Goal: Information Seeking & Learning: Learn about a topic

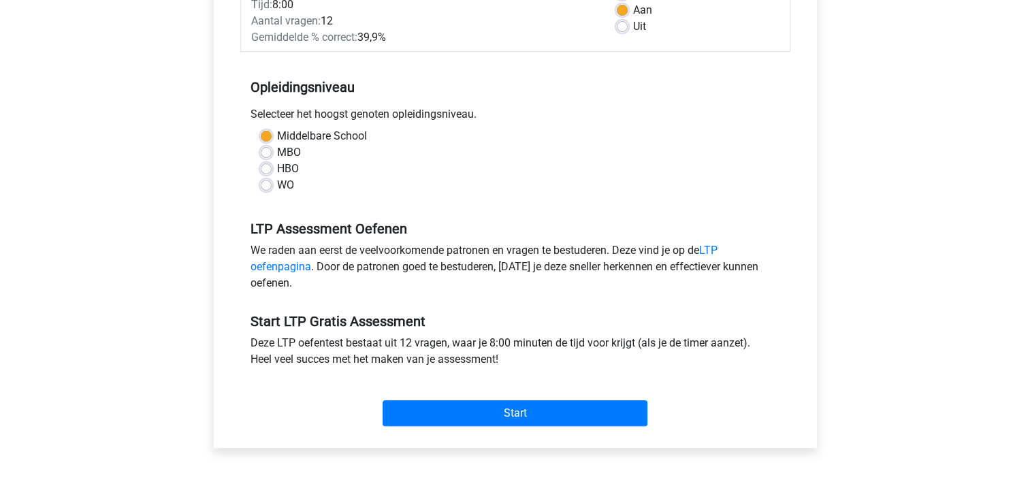
scroll to position [204, 0]
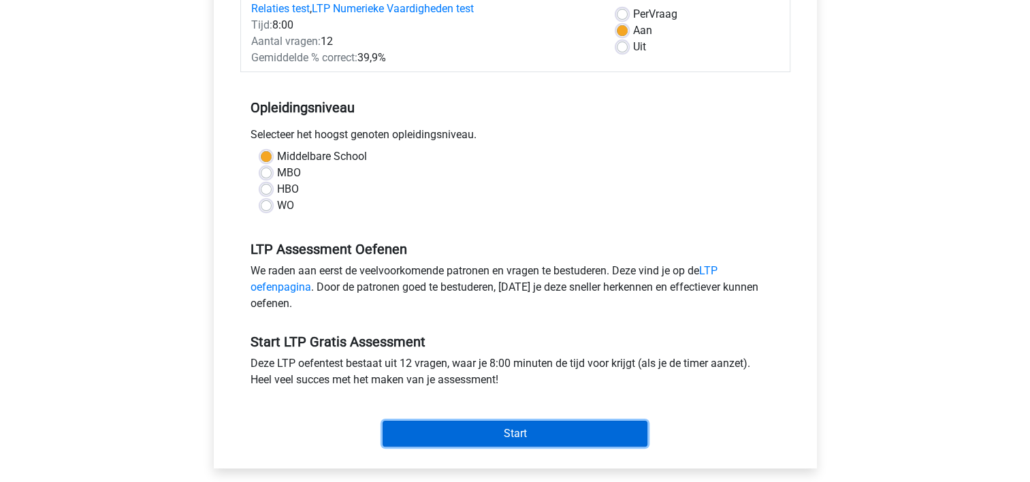
click at [531, 435] on input "Start" at bounding box center [515, 434] width 265 height 26
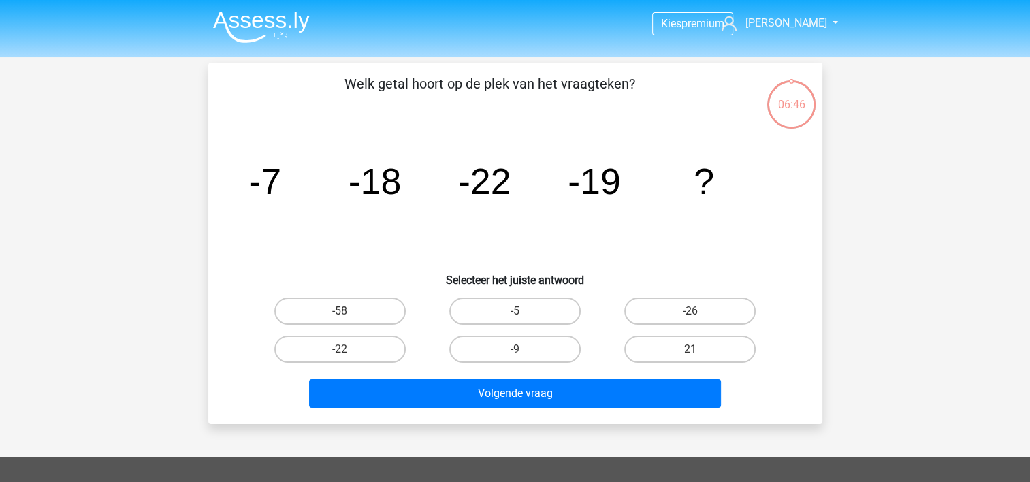
click at [551, 330] on div "-9" at bounding box center [514, 349] width 175 height 38
click at [555, 351] on label "-9" at bounding box center [514, 349] width 131 height 27
click at [523, 351] on input "-9" at bounding box center [519, 353] width 9 height 9
radio input "true"
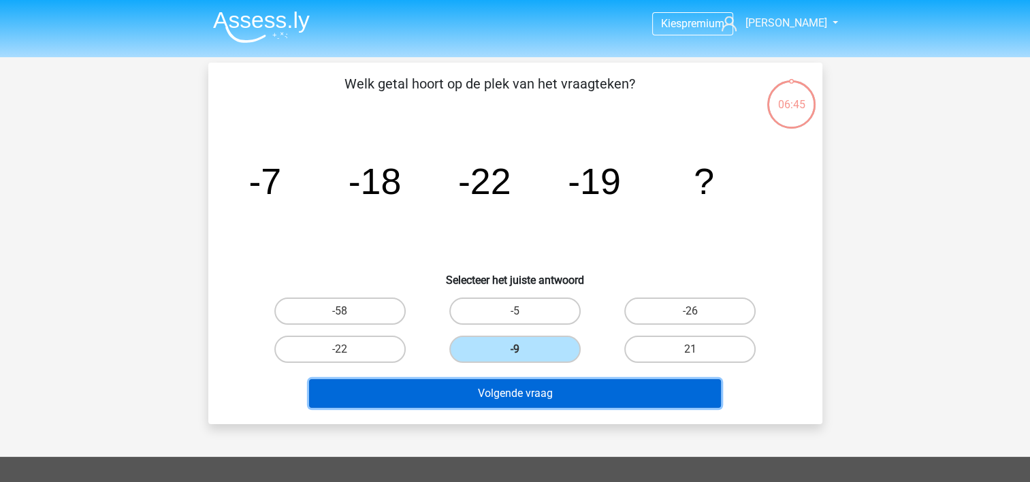
click at [558, 395] on button "Volgende vraag" at bounding box center [515, 393] width 412 height 29
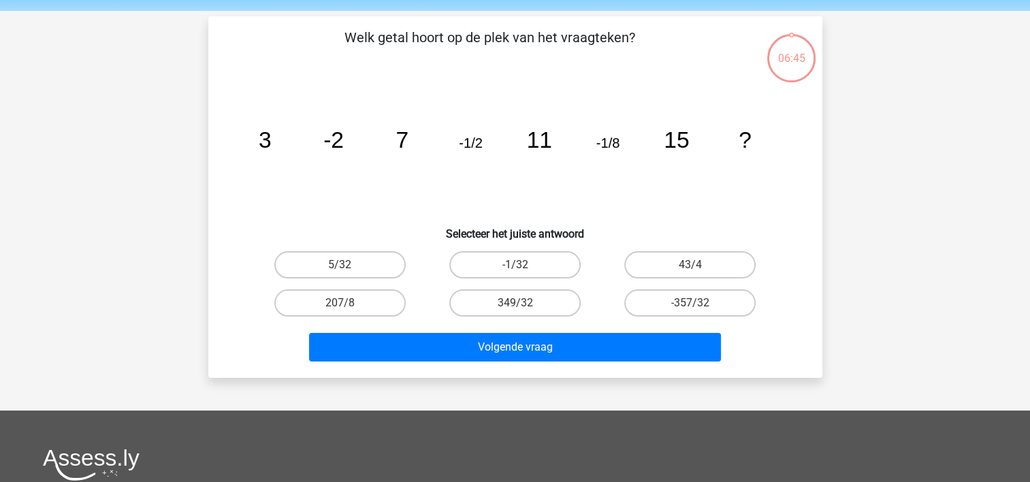
scroll to position [63, 0]
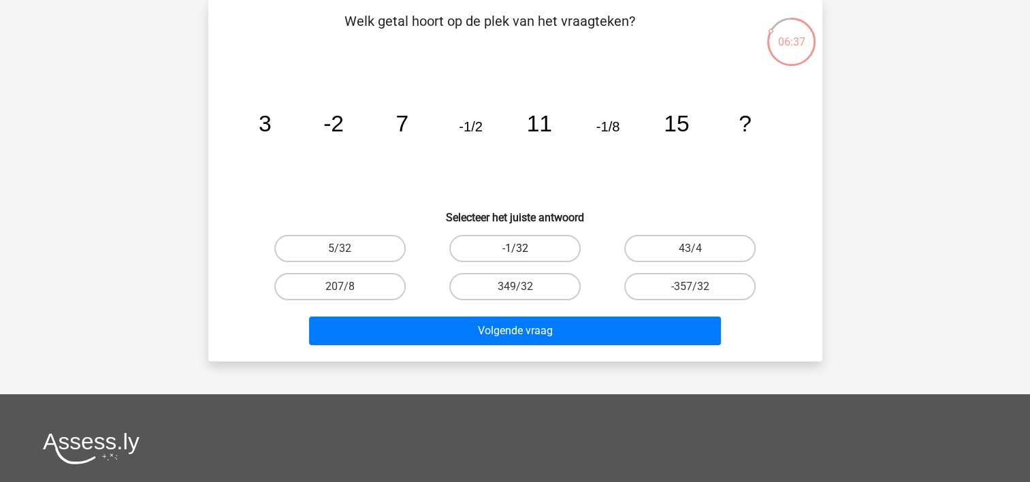
click at [528, 240] on label "-1/32" at bounding box center [514, 248] width 131 height 27
click at [523, 248] on input "-1/32" at bounding box center [519, 252] width 9 height 9
radio input "true"
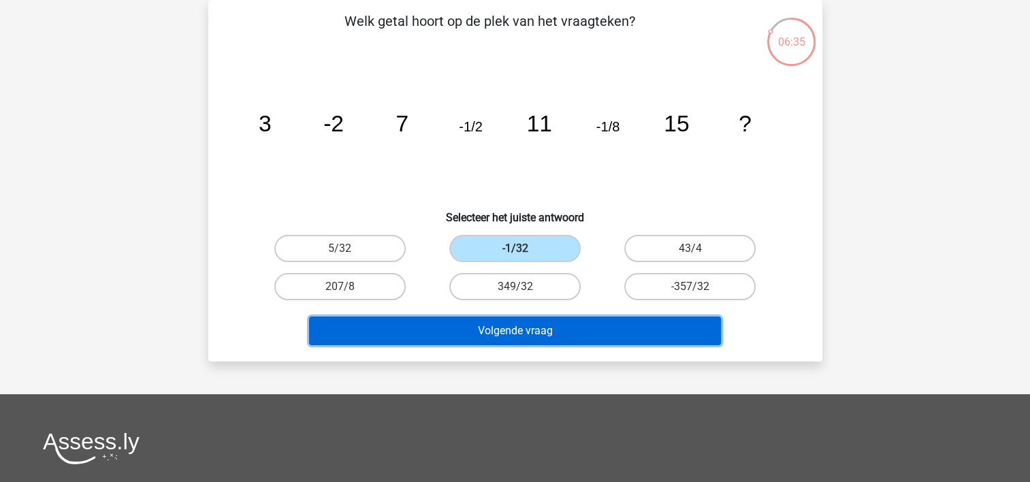
click at [544, 329] on button "Volgende vraag" at bounding box center [515, 331] width 412 height 29
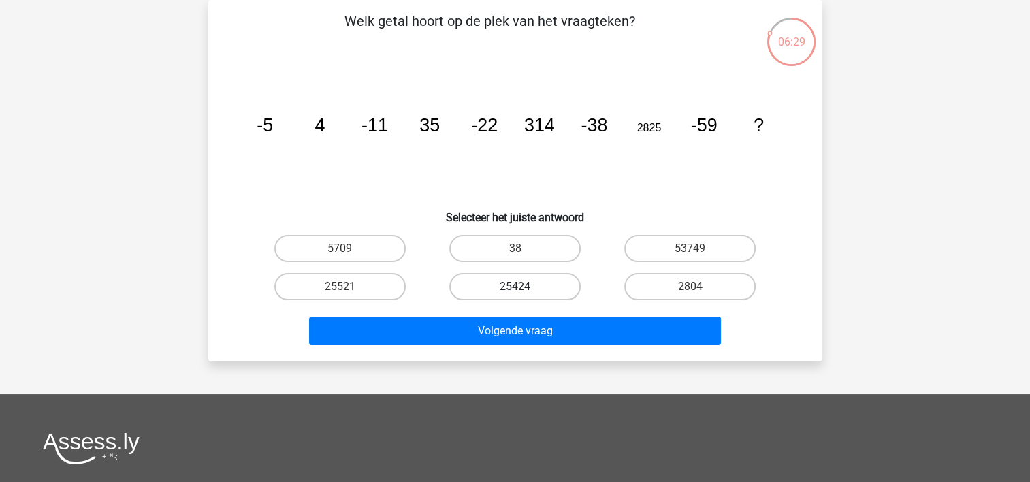
click at [545, 283] on label "25424" at bounding box center [514, 286] width 131 height 27
click at [523, 287] on input "25424" at bounding box center [519, 291] width 9 height 9
radio input "true"
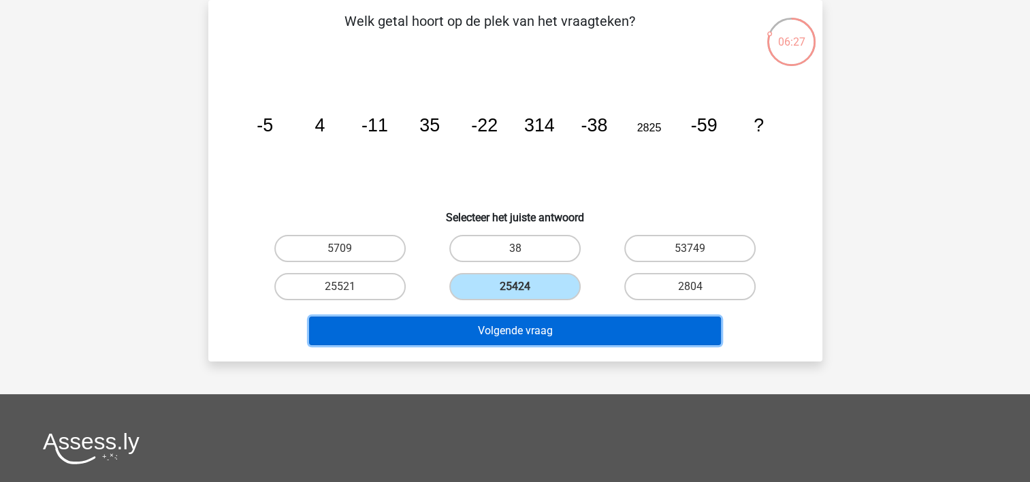
click at [554, 331] on button "Volgende vraag" at bounding box center [515, 331] width 412 height 29
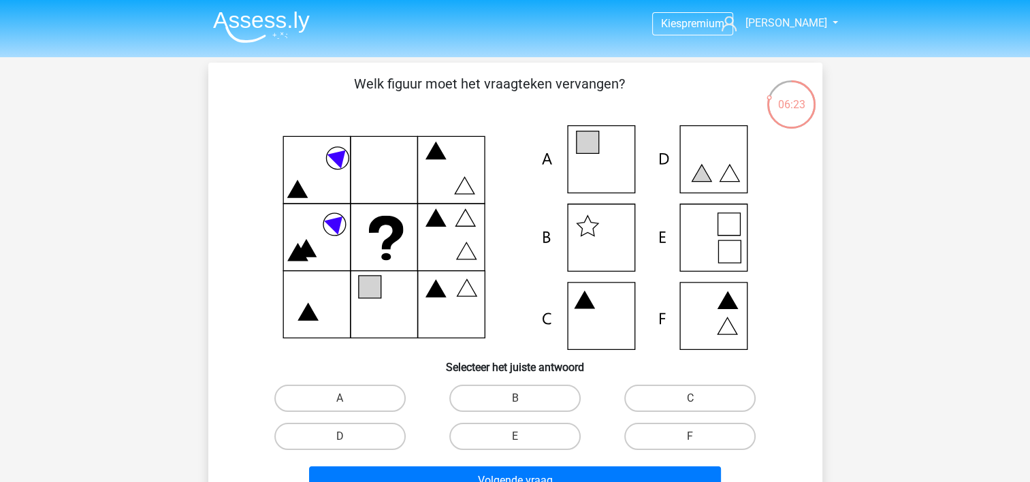
scroll to position [68, 0]
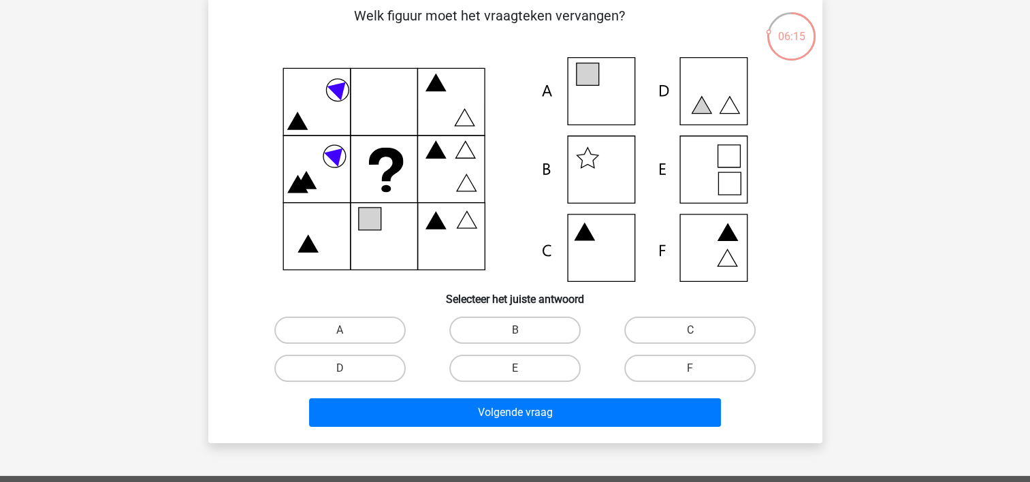
click at [592, 85] on icon at bounding box center [587, 74] width 22 height 22
click at [608, 113] on icon at bounding box center [515, 169] width 549 height 225
click at [389, 334] on label "A" at bounding box center [339, 330] width 131 height 27
click at [349, 334] on input "A" at bounding box center [344, 334] width 9 height 9
radio input "true"
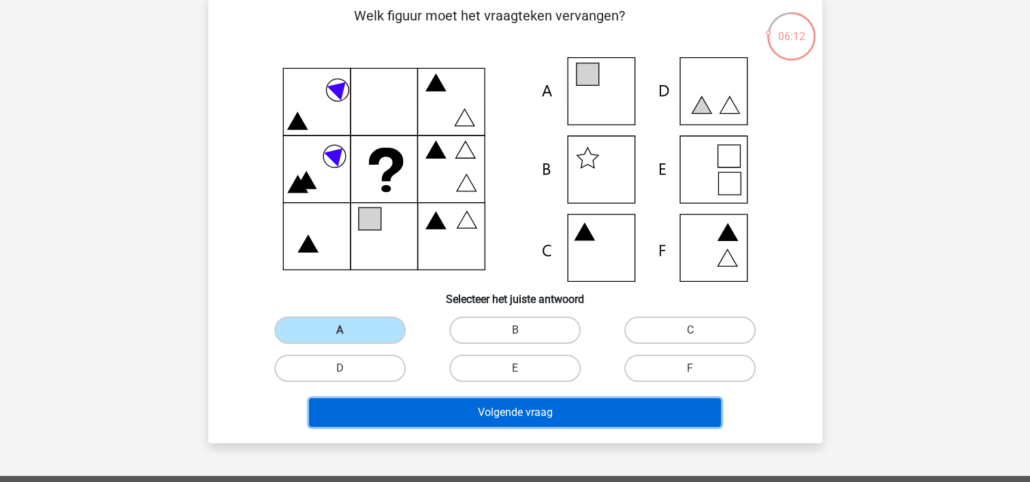
click at [467, 419] on button "Volgende vraag" at bounding box center [515, 412] width 412 height 29
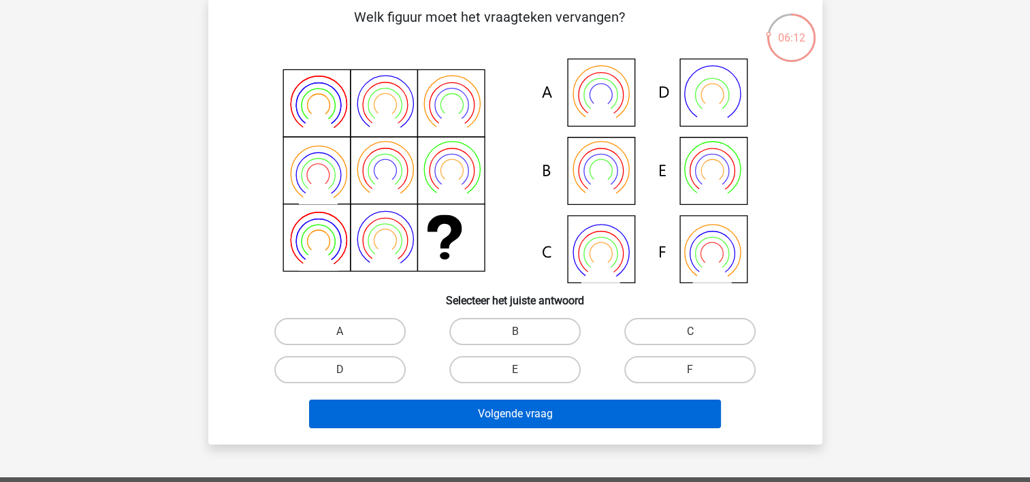
scroll to position [63, 0]
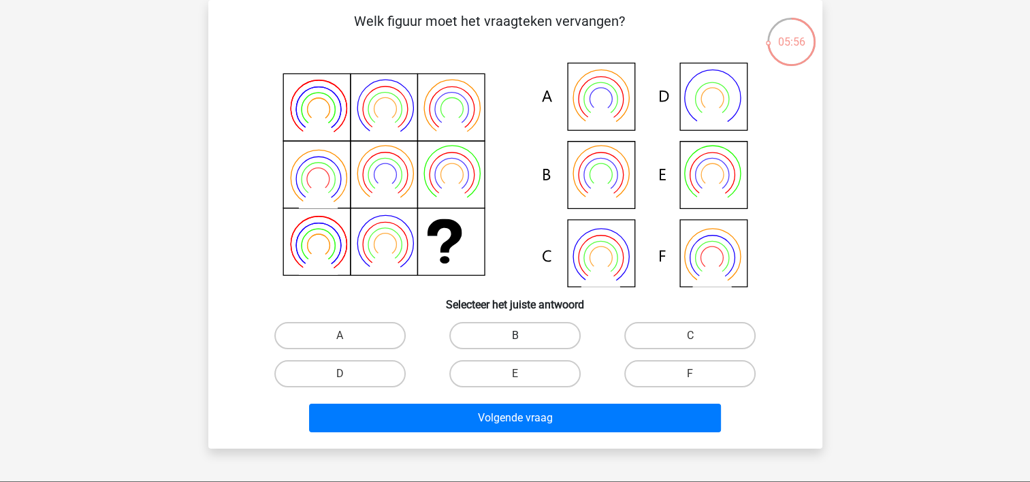
click at [560, 331] on label "B" at bounding box center [514, 335] width 131 height 27
click at [523, 336] on input "B" at bounding box center [519, 340] width 9 height 9
radio input "true"
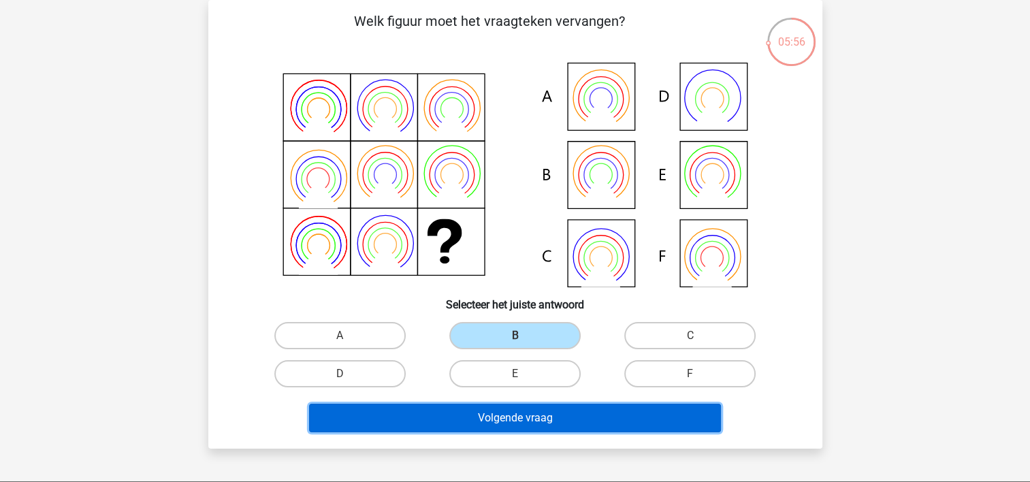
click at [559, 425] on button "Volgende vraag" at bounding box center [515, 418] width 412 height 29
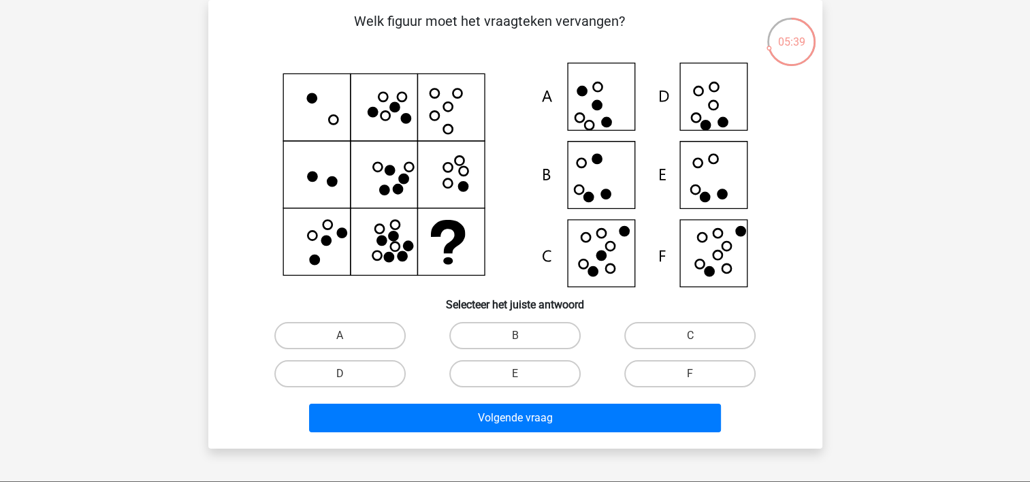
click at [734, 250] on icon at bounding box center [515, 175] width 549 height 225
click at [717, 248] on icon at bounding box center [515, 175] width 549 height 225
click at [683, 365] on label "F" at bounding box center [689, 373] width 131 height 27
click at [690, 374] on input "F" at bounding box center [694, 378] width 9 height 9
radio input "true"
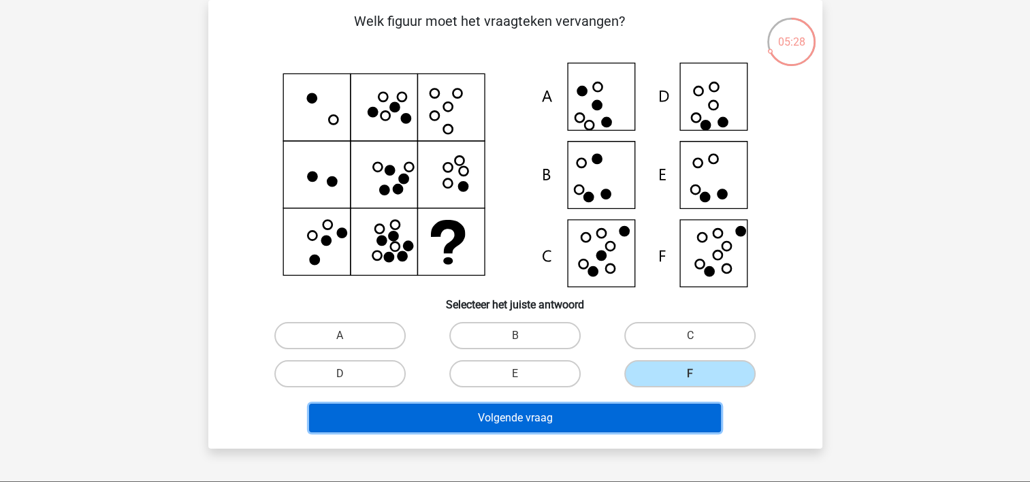
click at [637, 425] on button "Volgende vraag" at bounding box center [515, 418] width 412 height 29
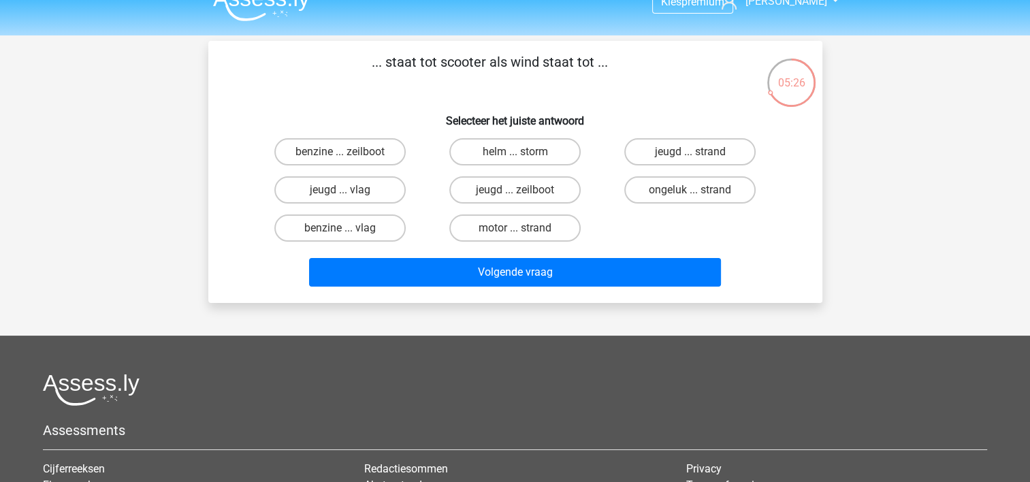
scroll to position [0, 0]
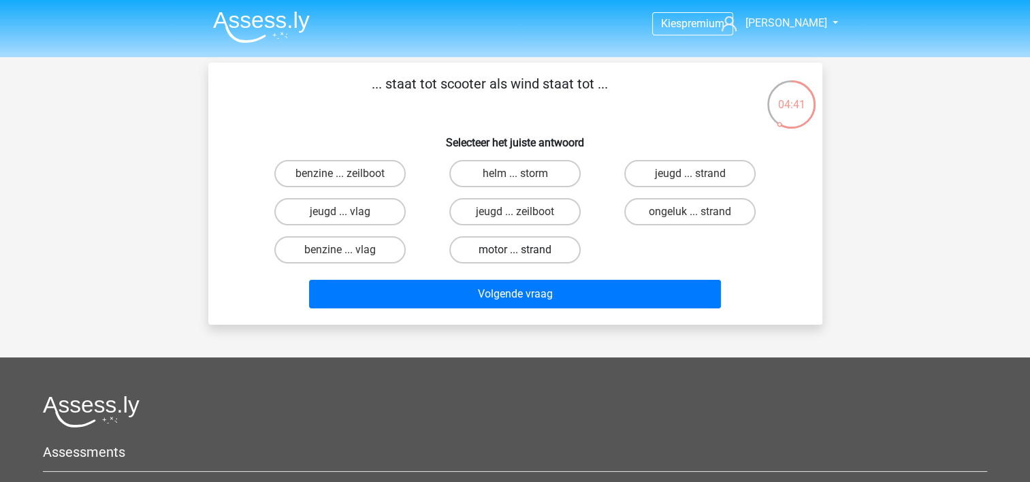
click at [548, 246] on label "motor ... strand" at bounding box center [514, 249] width 131 height 27
click at [523, 250] on input "motor ... strand" at bounding box center [519, 254] width 9 height 9
radio input "true"
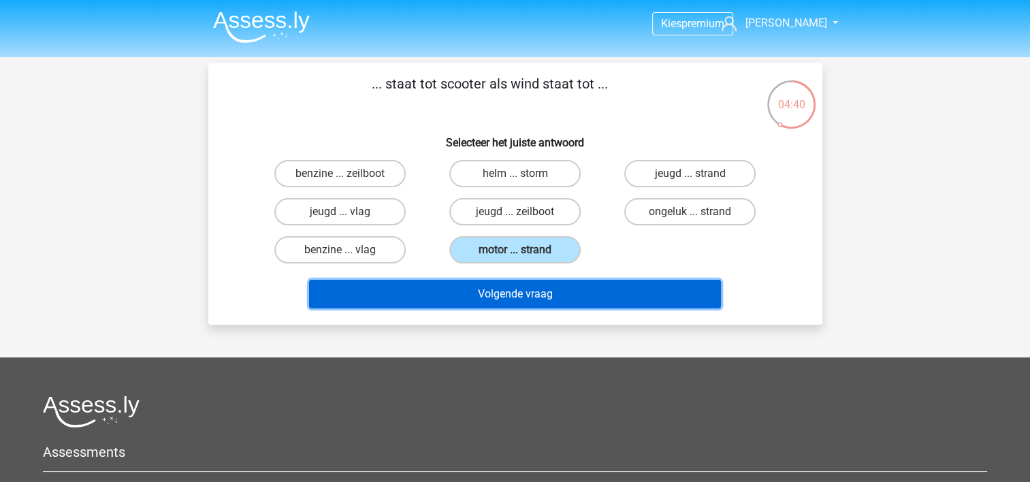
click at [548, 297] on button "Volgende vraag" at bounding box center [515, 294] width 412 height 29
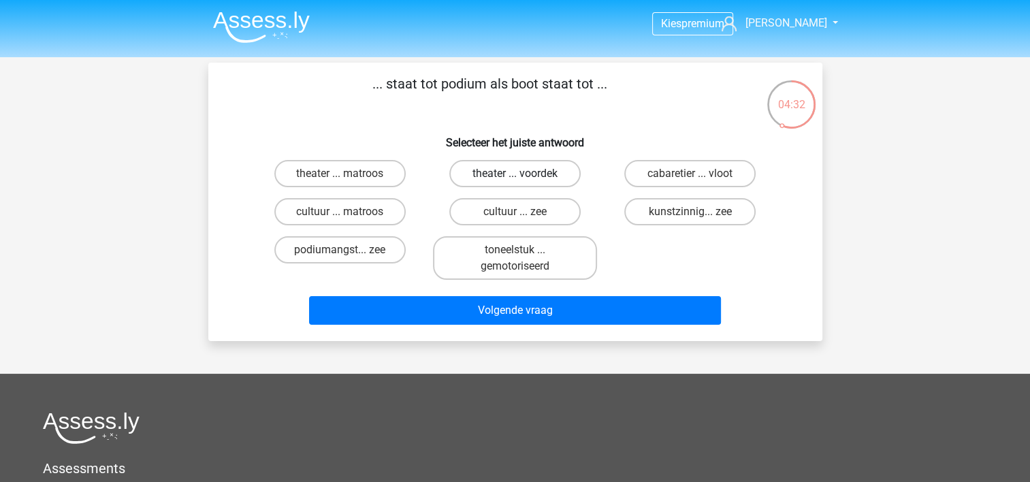
click at [559, 169] on label "theater ... voordek" at bounding box center [514, 173] width 131 height 27
click at [523, 174] on input "theater ... voordek" at bounding box center [519, 178] width 9 height 9
radio input "true"
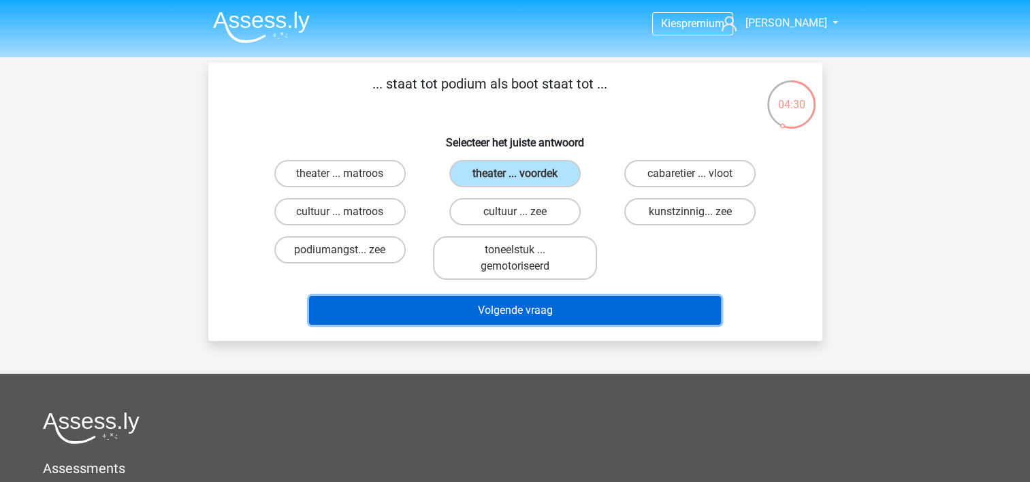
click at [566, 314] on button "Volgende vraag" at bounding box center [515, 310] width 412 height 29
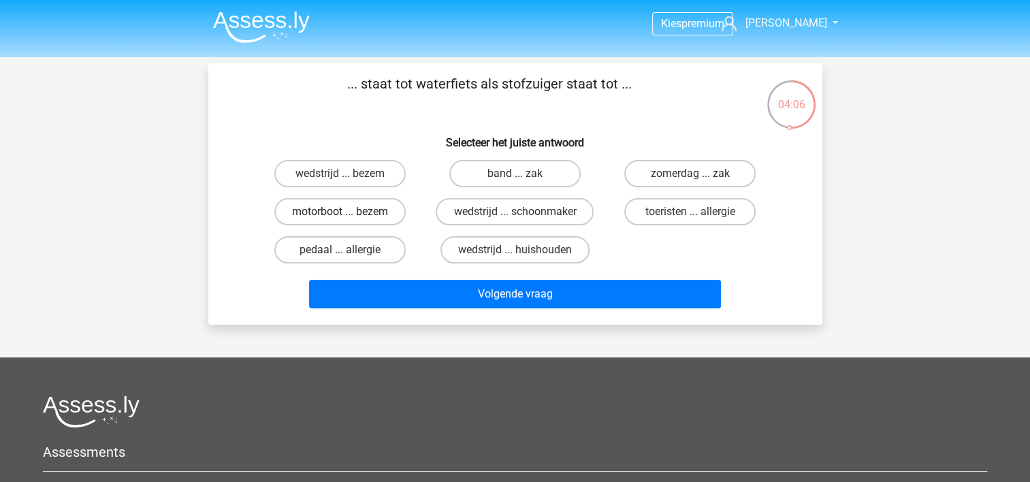
click at [326, 212] on label "motorboot ... bezem" at bounding box center [339, 211] width 131 height 27
click at [340, 212] on input "motorboot ... bezem" at bounding box center [344, 216] width 9 height 9
radio input "true"
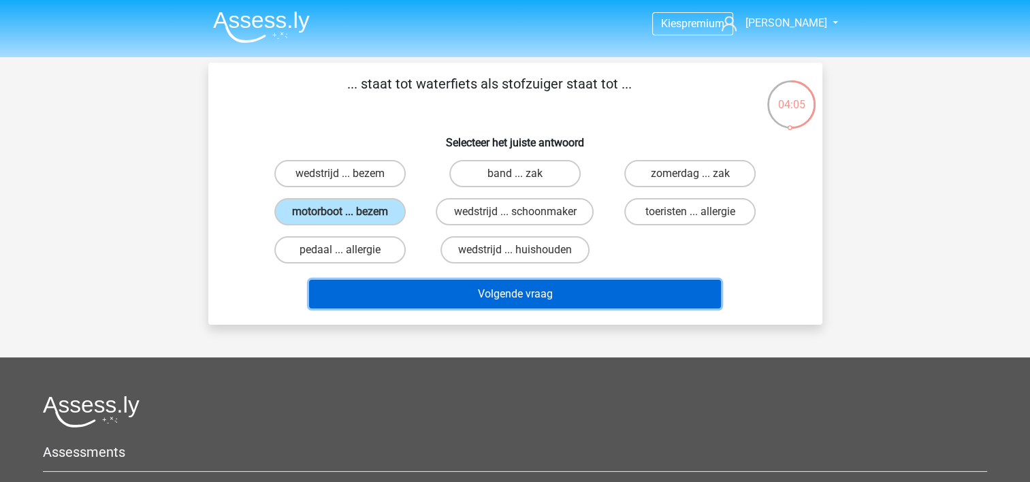
click at [436, 291] on button "Volgende vraag" at bounding box center [515, 294] width 412 height 29
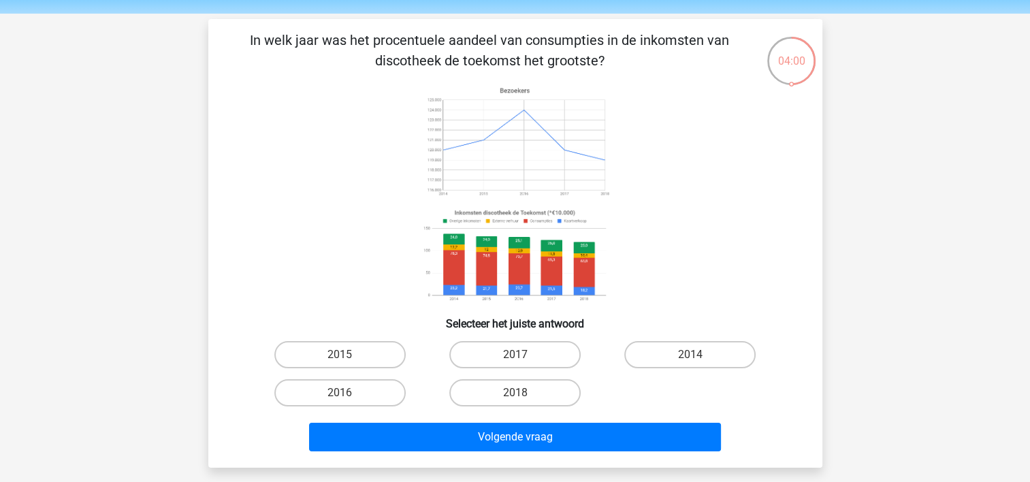
scroll to position [68, 0]
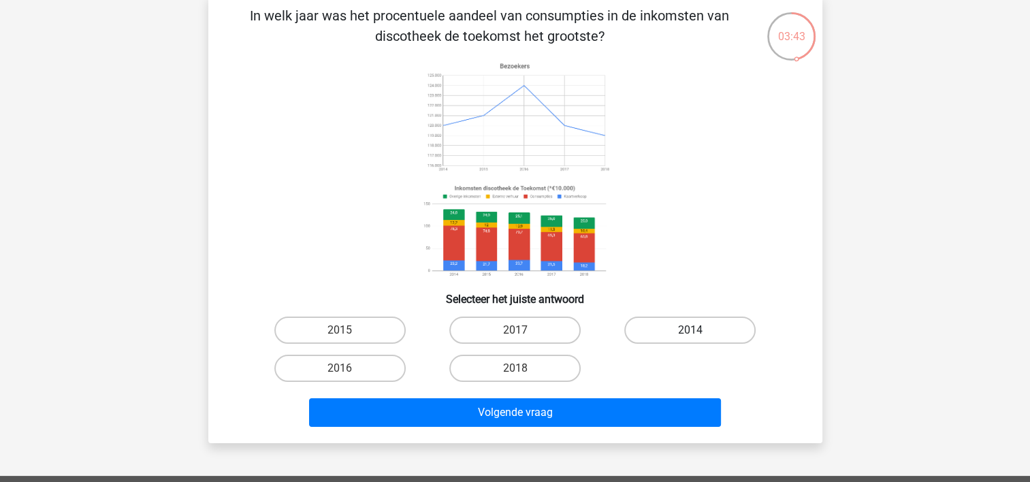
click at [670, 325] on label "2014" at bounding box center [689, 330] width 131 height 27
click at [690, 330] on input "2014" at bounding box center [694, 334] width 9 height 9
radio input "true"
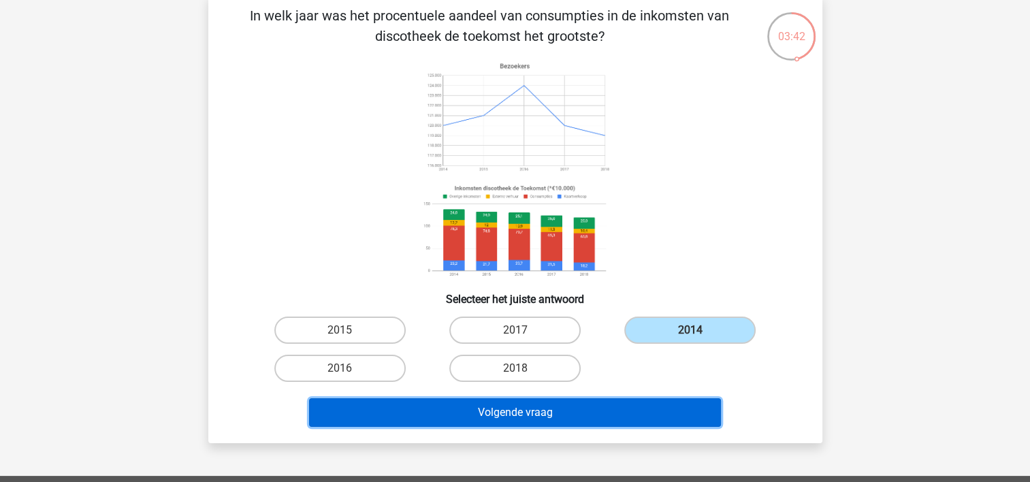
click at [597, 417] on button "Volgende vraag" at bounding box center [515, 412] width 412 height 29
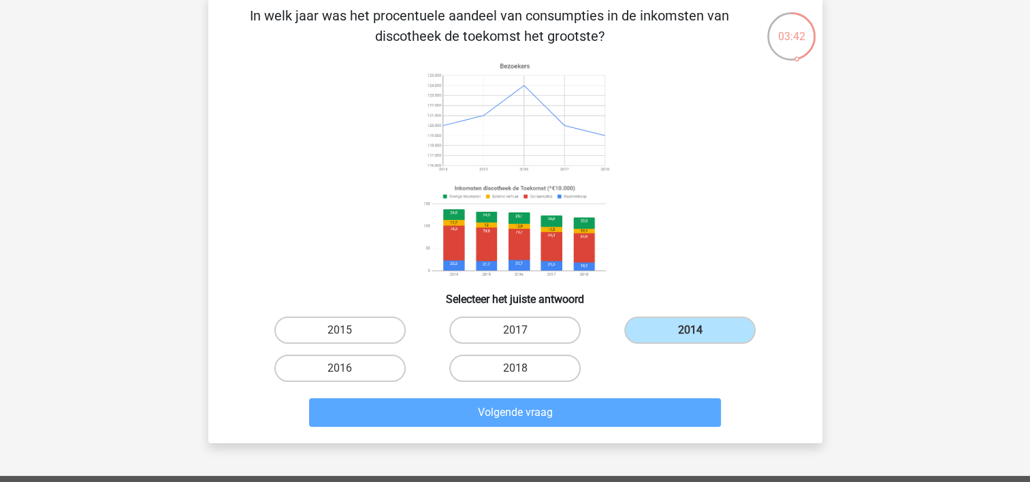
scroll to position [63, 0]
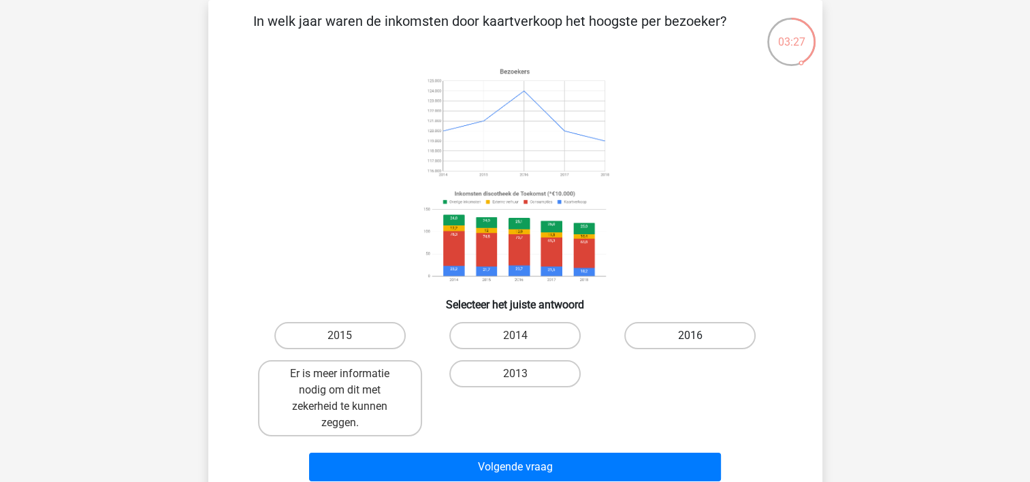
click at [702, 329] on label "2016" at bounding box center [689, 335] width 131 height 27
click at [699, 336] on input "2016" at bounding box center [694, 340] width 9 height 9
radio input "true"
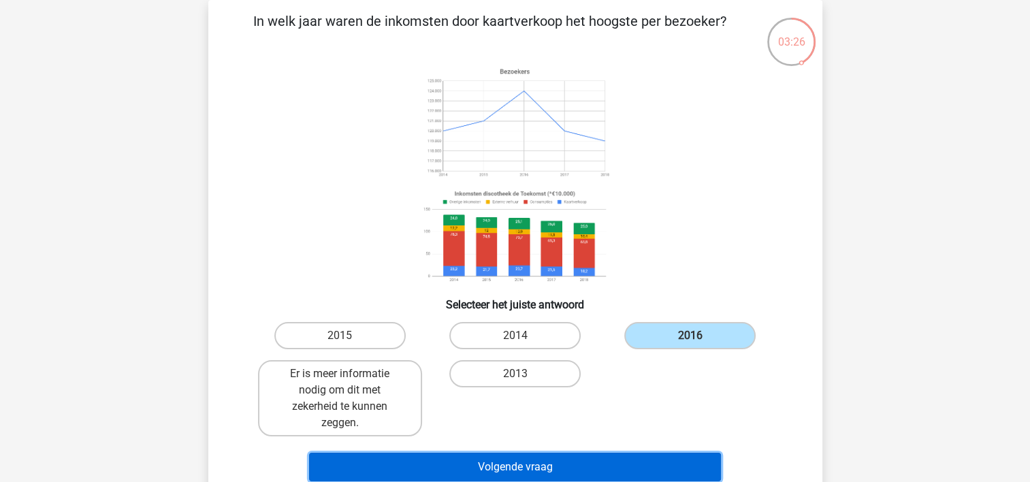
click at [673, 470] on button "Volgende vraag" at bounding box center [515, 467] width 412 height 29
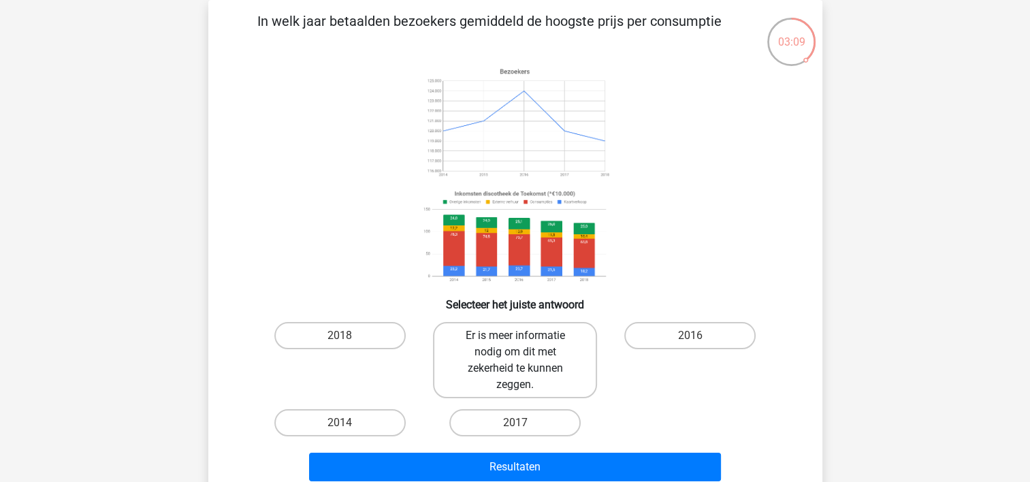
click at [563, 357] on label "Er is meer informatie nodig om dit met zekerheid te kunnen zeggen." at bounding box center [515, 360] width 164 height 76
click at [523, 344] on input "Er is meer informatie nodig om dit met zekerheid te kunnen zeggen." at bounding box center [519, 340] width 9 height 9
radio input "true"
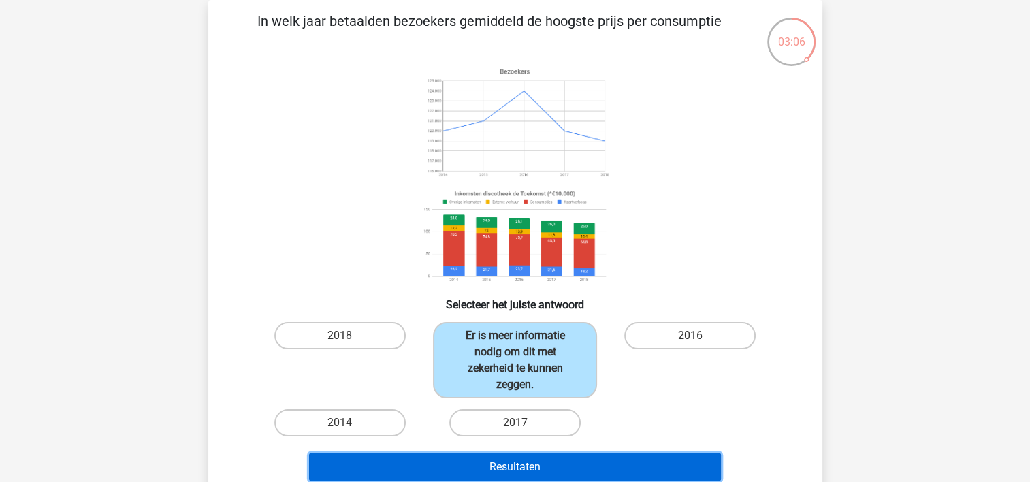
click at [589, 468] on button "Resultaten" at bounding box center [515, 467] width 412 height 29
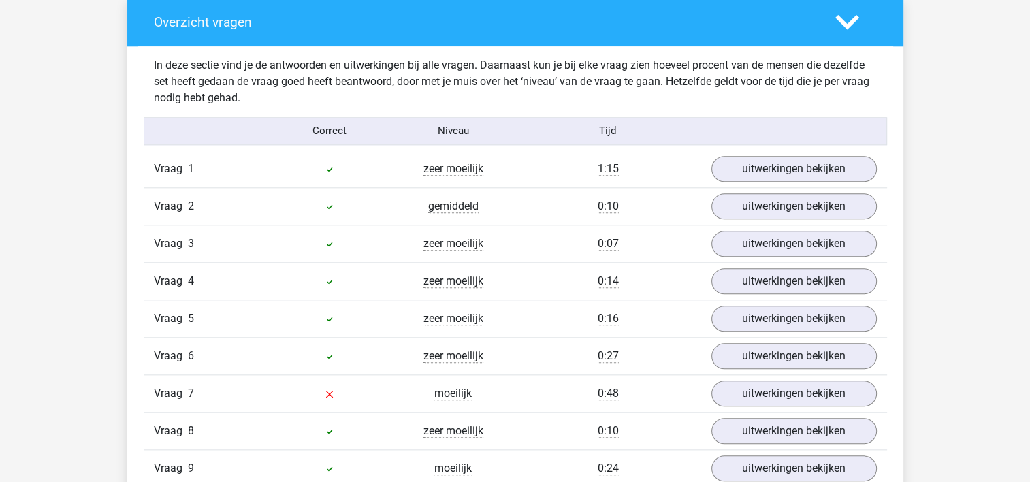
scroll to position [1429, 0]
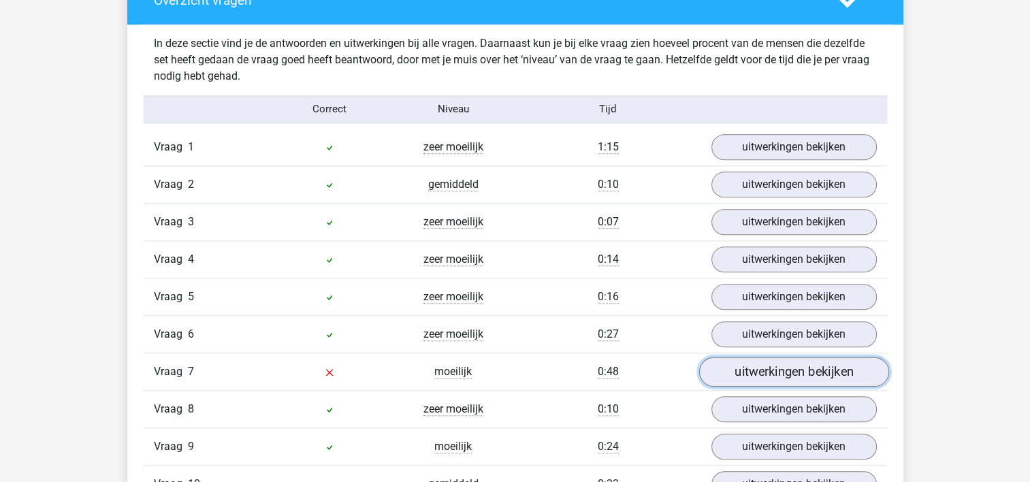
click at [776, 362] on link "uitwerkingen bekijken" at bounding box center [793, 372] width 190 height 30
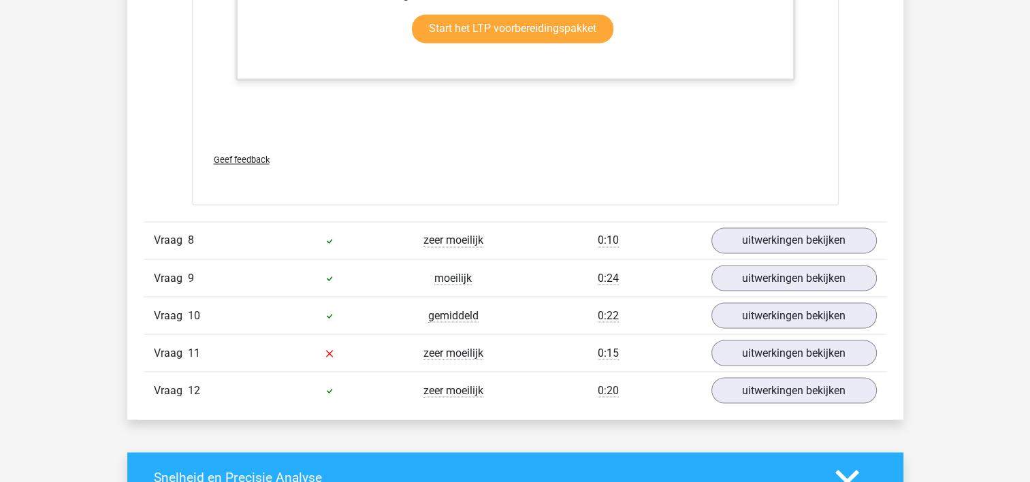
scroll to position [2382, 0]
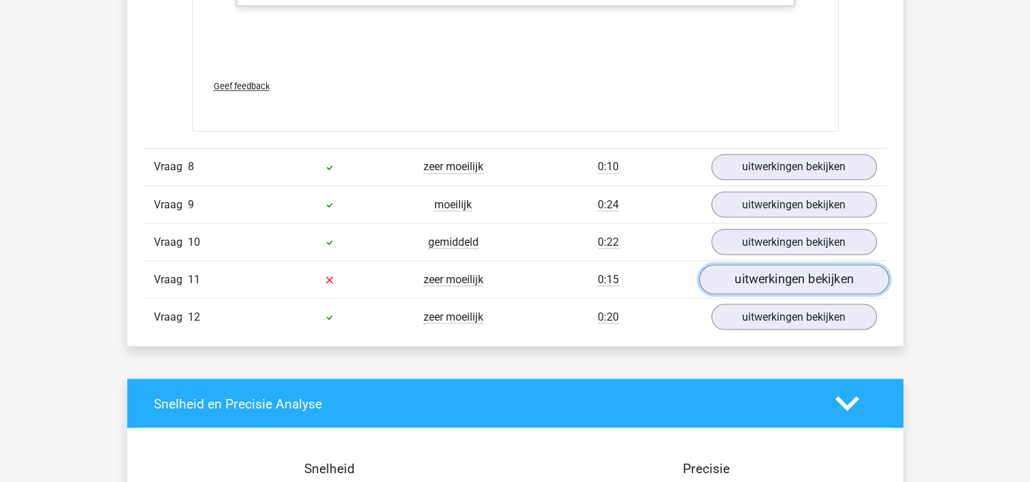
click at [746, 270] on link "uitwerkingen bekijken" at bounding box center [793, 280] width 190 height 30
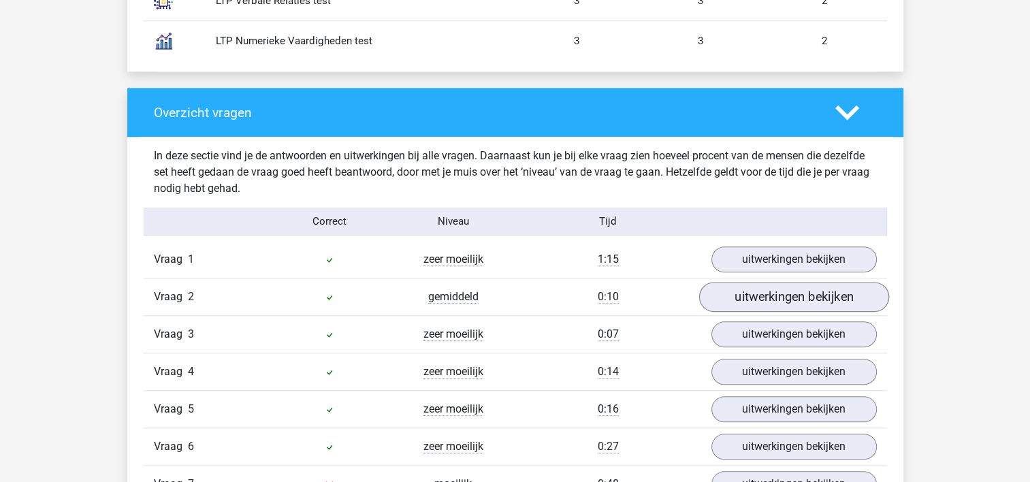
scroll to position [1293, 0]
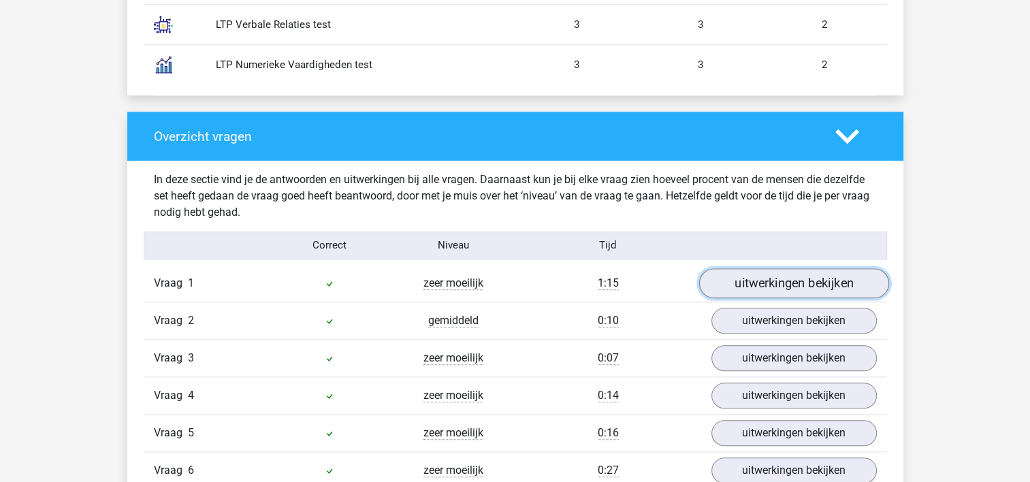
click at [770, 286] on link "uitwerkingen bekijken" at bounding box center [793, 283] width 190 height 30
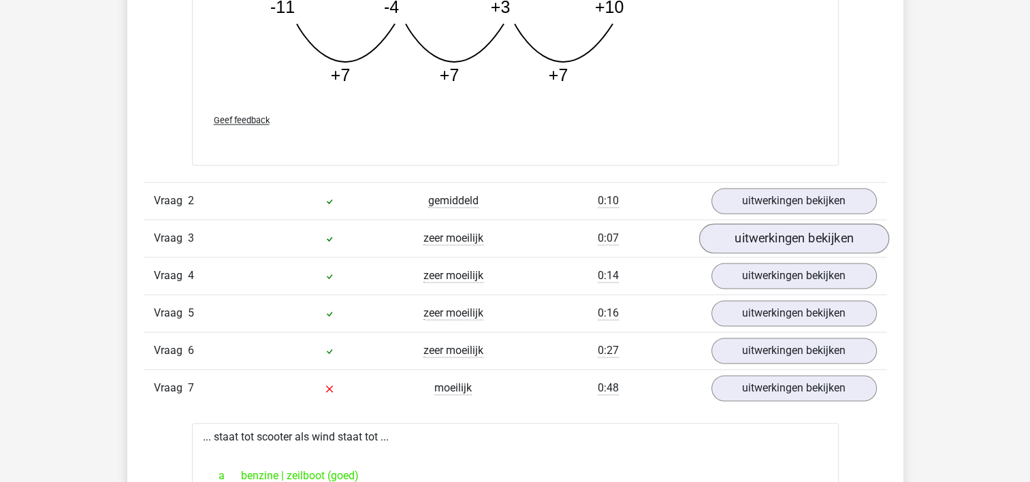
scroll to position [2110, 0]
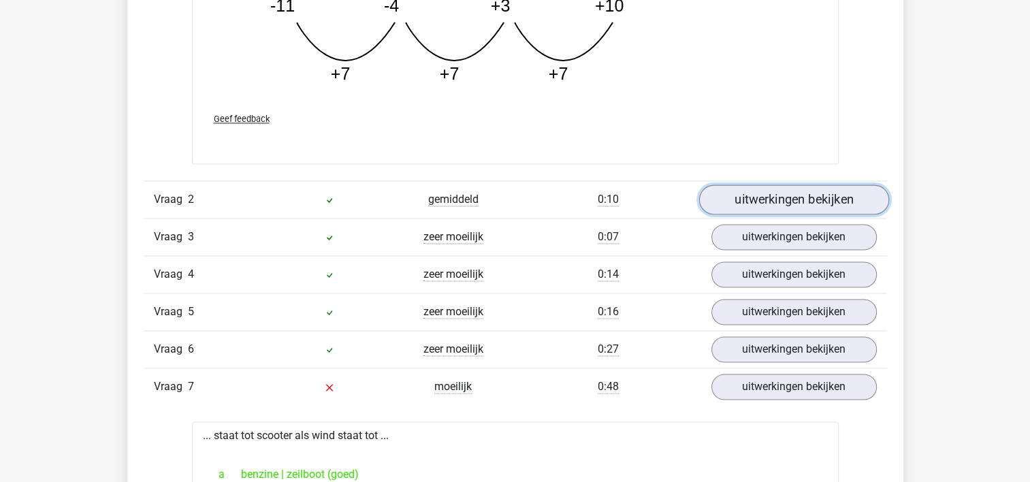
click at [824, 198] on link "uitwerkingen bekijken" at bounding box center [793, 199] width 190 height 30
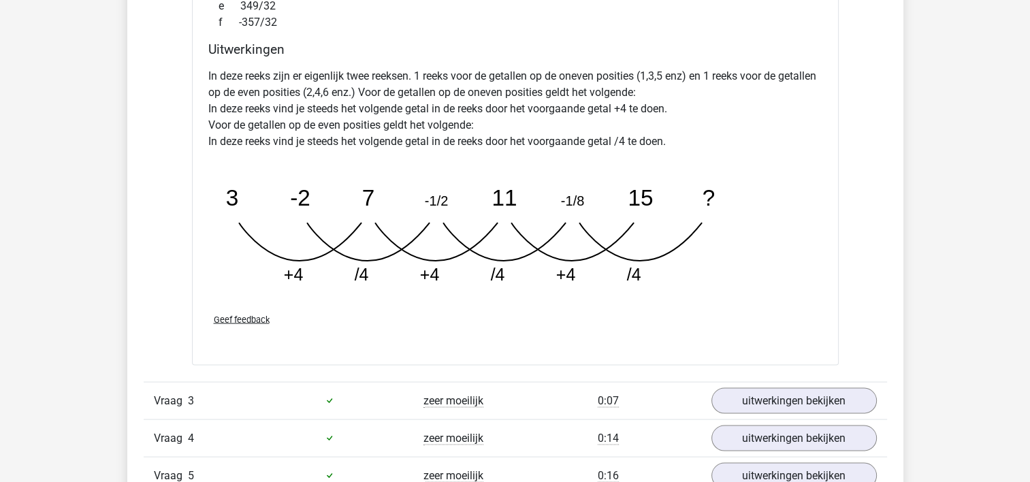
scroll to position [2791, 0]
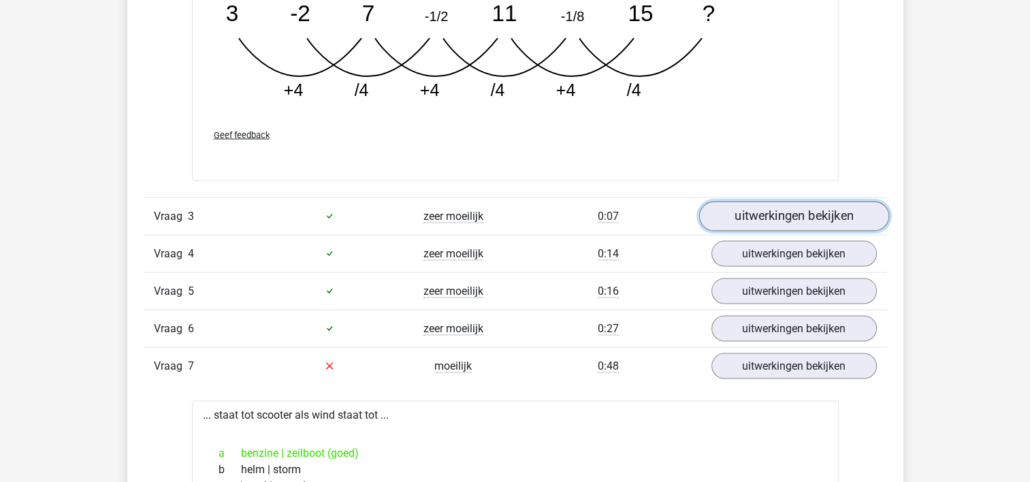
click at [832, 213] on link "uitwerkingen bekijken" at bounding box center [793, 216] width 190 height 30
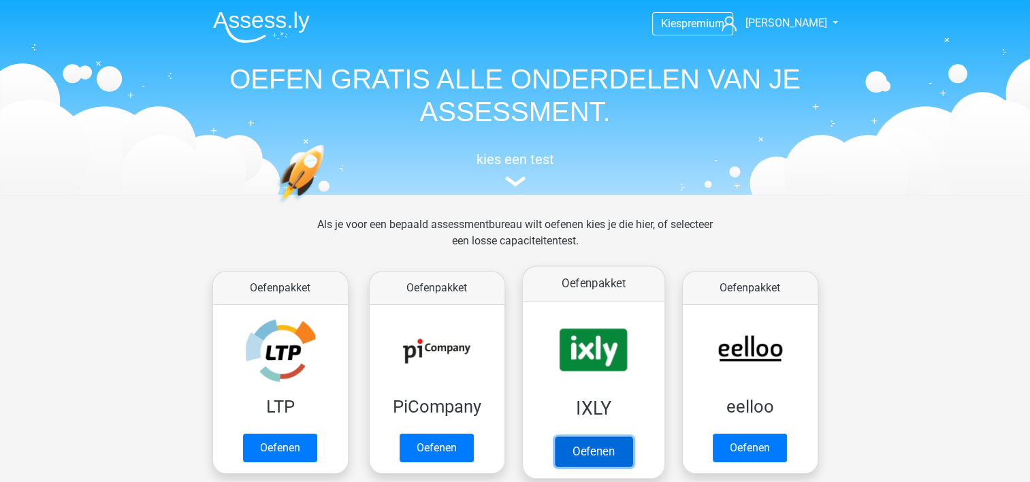
click at [596, 444] on link "Oefenen" at bounding box center [593, 451] width 78 height 30
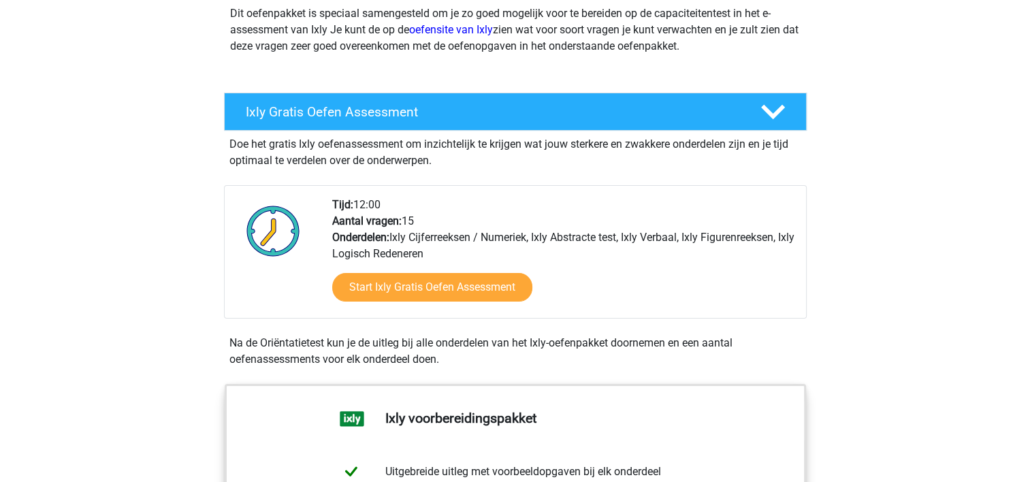
scroll to position [204, 0]
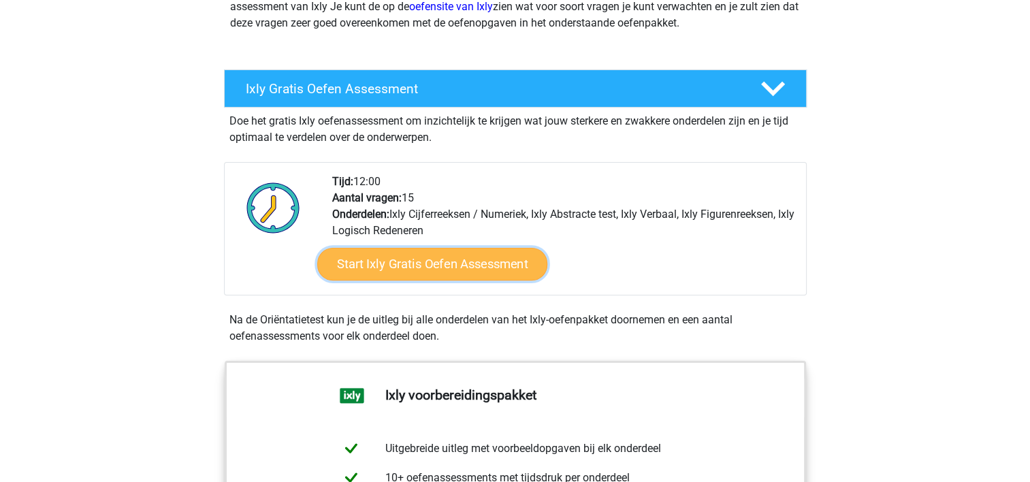
click at [427, 267] on link "Start Ixly Gratis Oefen Assessment" at bounding box center [432, 264] width 230 height 33
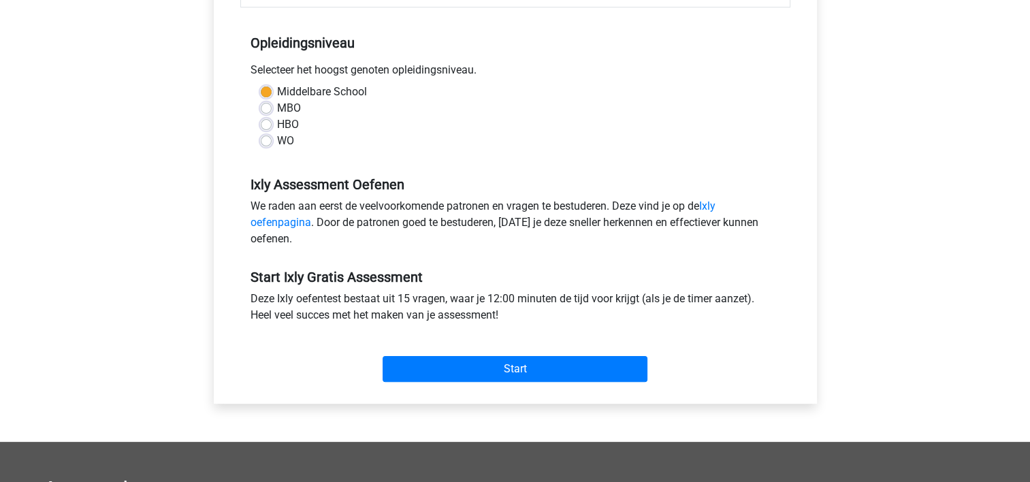
scroll to position [272, 0]
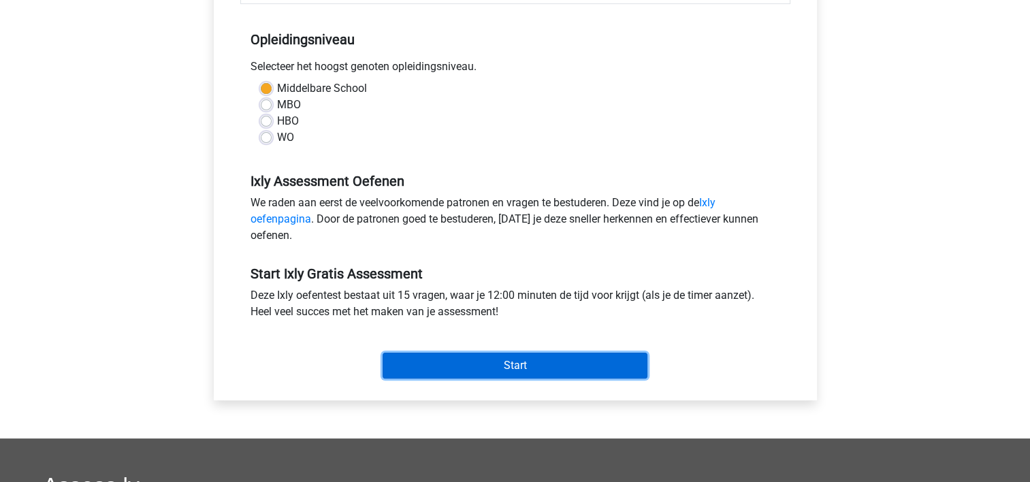
click at [511, 368] on input "Start" at bounding box center [515, 366] width 265 height 26
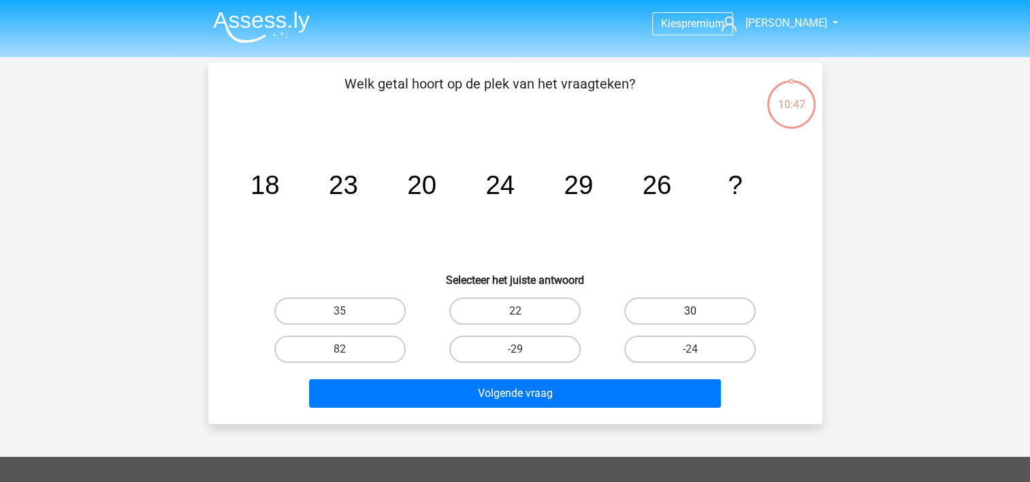
click at [692, 308] on label "30" at bounding box center [689, 310] width 131 height 27
click at [692, 311] on input "30" at bounding box center [694, 315] width 9 height 9
radio input "true"
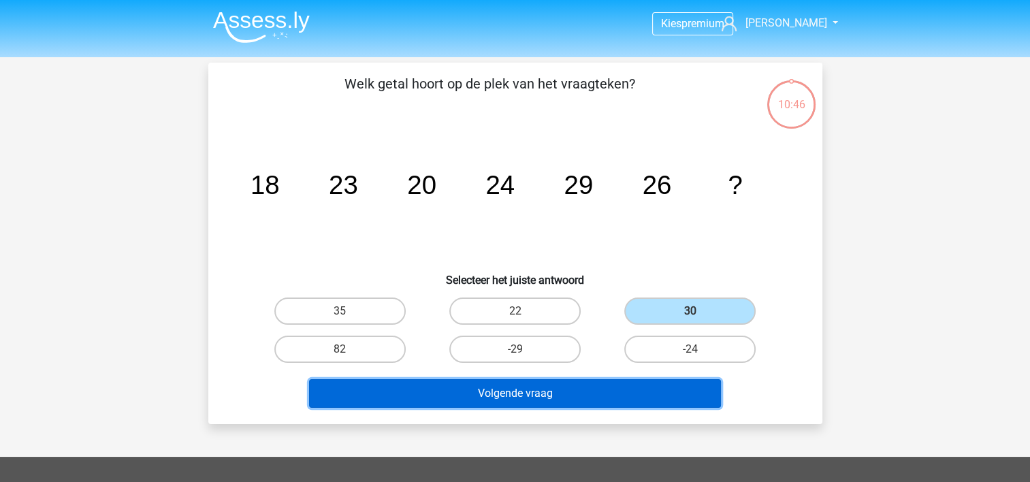
click at [506, 398] on button "Volgende vraag" at bounding box center [515, 393] width 412 height 29
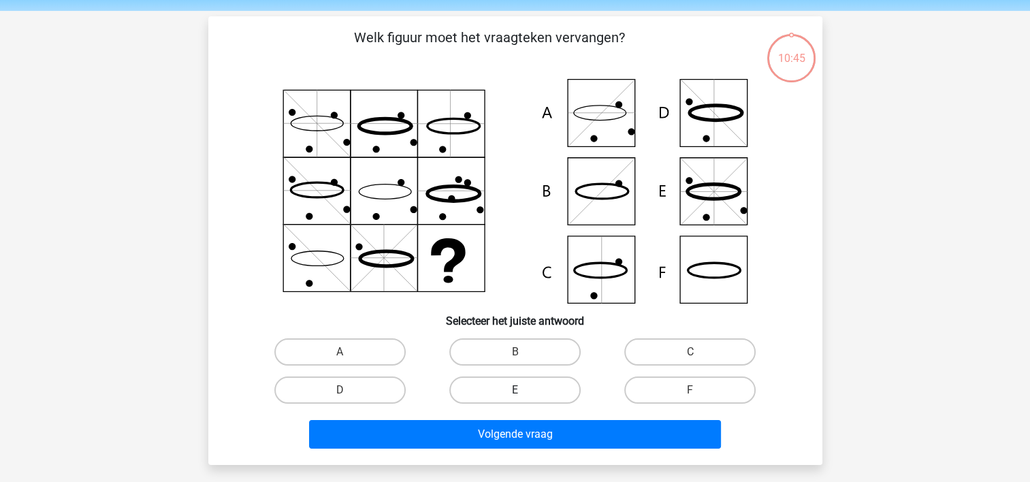
scroll to position [63, 0]
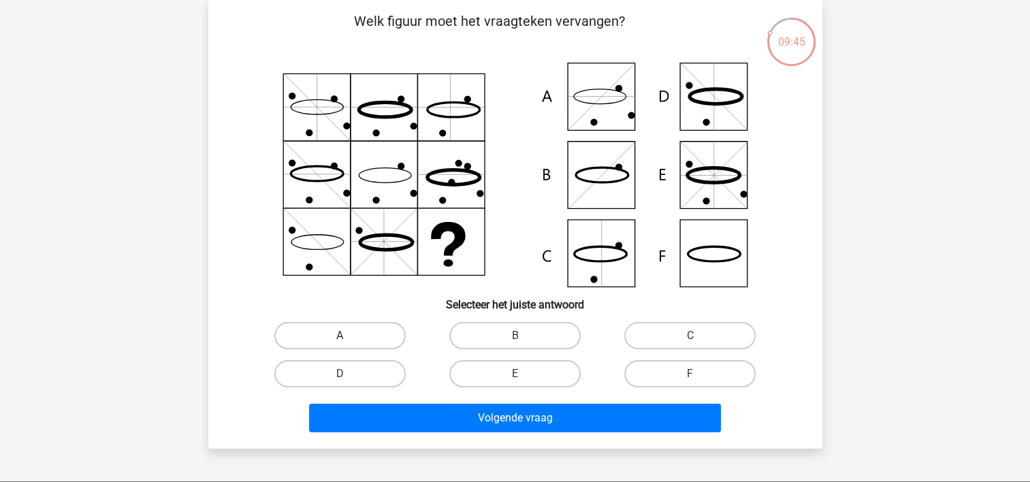
click at [351, 331] on label "A" at bounding box center [339, 335] width 131 height 27
click at [349, 336] on input "A" at bounding box center [344, 340] width 9 height 9
radio input "true"
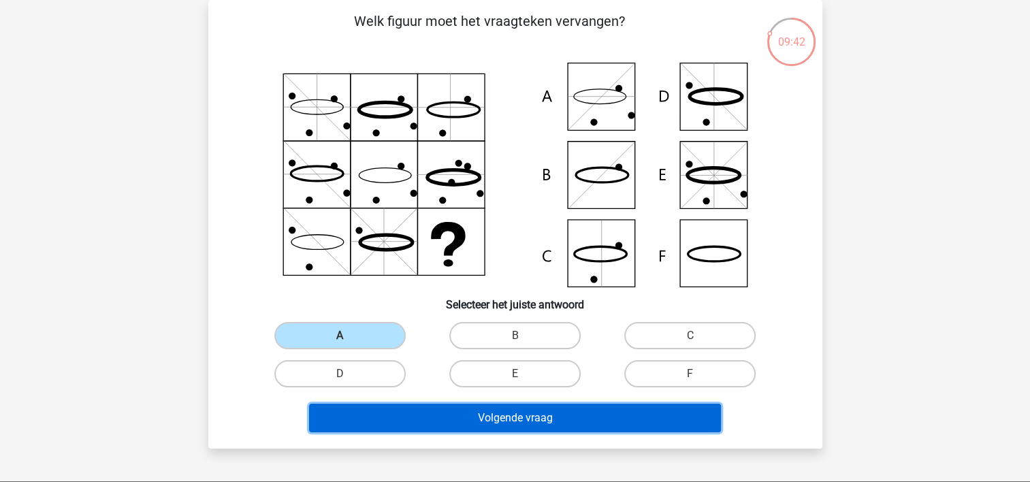
click at [536, 417] on button "Volgende vraag" at bounding box center [515, 418] width 412 height 29
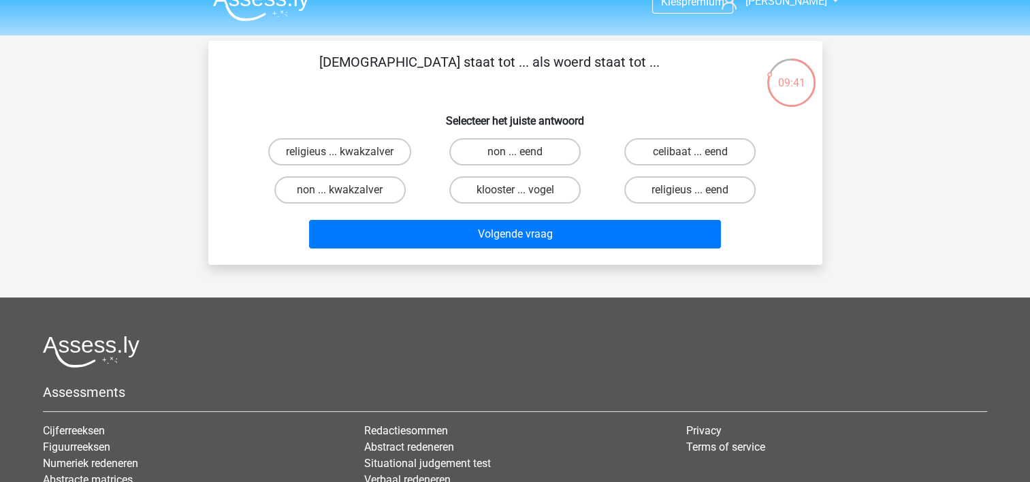
scroll to position [0, 0]
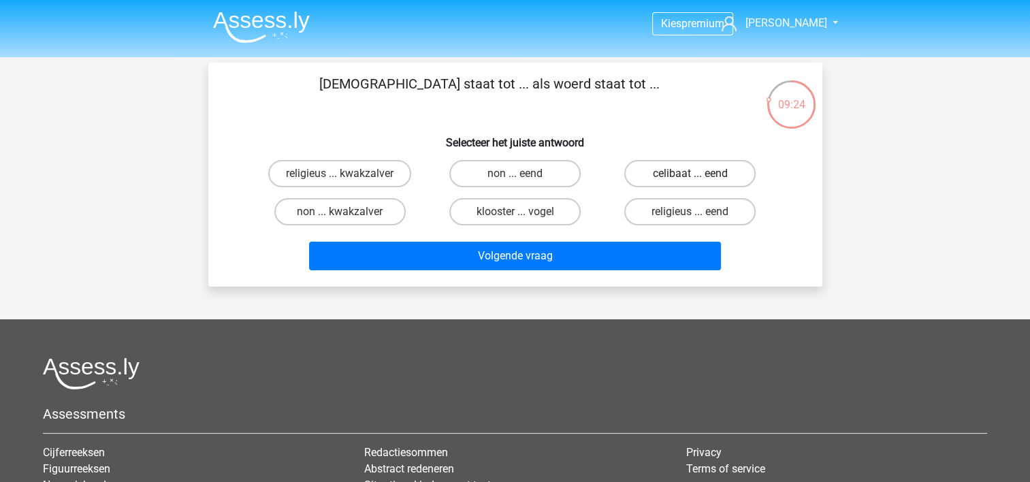
click at [689, 174] on label "celibaat ... eend" at bounding box center [689, 173] width 131 height 27
click at [690, 174] on input "celibaat ... eend" at bounding box center [694, 178] width 9 height 9
radio input "true"
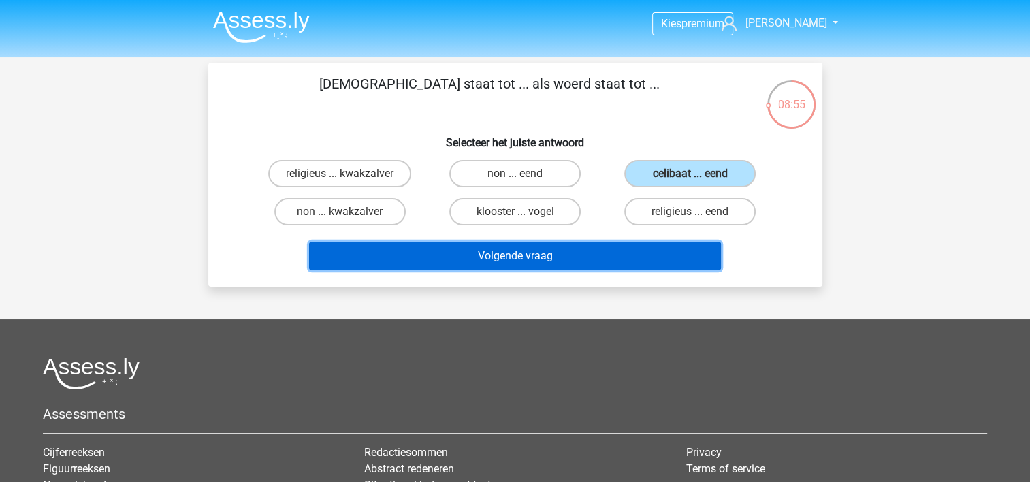
click at [526, 256] on button "Volgende vraag" at bounding box center [515, 256] width 412 height 29
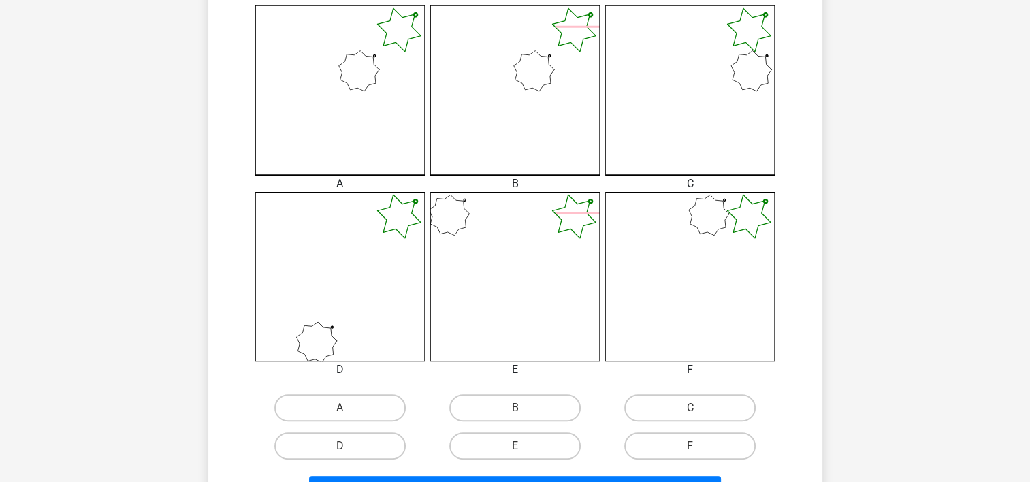
scroll to position [403, 0]
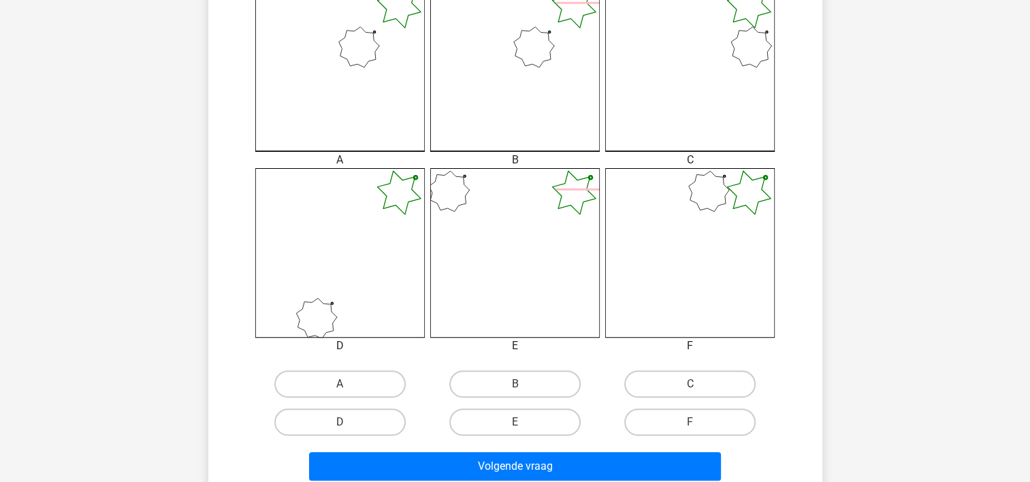
click at [342, 389] on input "A" at bounding box center [344, 388] width 9 height 9
radio input "true"
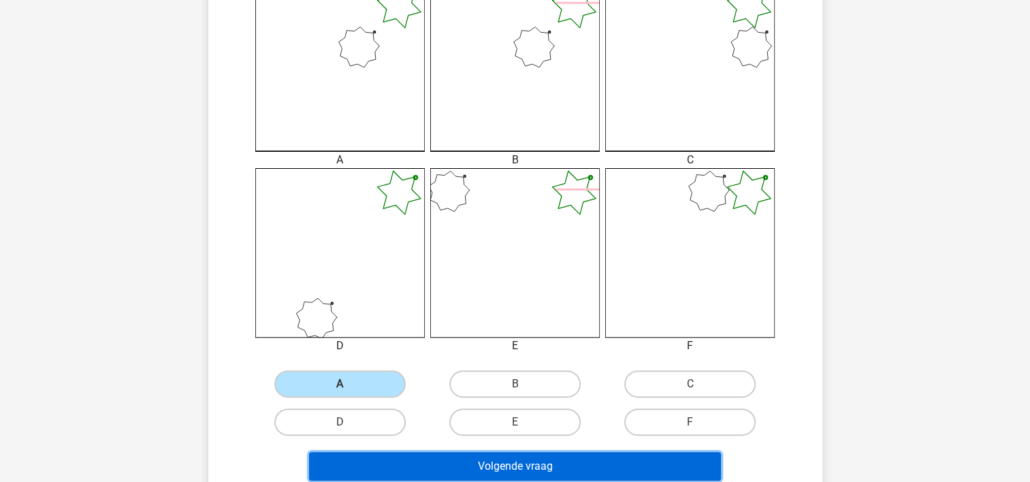
click at [539, 467] on button "Volgende vraag" at bounding box center [515, 466] width 412 height 29
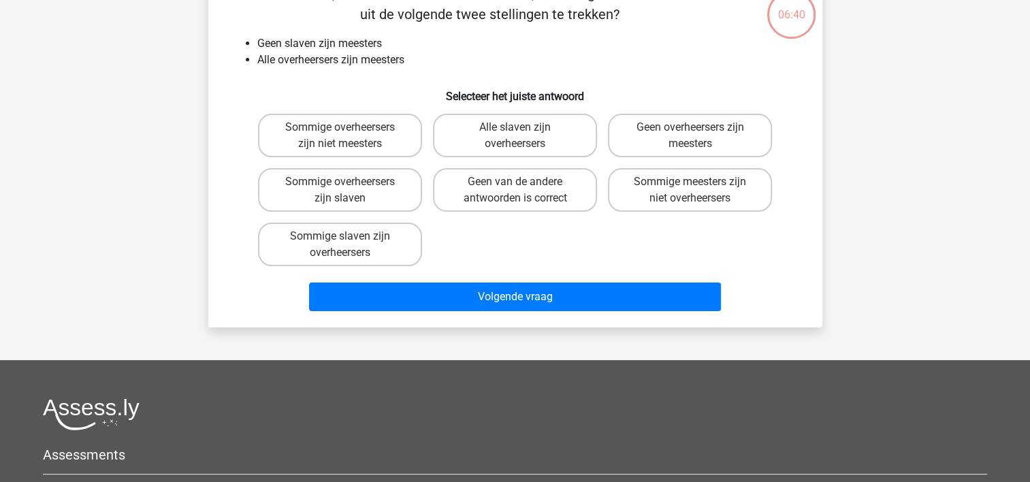
scroll to position [63, 0]
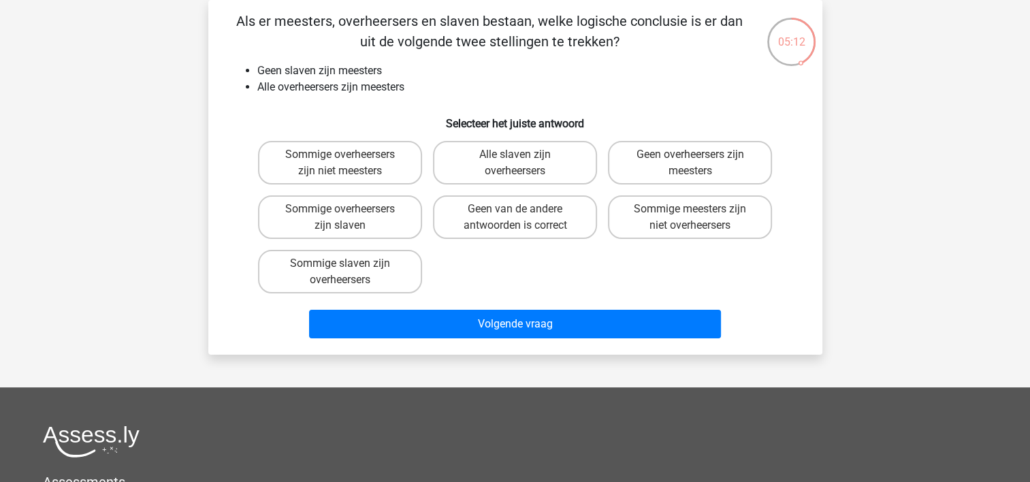
click at [522, 217] on input "Geen van de andere antwoorden is correct" at bounding box center [519, 213] width 9 height 9
radio input "true"
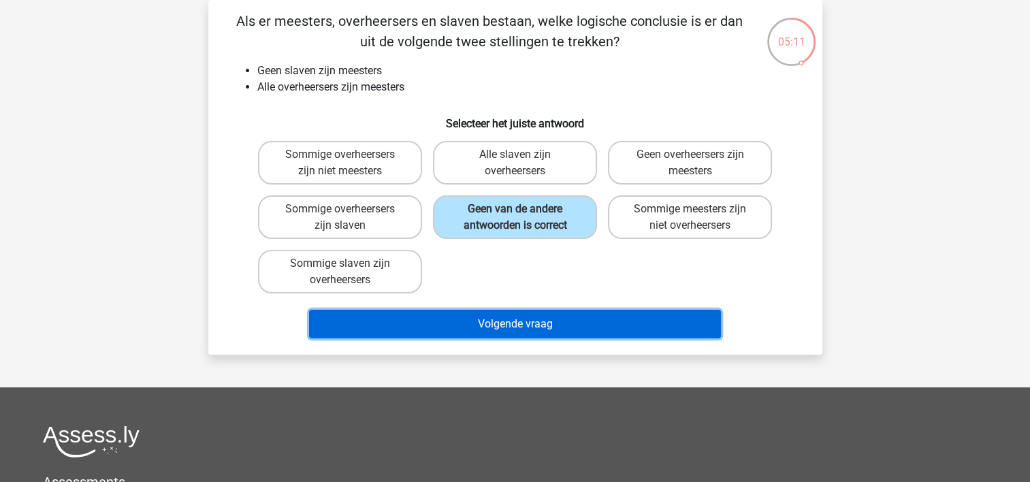
click at [525, 321] on button "Volgende vraag" at bounding box center [515, 324] width 412 height 29
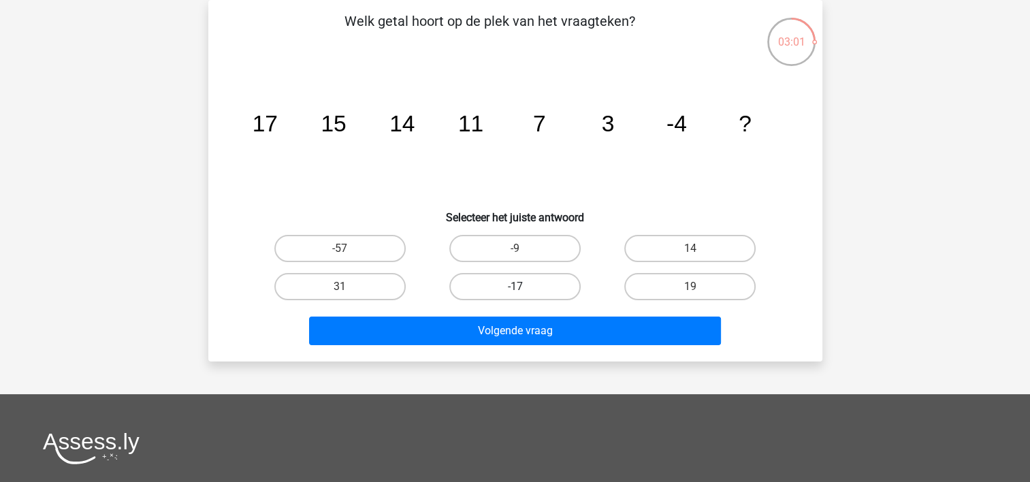
click at [527, 286] on label "-17" at bounding box center [514, 286] width 131 height 27
click at [523, 287] on input "-17" at bounding box center [519, 291] width 9 height 9
radio input "true"
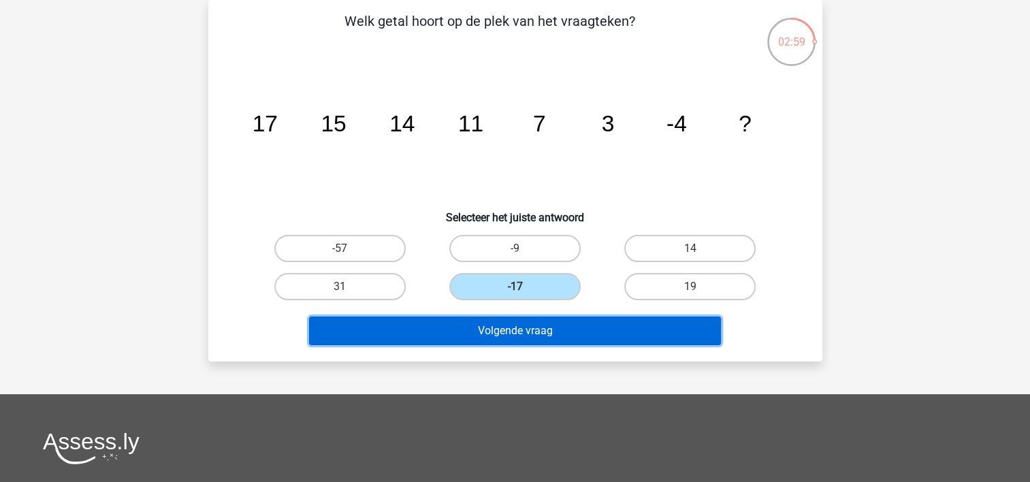
click at [532, 327] on button "Volgende vraag" at bounding box center [515, 331] width 412 height 29
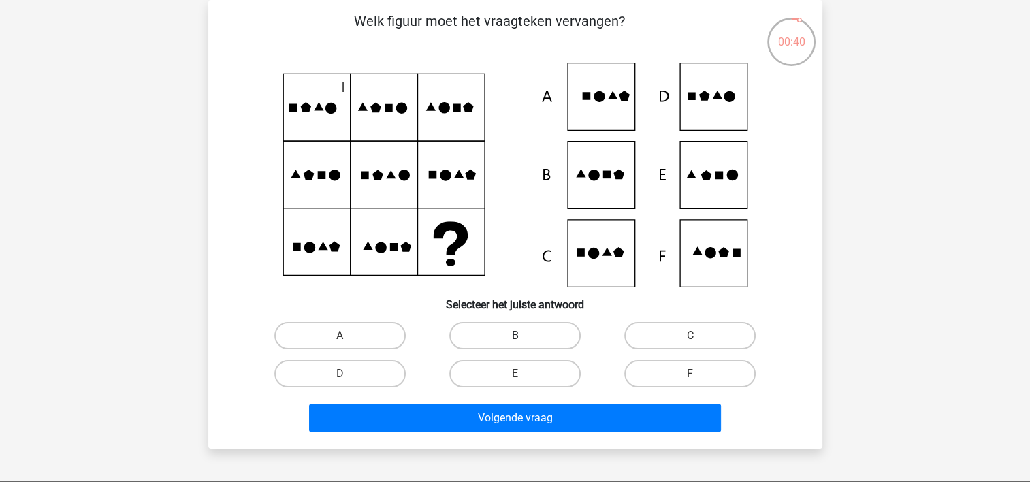
click at [508, 340] on label "B" at bounding box center [514, 335] width 131 height 27
click at [515, 340] on input "B" at bounding box center [519, 340] width 9 height 9
radio input "true"
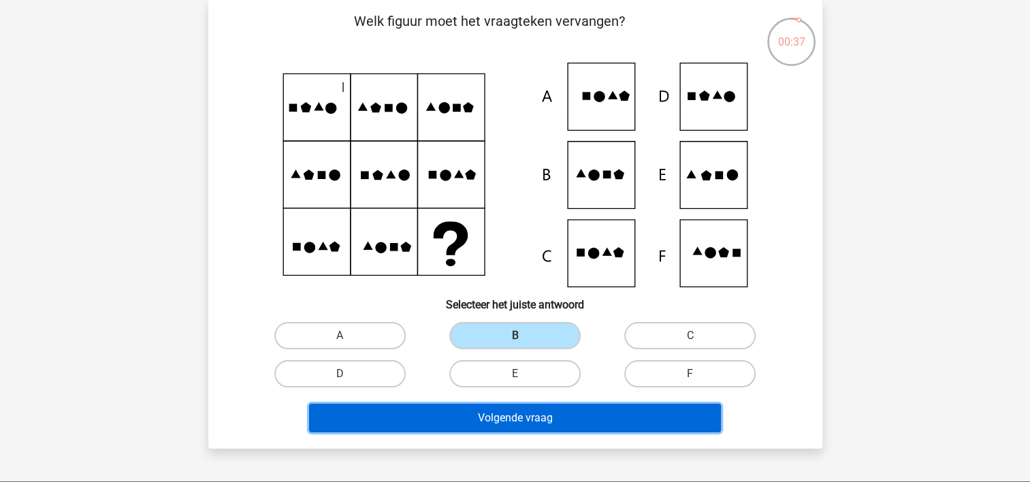
click at [534, 418] on button "Volgende vraag" at bounding box center [515, 418] width 412 height 29
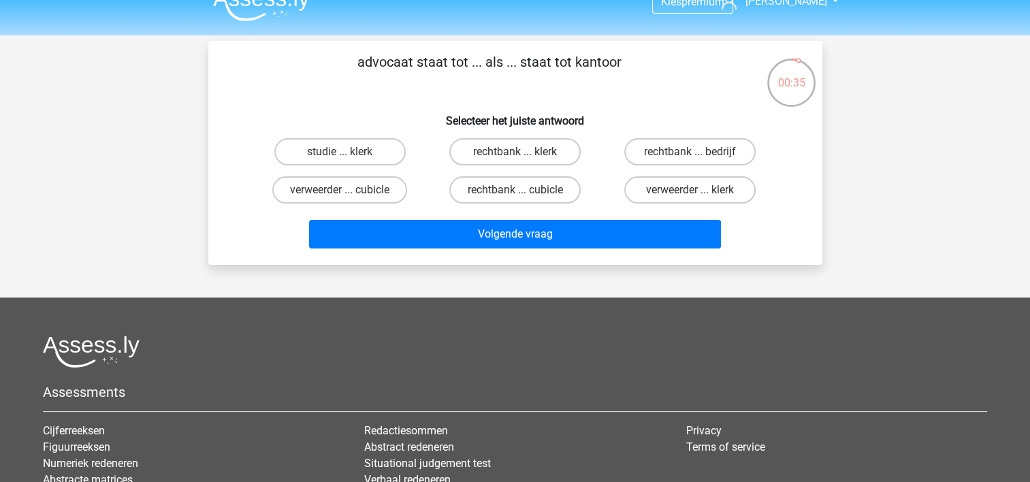
scroll to position [0, 0]
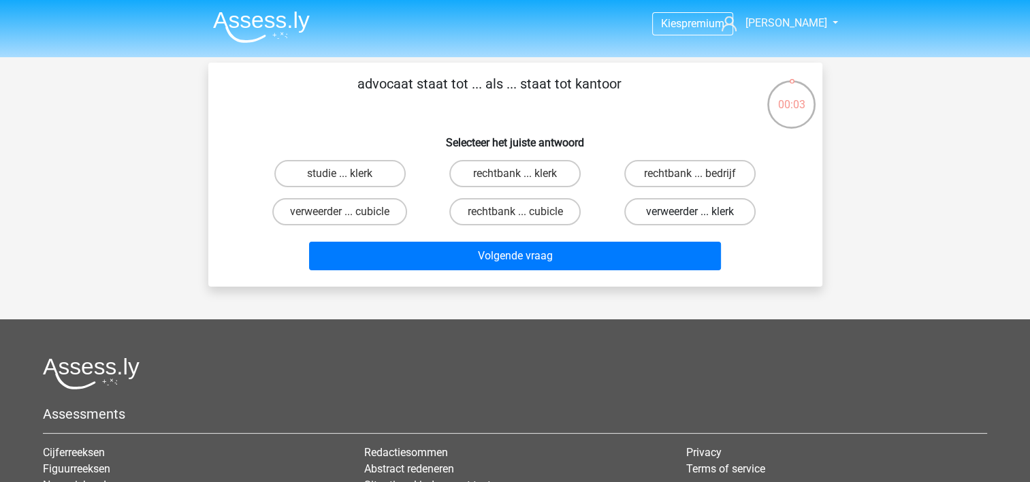
click at [677, 214] on label "verweerder ... klerk" at bounding box center [689, 211] width 131 height 27
click at [690, 214] on input "verweerder ... klerk" at bounding box center [694, 216] width 9 height 9
radio input "true"
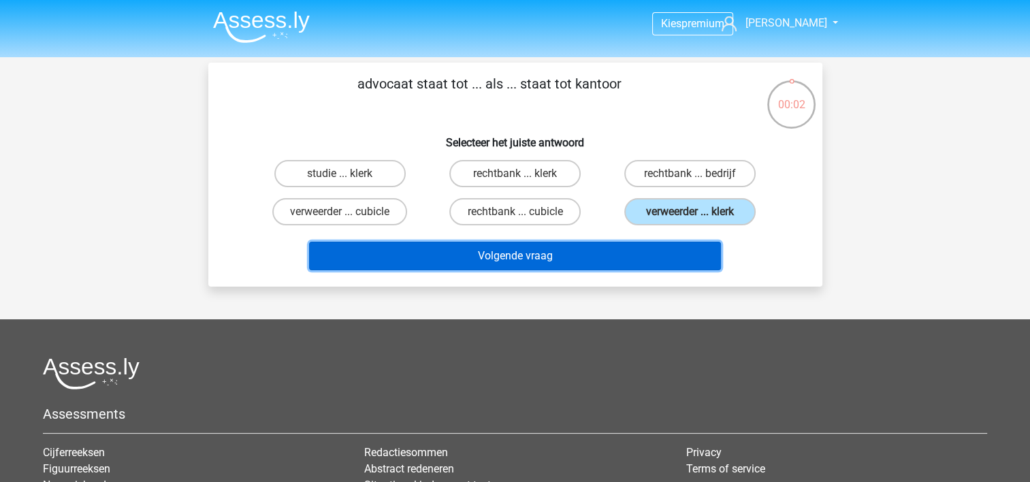
click at [521, 249] on button "Volgende vraag" at bounding box center [515, 256] width 412 height 29
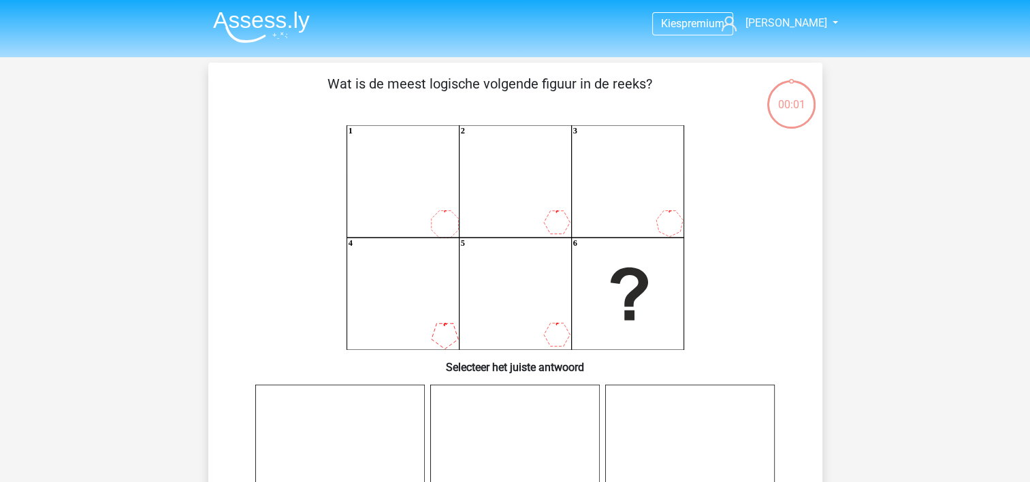
scroll to position [63, 0]
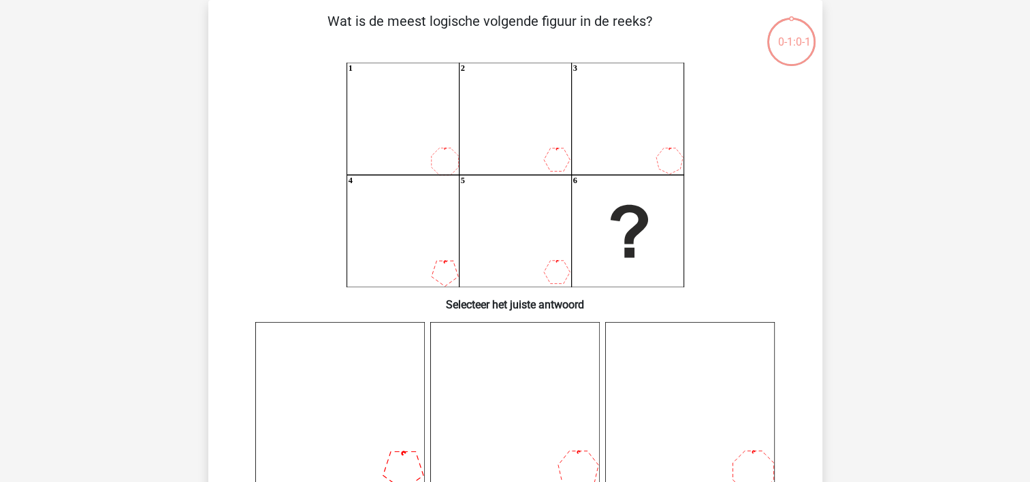
scroll to position [107, 0]
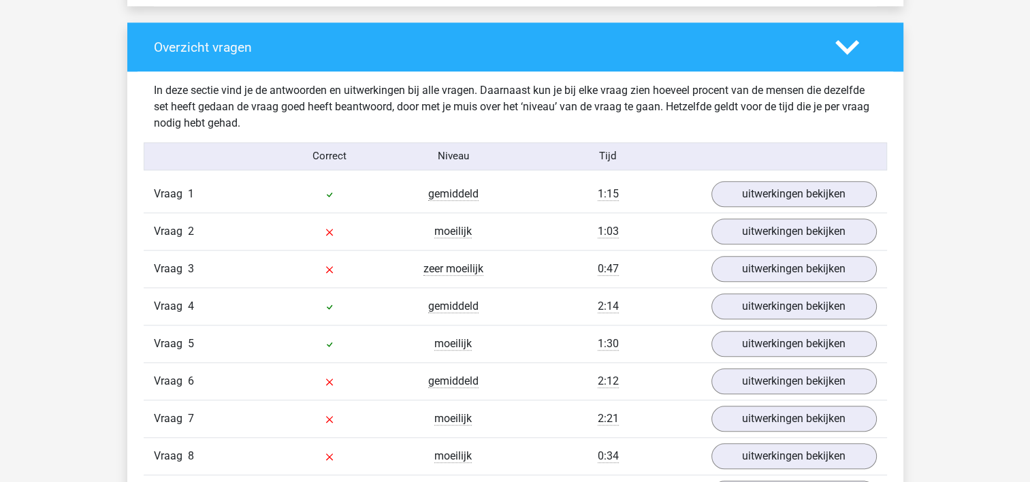
scroll to position [1497, 0]
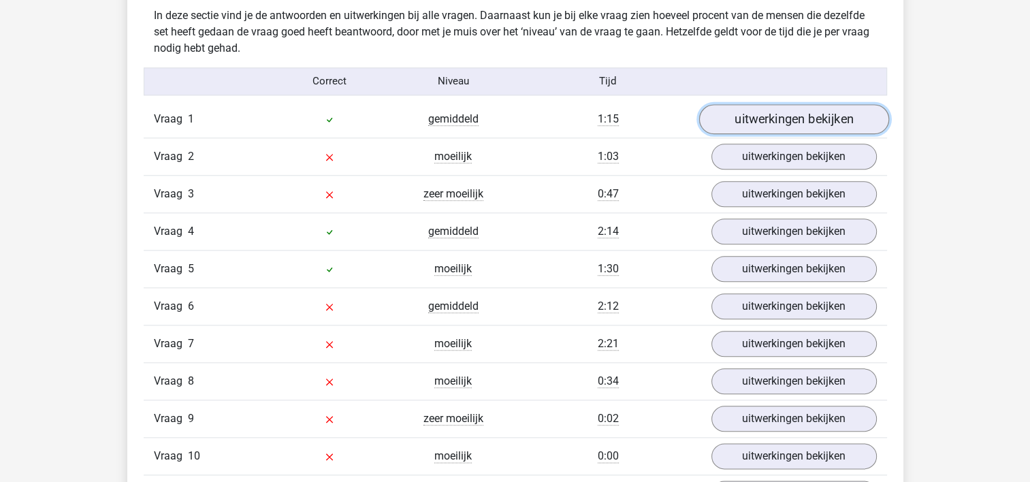
click at [776, 117] on link "uitwerkingen bekijken" at bounding box center [793, 119] width 190 height 30
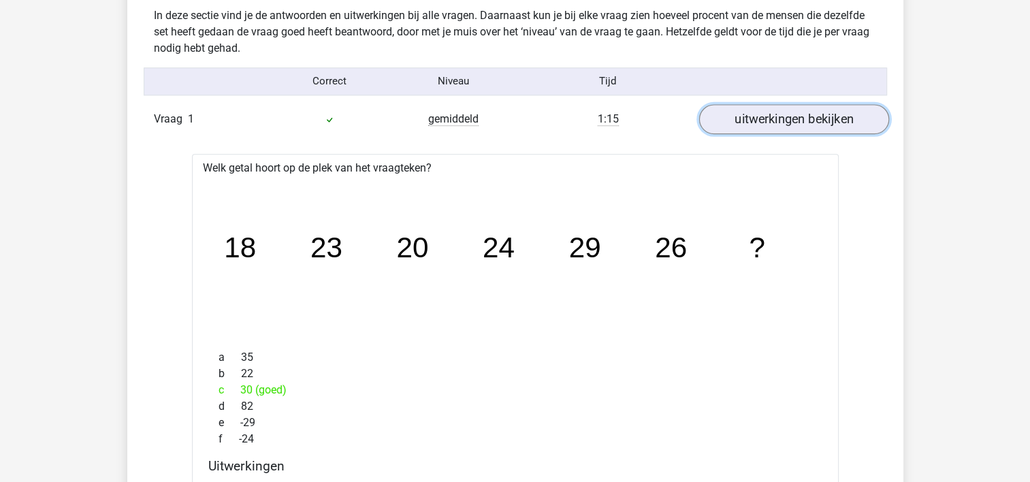
click at [776, 117] on link "uitwerkingen bekijken" at bounding box center [793, 119] width 190 height 30
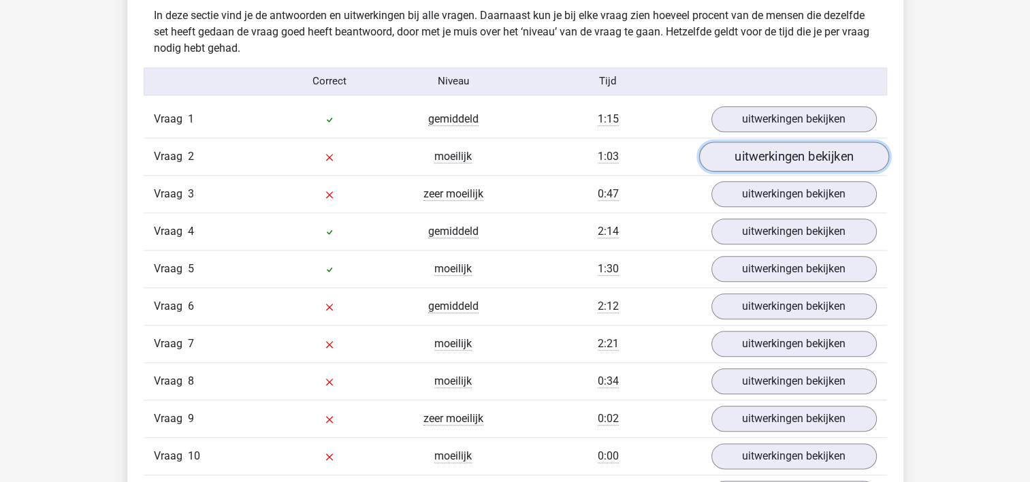
click at [746, 158] on link "uitwerkingen bekijken" at bounding box center [793, 157] width 190 height 30
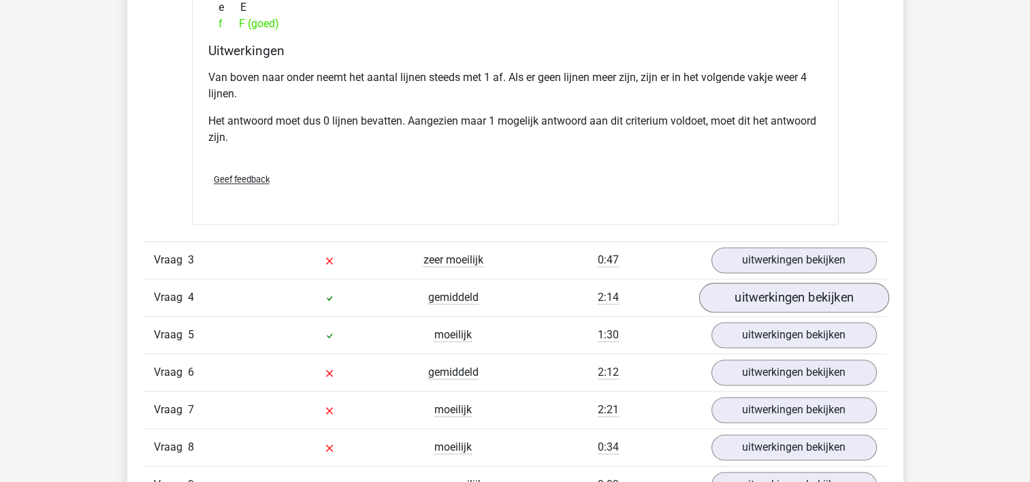
scroll to position [2042, 0]
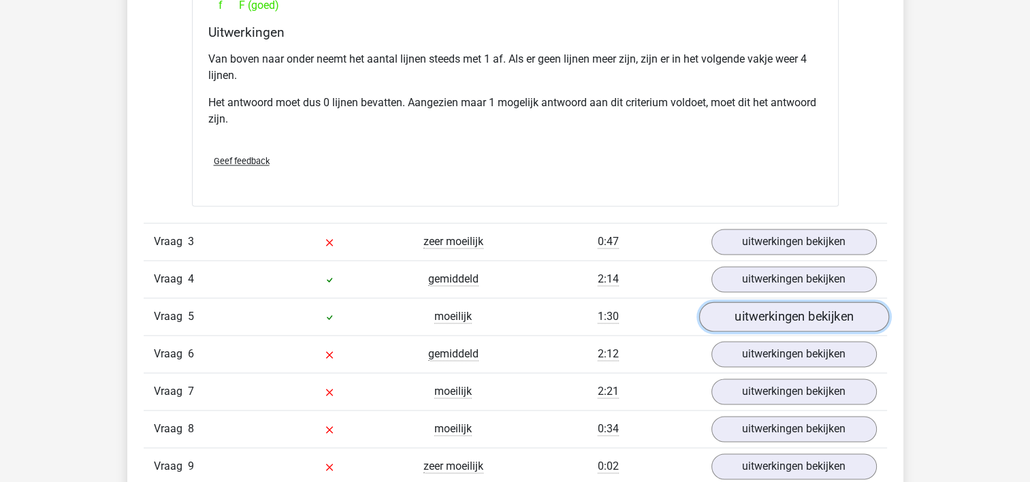
click at [783, 315] on link "uitwerkingen bekijken" at bounding box center [793, 317] width 190 height 30
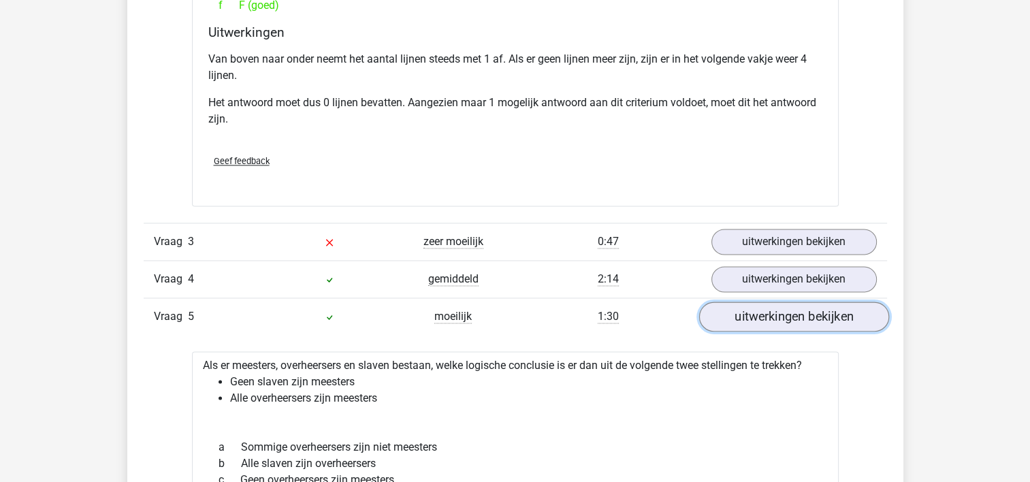
click at [783, 315] on link "uitwerkingen bekijken" at bounding box center [793, 317] width 190 height 30
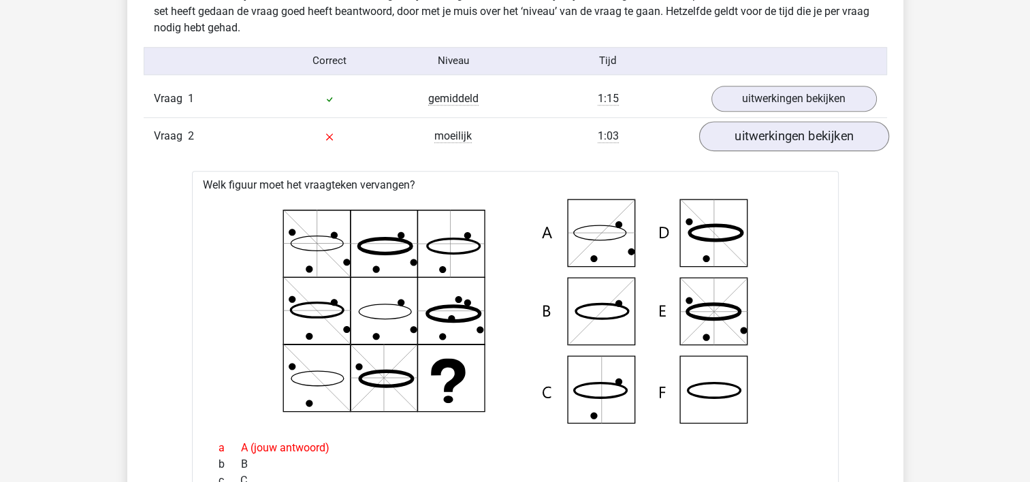
scroll to position [1497, 0]
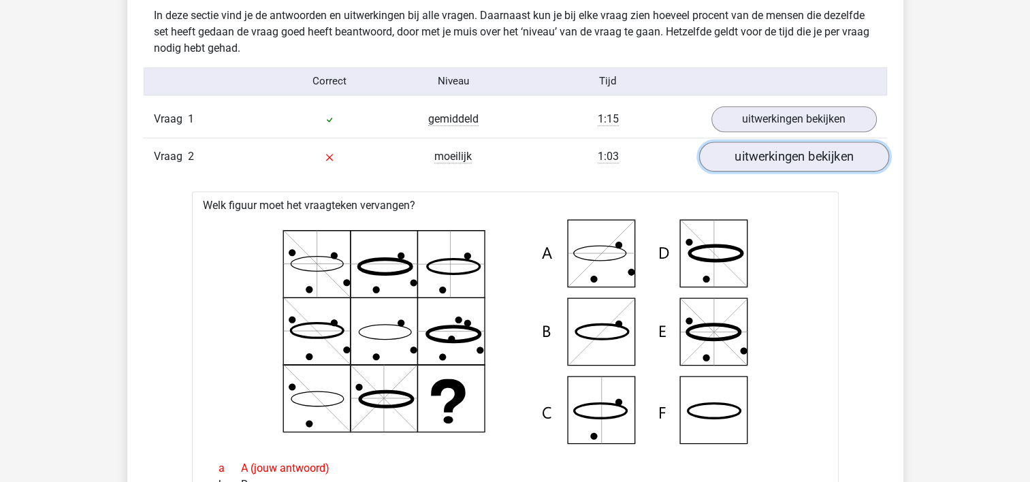
click at [795, 154] on link "uitwerkingen bekijken" at bounding box center [793, 157] width 190 height 30
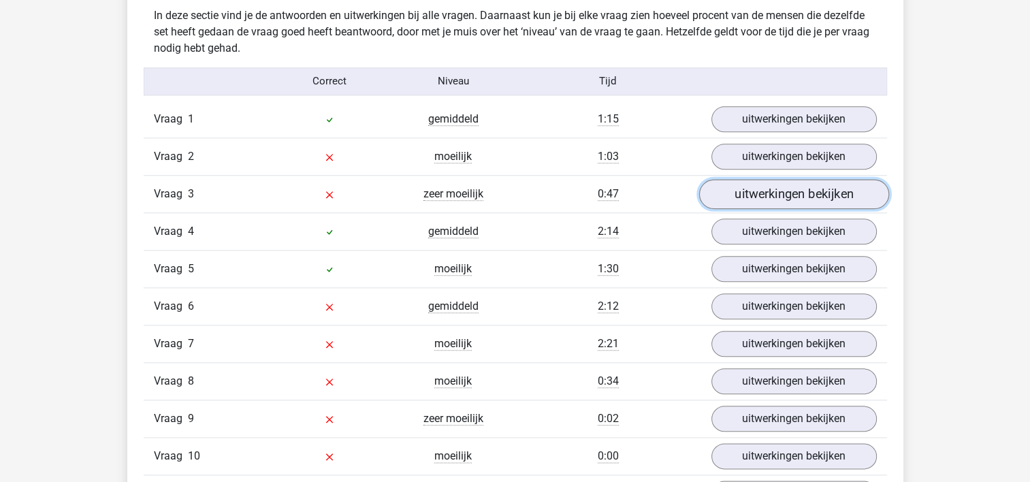
click at [784, 194] on link "uitwerkingen bekijken" at bounding box center [793, 194] width 190 height 30
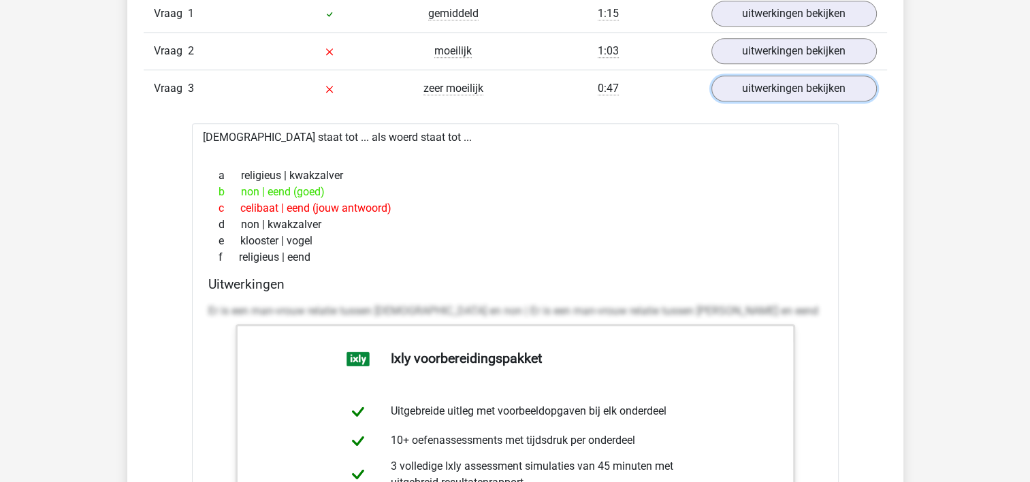
scroll to position [1634, 0]
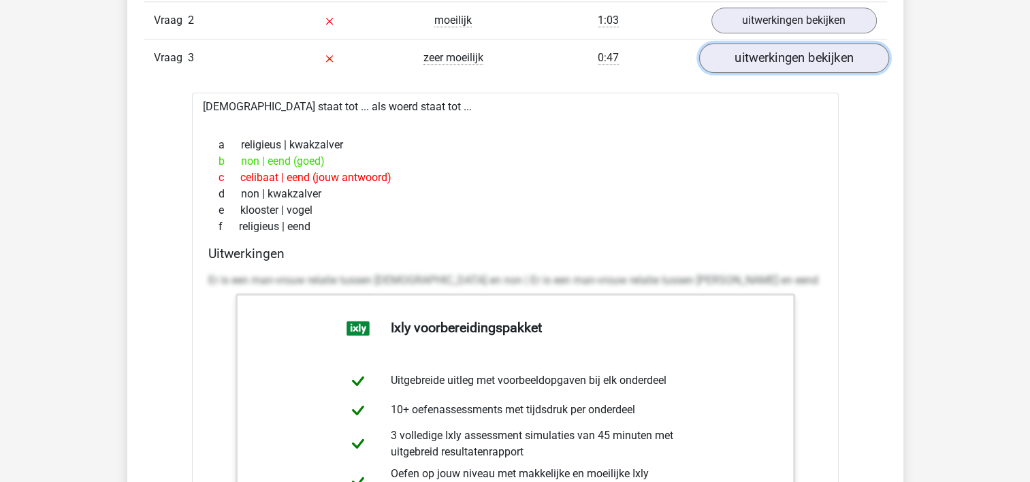
click at [794, 56] on link "uitwerkingen bekijken" at bounding box center [793, 58] width 190 height 30
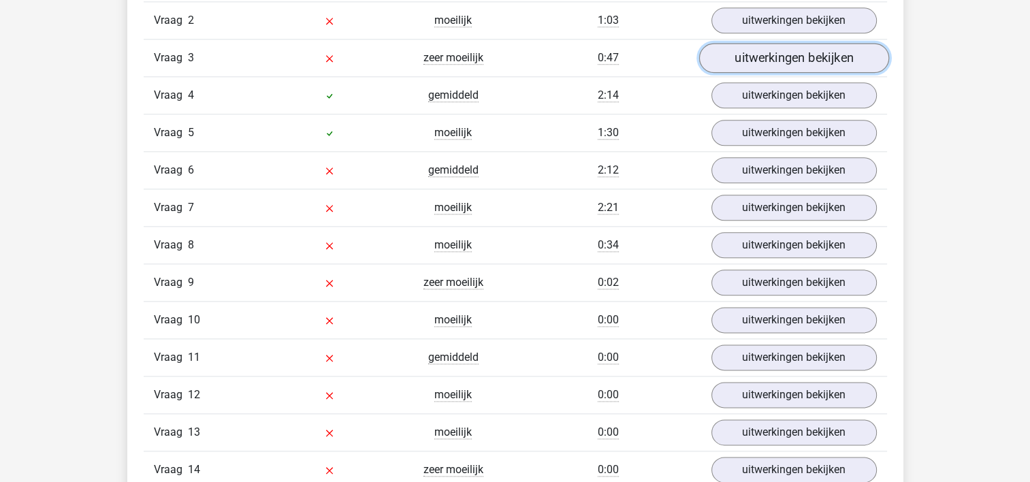
click at [794, 56] on link "uitwerkingen bekijken" at bounding box center [793, 58] width 190 height 30
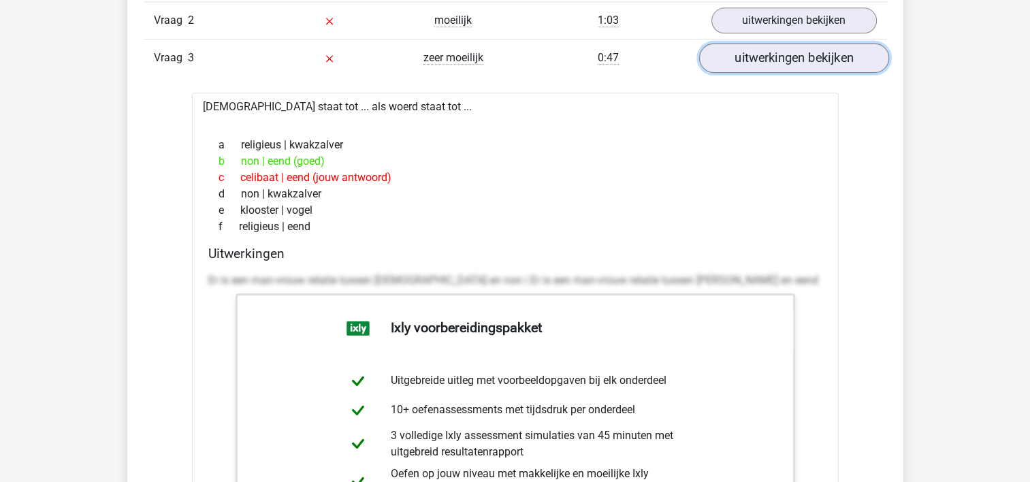
click at [794, 56] on link "uitwerkingen bekijken" at bounding box center [793, 58] width 190 height 30
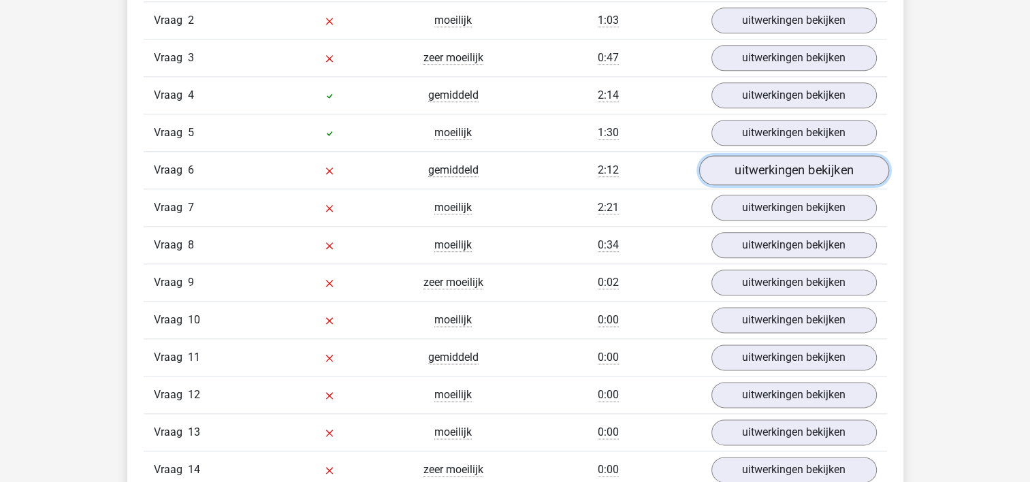
click at [790, 166] on link "uitwerkingen bekijken" at bounding box center [793, 170] width 190 height 30
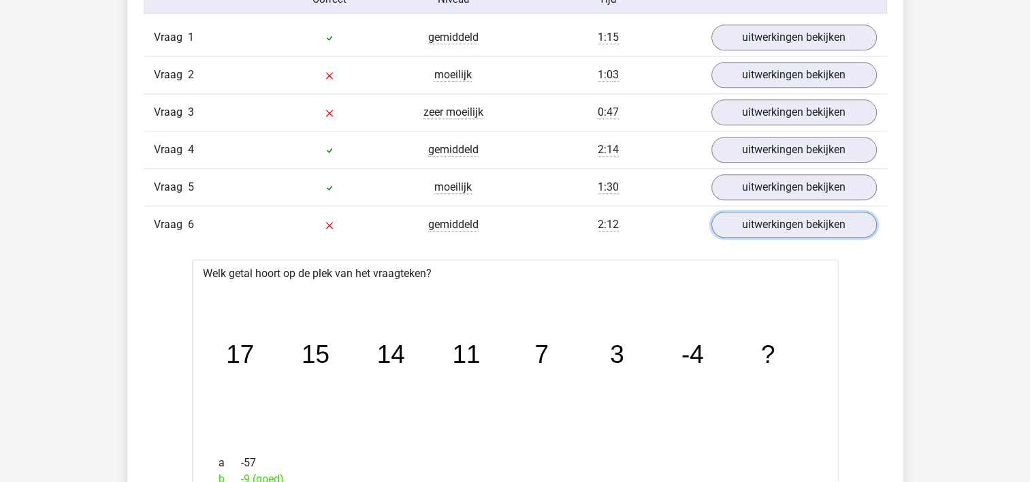
scroll to position [1566, 0]
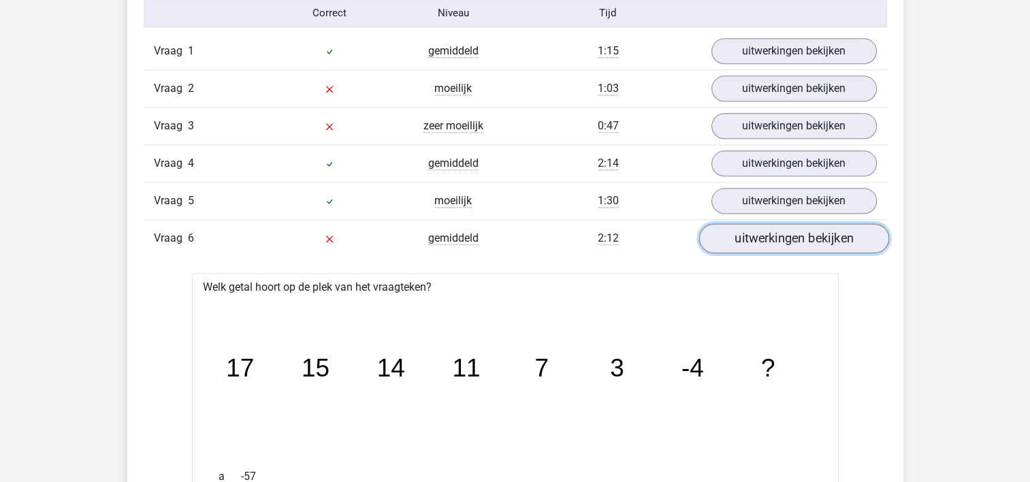
click at [771, 243] on link "uitwerkingen bekijken" at bounding box center [793, 238] width 190 height 30
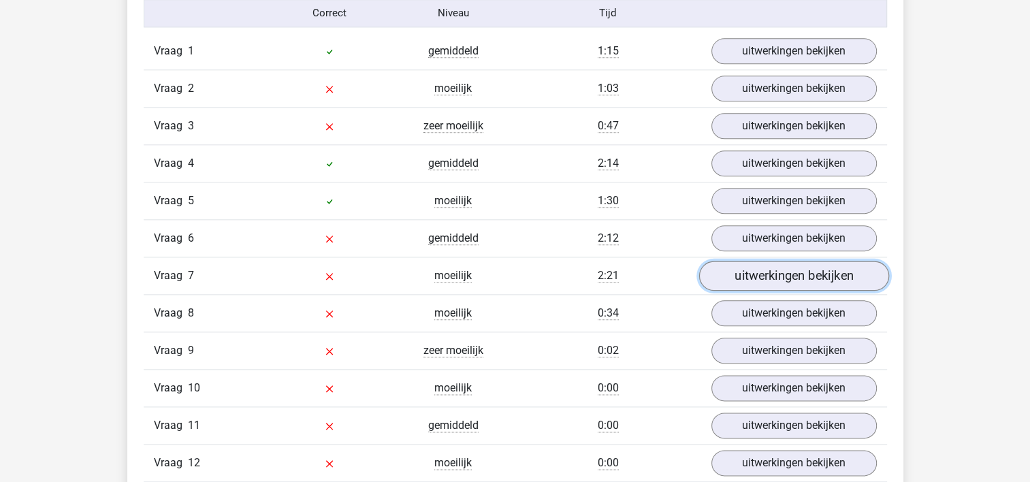
click at [789, 274] on link "uitwerkingen bekijken" at bounding box center [793, 276] width 190 height 30
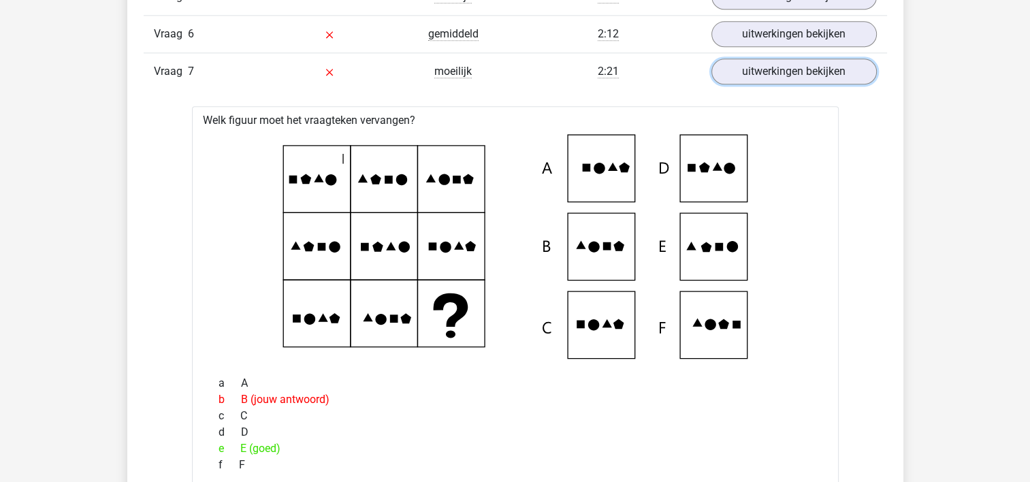
scroll to position [1838, 0]
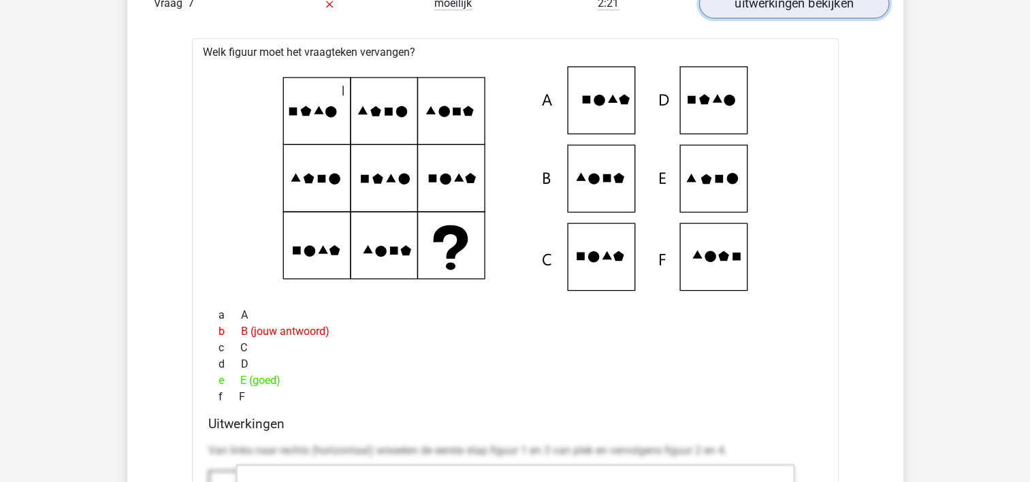
click at [824, 7] on link "uitwerkingen bekijken" at bounding box center [793, 3] width 190 height 30
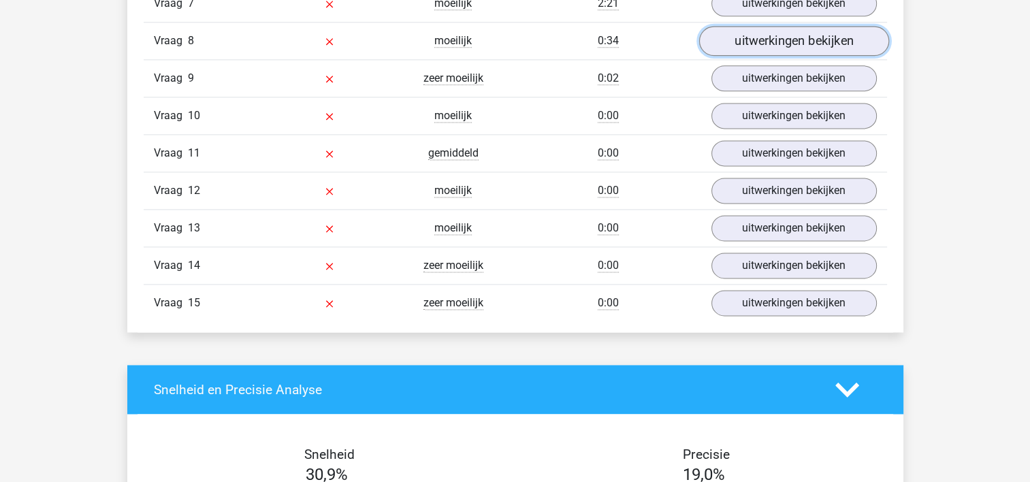
click at [795, 33] on link "uitwerkingen bekijken" at bounding box center [793, 41] width 190 height 30
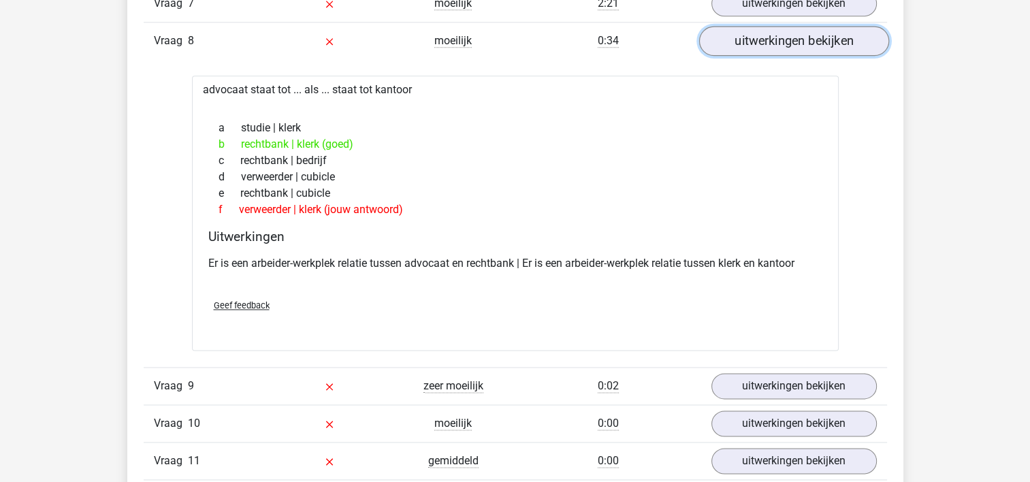
click at [818, 33] on link "uitwerkingen bekijken" at bounding box center [793, 41] width 190 height 30
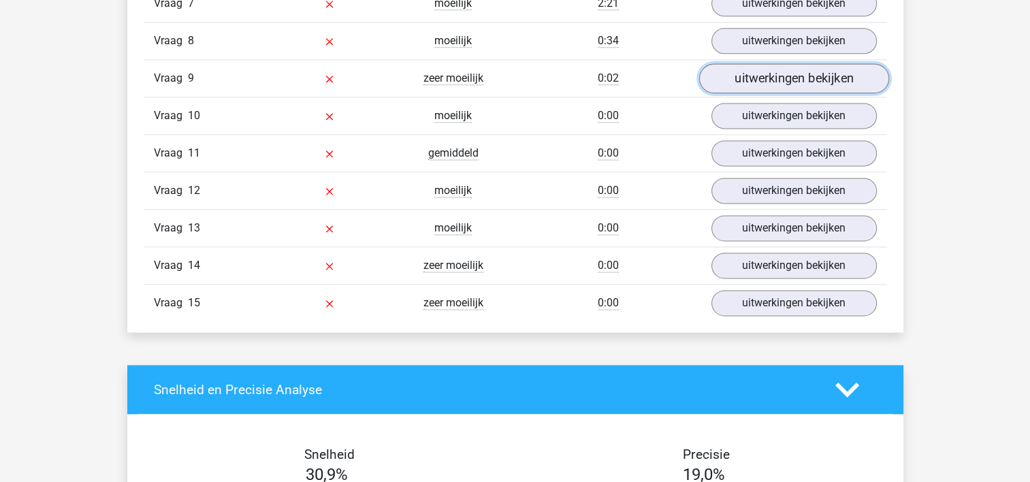
click at [790, 77] on link "uitwerkingen bekijken" at bounding box center [793, 78] width 190 height 30
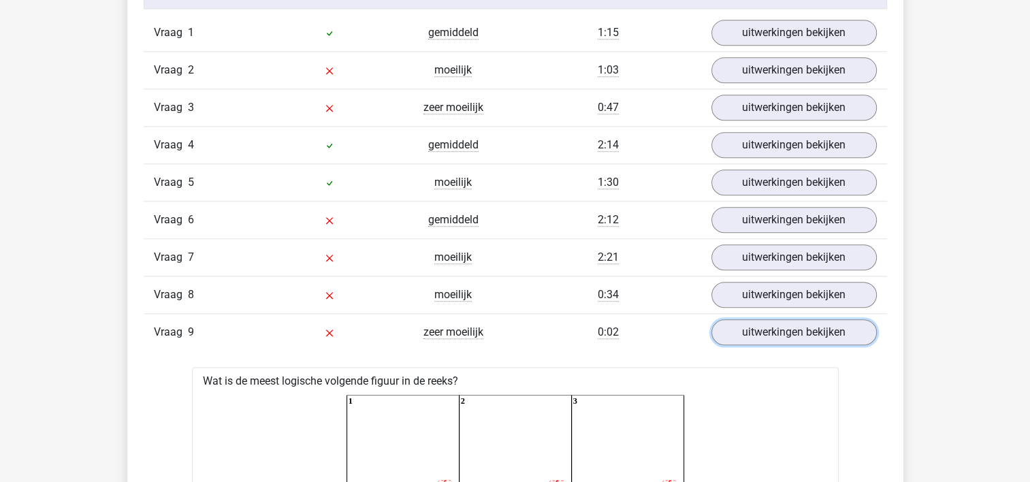
scroll to position [1566, 0]
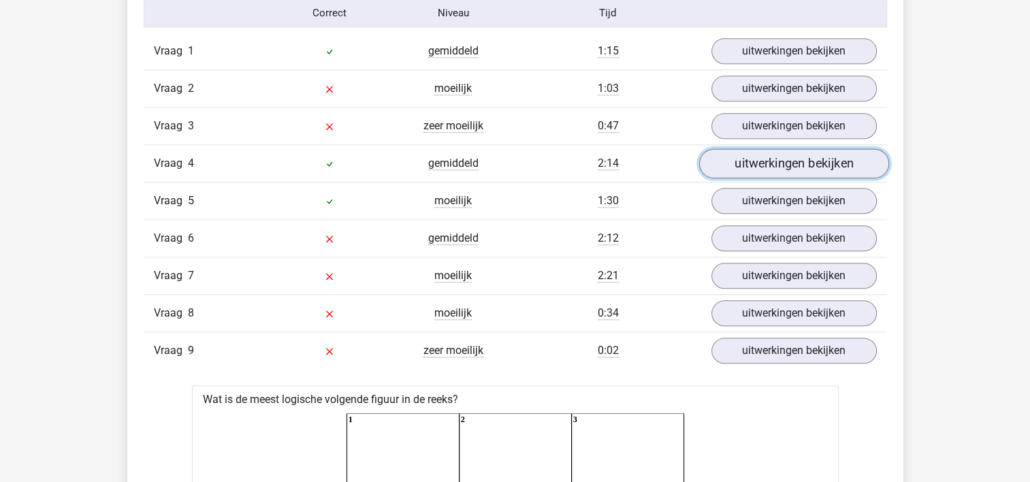
click at [803, 163] on link "uitwerkingen bekijken" at bounding box center [793, 163] width 190 height 30
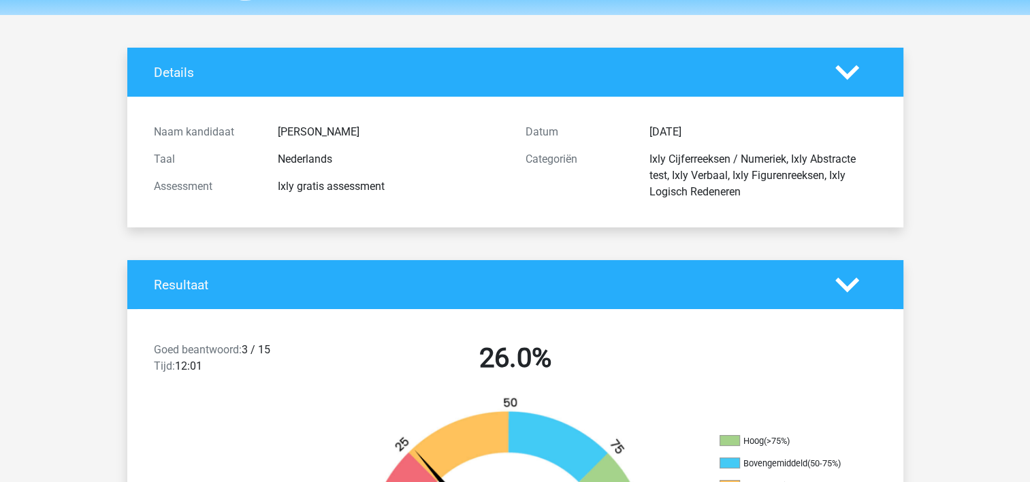
scroll to position [0, 0]
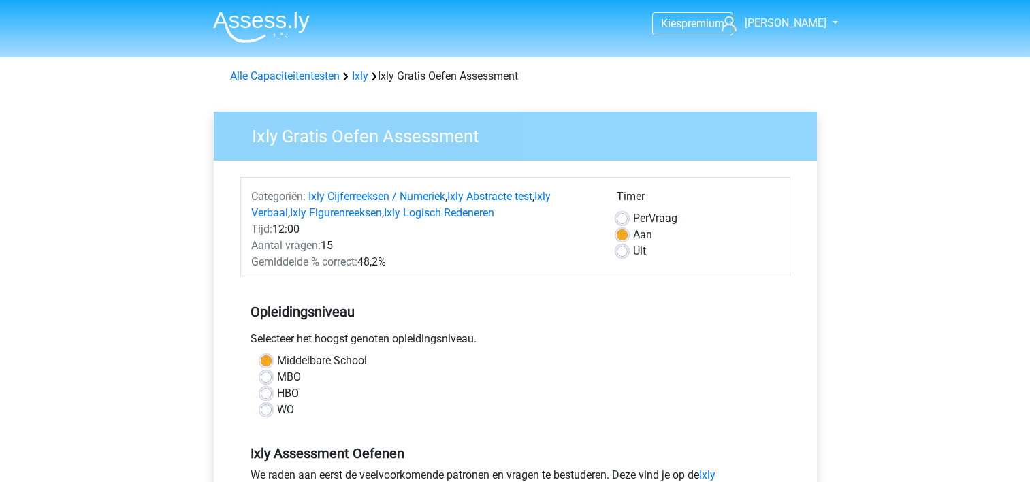
scroll to position [272, 0]
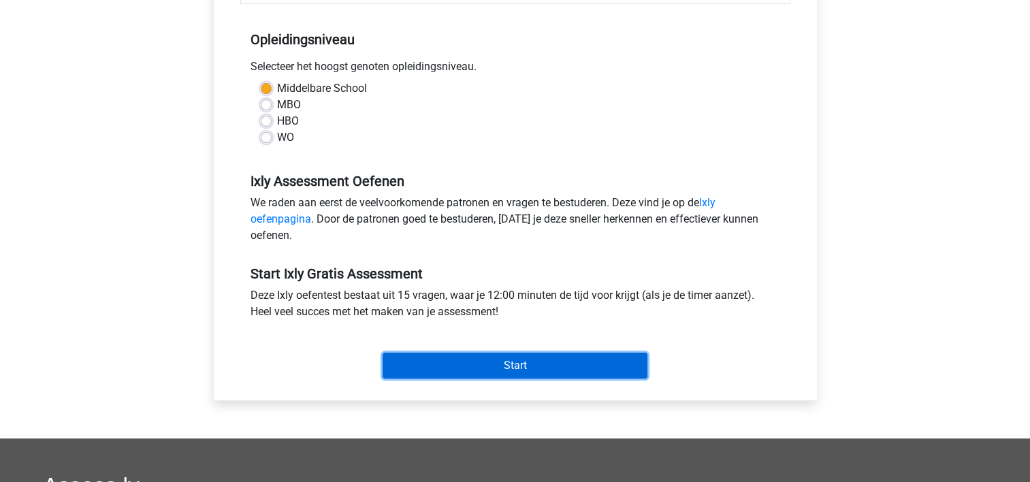
click at [520, 360] on input "Start" at bounding box center [515, 366] width 265 height 26
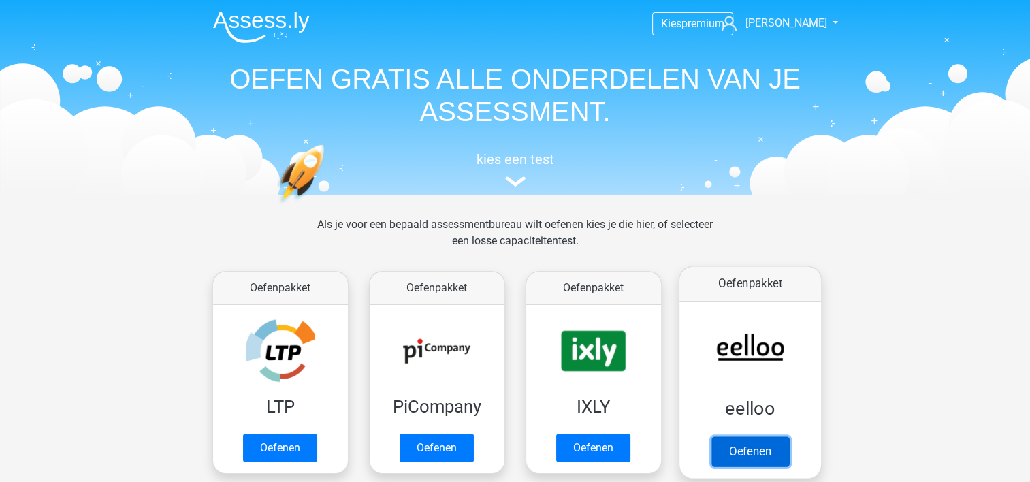
click at [741, 436] on link "Oefenen" at bounding box center [750, 451] width 78 height 30
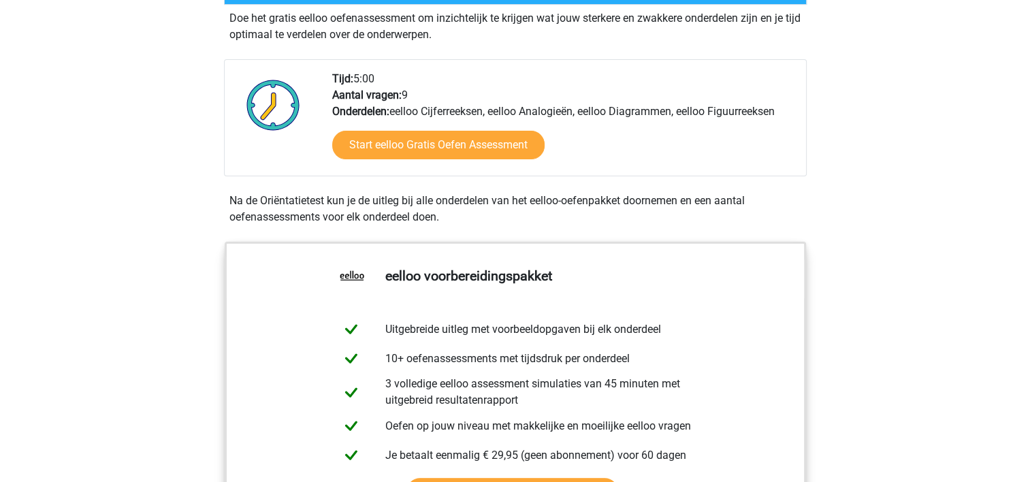
scroll to position [272, 0]
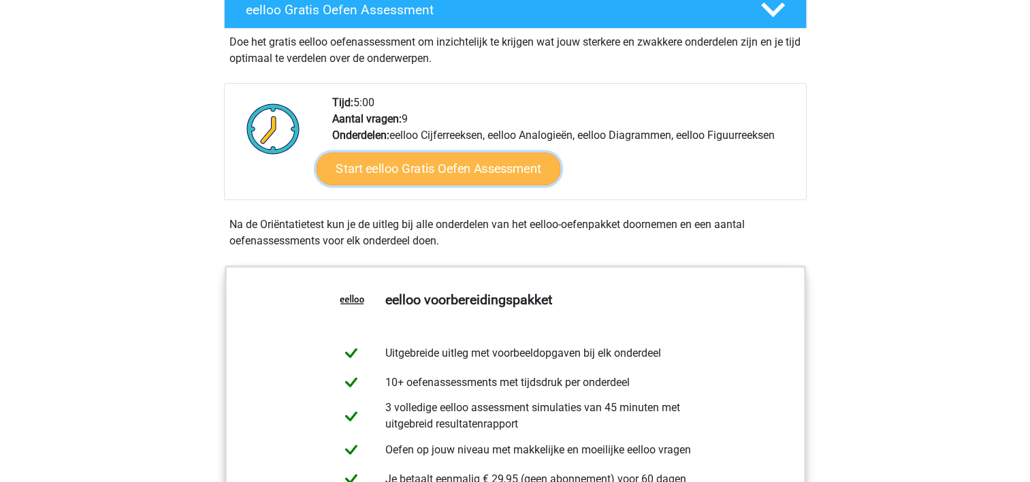
click at [468, 173] on link "Start eelloo Gratis Oefen Assessment" at bounding box center [438, 168] width 244 height 33
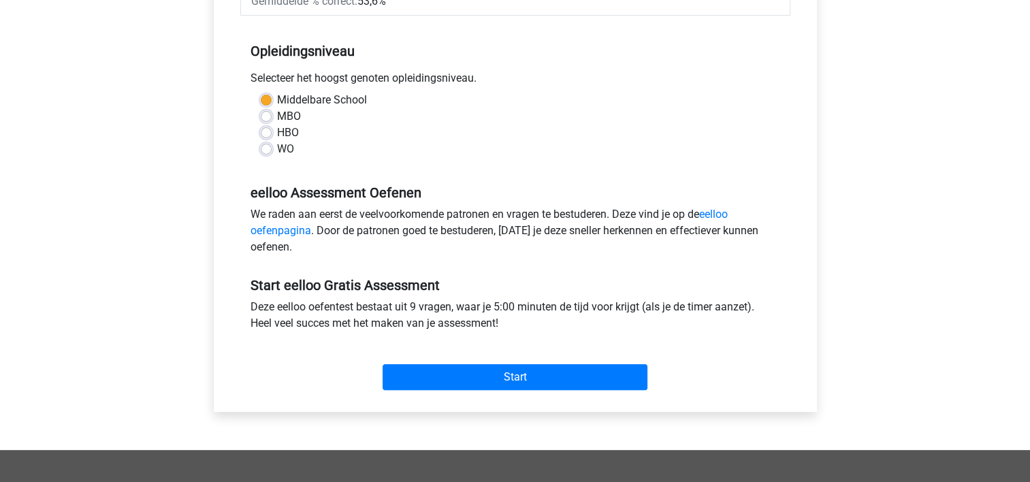
scroll to position [272, 0]
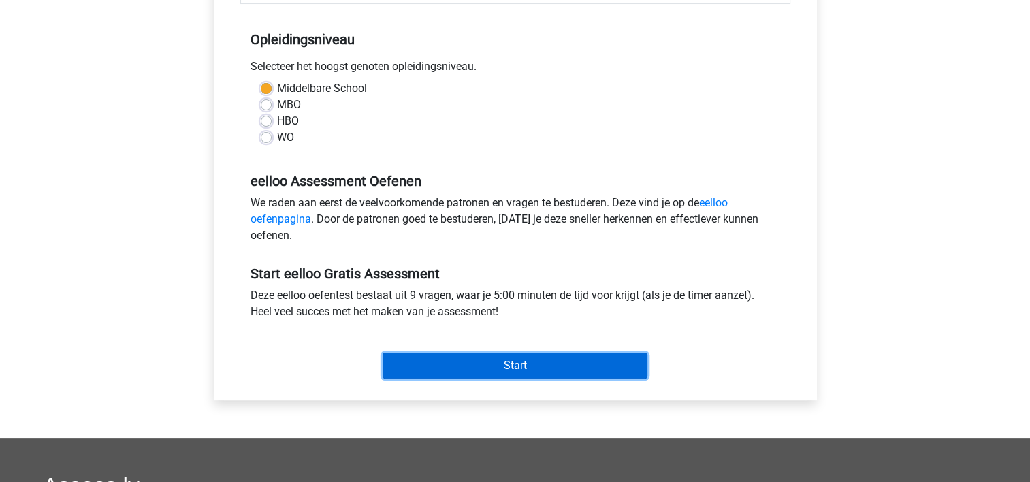
click at [521, 362] on input "Start" at bounding box center [515, 366] width 265 height 26
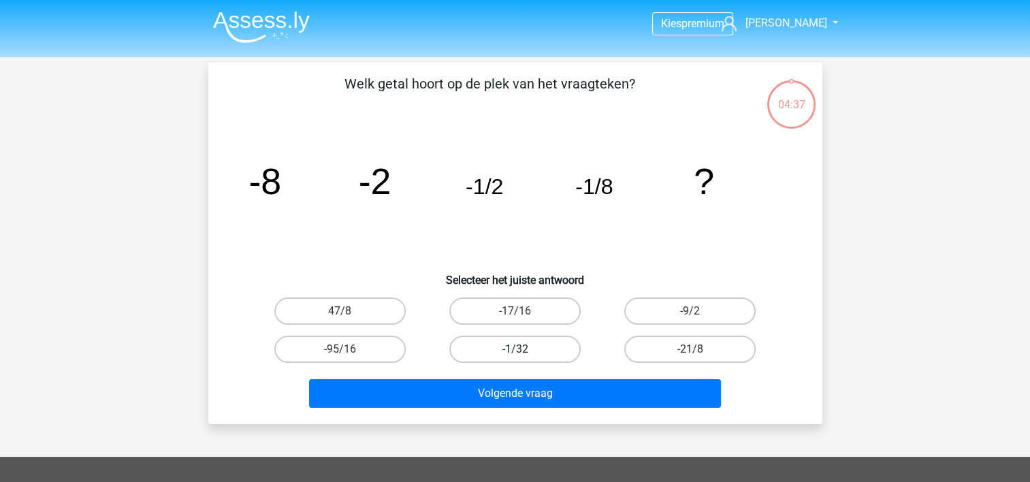
click at [513, 351] on label "-1/32" at bounding box center [514, 349] width 131 height 27
click at [515, 351] on input "-1/32" at bounding box center [519, 353] width 9 height 9
radio input "true"
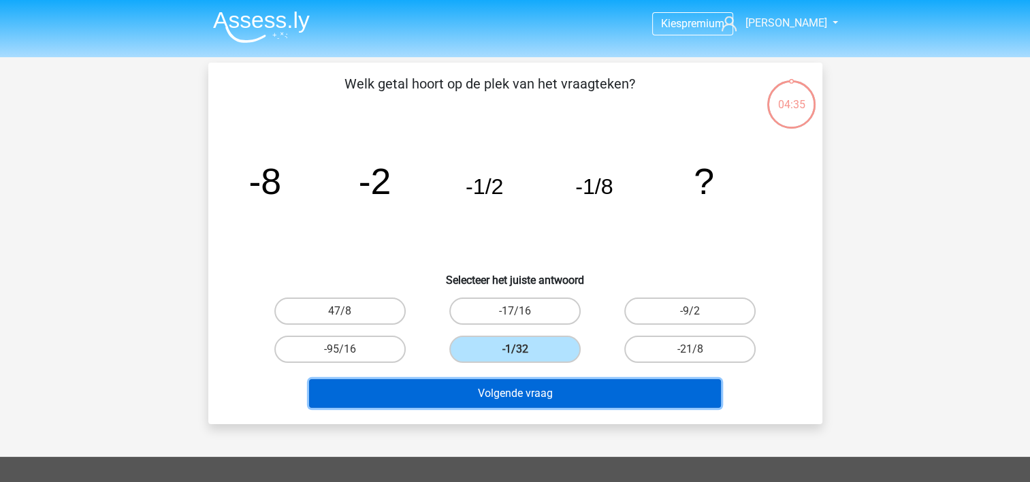
click at [522, 387] on button "Volgende vraag" at bounding box center [515, 393] width 412 height 29
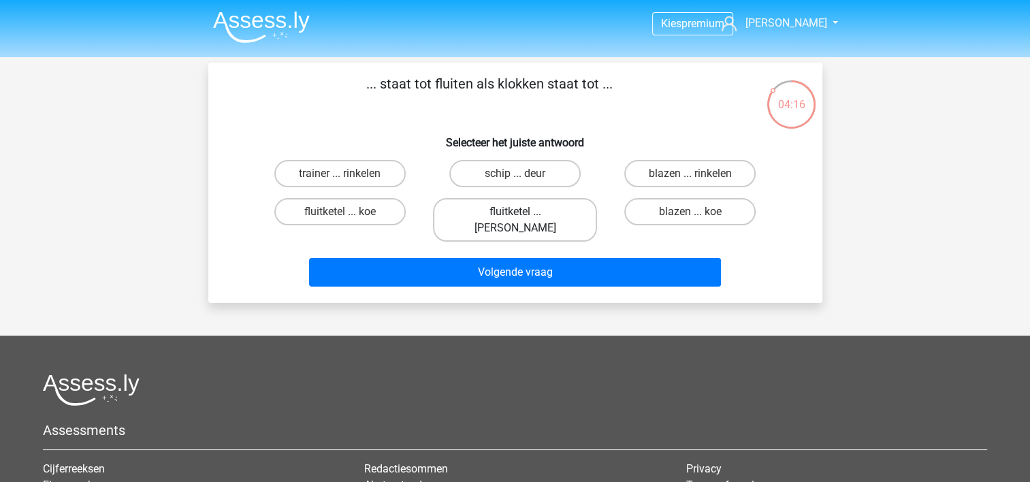
click at [511, 210] on label "fluitketel ... [PERSON_NAME]" at bounding box center [515, 220] width 164 height 44
click at [515, 212] on input "fluitketel ... [PERSON_NAME]" at bounding box center [519, 216] width 9 height 9
radio input "true"
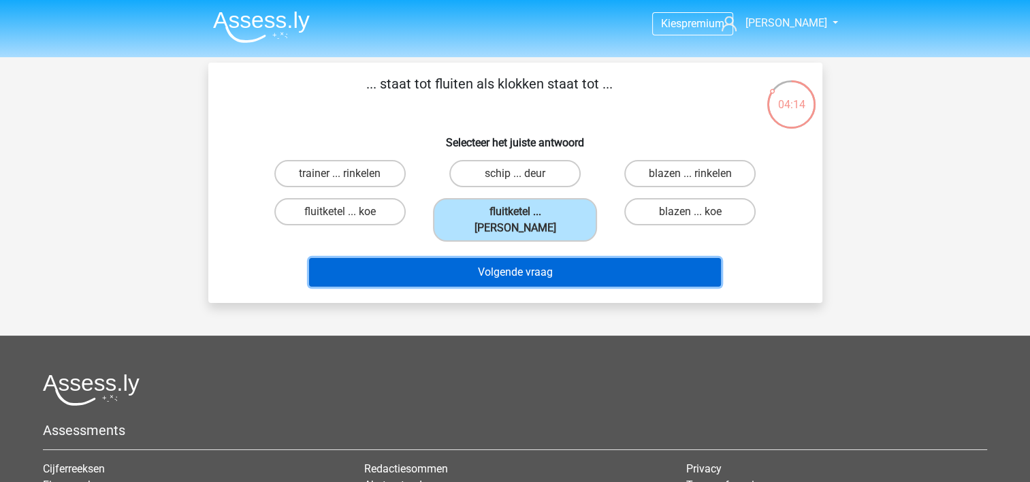
click at [518, 258] on button "Volgende vraag" at bounding box center [515, 272] width 412 height 29
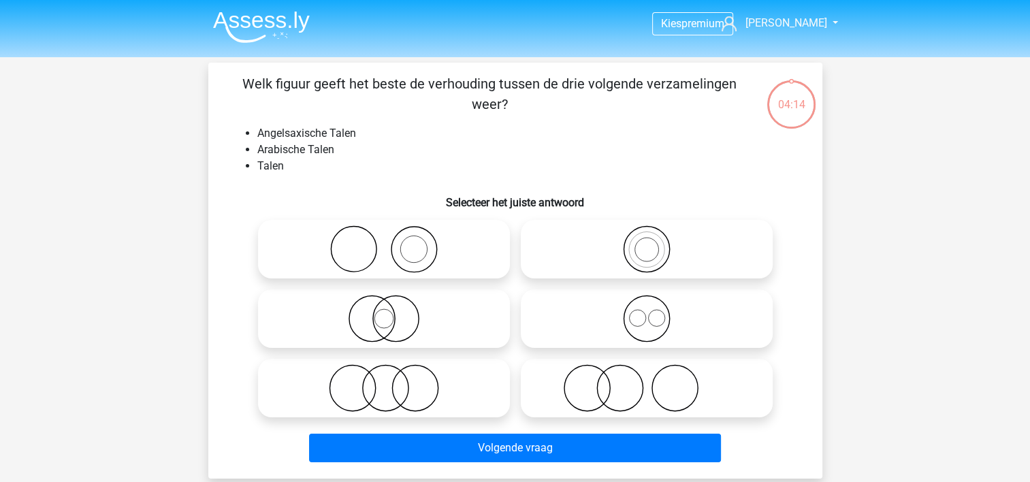
scroll to position [63, 0]
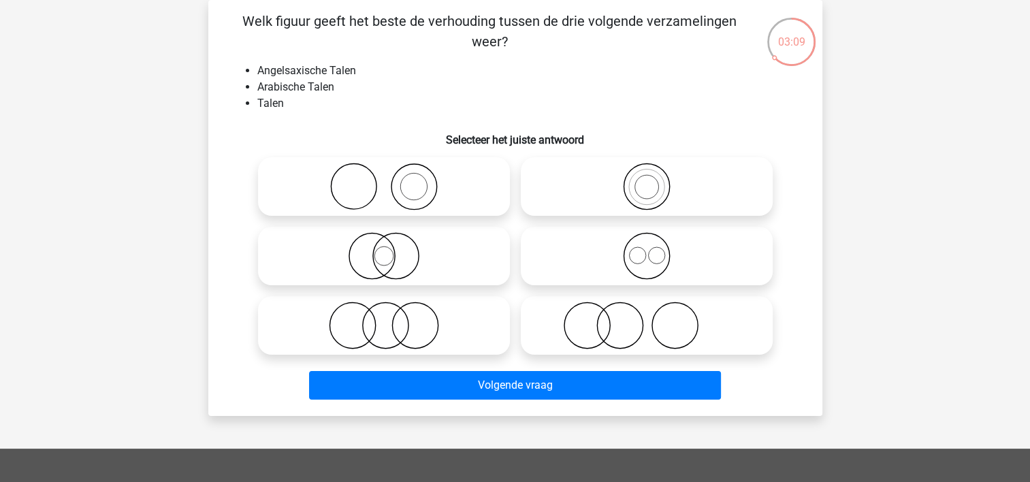
click at [417, 329] on icon at bounding box center [383, 326] width 241 height 48
click at [393, 319] on input "radio" at bounding box center [388, 314] width 9 height 9
radio input "true"
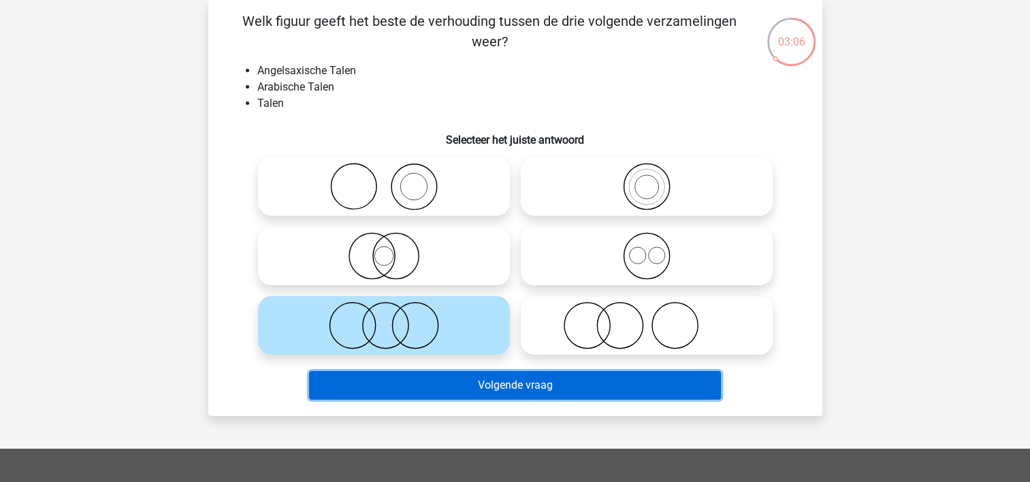
click at [542, 389] on button "Volgende vraag" at bounding box center [515, 385] width 412 height 29
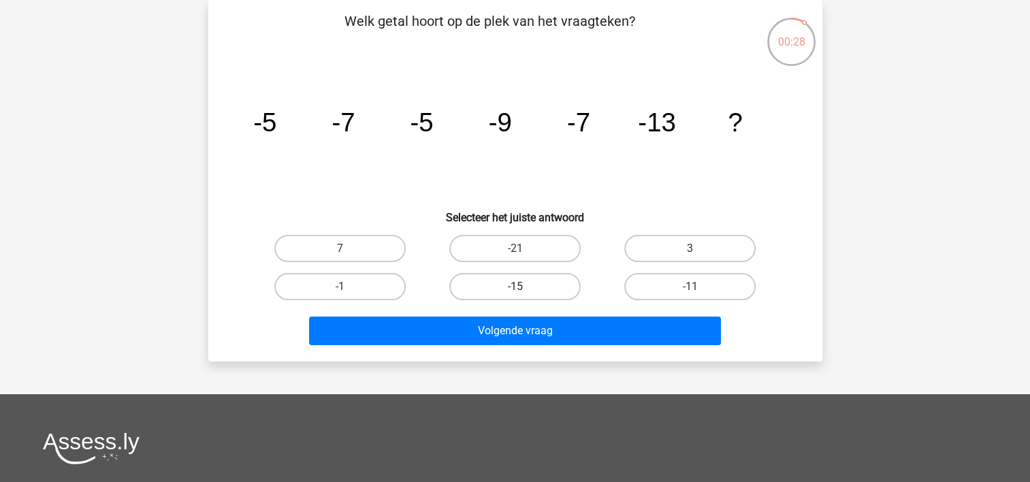
click at [524, 283] on label "-15" at bounding box center [514, 286] width 131 height 27
click at [523, 287] on input "-15" at bounding box center [519, 291] width 9 height 9
radio input "true"
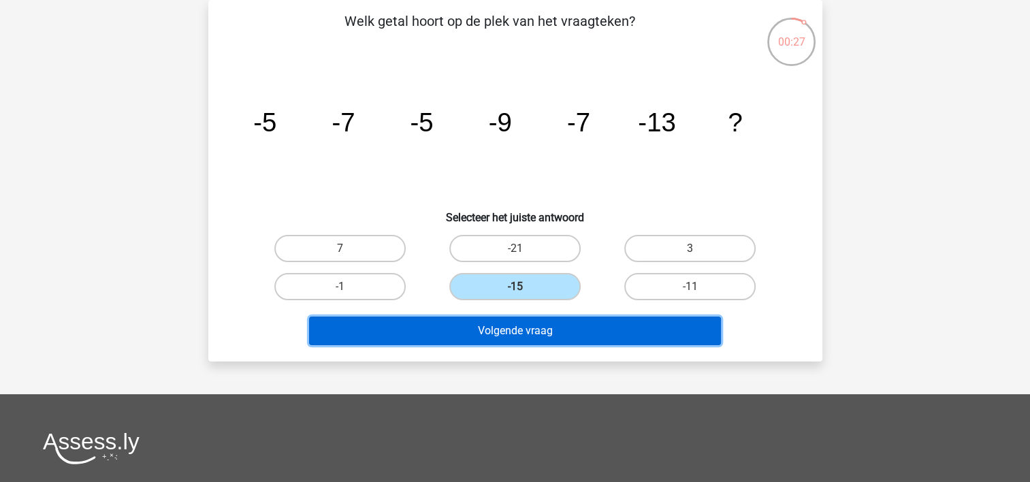
click at [537, 328] on button "Volgende vraag" at bounding box center [515, 331] width 412 height 29
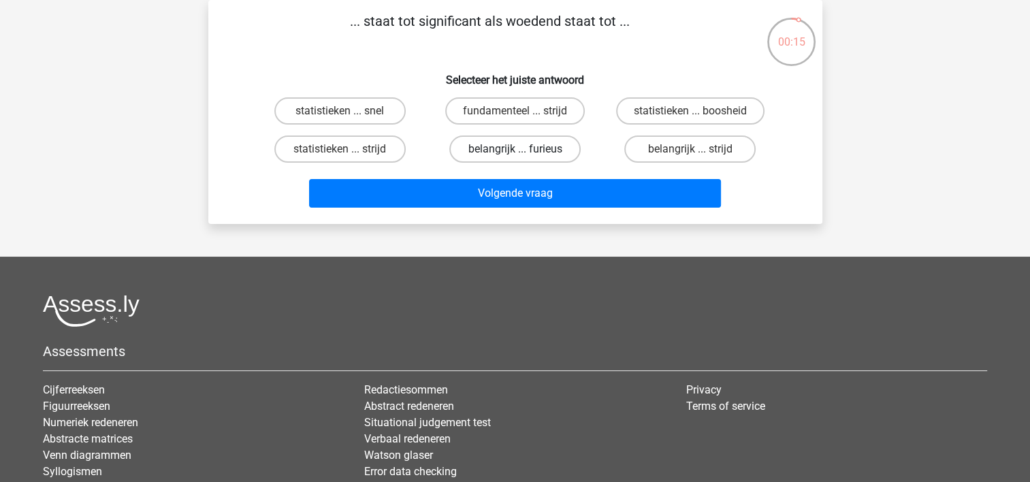
click at [528, 144] on label "belangrijk ... furieus" at bounding box center [514, 148] width 131 height 27
click at [523, 149] on input "belangrijk ... furieus" at bounding box center [519, 153] width 9 height 9
radio input "true"
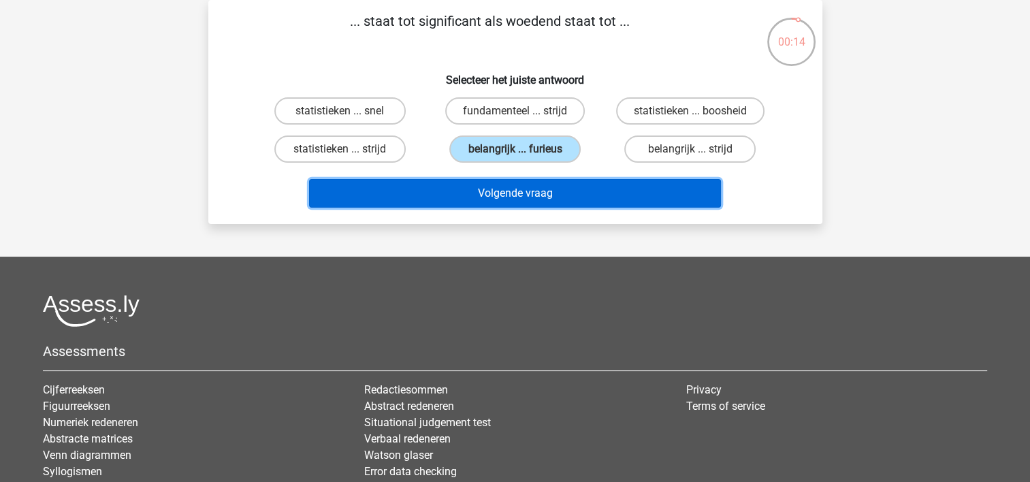
click at [517, 193] on button "Volgende vraag" at bounding box center [515, 193] width 412 height 29
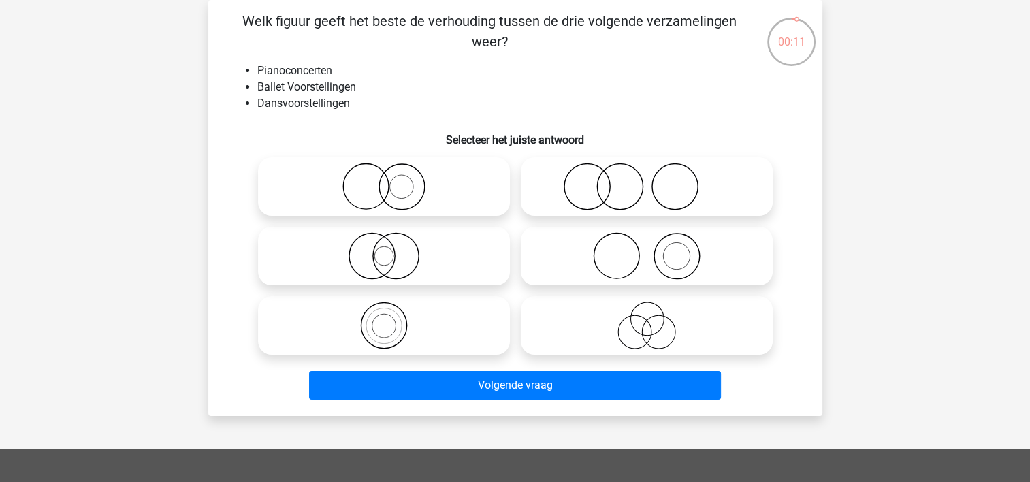
click at [556, 253] on icon at bounding box center [646, 256] width 241 height 48
click at [647, 249] on input "radio" at bounding box center [651, 244] width 9 height 9
radio input "true"
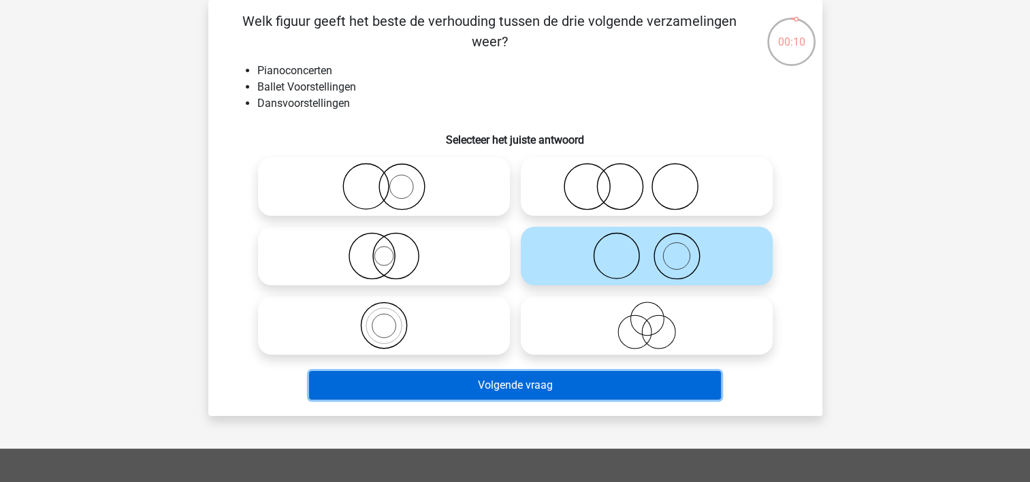
click at [542, 384] on button "Volgende vraag" at bounding box center [515, 385] width 412 height 29
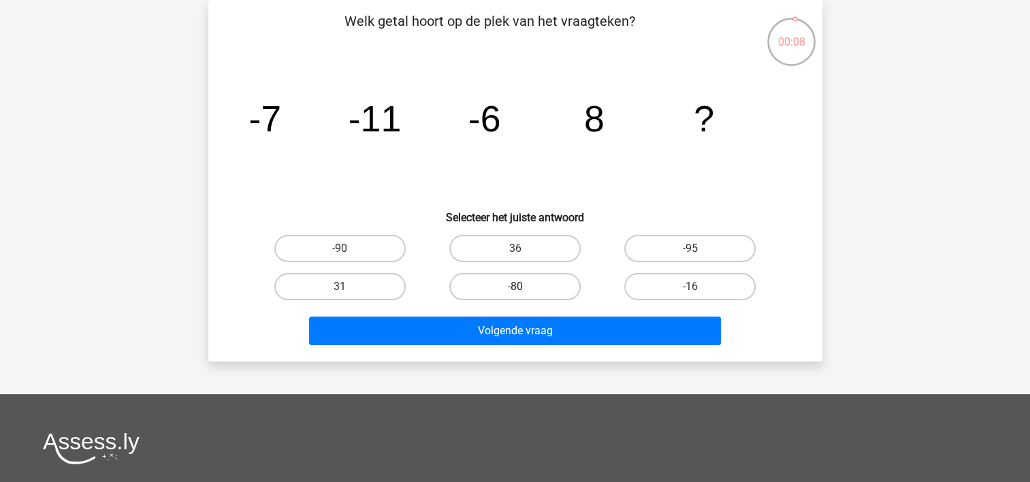
click at [504, 287] on label "-80" at bounding box center [514, 286] width 131 height 27
click at [515, 287] on input "-80" at bounding box center [519, 291] width 9 height 9
radio input "true"
click at [513, 249] on label "36" at bounding box center [514, 248] width 131 height 27
click at [515, 249] on input "36" at bounding box center [519, 252] width 9 height 9
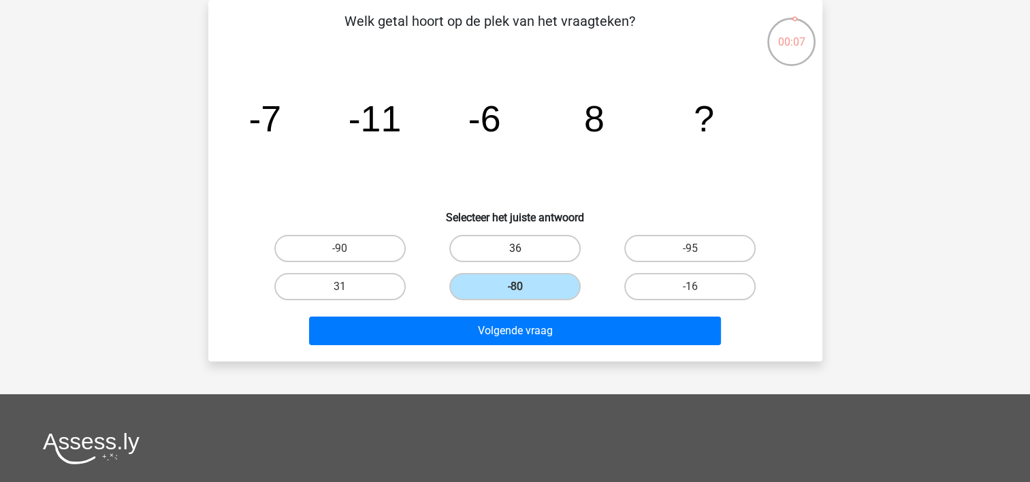
radio input "true"
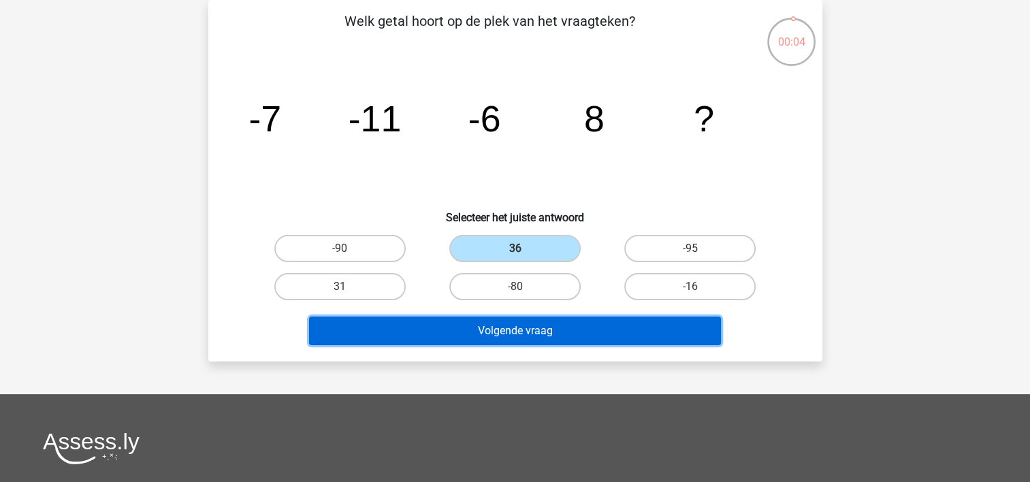
click at [520, 332] on button "Volgende vraag" at bounding box center [515, 331] width 412 height 29
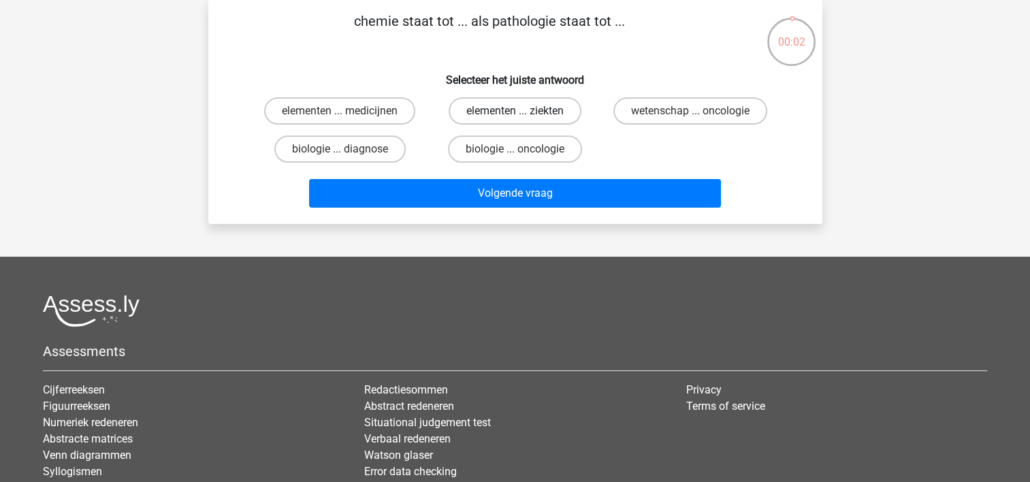
drag, startPoint x: 504, startPoint y: 101, endPoint x: 507, endPoint y: 111, distance: 10.1
click at [506, 103] on label "elementen ... ziekten" at bounding box center [515, 110] width 133 height 27
click at [515, 111] on input "elementen ... ziekten" at bounding box center [519, 115] width 9 height 9
radio input "true"
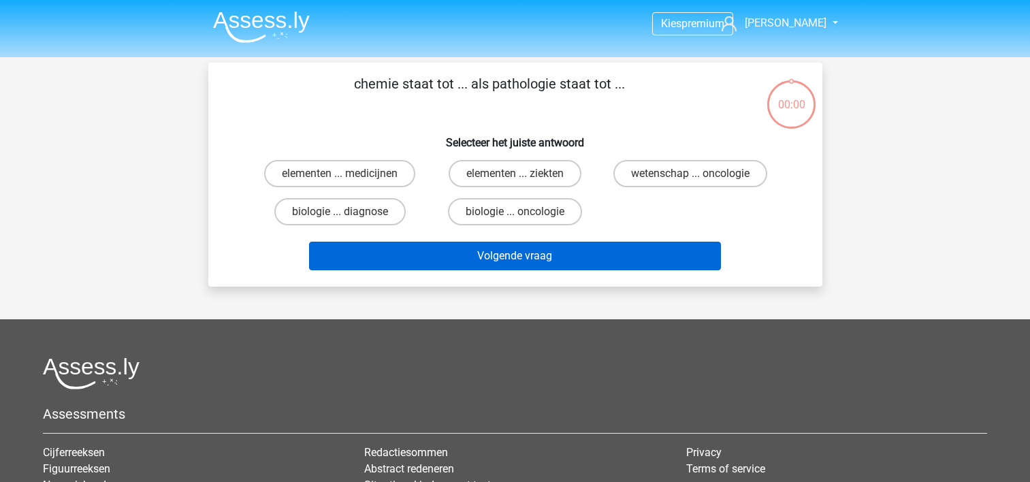
scroll to position [63, 0]
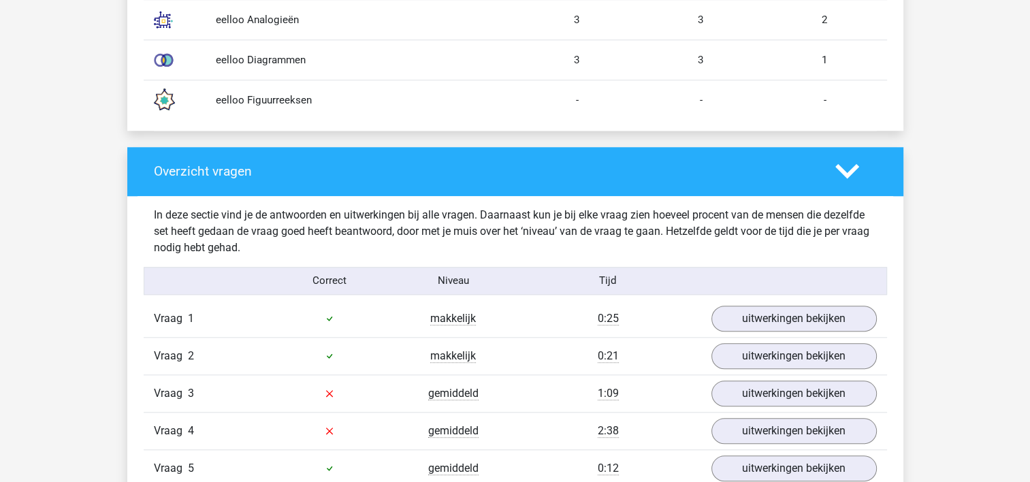
scroll to position [1429, 0]
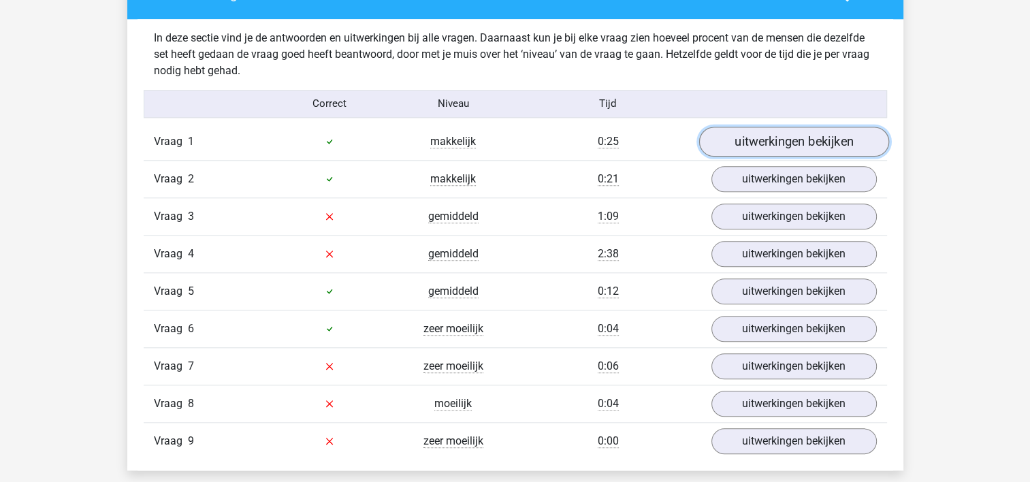
click at [805, 142] on link "uitwerkingen bekijken" at bounding box center [793, 142] width 190 height 30
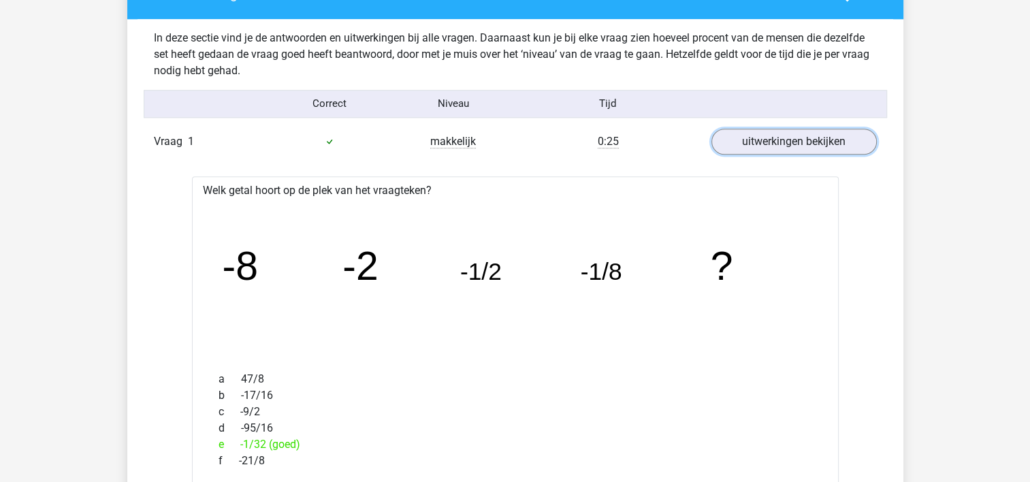
scroll to position [1497, 0]
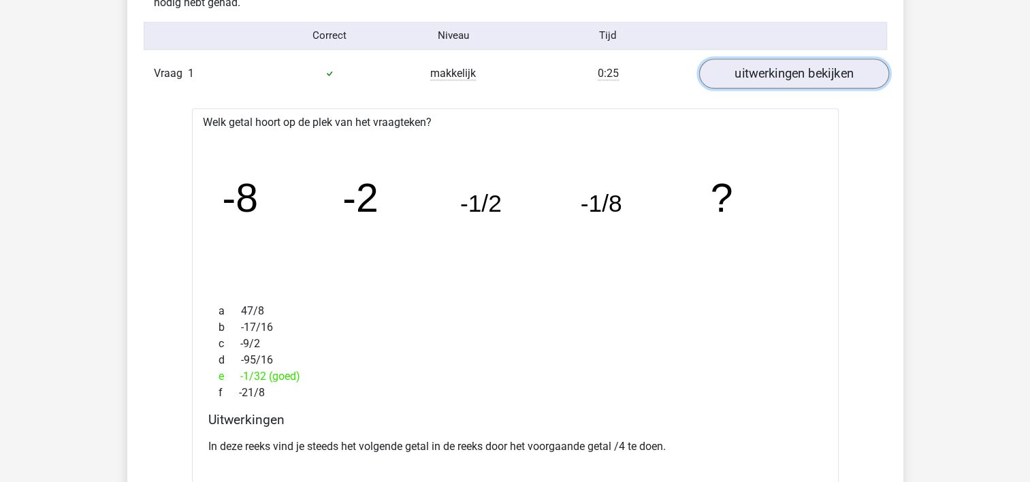
click at [800, 73] on link "uitwerkingen bekijken" at bounding box center [793, 74] width 190 height 30
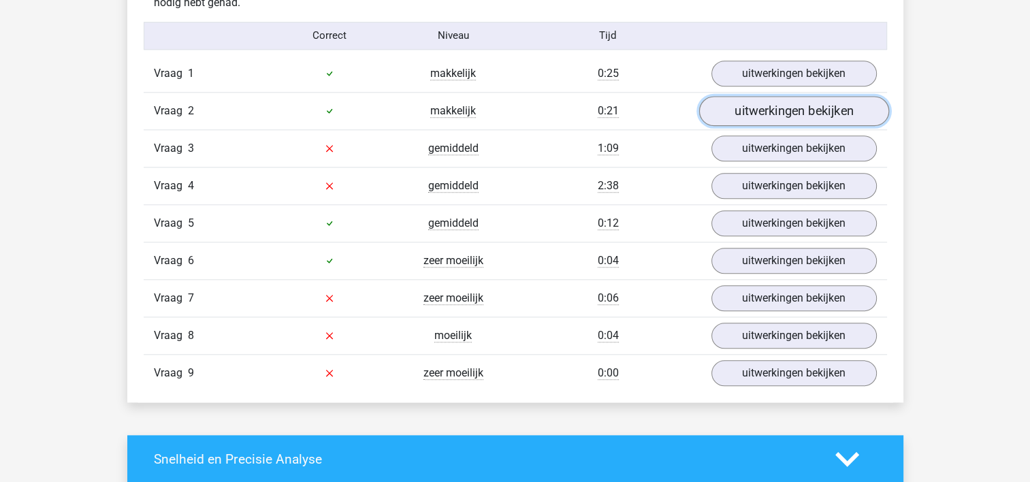
click at [794, 112] on link "uitwerkingen bekijken" at bounding box center [793, 111] width 190 height 30
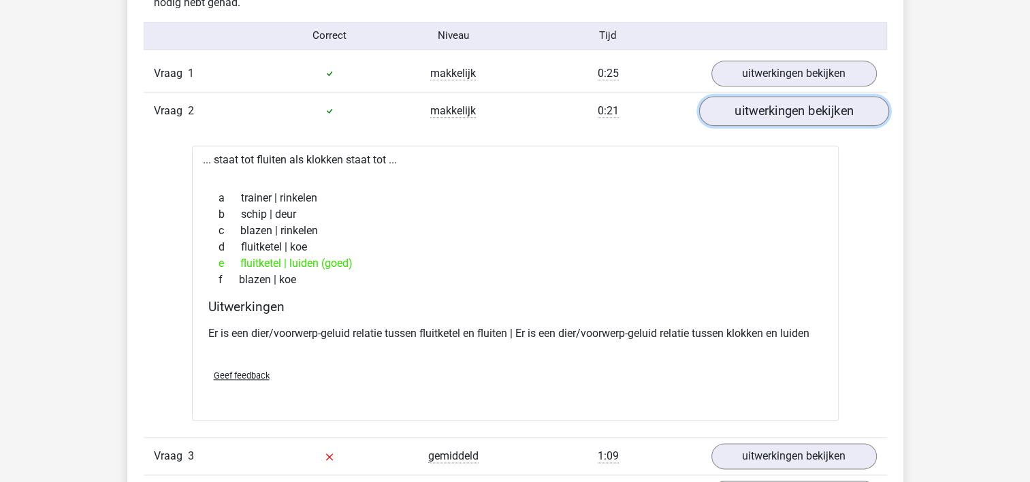
click at [795, 109] on link "uitwerkingen bekijken" at bounding box center [793, 111] width 190 height 30
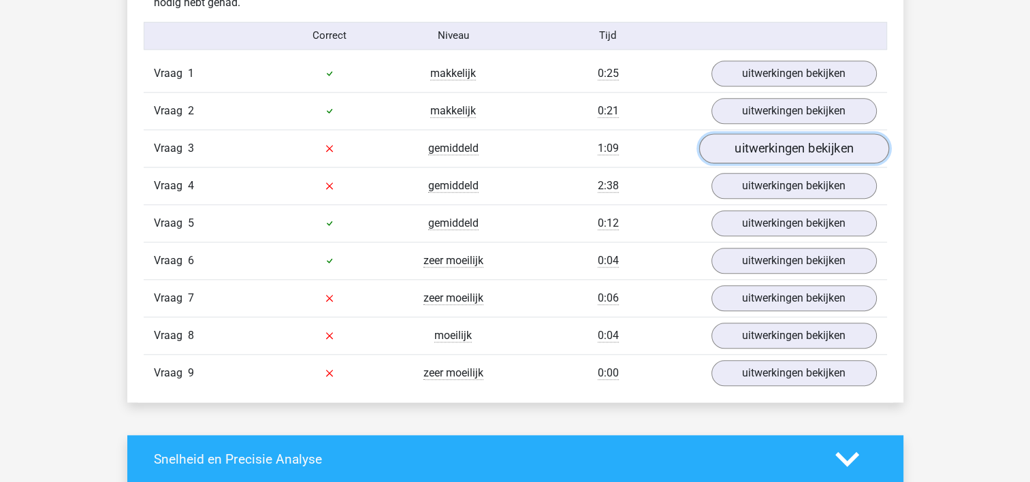
click at [794, 144] on link "uitwerkingen bekijken" at bounding box center [793, 148] width 190 height 30
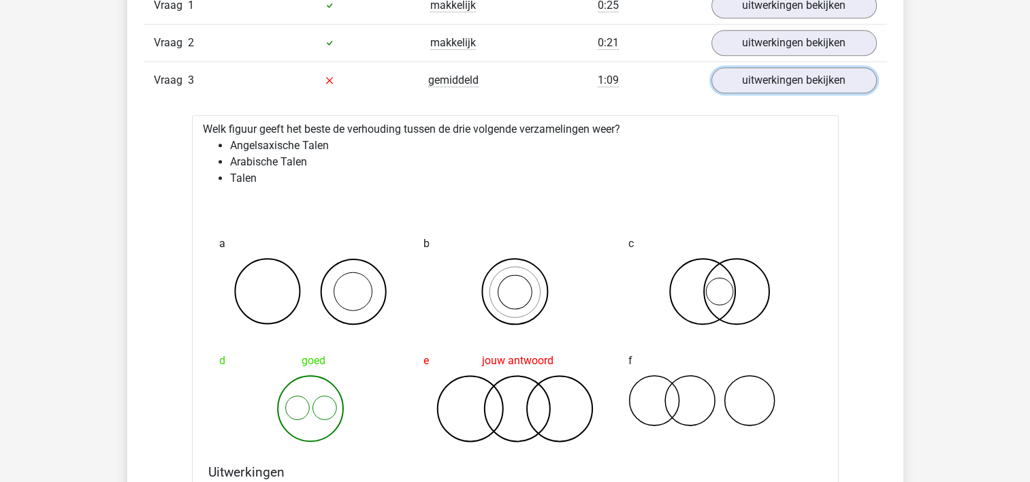
scroll to position [1634, 0]
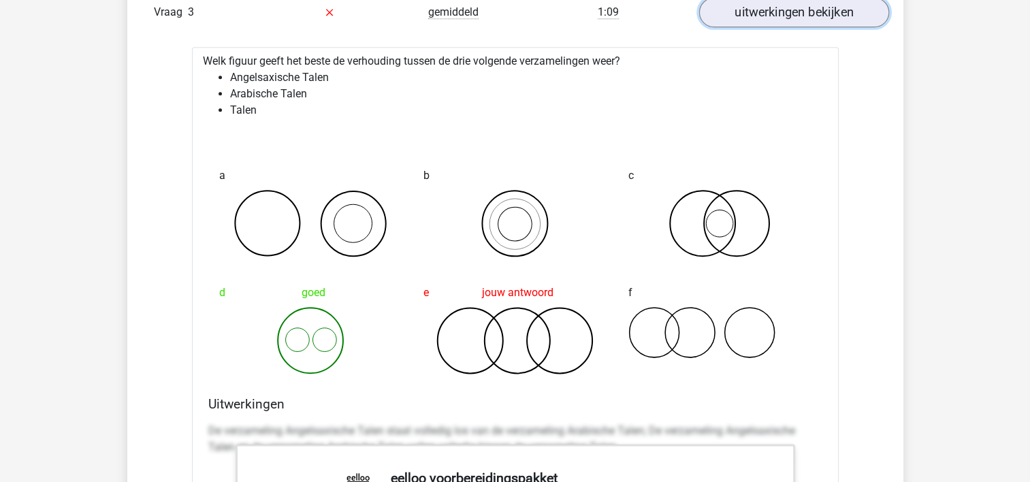
click at [835, 16] on link "uitwerkingen bekijken" at bounding box center [793, 12] width 190 height 30
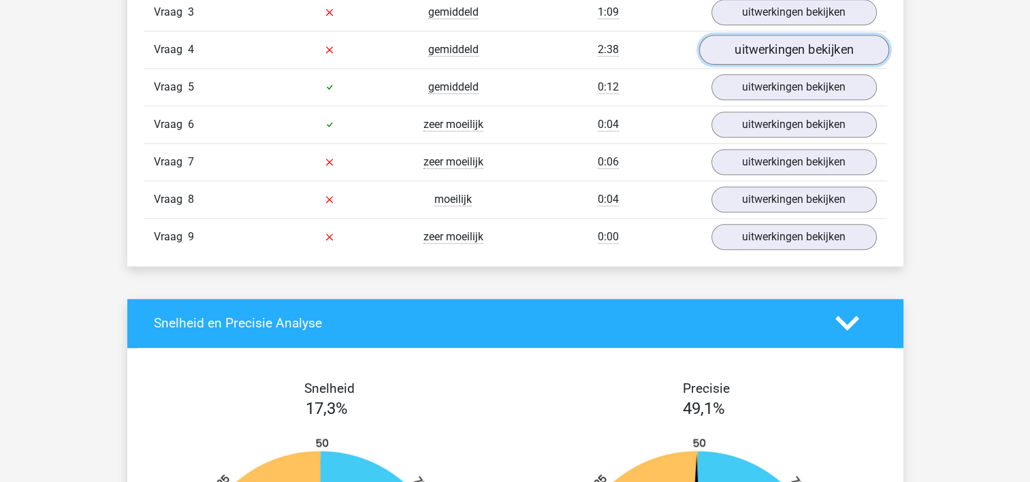
click at [783, 44] on link "uitwerkingen bekijken" at bounding box center [793, 50] width 190 height 30
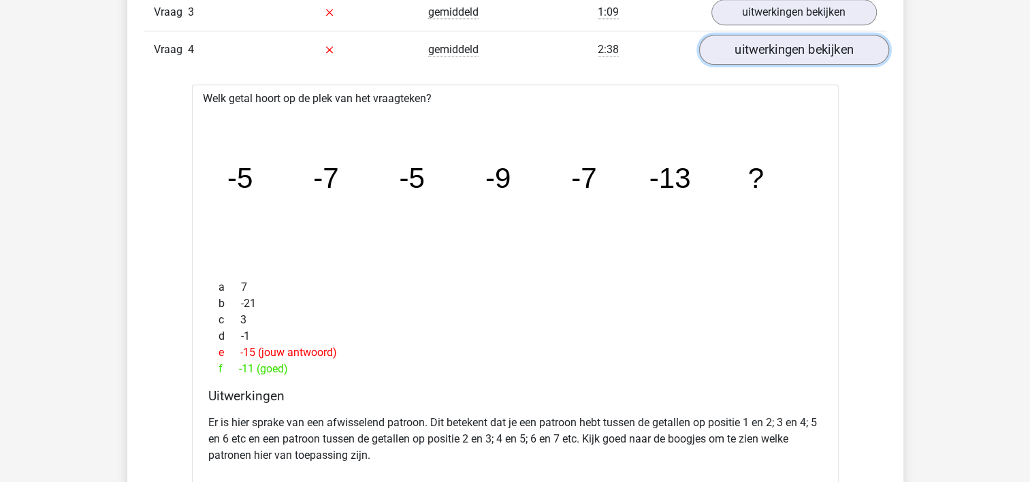
click at [783, 46] on link "uitwerkingen bekijken" at bounding box center [793, 50] width 190 height 30
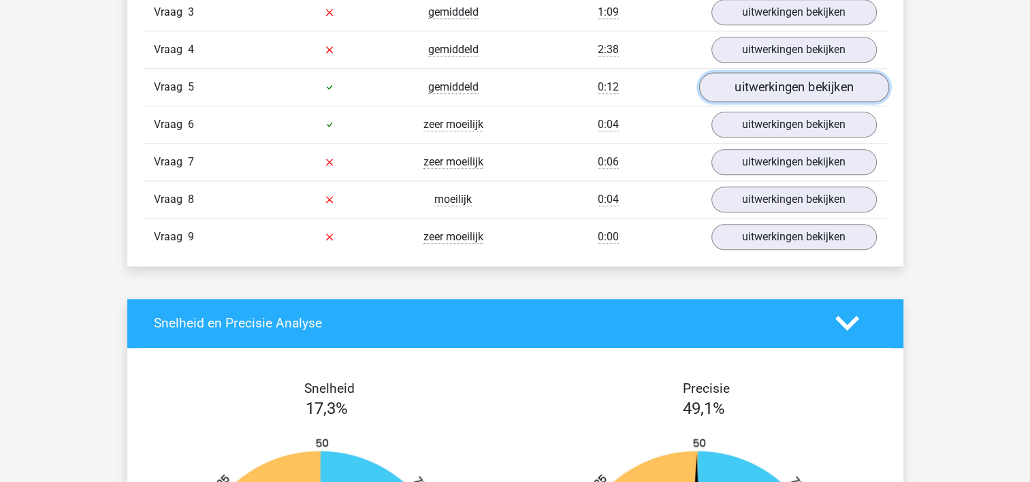
click at [780, 86] on link "uitwerkingen bekijken" at bounding box center [793, 87] width 190 height 30
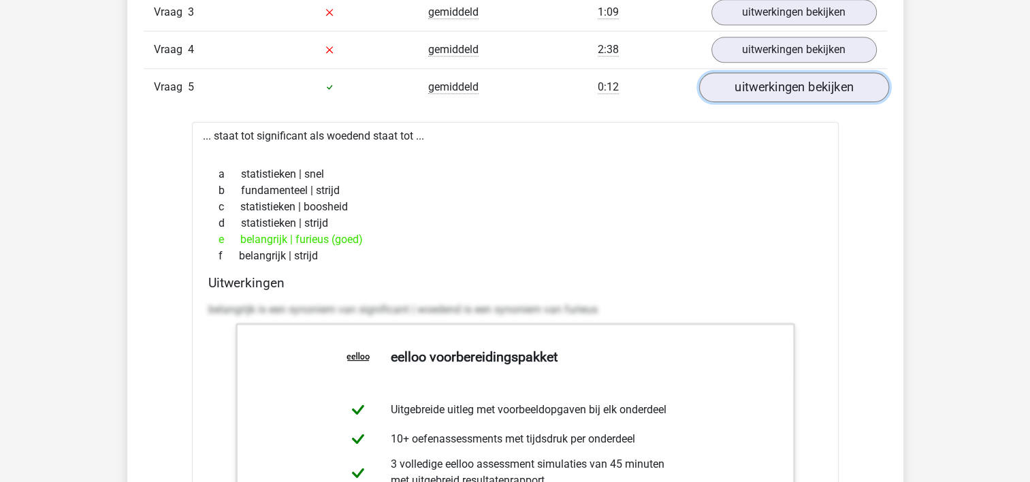
click at [780, 86] on link "uitwerkingen bekijken" at bounding box center [793, 87] width 190 height 30
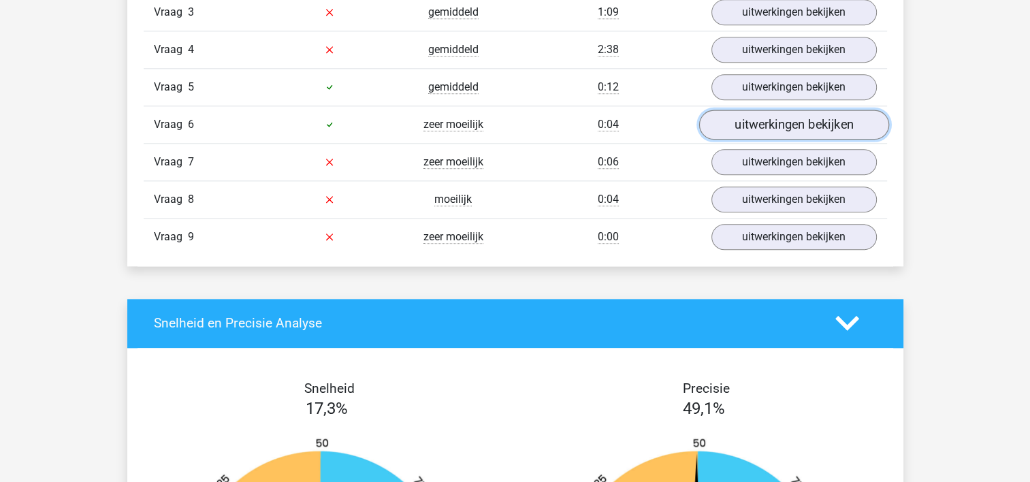
click at [790, 123] on link "uitwerkingen bekijken" at bounding box center [793, 125] width 190 height 30
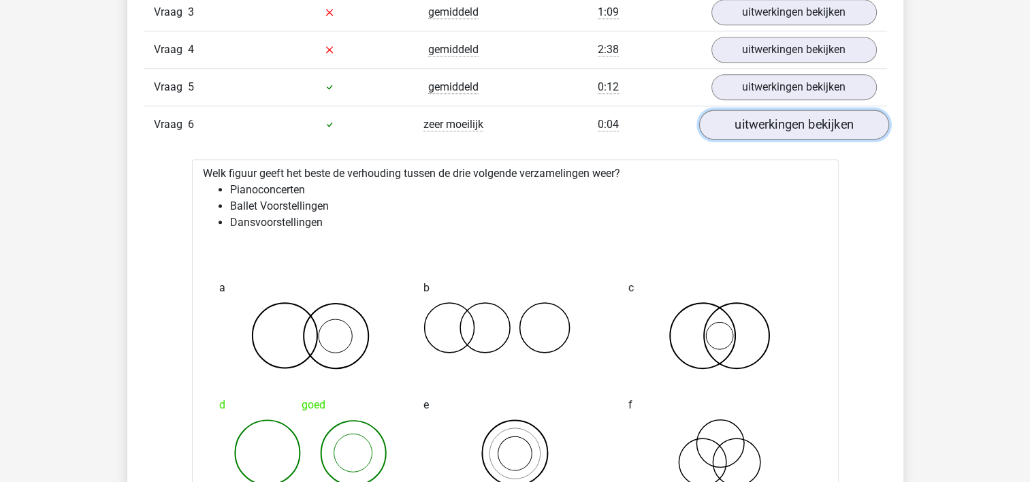
click at [780, 129] on link "uitwerkingen bekijken" at bounding box center [793, 125] width 190 height 30
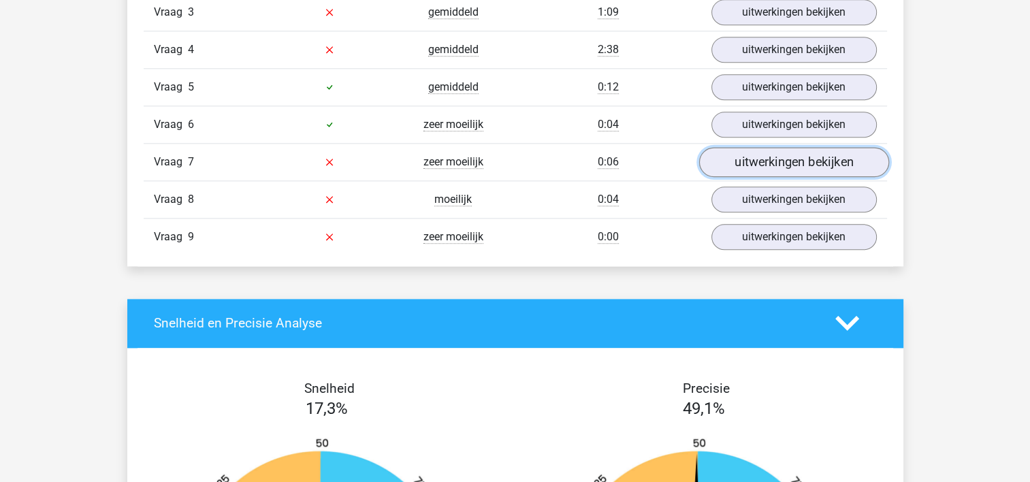
click at [788, 159] on link "uitwerkingen bekijken" at bounding box center [793, 162] width 190 height 30
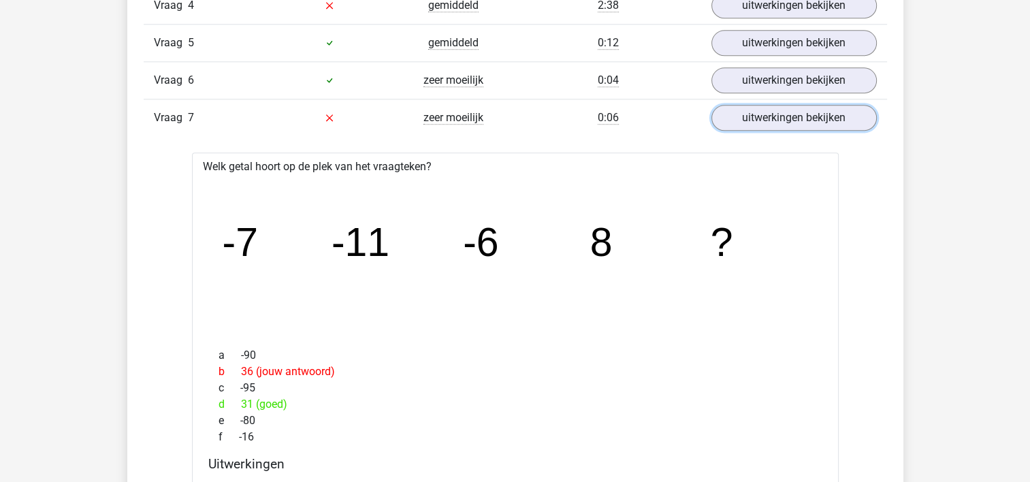
scroll to position [1702, 0]
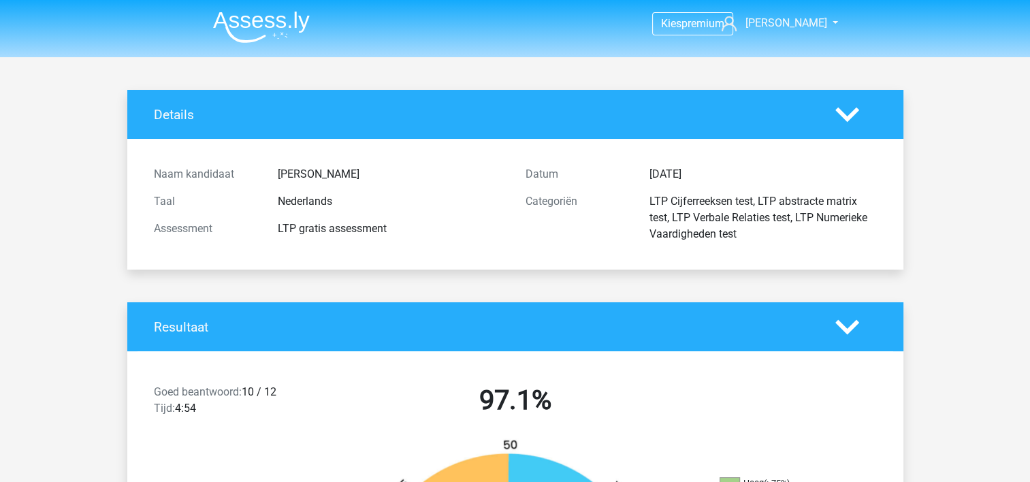
click at [256, 24] on img at bounding box center [261, 27] width 97 height 32
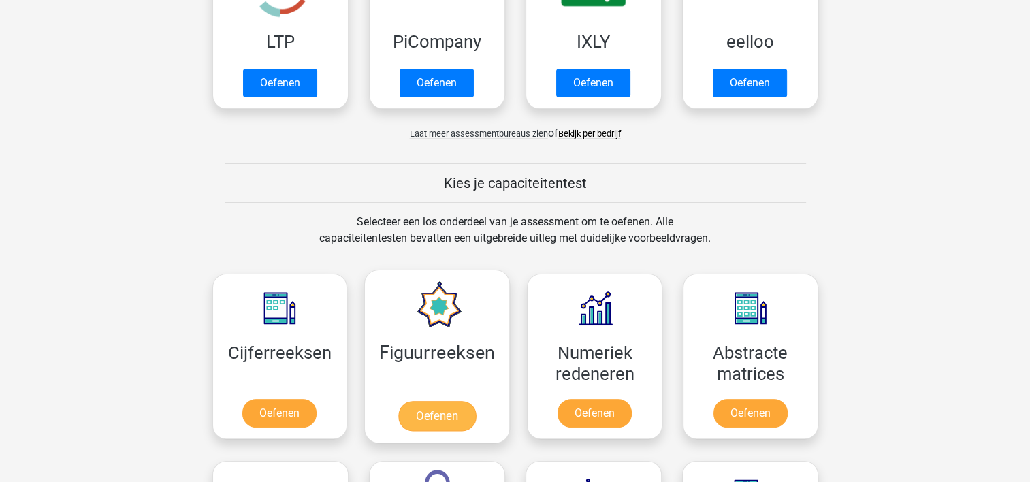
scroll to position [408, 0]
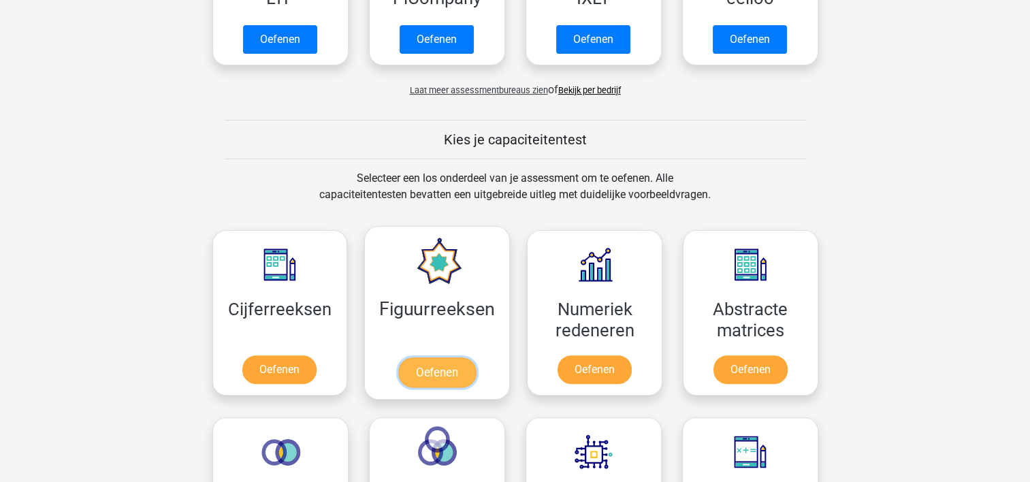
click at [427, 357] on link "Oefenen" at bounding box center [437, 372] width 78 height 30
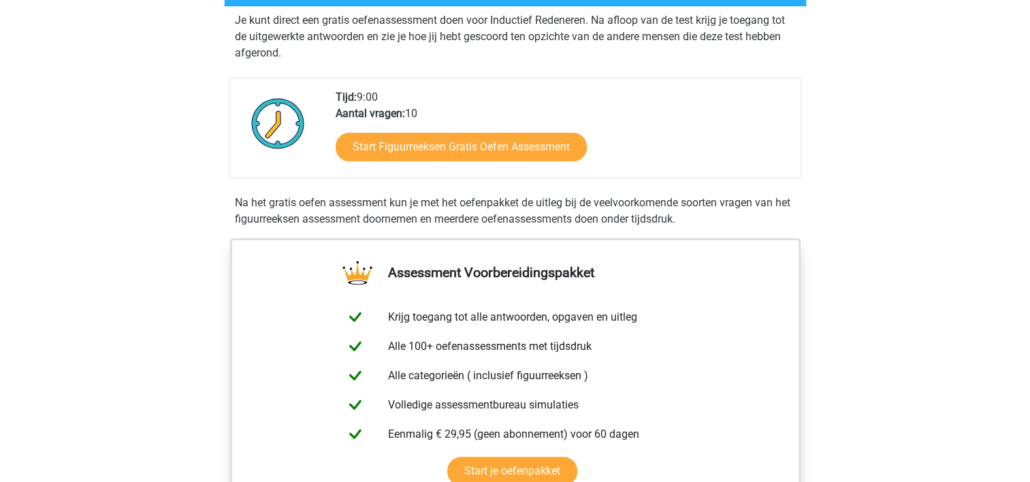
scroll to position [340, 0]
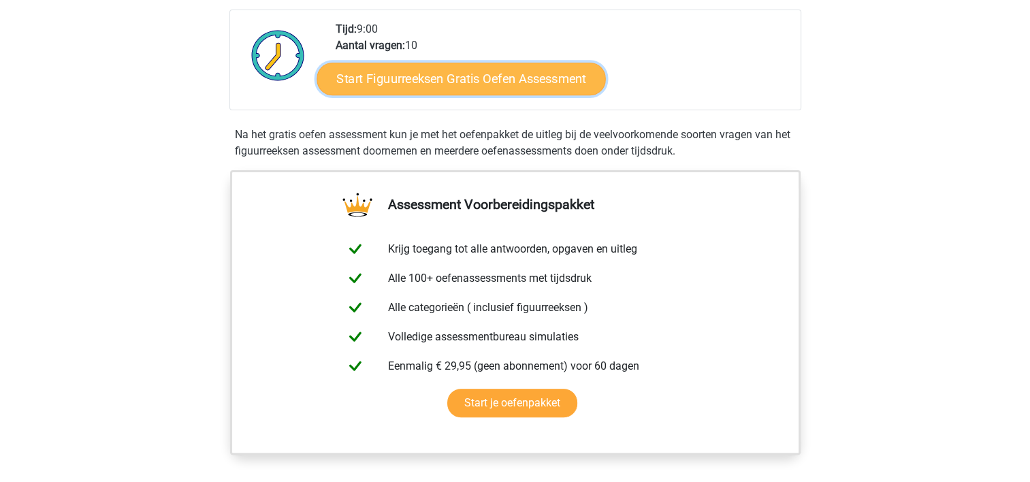
click at [491, 71] on link "Start Figuurreeksen Gratis Oefen Assessment" at bounding box center [461, 78] width 289 height 33
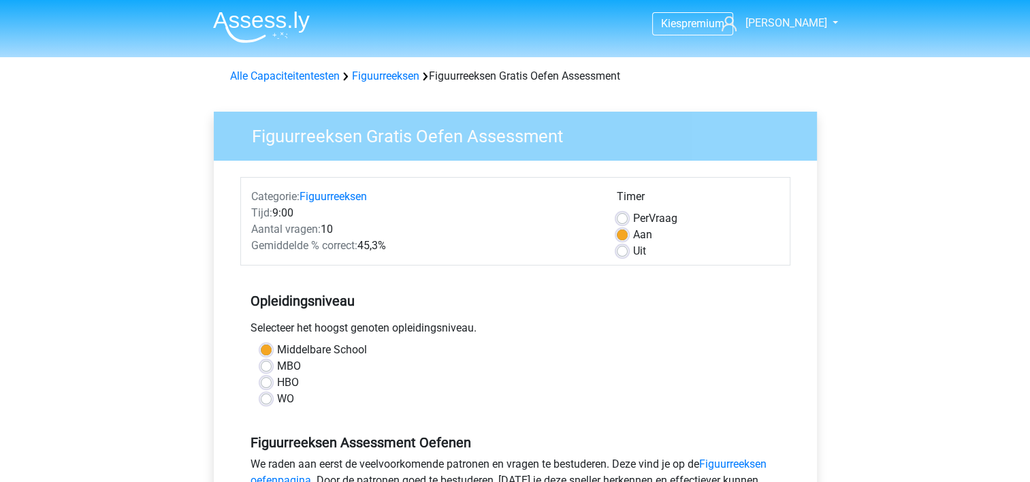
scroll to position [340, 0]
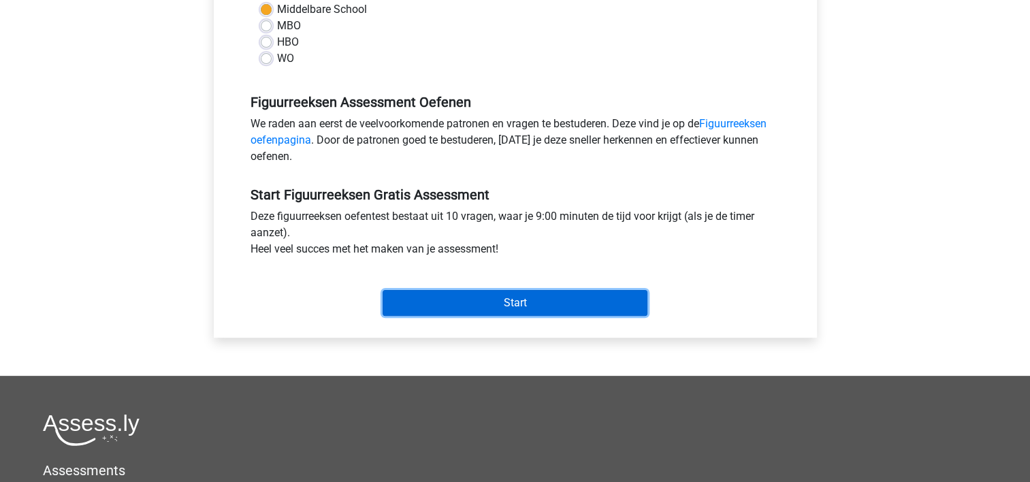
click at [520, 302] on input "Start" at bounding box center [515, 303] width 265 height 26
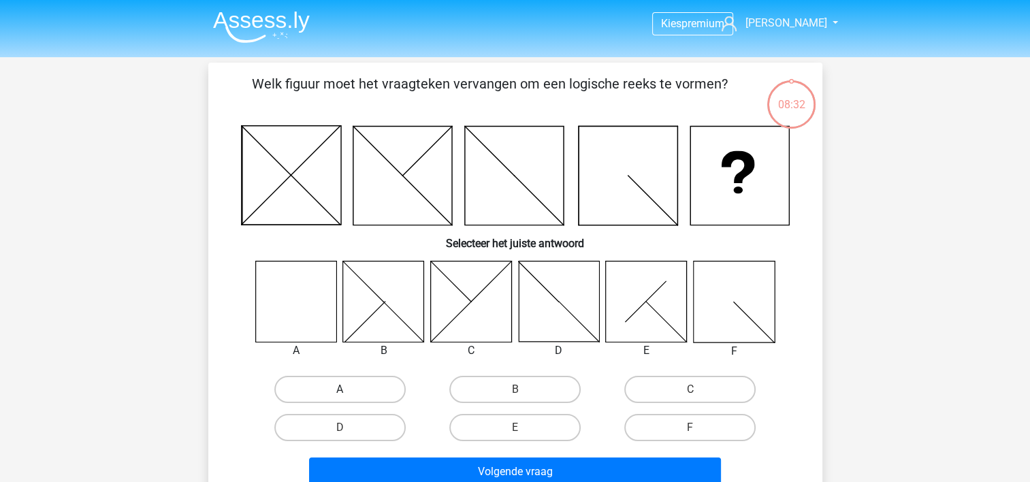
click at [351, 383] on label "A" at bounding box center [339, 389] width 131 height 27
click at [349, 389] on input "A" at bounding box center [344, 393] width 9 height 9
radio input "true"
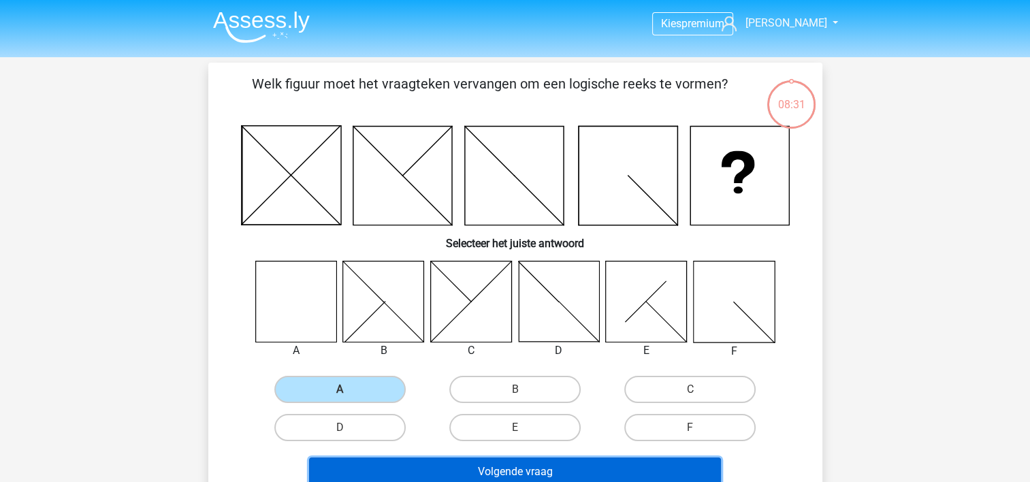
click at [512, 466] on button "Volgende vraag" at bounding box center [515, 471] width 412 height 29
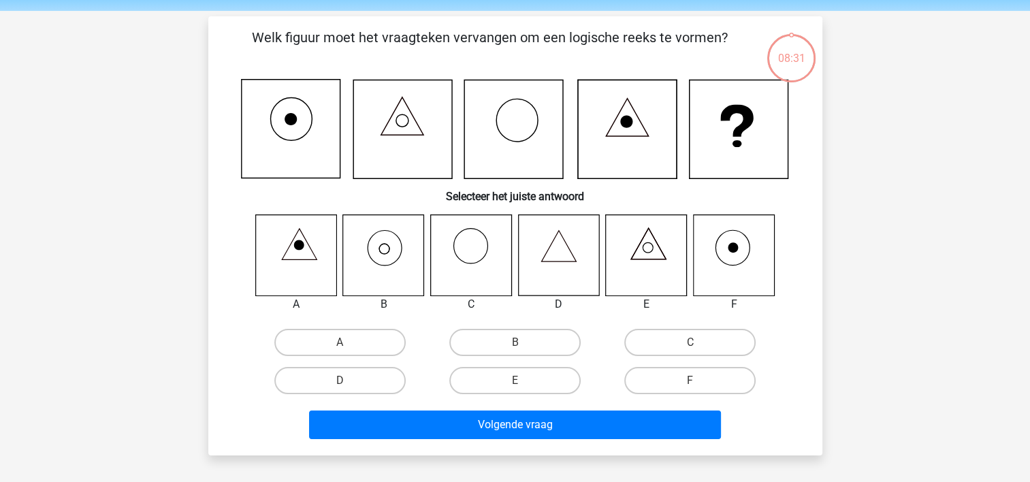
scroll to position [63, 0]
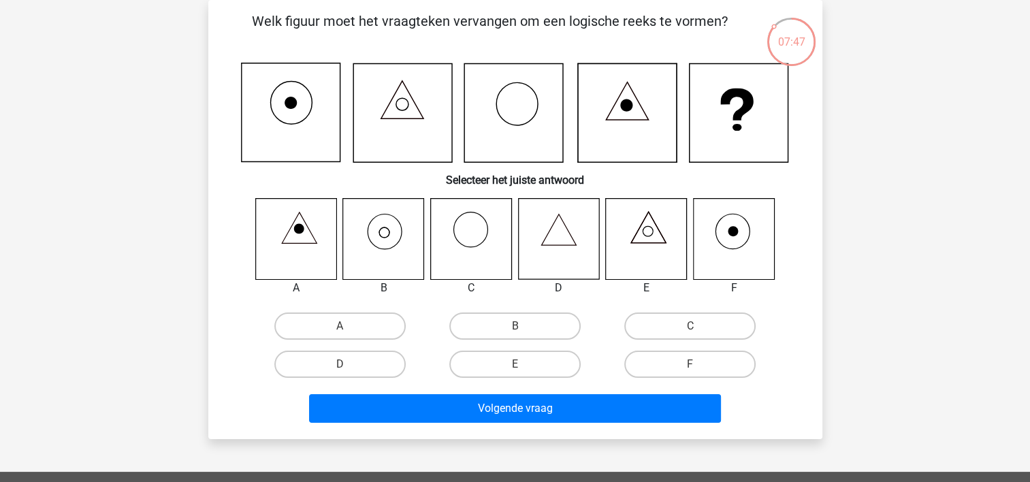
click at [522, 327] on input "B" at bounding box center [519, 330] width 9 height 9
radio input "true"
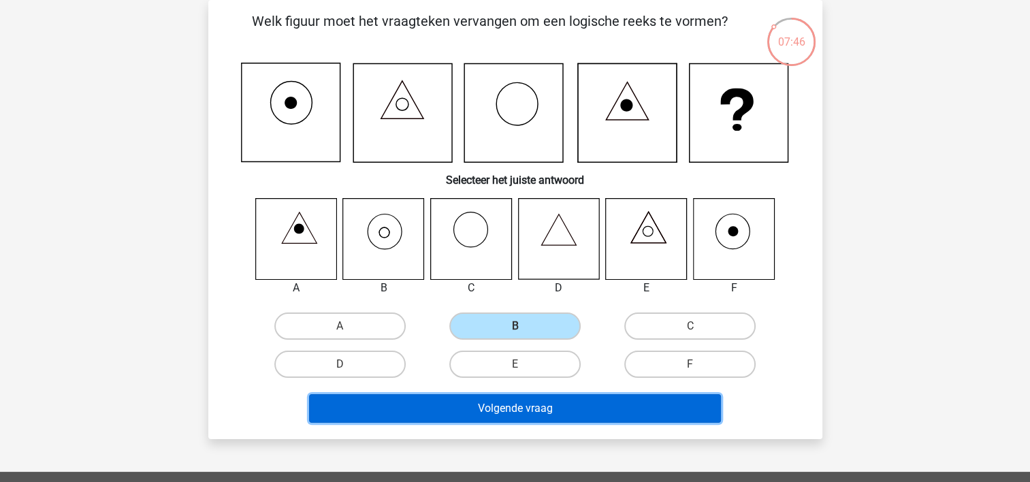
click at [545, 413] on button "Volgende vraag" at bounding box center [515, 408] width 412 height 29
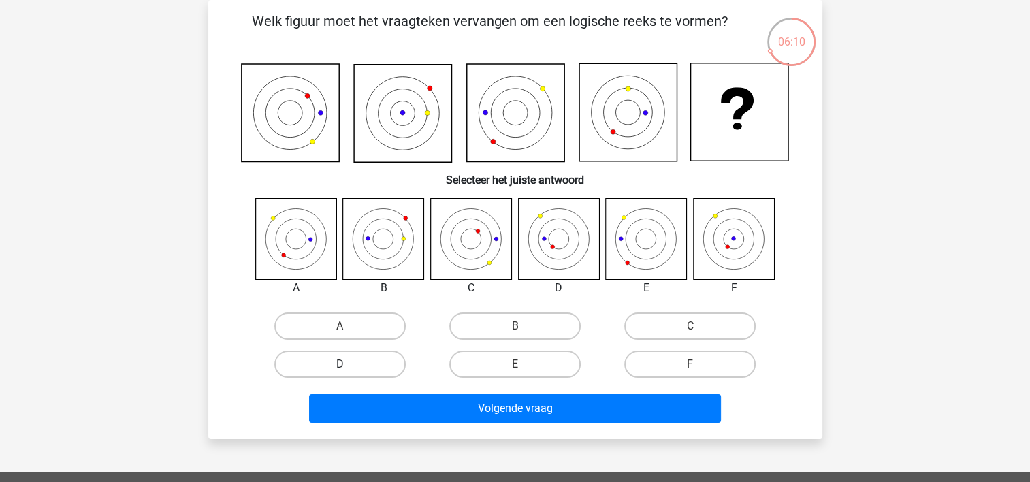
click at [329, 365] on label "D" at bounding box center [339, 364] width 131 height 27
click at [340, 365] on input "D" at bounding box center [344, 368] width 9 height 9
radio input "true"
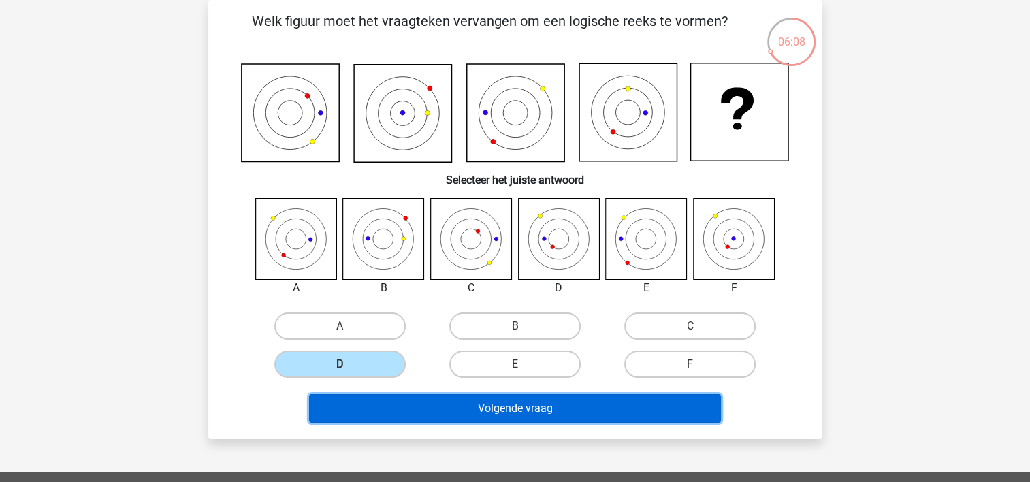
click at [523, 403] on button "Volgende vraag" at bounding box center [515, 408] width 412 height 29
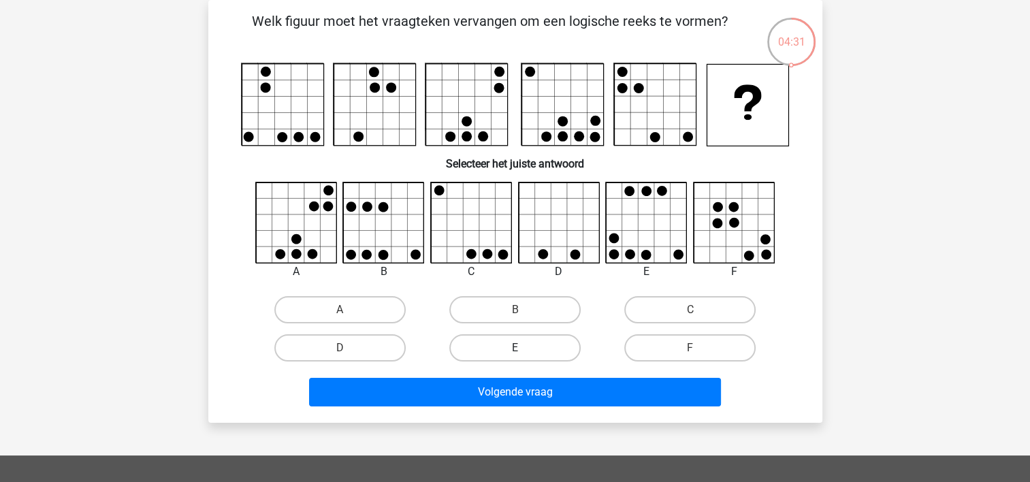
click at [521, 342] on label "E" at bounding box center [514, 347] width 131 height 27
click at [521, 348] on input "E" at bounding box center [519, 352] width 9 height 9
radio input "true"
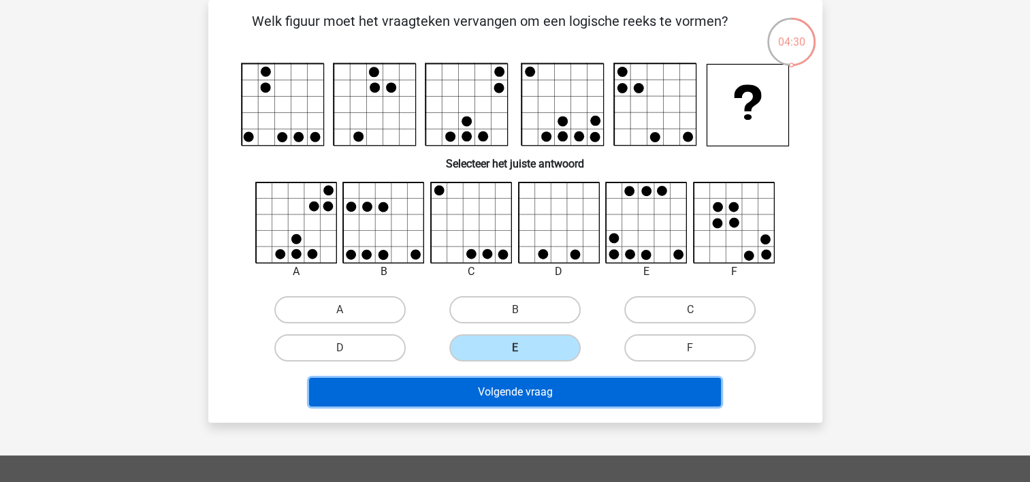
click at [523, 387] on button "Volgende vraag" at bounding box center [515, 392] width 412 height 29
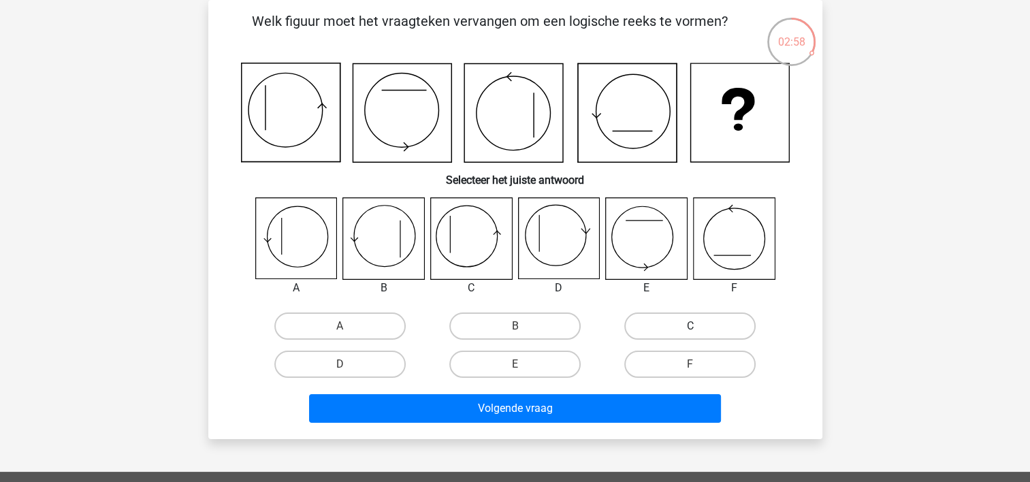
click at [679, 327] on label "C" at bounding box center [689, 325] width 131 height 27
click at [690, 327] on input "C" at bounding box center [694, 330] width 9 height 9
radio input "true"
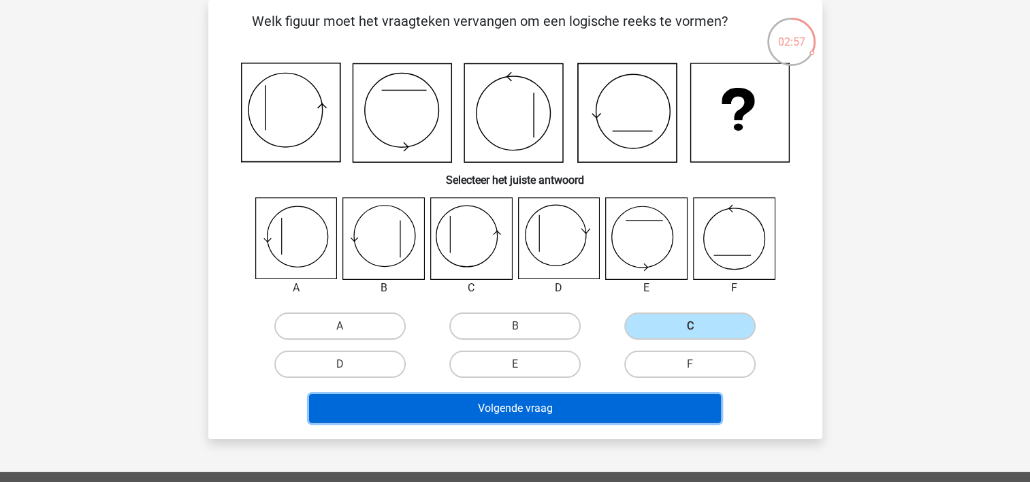
click at [532, 403] on button "Volgende vraag" at bounding box center [515, 408] width 412 height 29
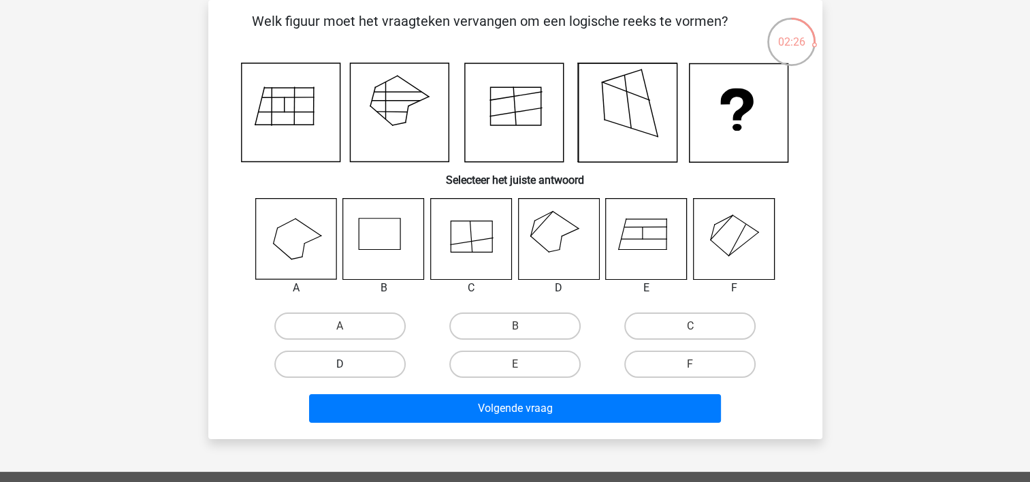
click at [349, 362] on label "D" at bounding box center [339, 364] width 131 height 27
click at [349, 364] on input "D" at bounding box center [344, 368] width 9 height 9
radio input "true"
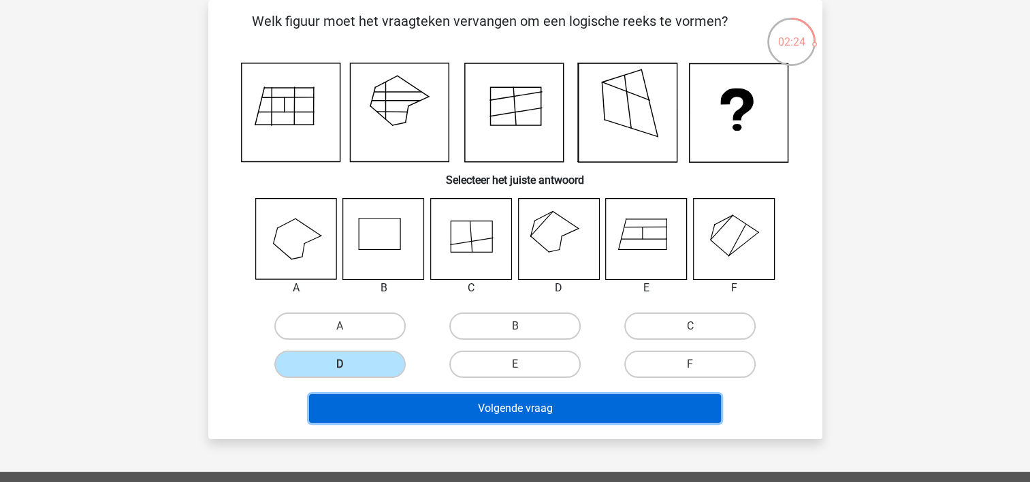
click at [508, 410] on button "Volgende vraag" at bounding box center [515, 408] width 412 height 29
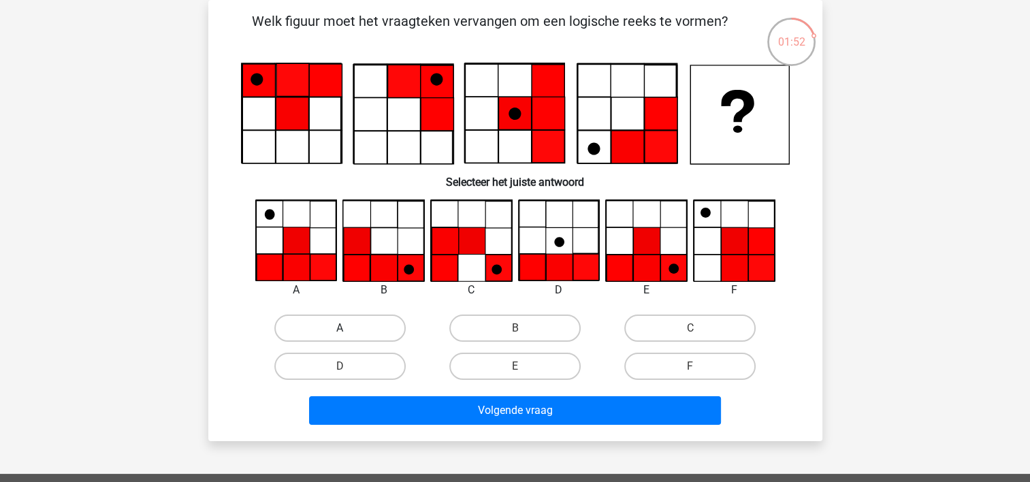
click at [340, 324] on label "A" at bounding box center [339, 327] width 131 height 27
click at [340, 328] on input "A" at bounding box center [344, 332] width 9 height 9
radio input "true"
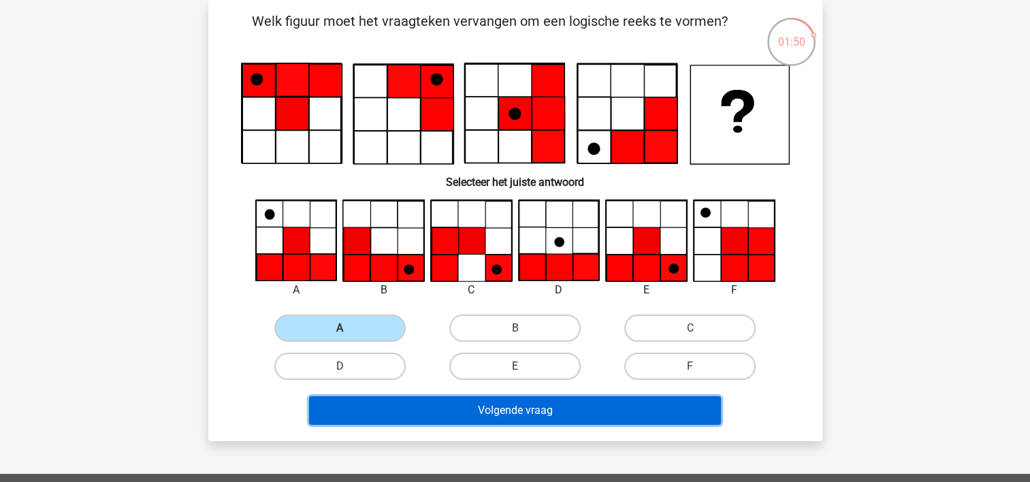
click at [530, 405] on button "Volgende vraag" at bounding box center [515, 410] width 412 height 29
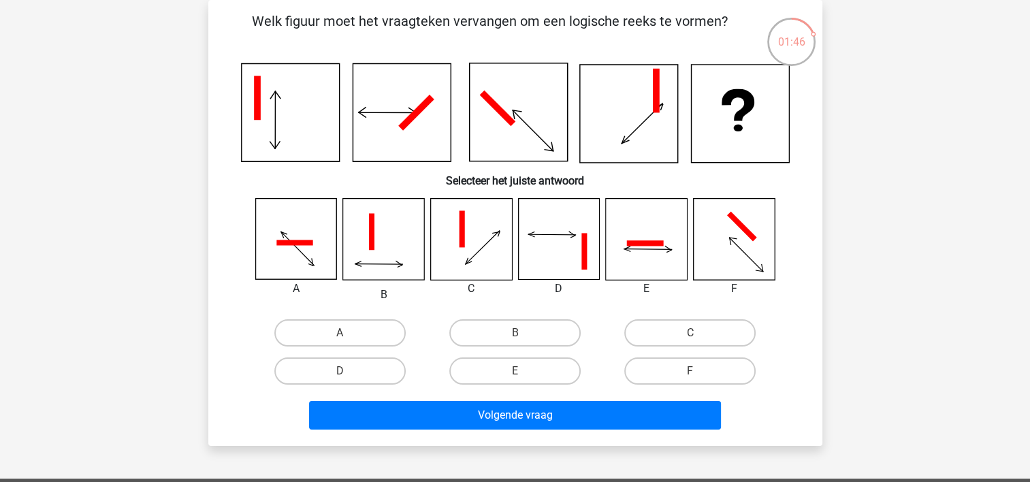
click at [693, 338] on input "C" at bounding box center [694, 337] width 9 height 9
radio input "true"
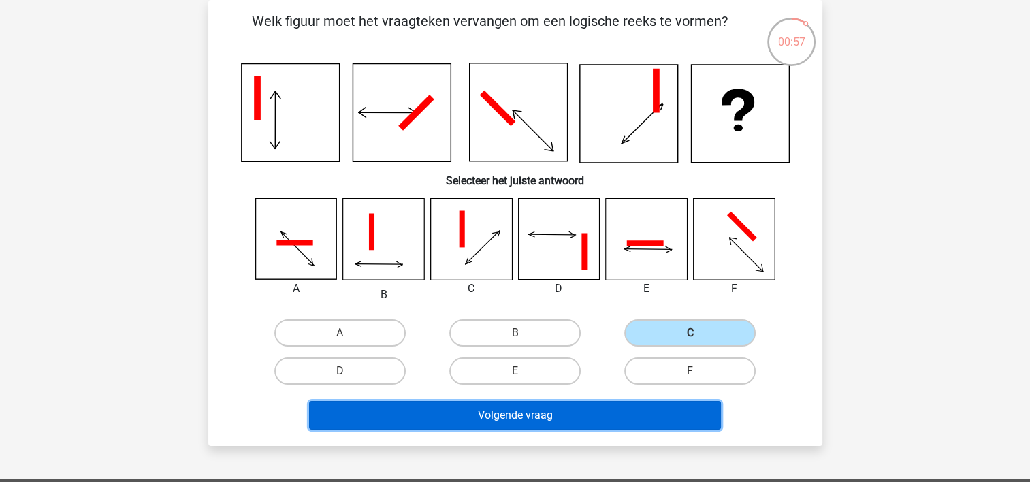
click at [555, 408] on button "Volgende vraag" at bounding box center [515, 415] width 412 height 29
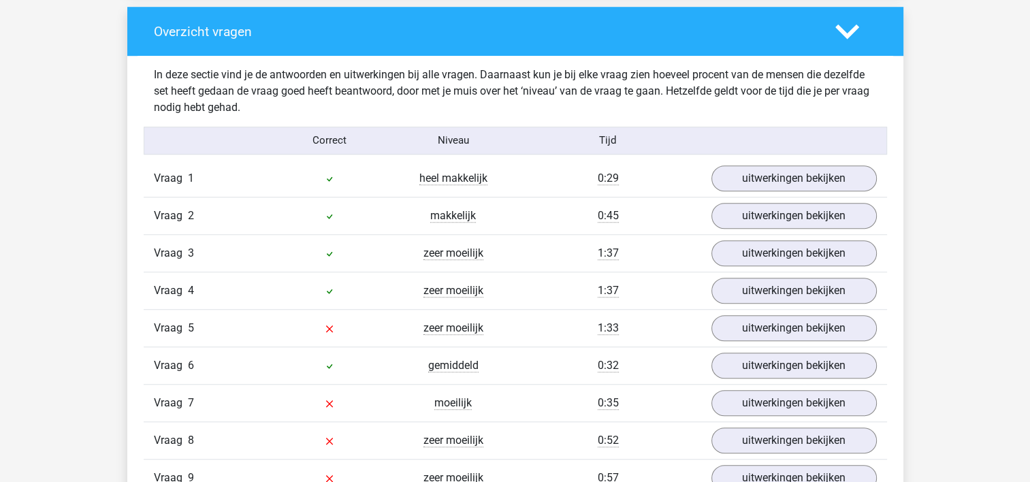
scroll to position [1021, 0]
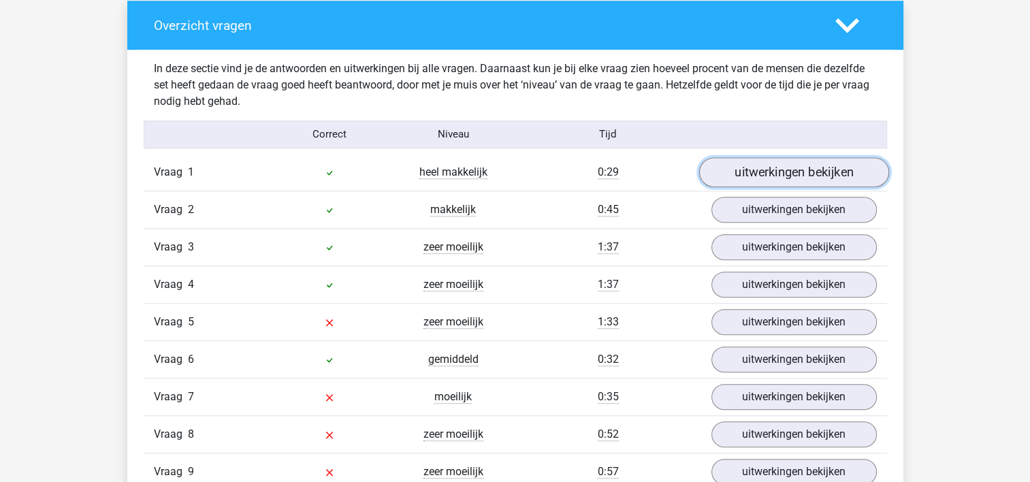
click at [817, 172] on link "uitwerkingen bekijken" at bounding box center [793, 172] width 190 height 30
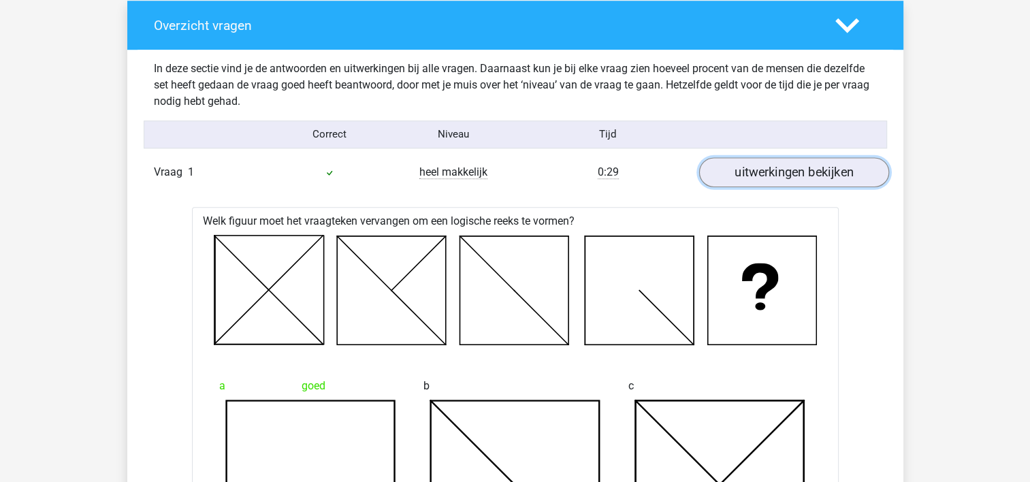
click at [817, 172] on link "uitwerkingen bekijken" at bounding box center [793, 172] width 190 height 30
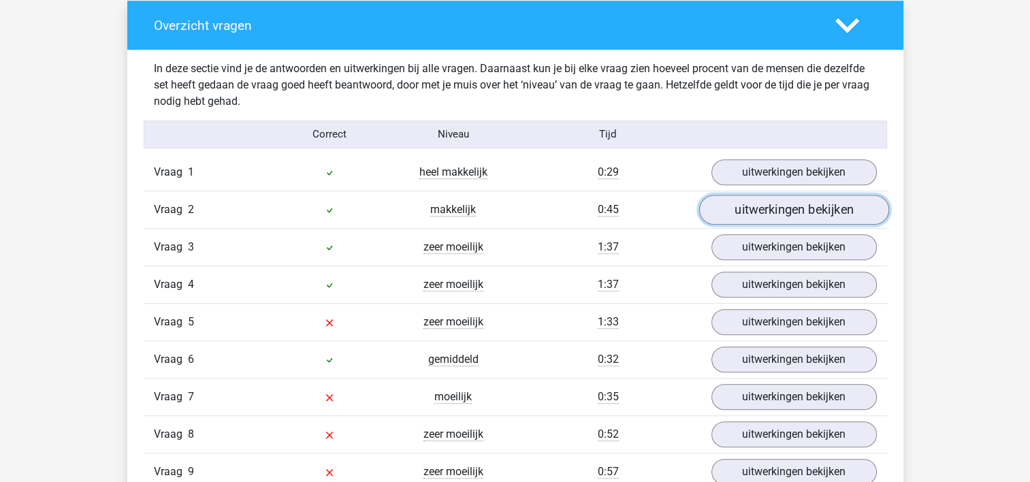
click at [792, 215] on link "uitwerkingen bekijken" at bounding box center [793, 210] width 190 height 30
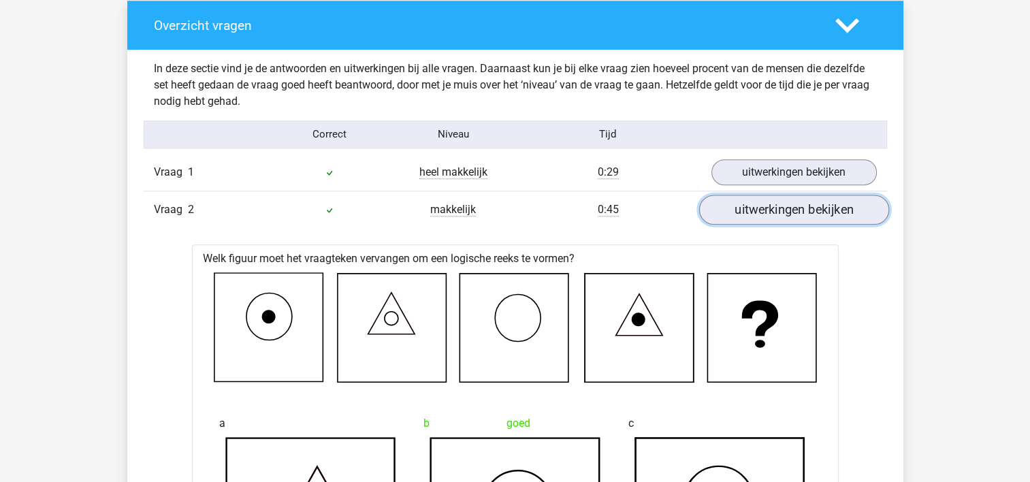
click at [817, 207] on link "uitwerkingen bekijken" at bounding box center [793, 210] width 190 height 30
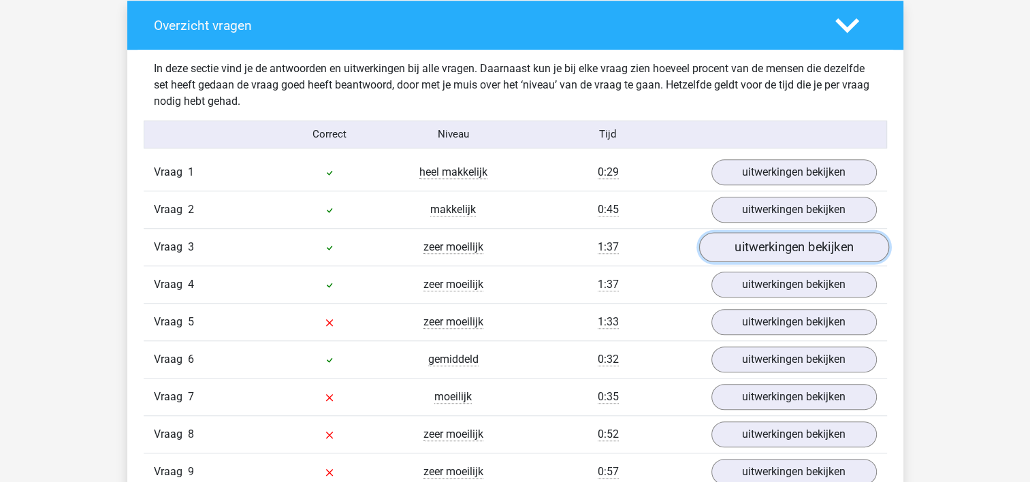
click at [792, 252] on link "uitwerkingen bekijken" at bounding box center [793, 247] width 190 height 30
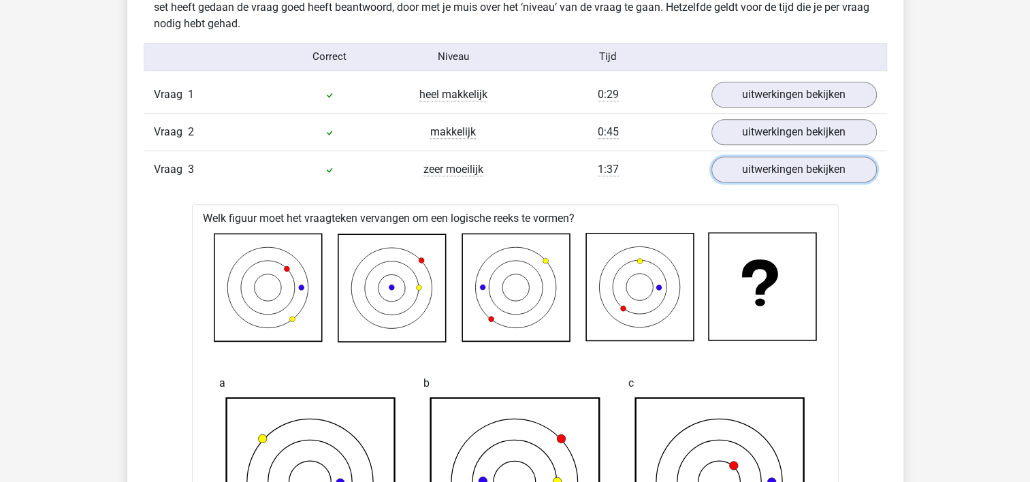
scroll to position [1089, 0]
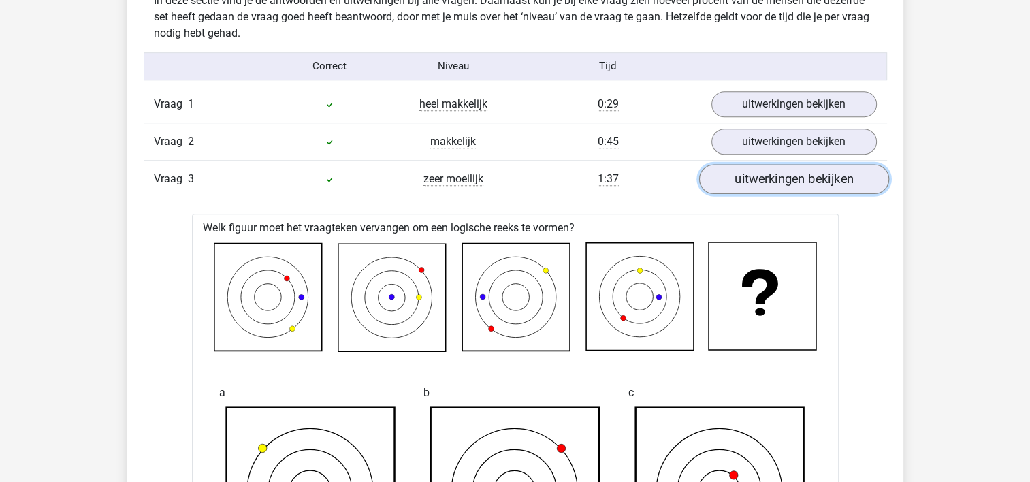
click at [773, 182] on link "uitwerkingen bekijken" at bounding box center [793, 179] width 190 height 30
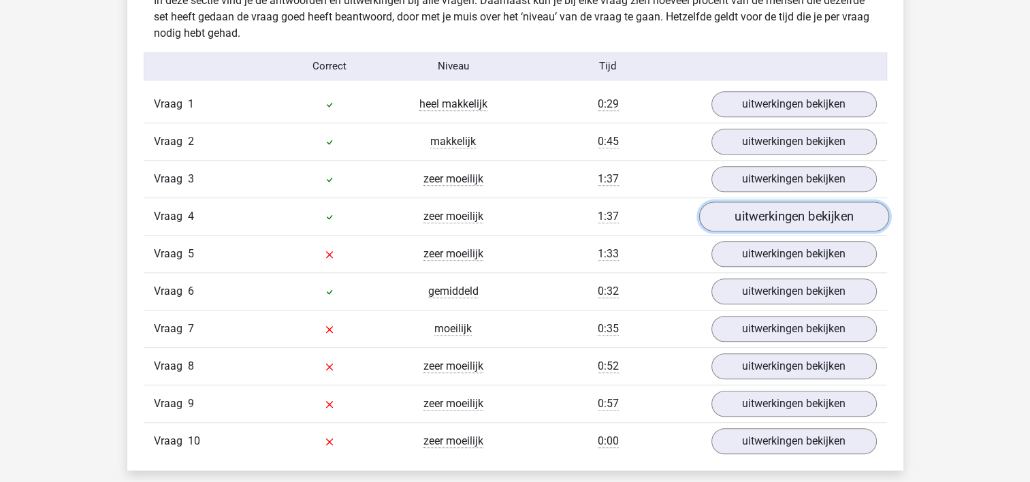
click at [774, 218] on link "uitwerkingen bekijken" at bounding box center [793, 216] width 190 height 30
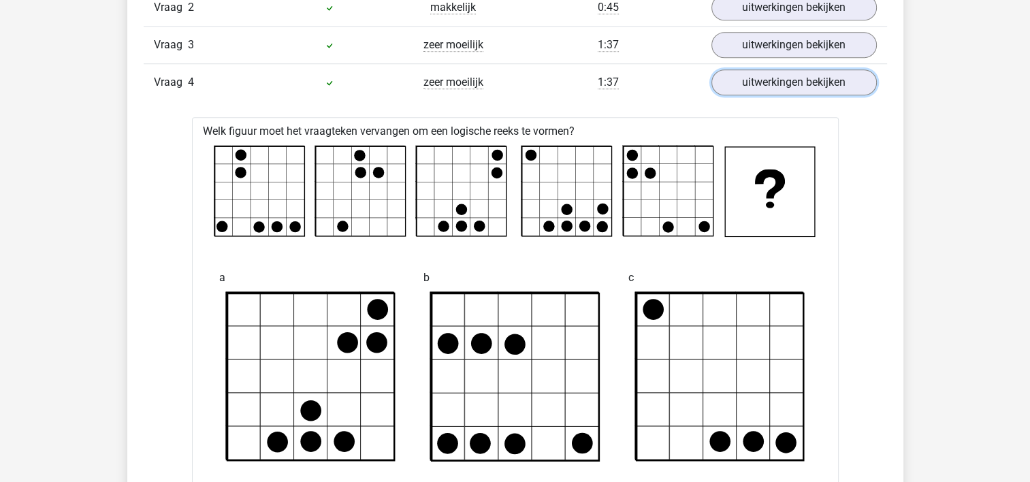
scroll to position [1157, 0]
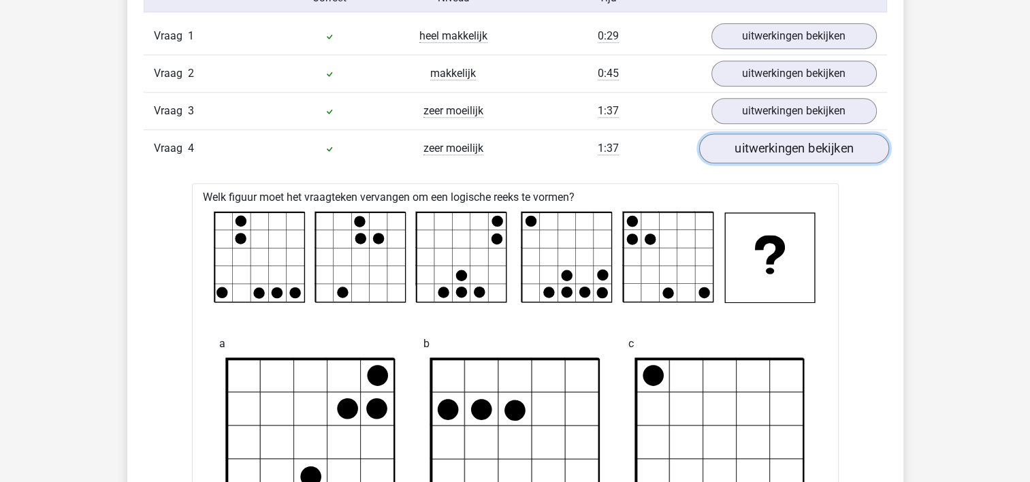
click at [773, 141] on link "uitwerkingen bekijken" at bounding box center [793, 148] width 190 height 30
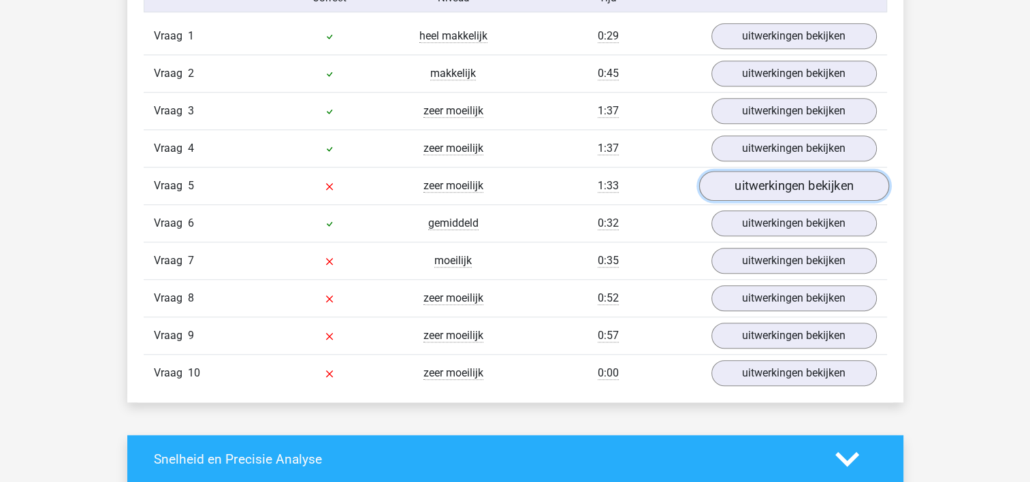
click at [782, 188] on link "uitwerkingen bekijken" at bounding box center [793, 186] width 190 height 30
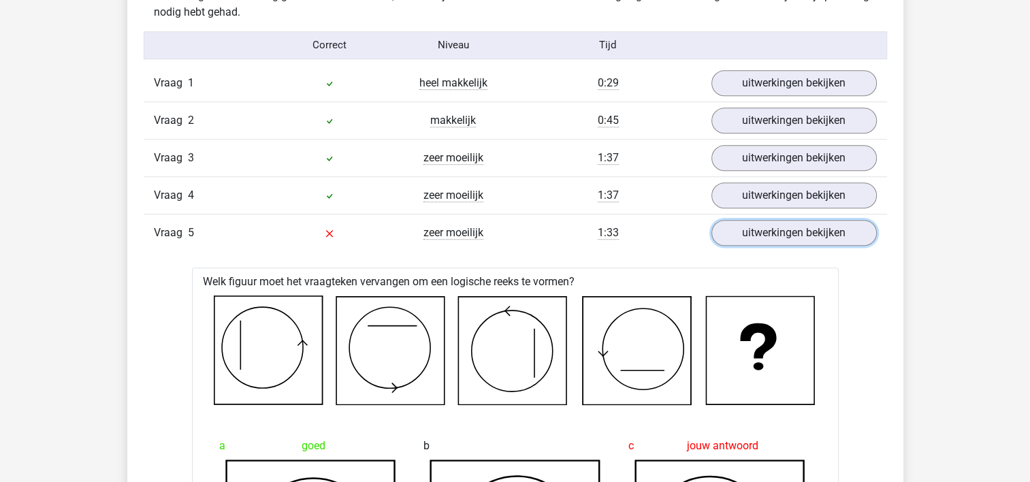
scroll to position [1089, 0]
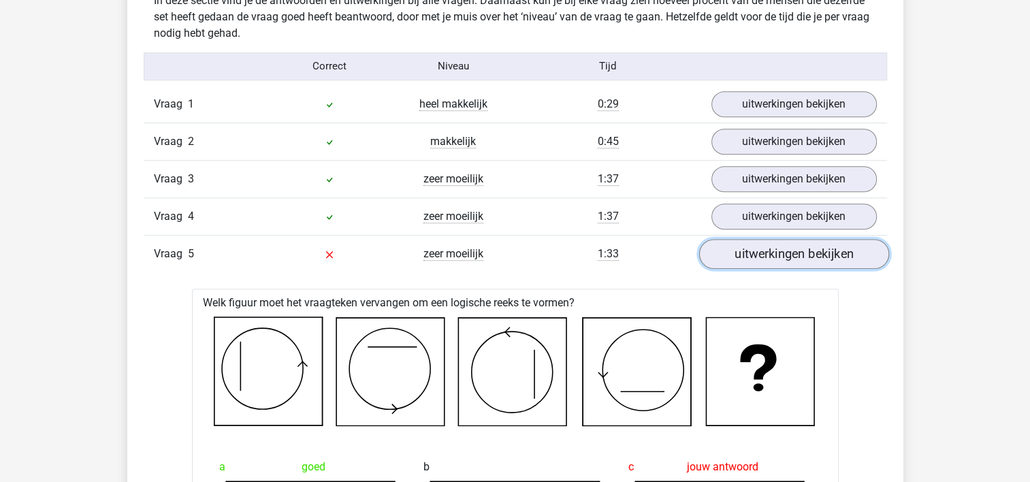
click at [776, 245] on link "uitwerkingen bekijken" at bounding box center [793, 254] width 190 height 30
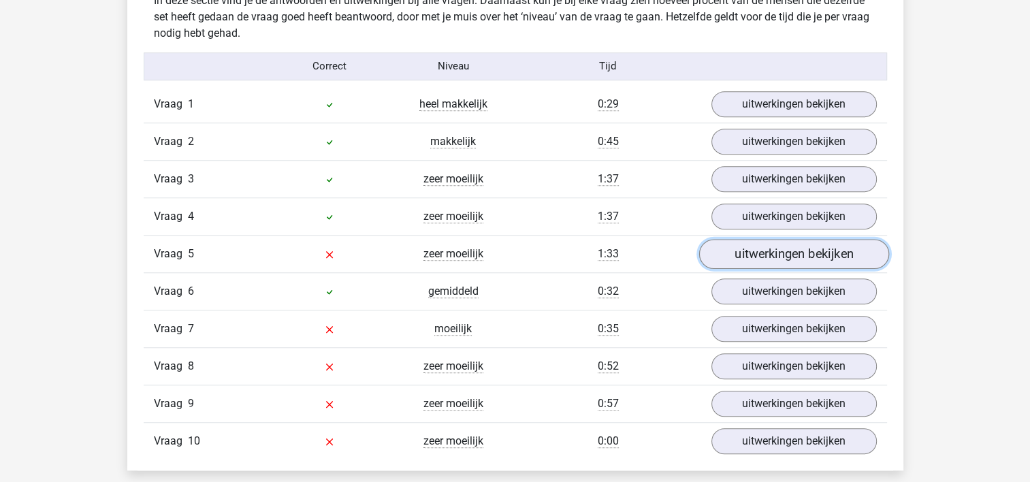
click at [777, 247] on link "uitwerkingen bekijken" at bounding box center [793, 254] width 190 height 30
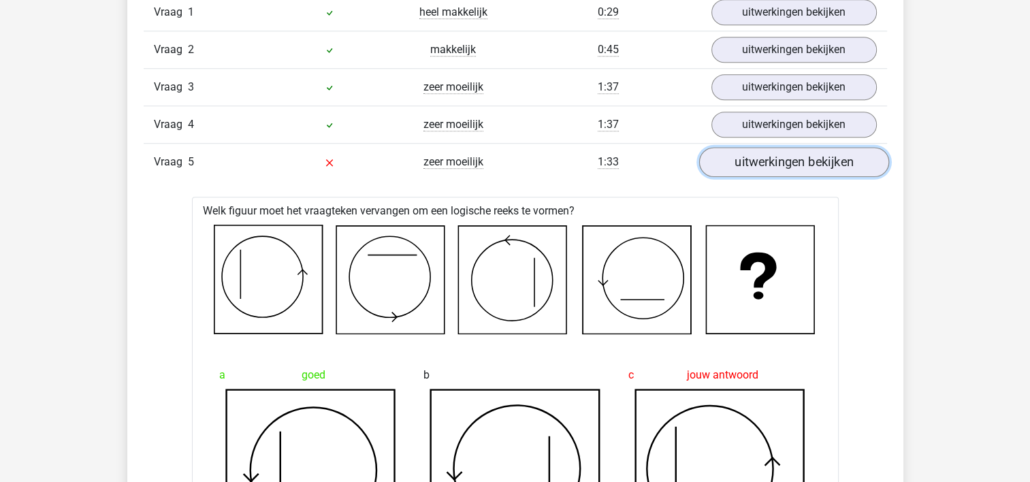
scroll to position [1157, 0]
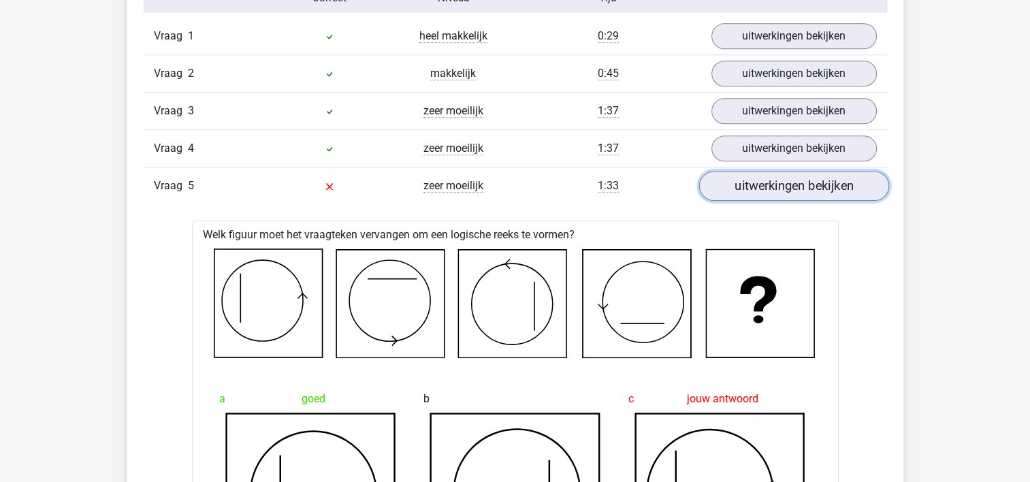
click at [798, 192] on link "uitwerkingen bekijken" at bounding box center [793, 186] width 190 height 30
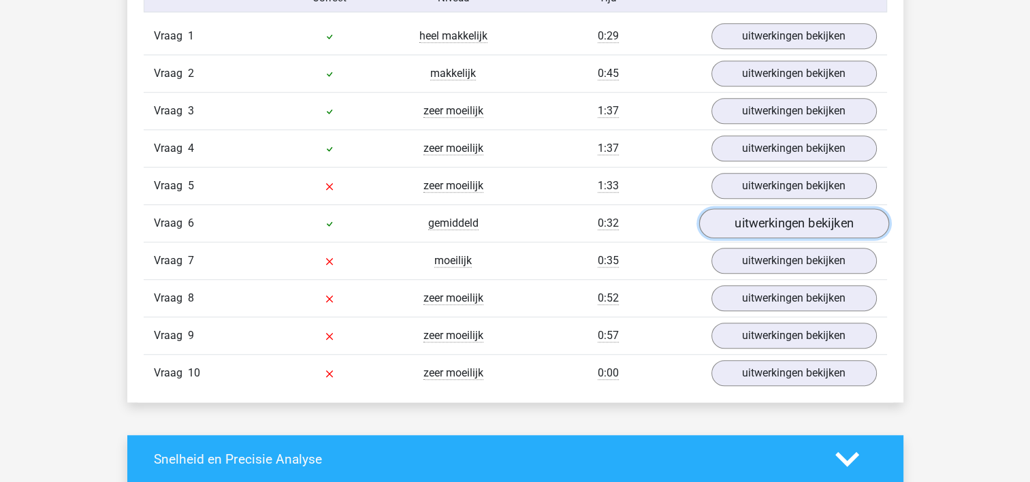
click at [800, 223] on link "uitwerkingen bekijken" at bounding box center [793, 223] width 190 height 30
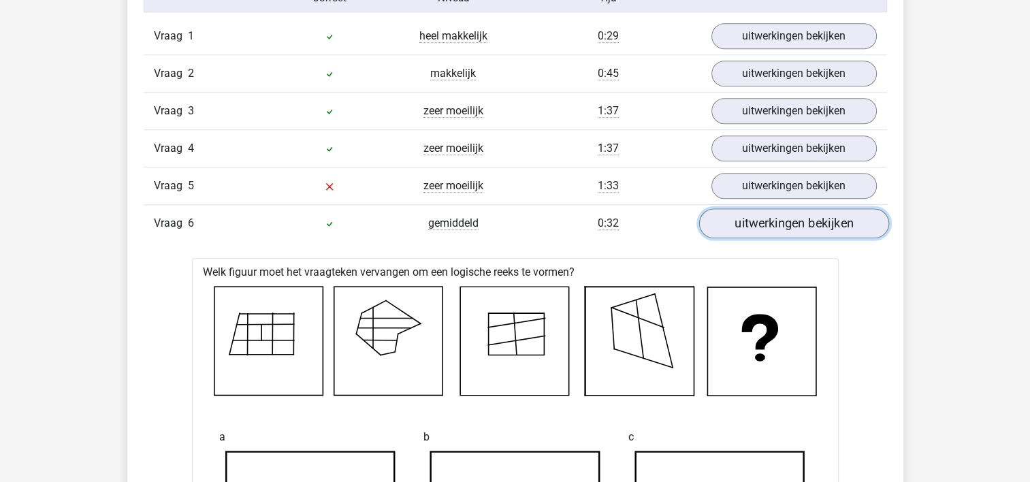
click at [800, 223] on link "uitwerkingen bekijken" at bounding box center [793, 223] width 190 height 30
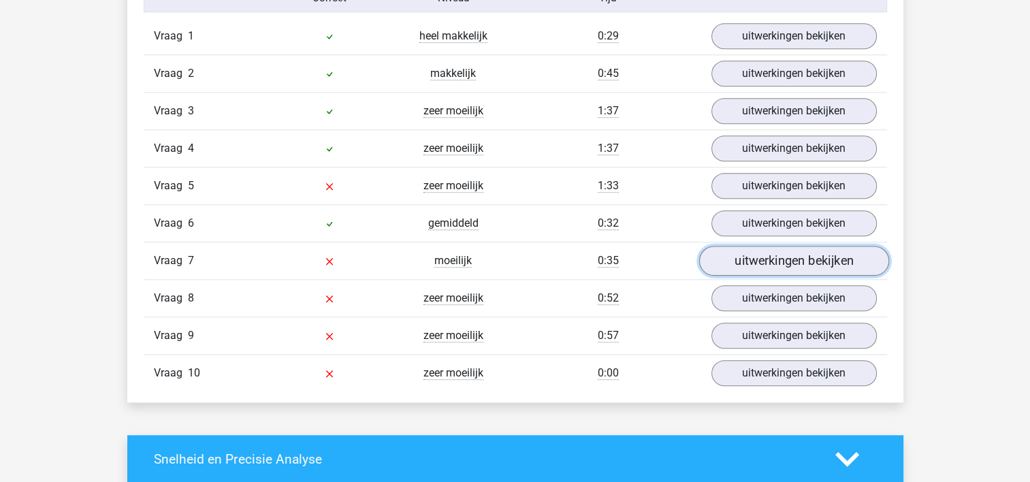
click at [790, 257] on link "uitwerkingen bekijken" at bounding box center [793, 261] width 190 height 30
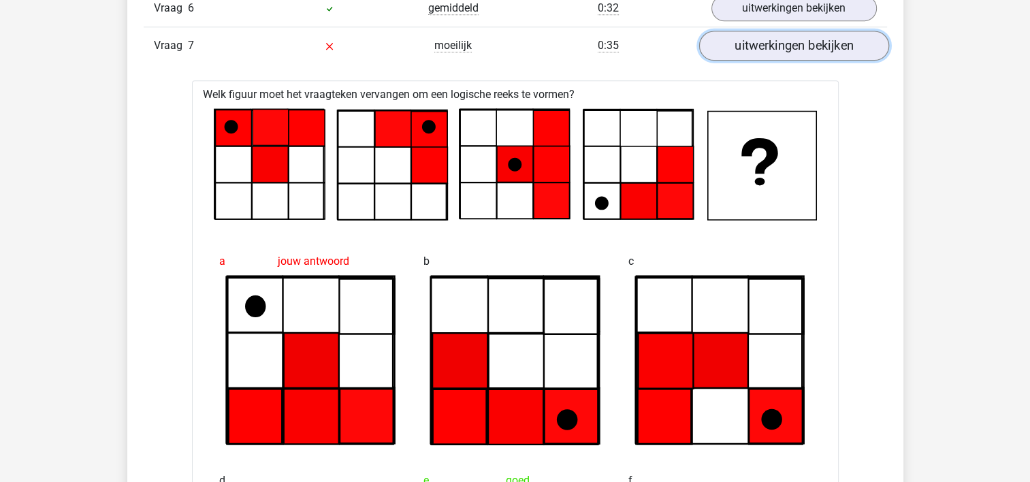
scroll to position [1361, 0]
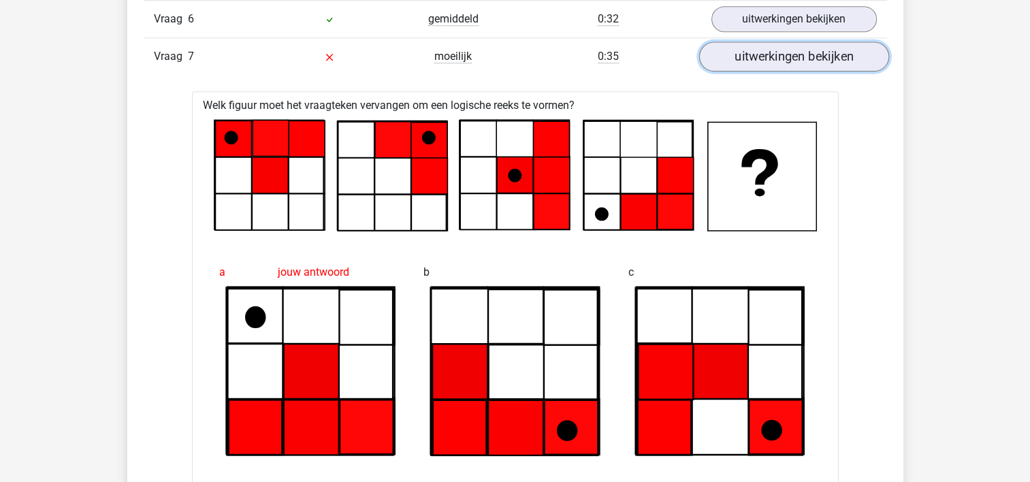
click at [773, 59] on link "uitwerkingen bekijken" at bounding box center [793, 57] width 190 height 30
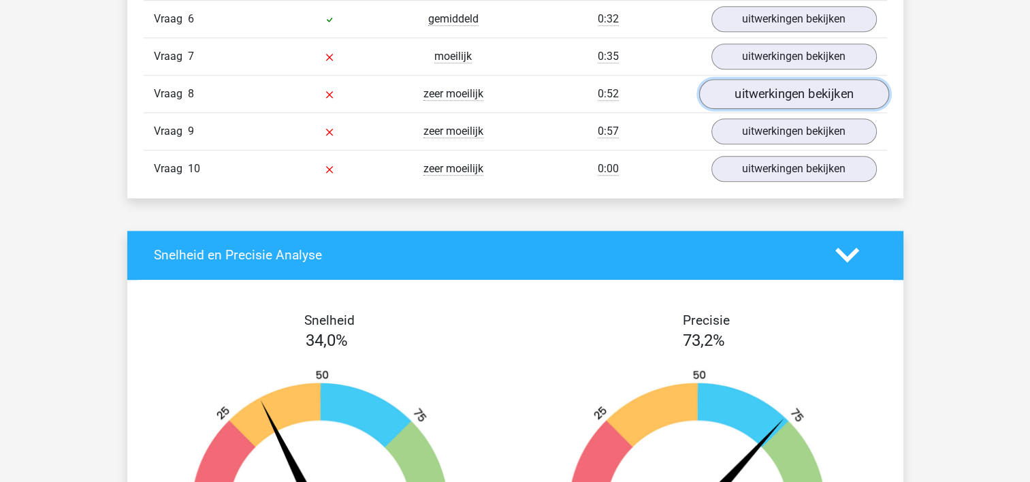
click at [772, 90] on link "uitwerkingen bekijken" at bounding box center [793, 94] width 190 height 30
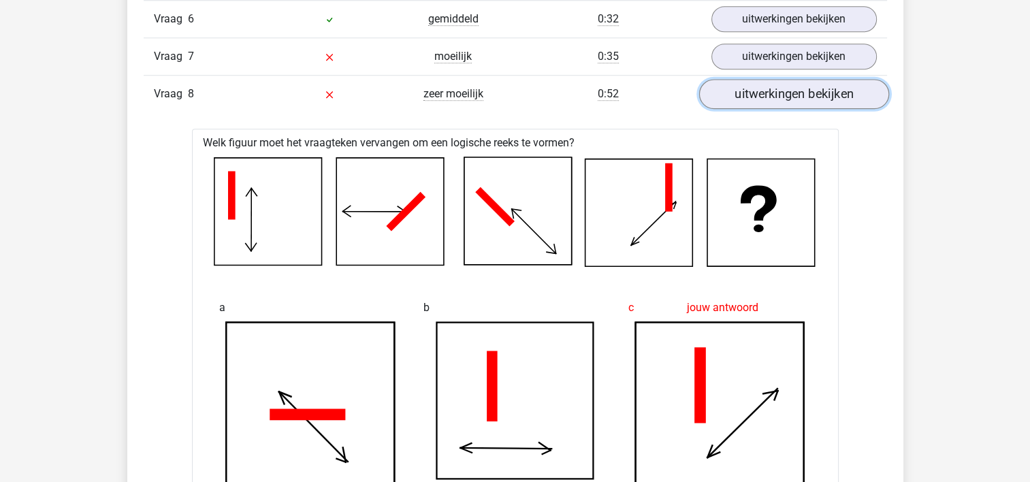
click at [815, 93] on link "uitwerkingen bekijken" at bounding box center [793, 94] width 190 height 30
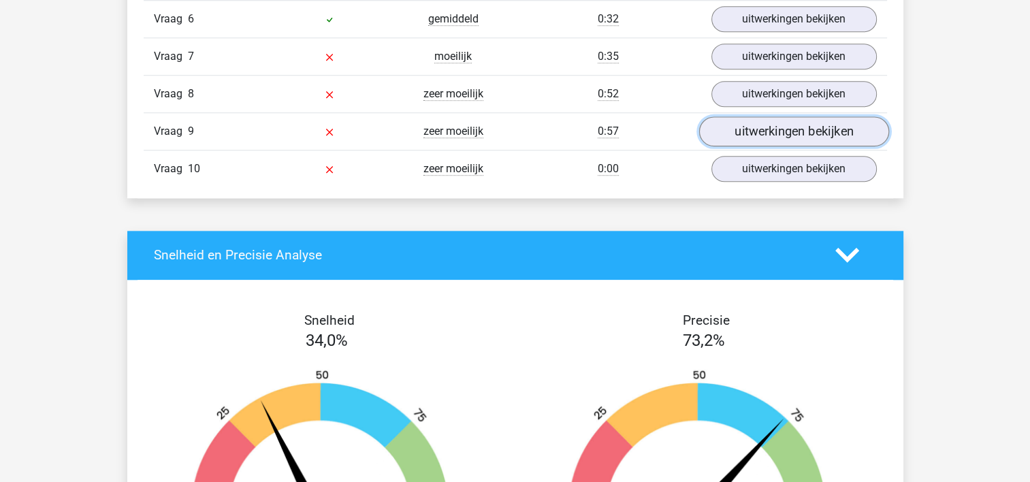
click at [803, 126] on link "uitwerkingen bekijken" at bounding box center [793, 131] width 190 height 30
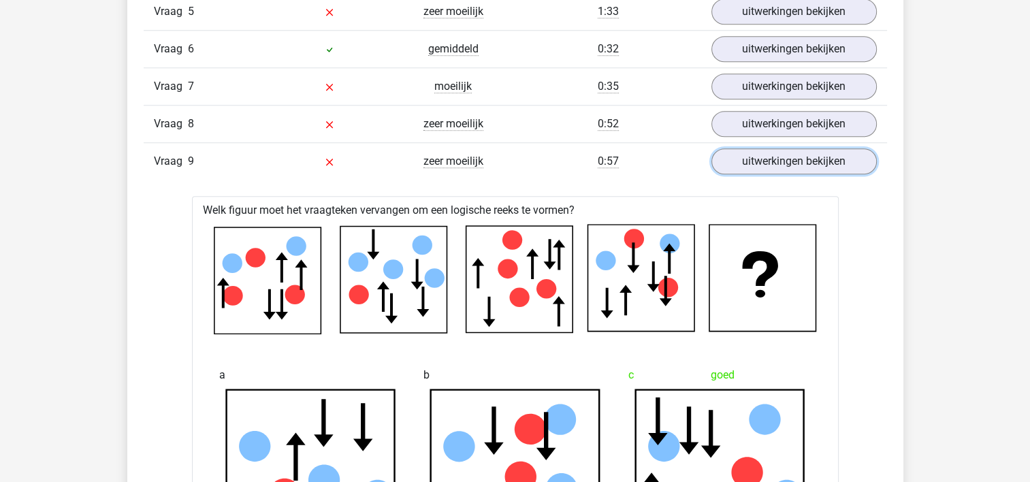
scroll to position [1293, 0]
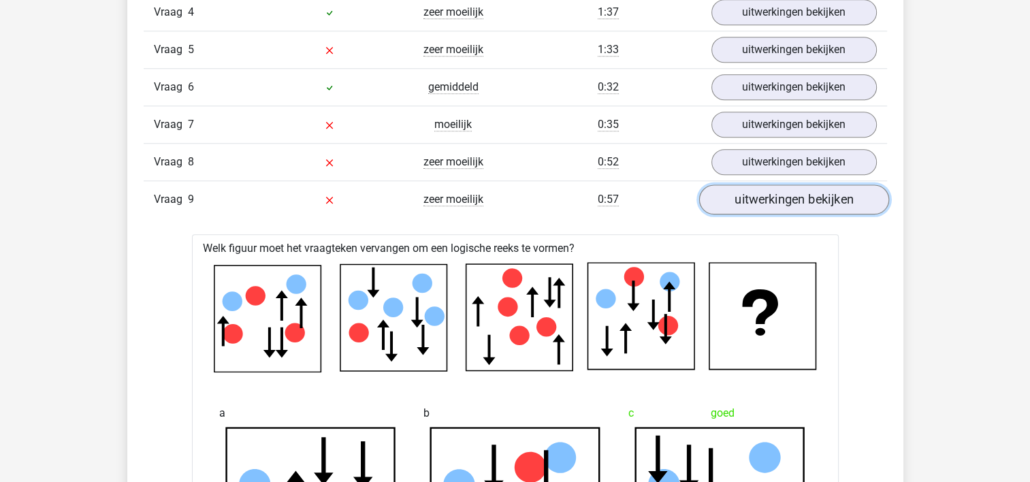
click at [831, 195] on link "uitwerkingen bekijken" at bounding box center [793, 199] width 190 height 30
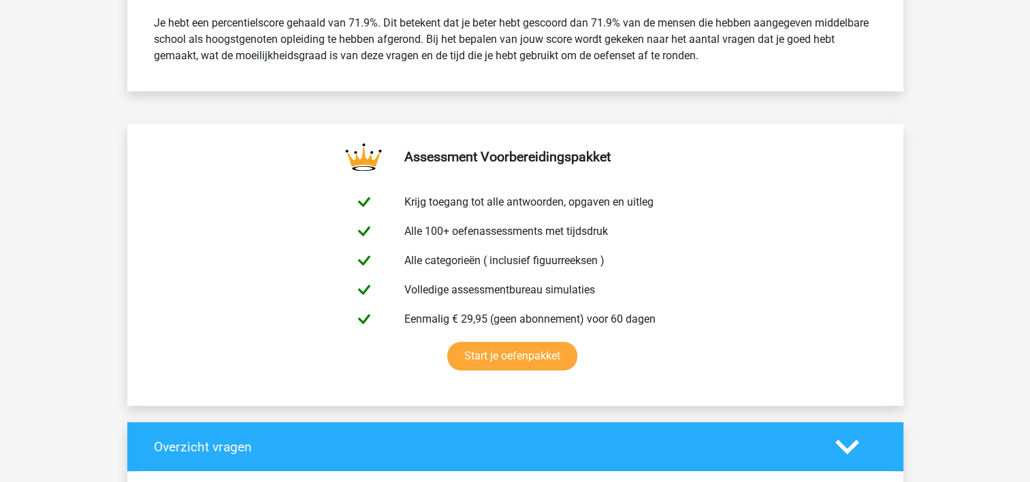
scroll to position [545, 0]
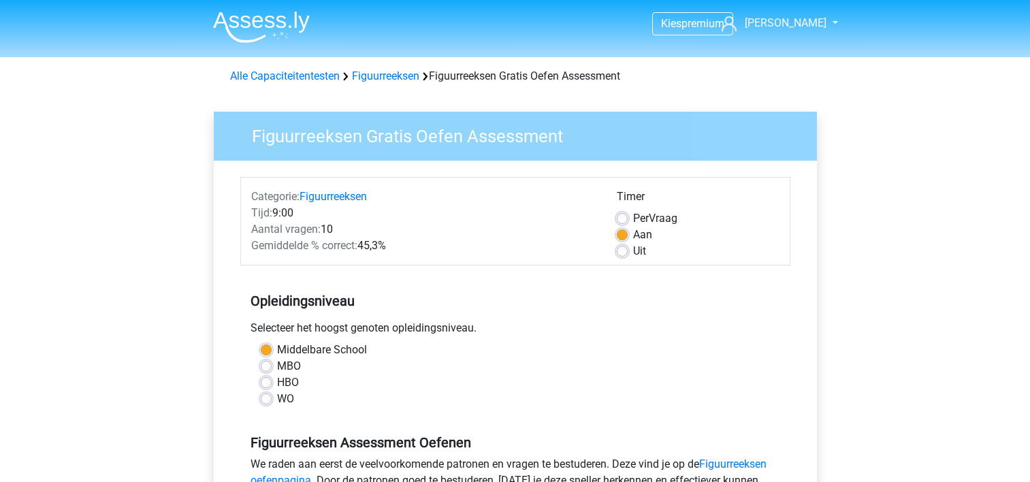
scroll to position [340, 0]
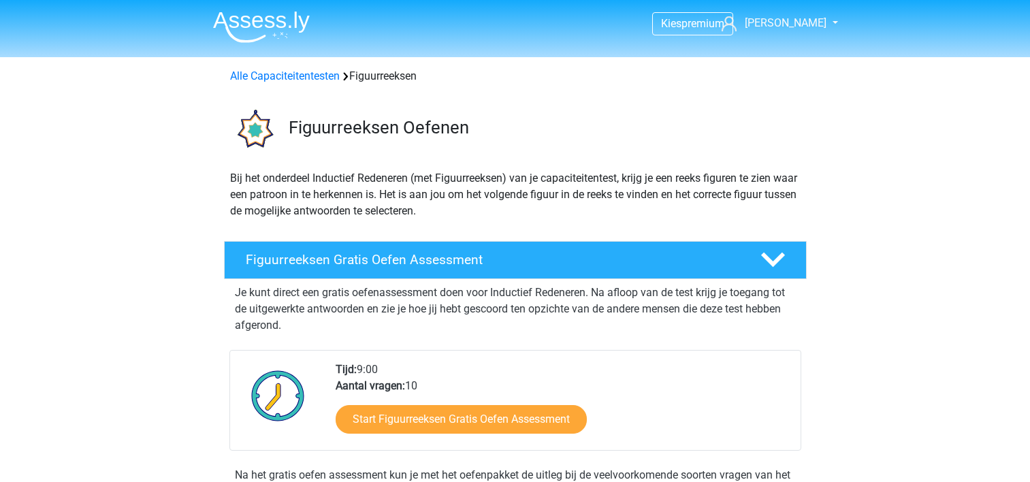
scroll to position [340, 0]
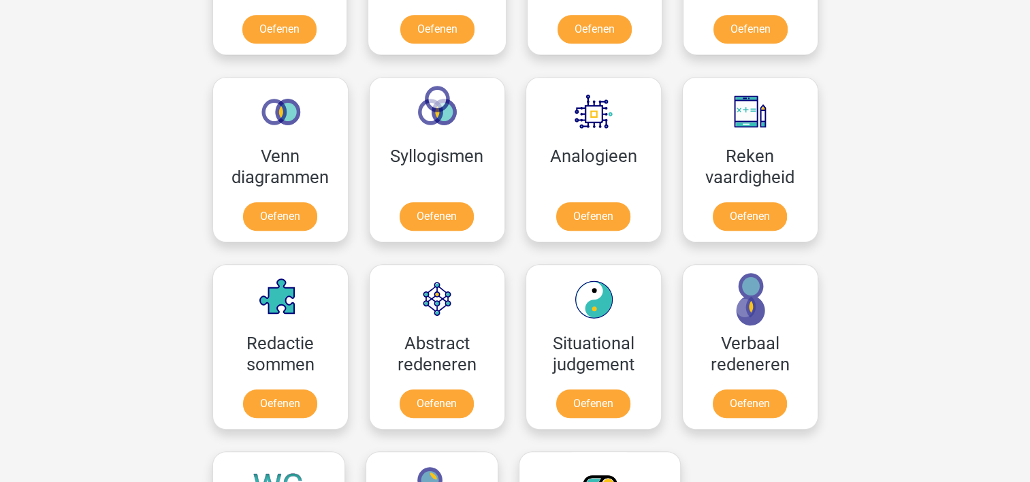
scroll to position [681, 0]
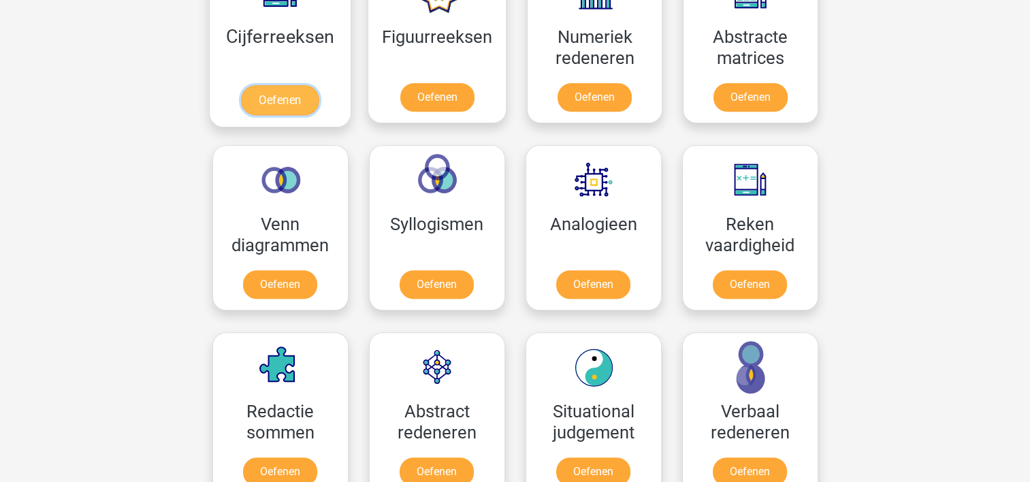
click at [282, 94] on link "Oefenen" at bounding box center [280, 100] width 78 height 30
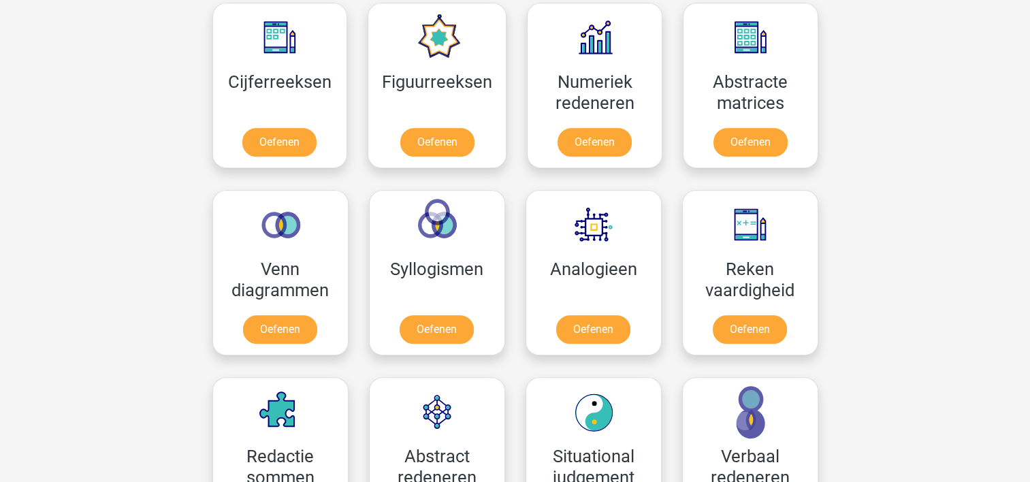
scroll to position [613, 0]
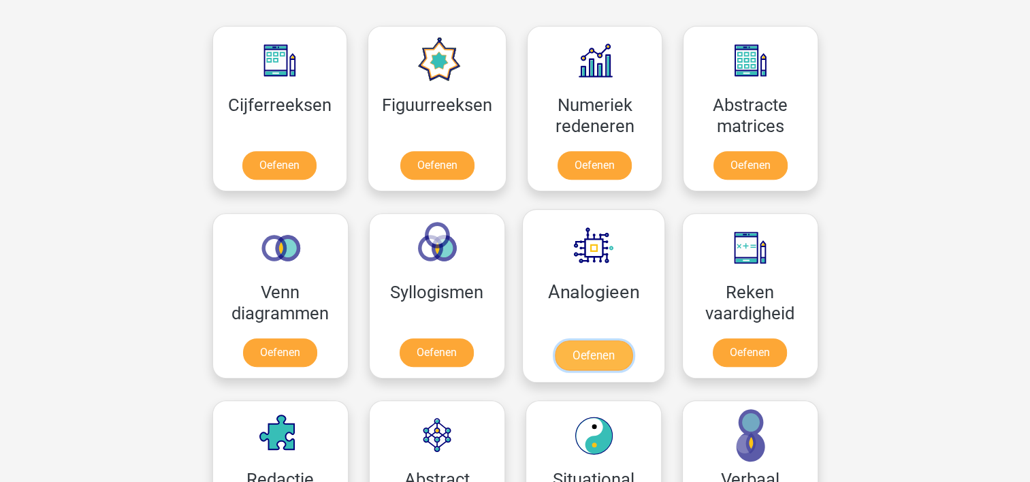
click at [596, 340] on link "Oefenen" at bounding box center [593, 355] width 78 height 30
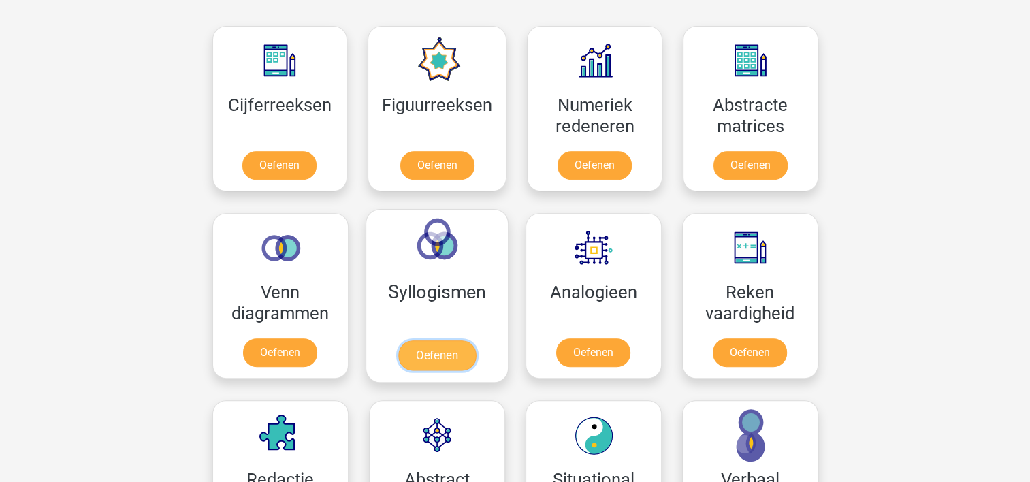
click at [430, 340] on link "Oefenen" at bounding box center [437, 355] width 78 height 30
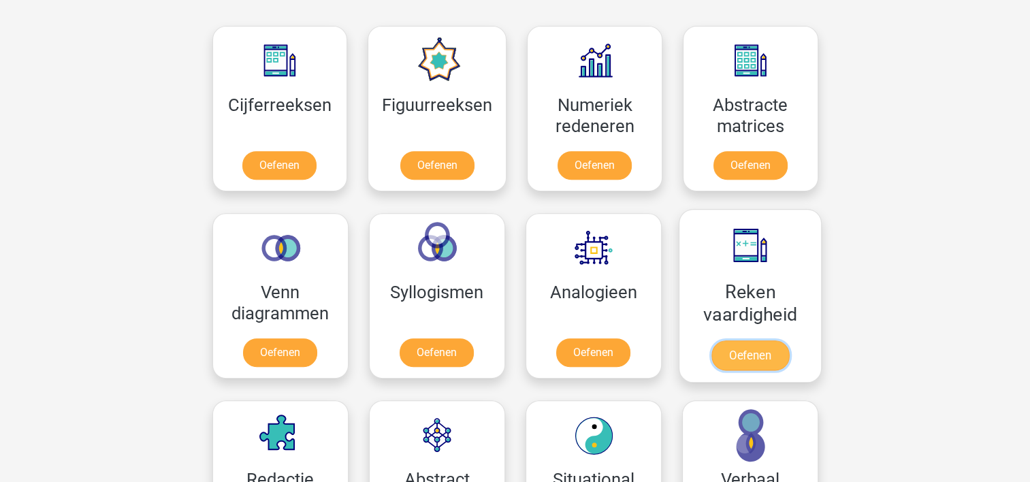
click at [764, 340] on link "Oefenen" at bounding box center [750, 355] width 78 height 30
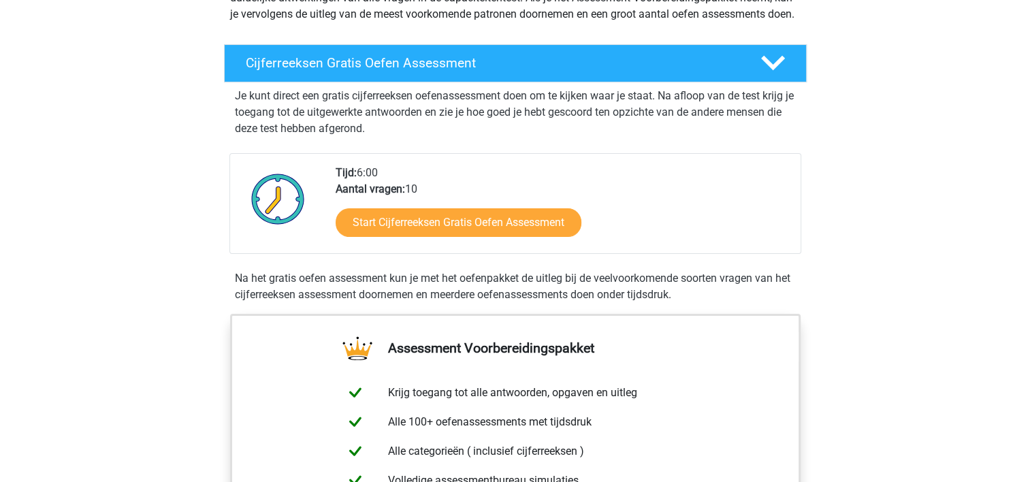
scroll to position [204, 0]
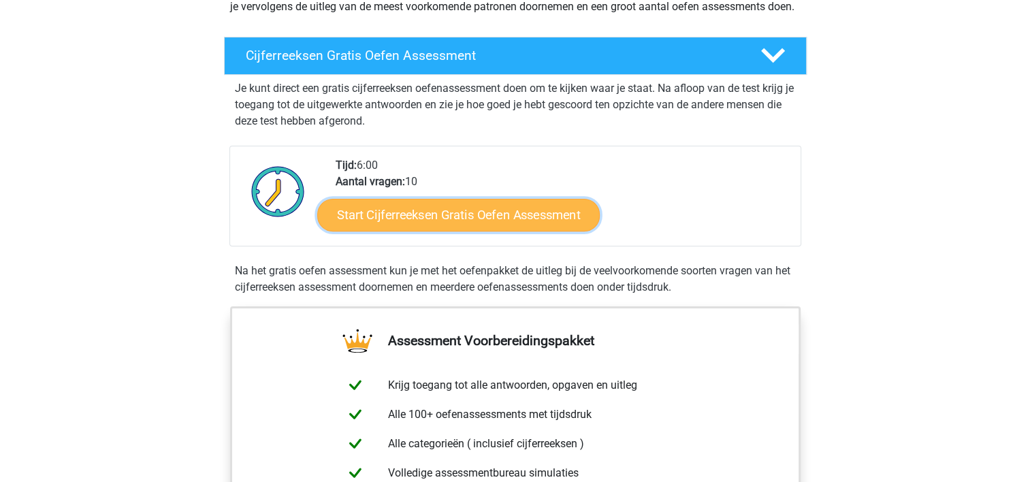
click at [430, 229] on link "Start Cijferreeksen Gratis Oefen Assessment" at bounding box center [458, 214] width 282 height 33
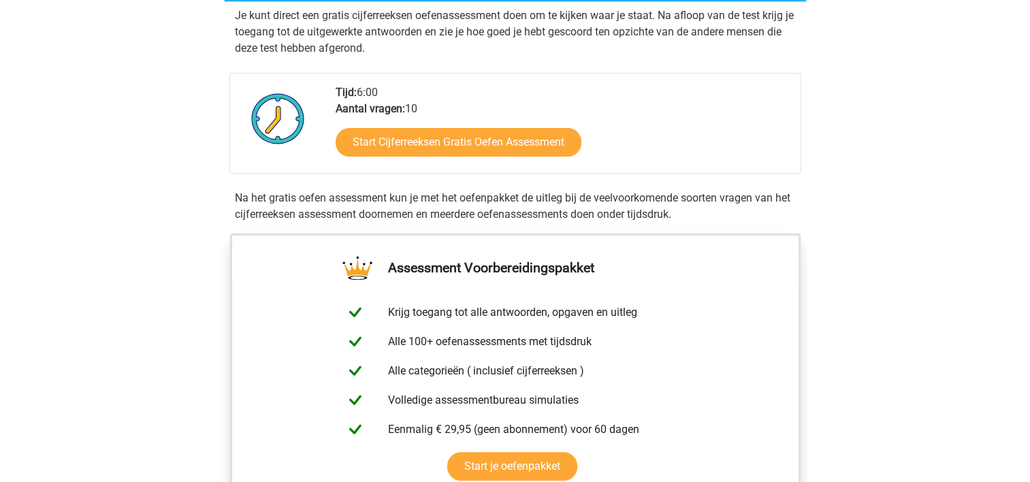
scroll to position [476, 0]
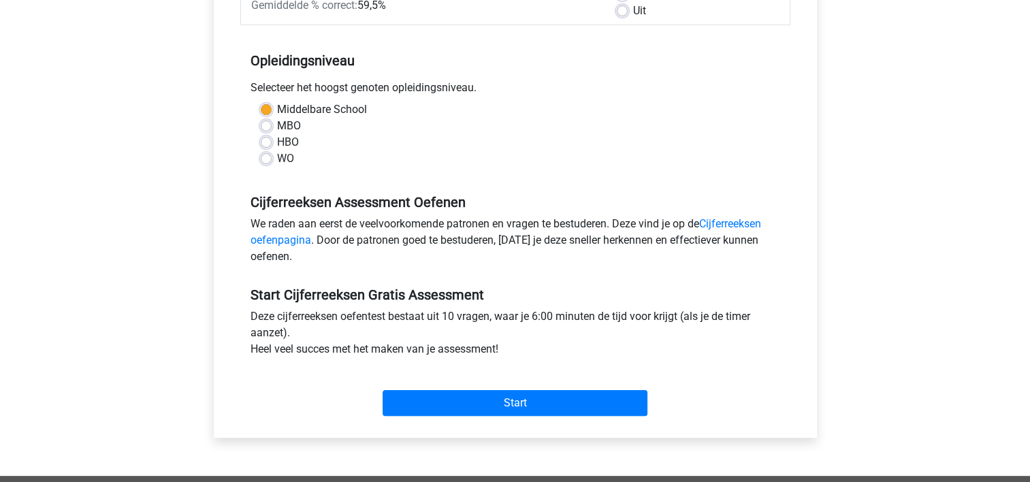
scroll to position [272, 0]
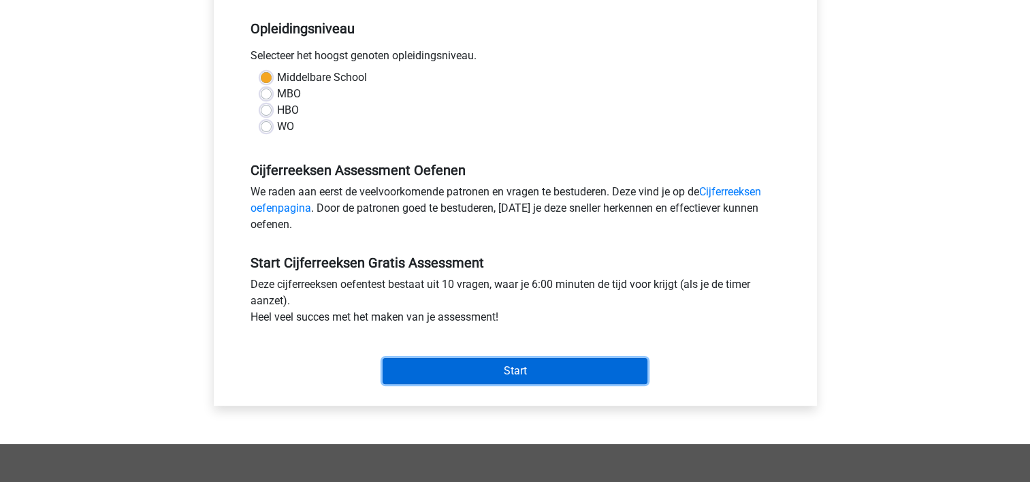
click at [525, 359] on input "Start" at bounding box center [515, 371] width 265 height 26
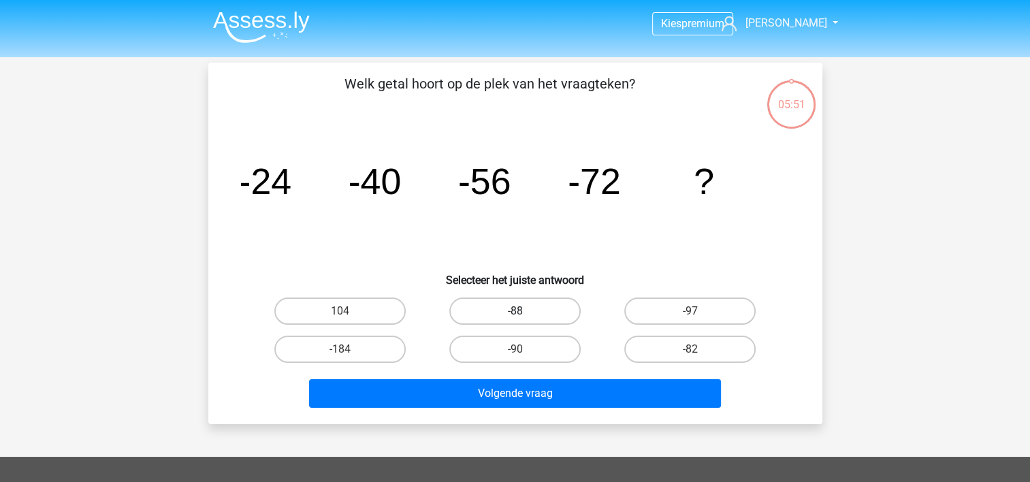
click at [510, 308] on label "-88" at bounding box center [514, 310] width 131 height 27
click at [515, 311] on input "-88" at bounding box center [519, 315] width 9 height 9
radio input "true"
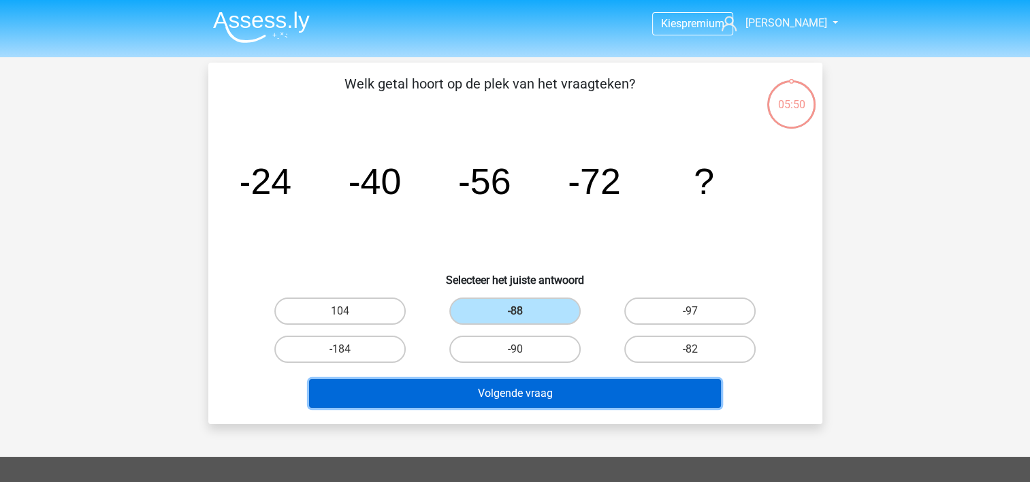
click at [485, 384] on button "Volgende vraag" at bounding box center [515, 393] width 412 height 29
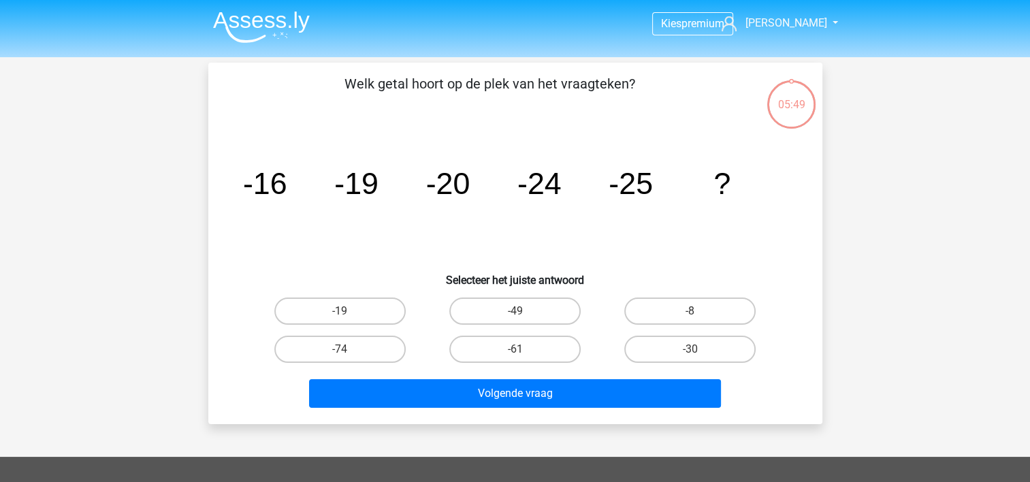
scroll to position [63, 0]
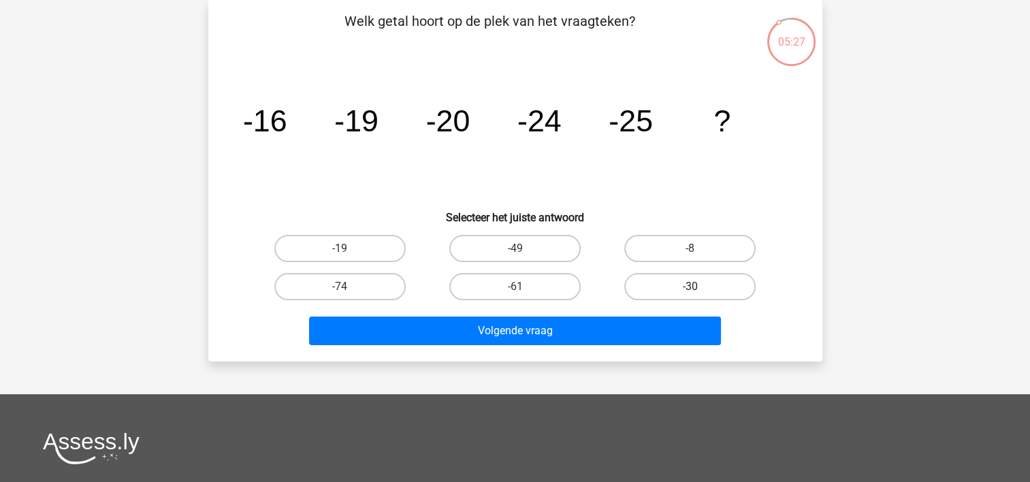
click at [707, 285] on label "-30" at bounding box center [689, 286] width 131 height 27
click at [699, 287] on input "-30" at bounding box center [694, 291] width 9 height 9
radio input "true"
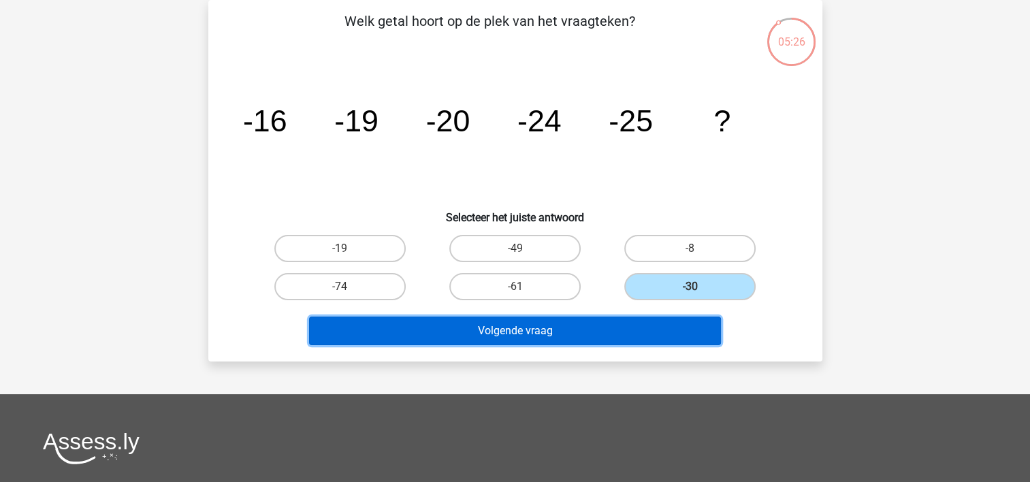
click at [599, 332] on button "Volgende vraag" at bounding box center [515, 331] width 412 height 29
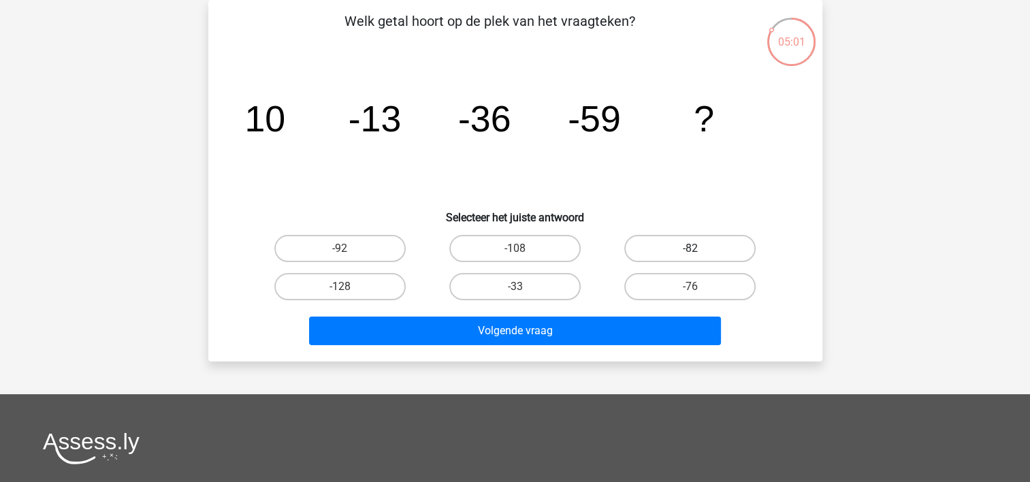
click at [699, 248] on label "-82" at bounding box center [689, 248] width 131 height 27
click at [699, 248] on input "-82" at bounding box center [694, 252] width 9 height 9
radio input "true"
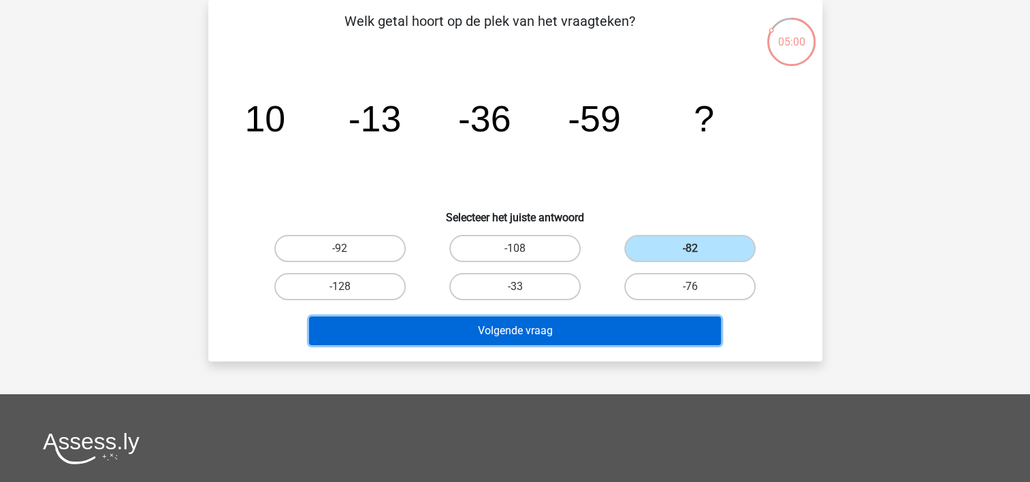
click at [627, 319] on button "Volgende vraag" at bounding box center [515, 331] width 412 height 29
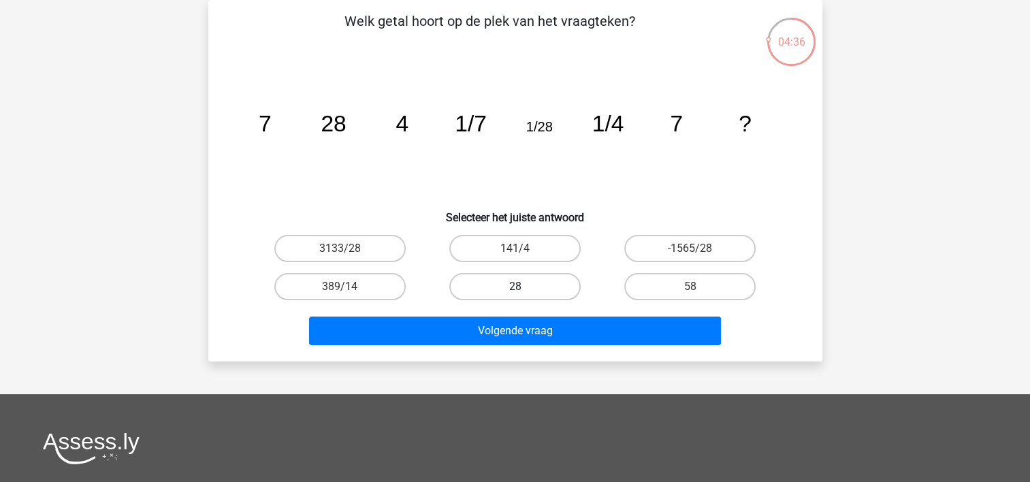
click at [544, 287] on label "28" at bounding box center [514, 286] width 131 height 27
click at [523, 287] on input "28" at bounding box center [519, 291] width 9 height 9
radio input "true"
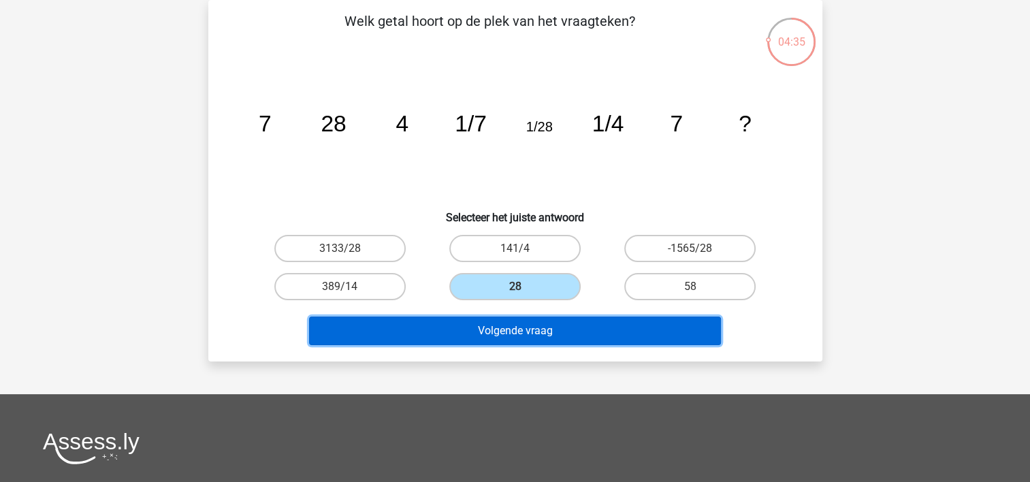
click at [544, 327] on button "Volgende vraag" at bounding box center [515, 331] width 412 height 29
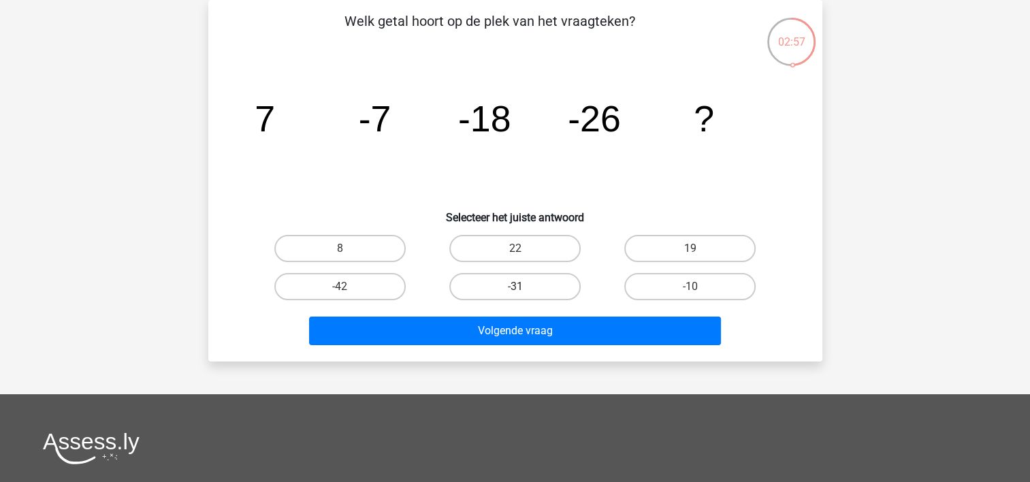
click at [534, 282] on label "-31" at bounding box center [514, 286] width 131 height 27
click at [523, 287] on input "-31" at bounding box center [519, 291] width 9 height 9
radio input "true"
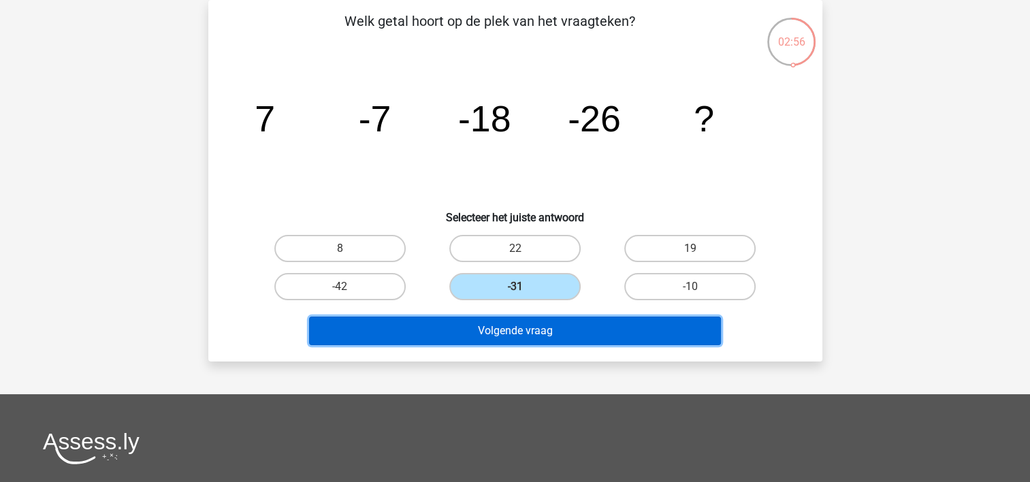
click at [534, 327] on button "Volgende vraag" at bounding box center [515, 331] width 412 height 29
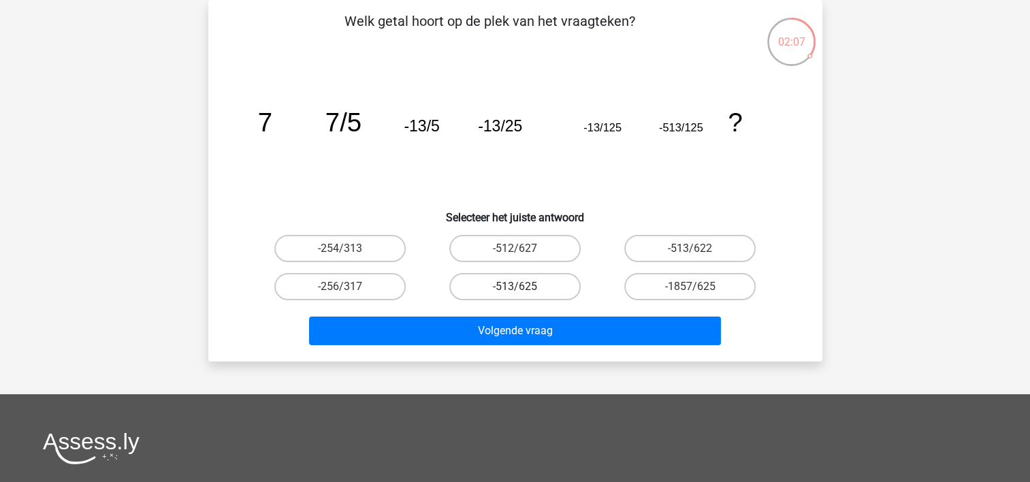
click at [549, 286] on label "-513/625" at bounding box center [514, 286] width 131 height 27
click at [523, 287] on input "-513/625" at bounding box center [519, 291] width 9 height 9
radio input "true"
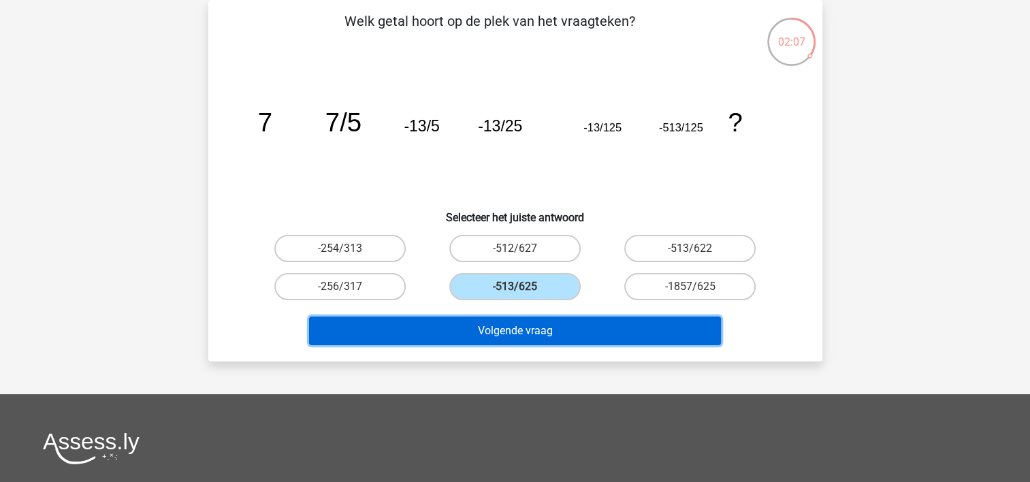
click at [533, 333] on button "Volgende vraag" at bounding box center [515, 331] width 412 height 29
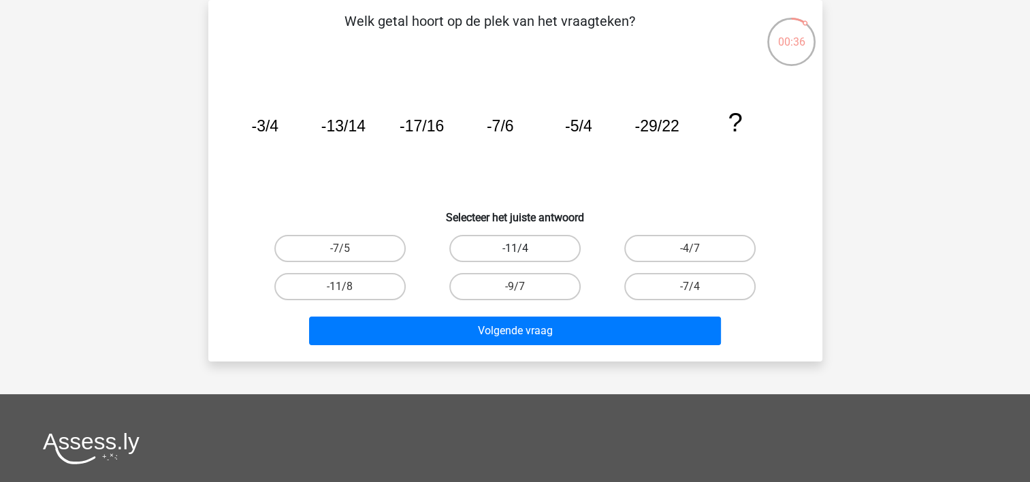
click at [532, 249] on label "-11/4" at bounding box center [514, 248] width 131 height 27
click at [523, 249] on input "-11/4" at bounding box center [519, 252] width 9 height 9
radio input "true"
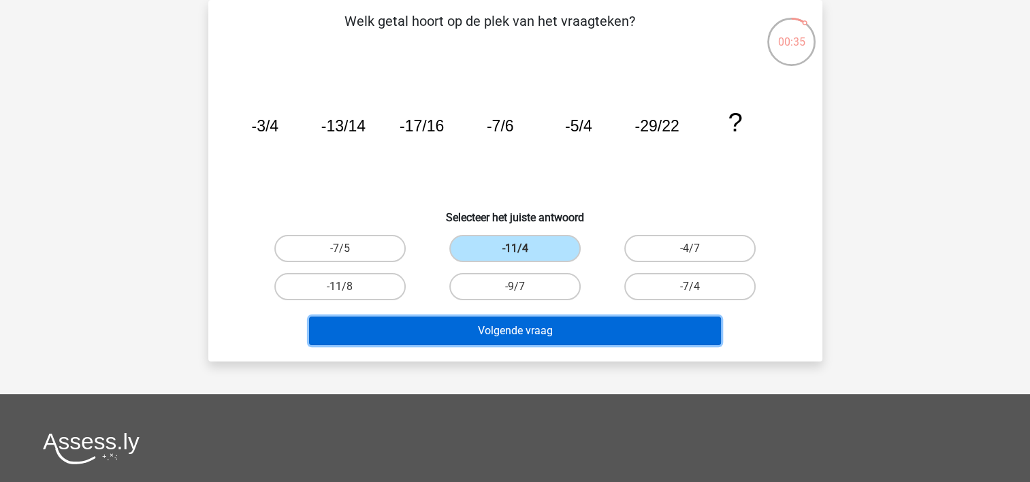
click at [536, 334] on button "Volgende vraag" at bounding box center [515, 331] width 412 height 29
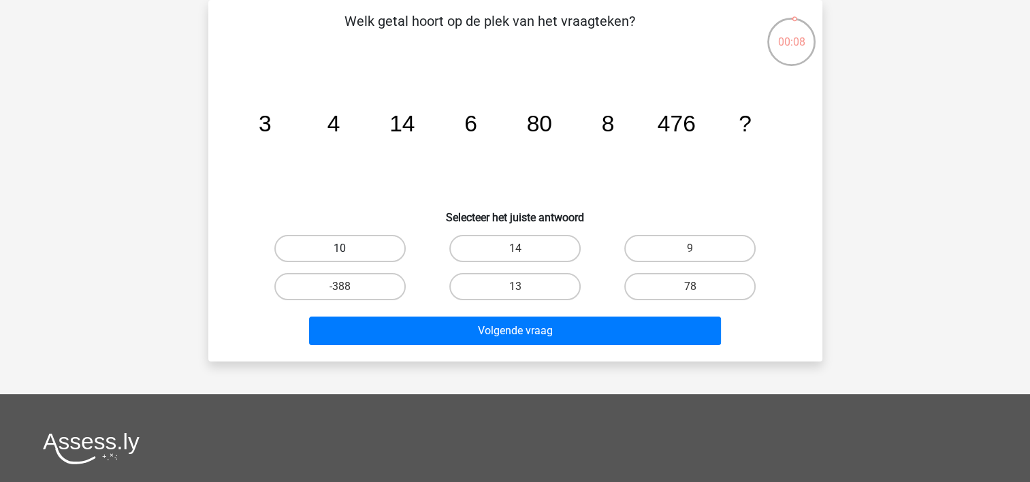
click at [323, 242] on label "10" at bounding box center [339, 248] width 131 height 27
click at [340, 248] on input "10" at bounding box center [344, 252] width 9 height 9
radio input "true"
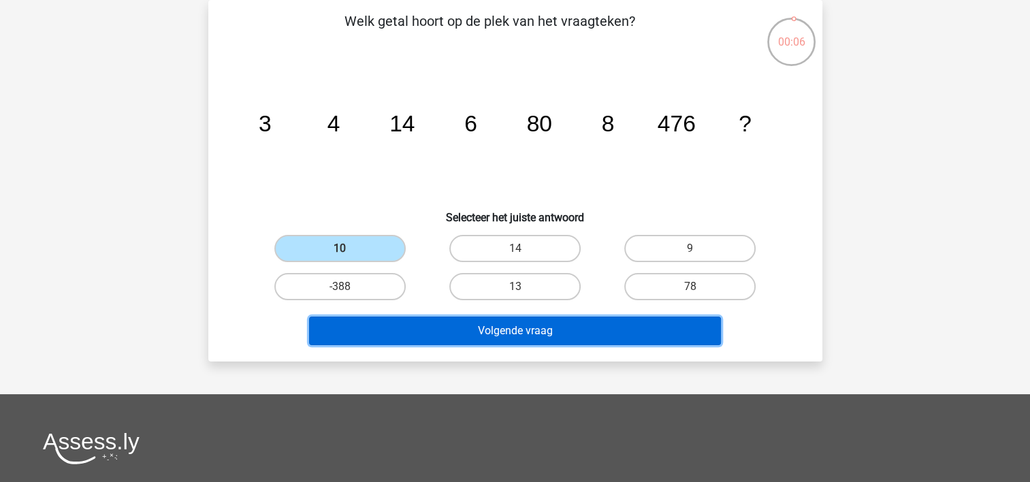
click at [488, 321] on button "Volgende vraag" at bounding box center [515, 331] width 412 height 29
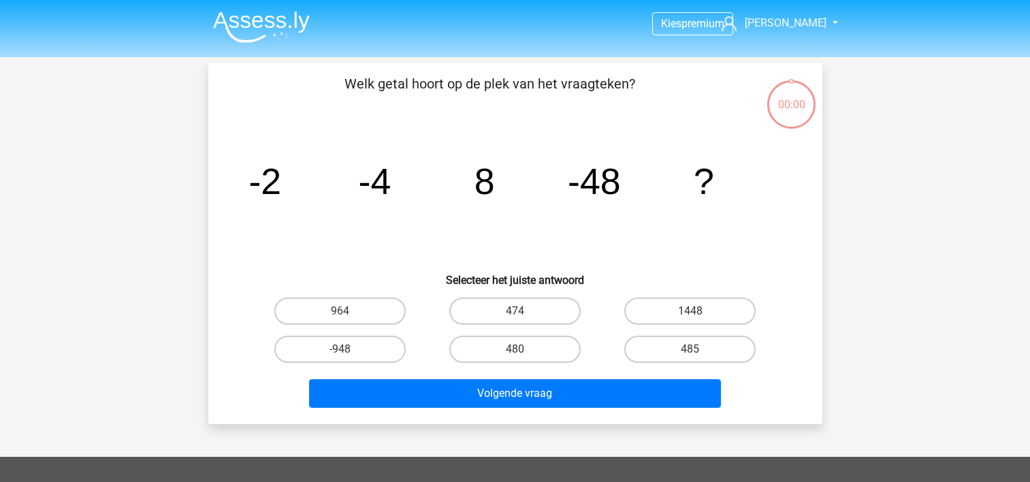
scroll to position [63, 0]
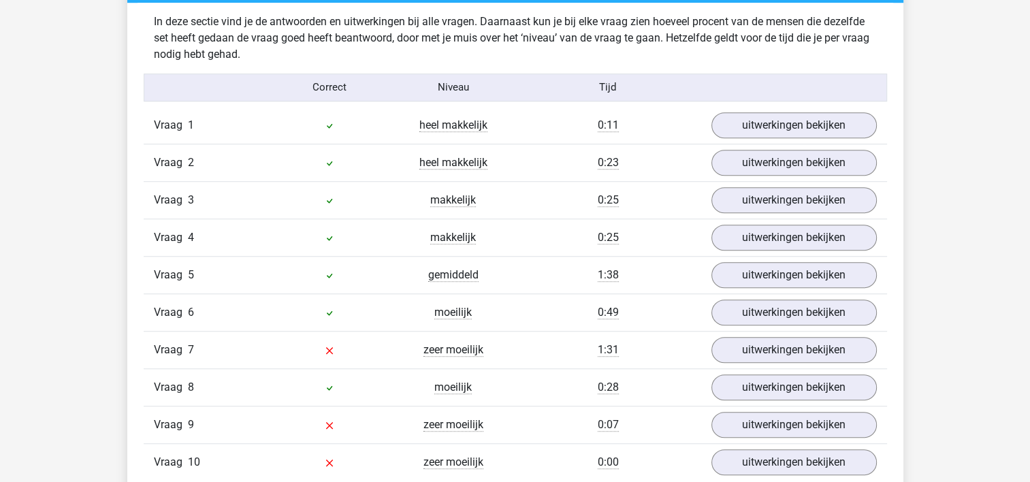
scroll to position [1089, 0]
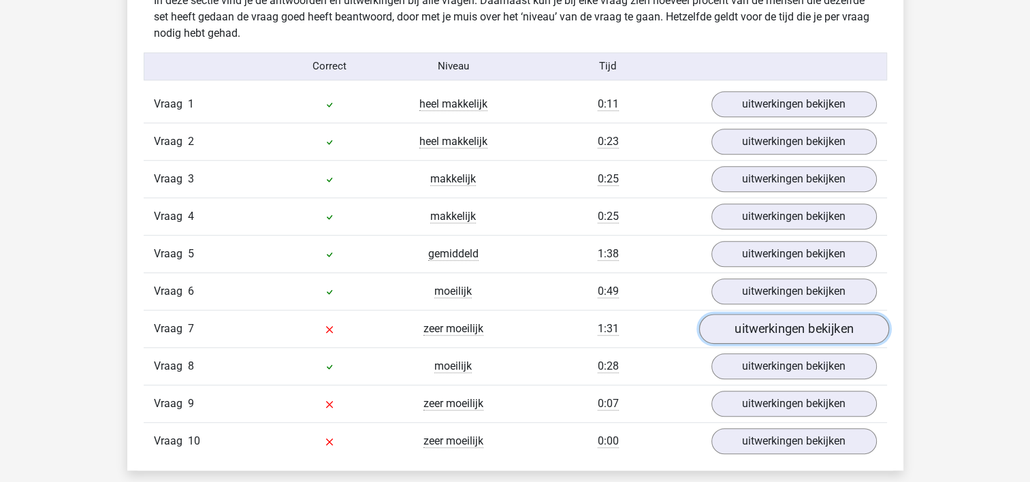
click at [777, 321] on link "uitwerkingen bekijken" at bounding box center [793, 329] width 190 height 30
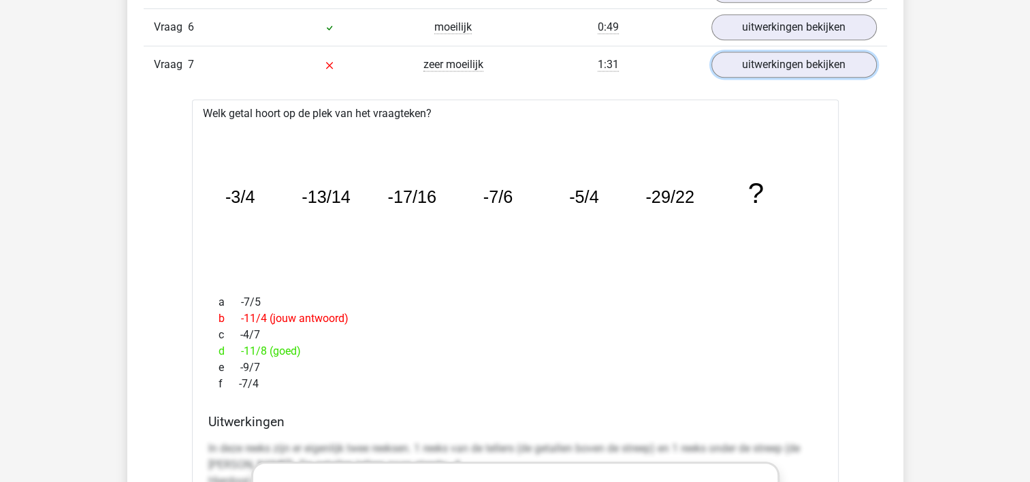
scroll to position [1361, 0]
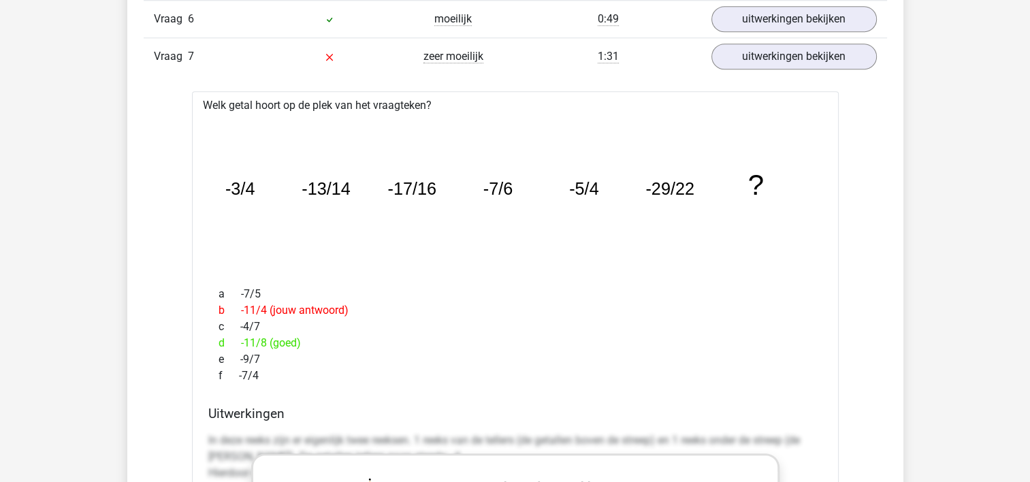
click at [731, 372] on div "f -7/4" at bounding box center [515, 376] width 614 height 16
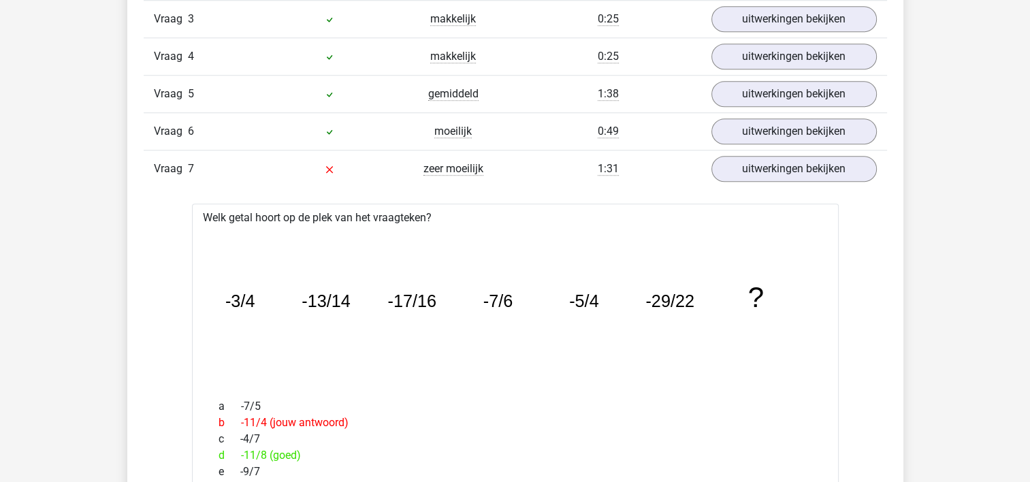
scroll to position [1225, 0]
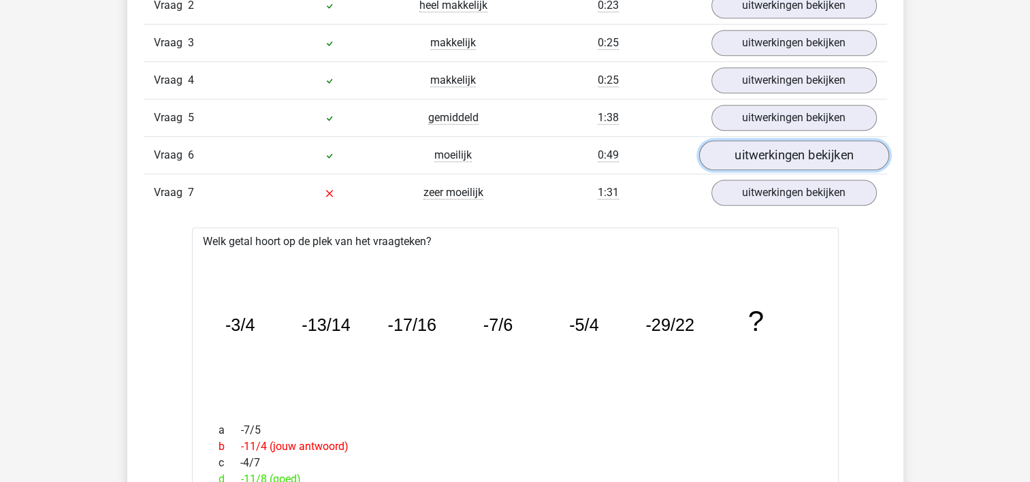
click at [822, 154] on link "uitwerkingen bekijken" at bounding box center [793, 155] width 190 height 30
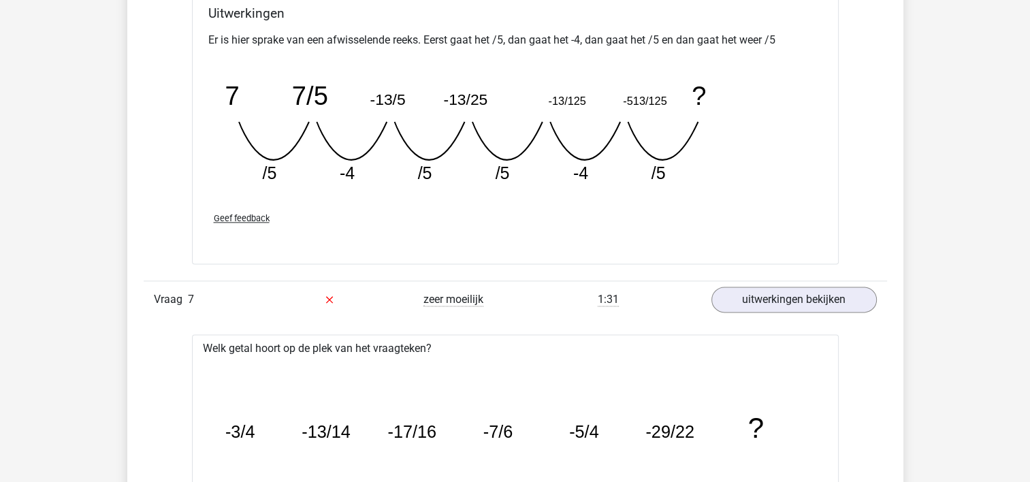
scroll to position [1702, 0]
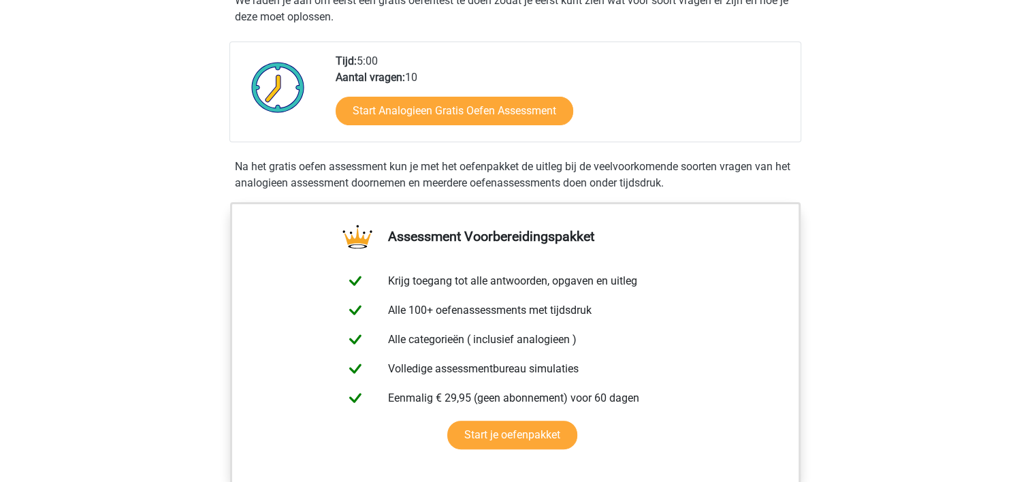
scroll to position [272, 0]
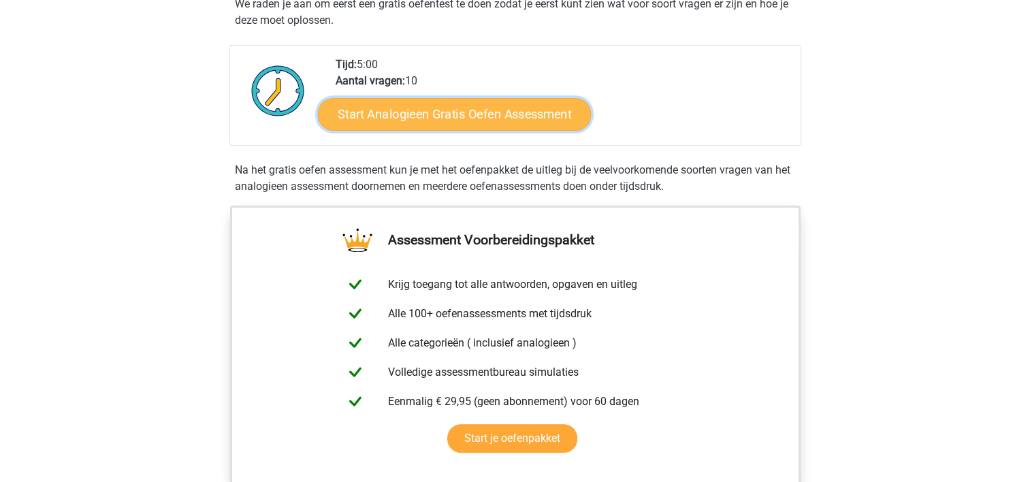
click at [443, 112] on link "Start Analogieen Gratis Oefen Assessment" at bounding box center [454, 113] width 273 height 33
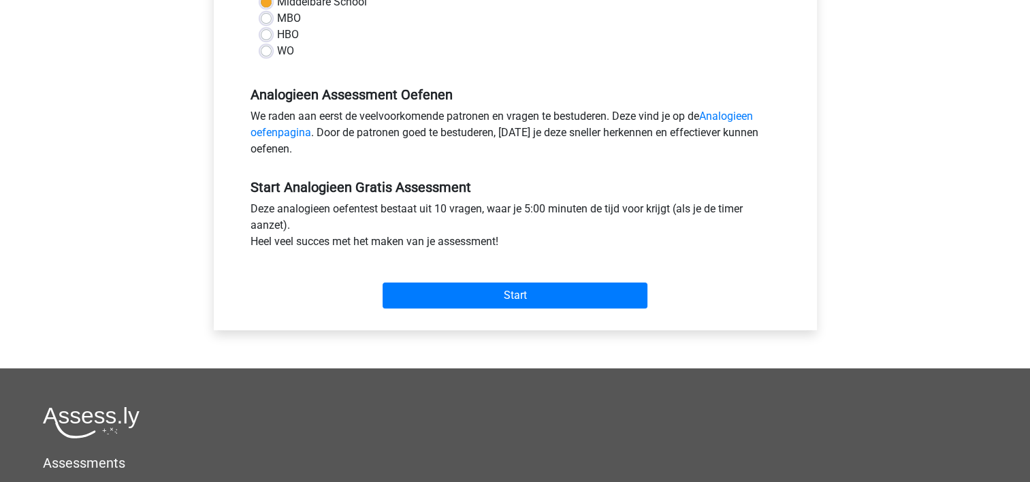
scroll to position [408, 0]
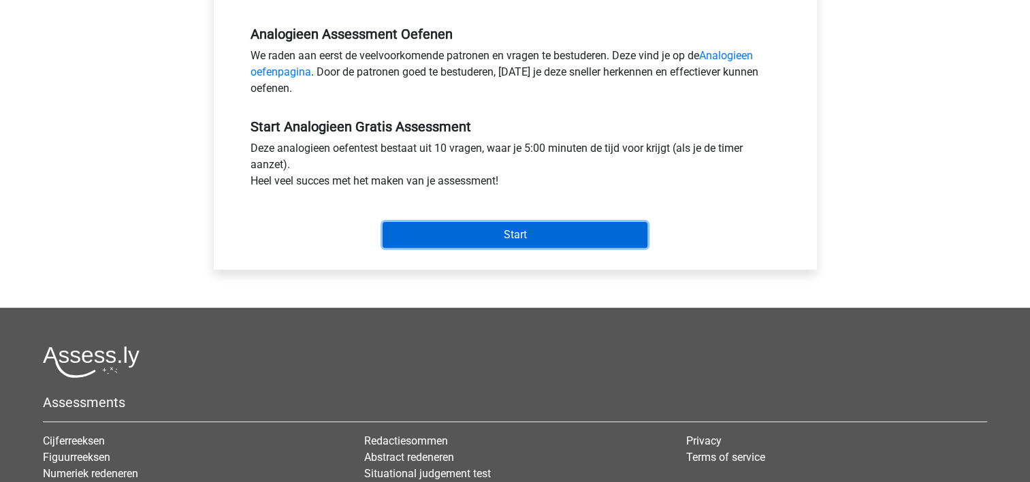
click at [483, 233] on input "Start" at bounding box center [515, 235] width 265 height 26
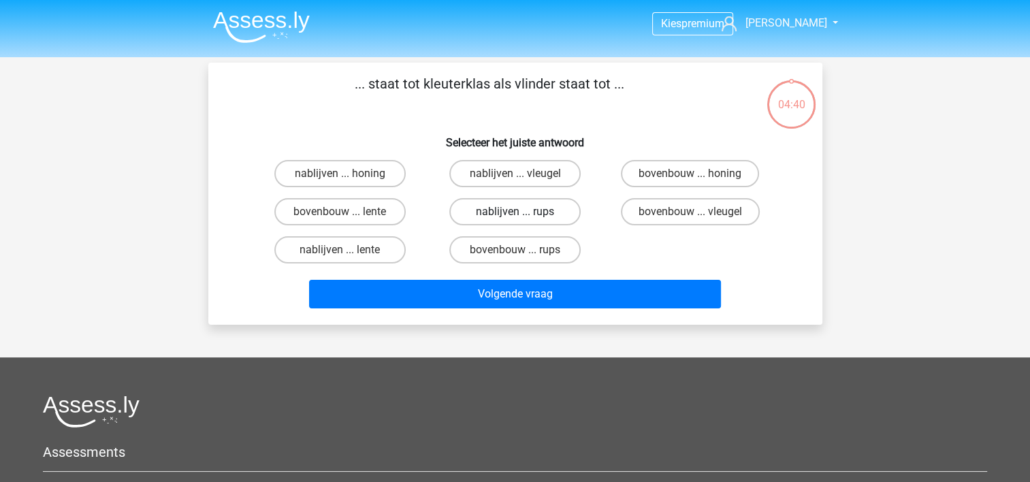
click at [502, 209] on label "nablijven ... rups" at bounding box center [514, 211] width 131 height 27
click at [515, 212] on input "nablijven ... rups" at bounding box center [519, 216] width 9 height 9
radio input "true"
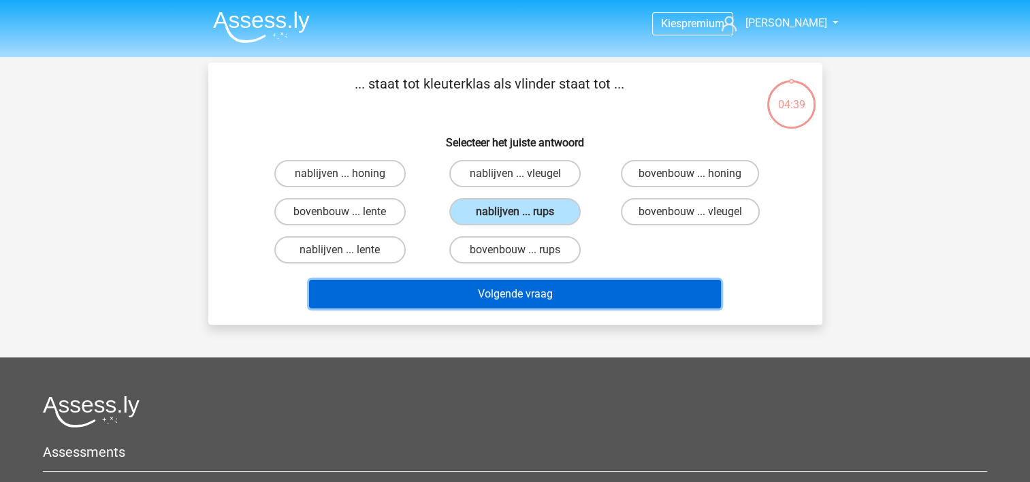
click at [520, 299] on button "Volgende vraag" at bounding box center [515, 294] width 412 height 29
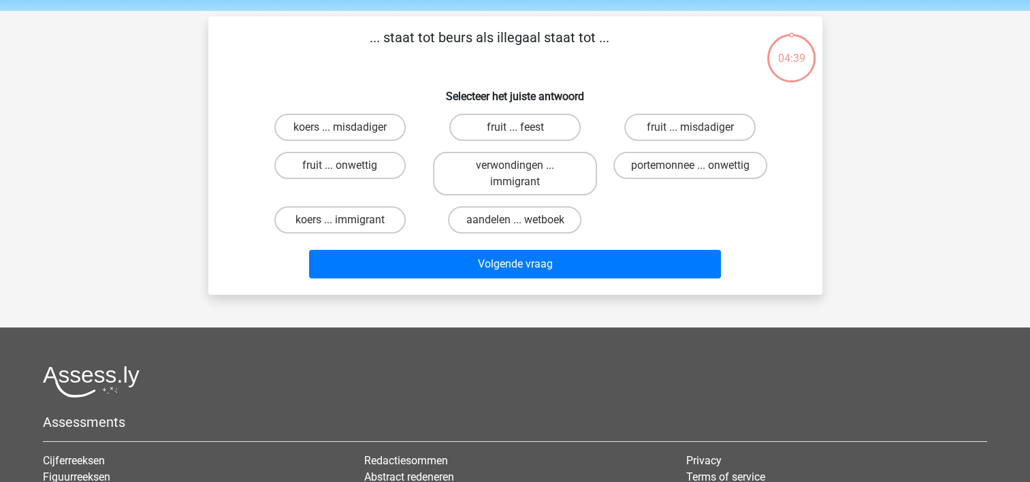
scroll to position [63, 0]
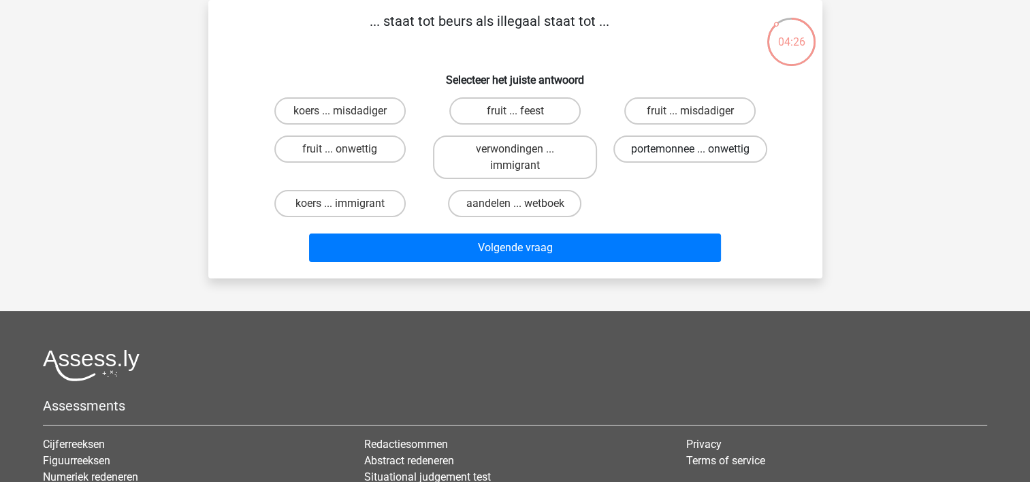
click at [694, 146] on label "portemonnee ... onwettig" at bounding box center [690, 148] width 154 height 27
click at [694, 149] on input "portemonnee ... onwettig" at bounding box center [694, 153] width 9 height 9
radio input "true"
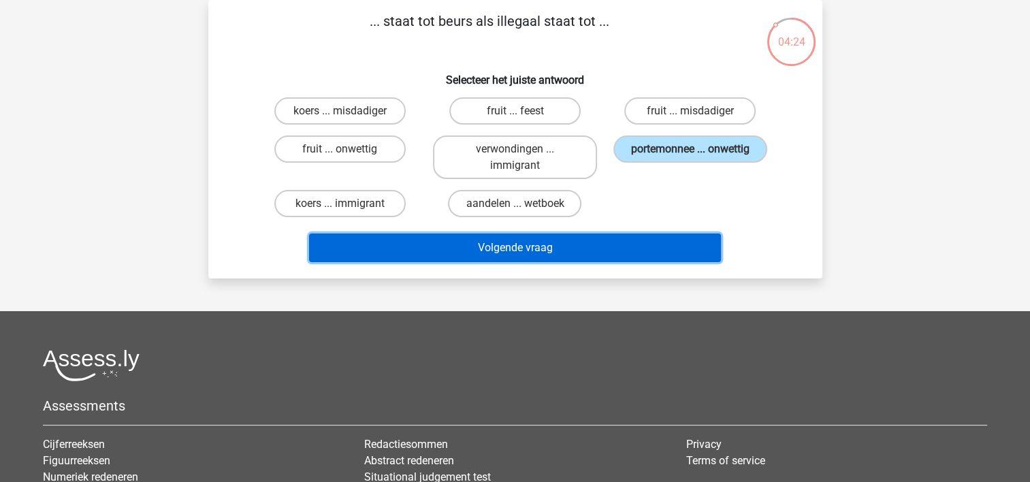
click at [519, 247] on button "Volgende vraag" at bounding box center [515, 247] width 412 height 29
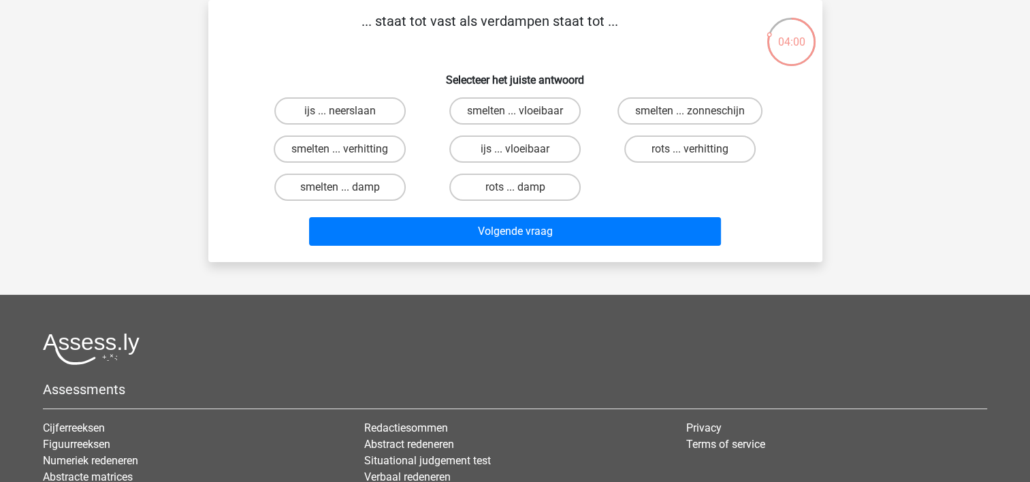
click at [521, 191] on input "rots ... damp" at bounding box center [519, 191] width 9 height 9
radio input "true"
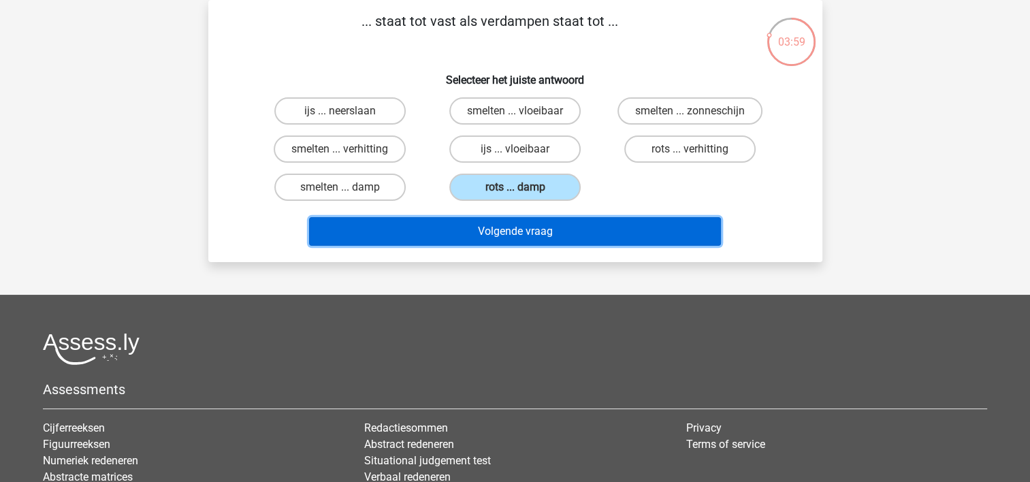
click at [518, 231] on button "Volgende vraag" at bounding box center [515, 231] width 412 height 29
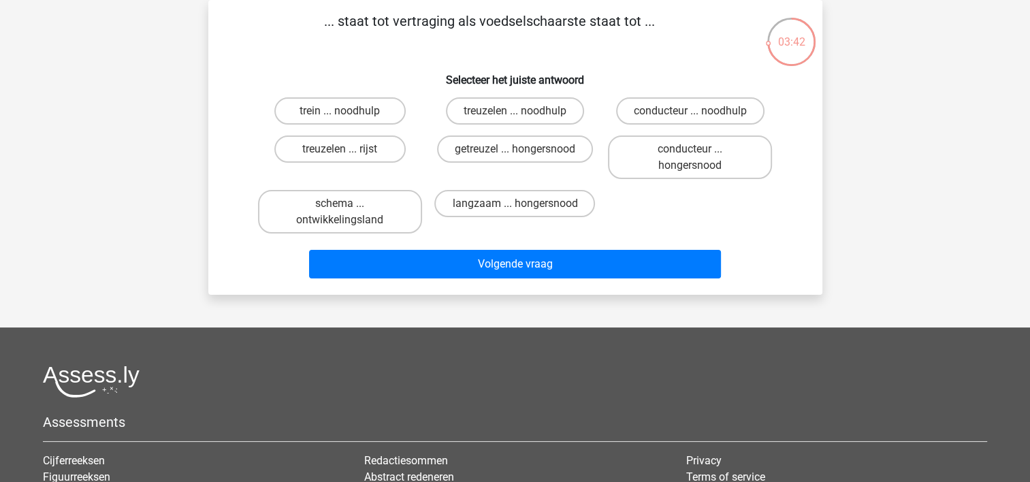
click at [515, 204] on input "langzaam ... hongersnood" at bounding box center [519, 208] width 9 height 9
radio input "true"
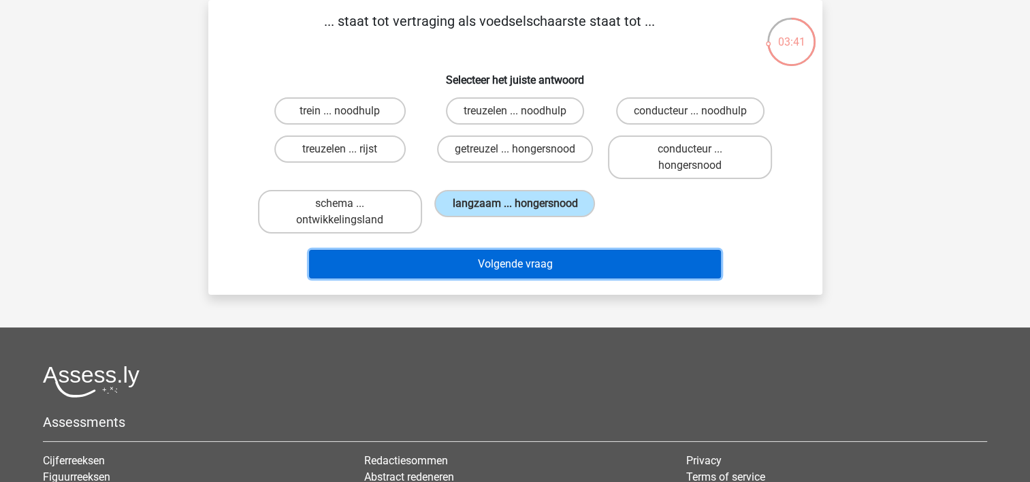
click at [536, 256] on button "Volgende vraag" at bounding box center [515, 264] width 412 height 29
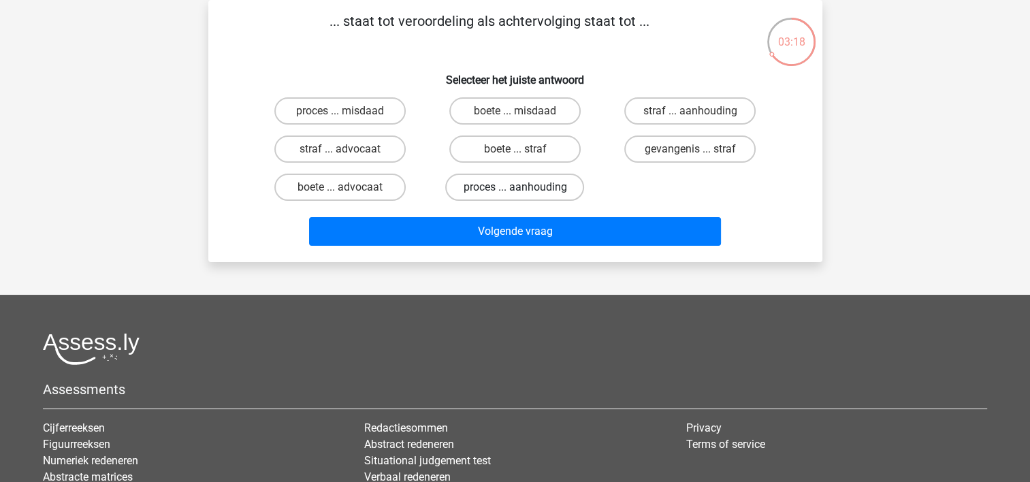
click at [488, 181] on label "proces ... aanhouding" at bounding box center [514, 187] width 139 height 27
click at [515, 187] on input "proces ... aanhouding" at bounding box center [519, 191] width 9 height 9
radio input "true"
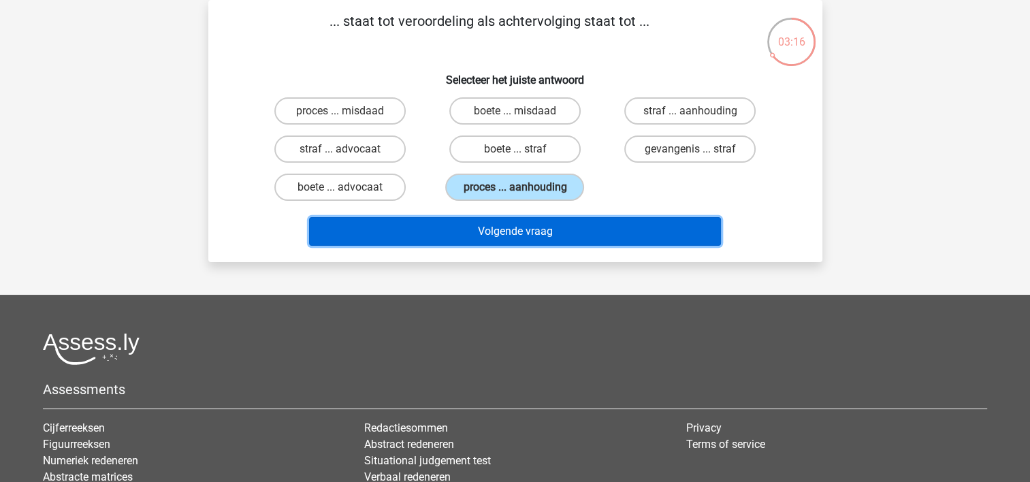
click at [525, 229] on button "Volgende vraag" at bounding box center [515, 231] width 412 height 29
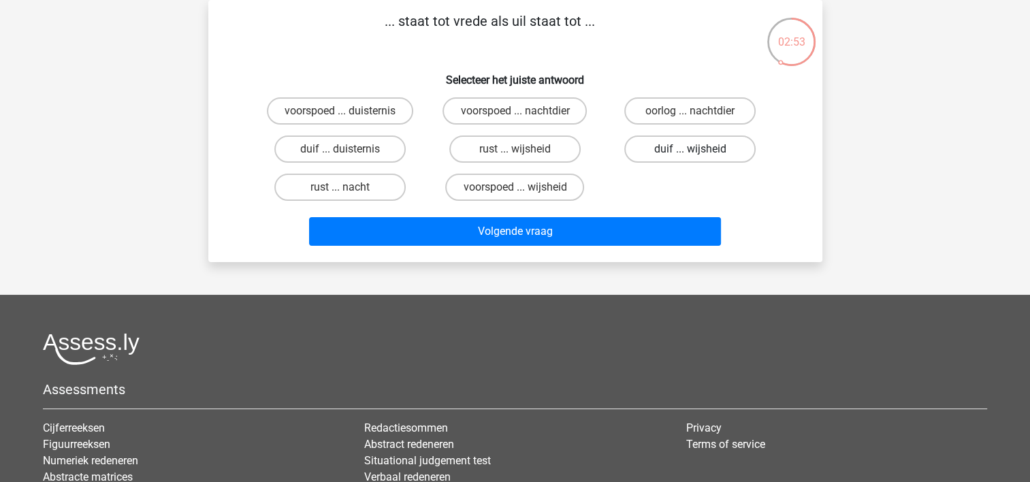
click at [667, 150] on label "duif ... wijsheid" at bounding box center [689, 148] width 131 height 27
click at [690, 150] on input "duif ... wijsheid" at bounding box center [694, 153] width 9 height 9
radio input "true"
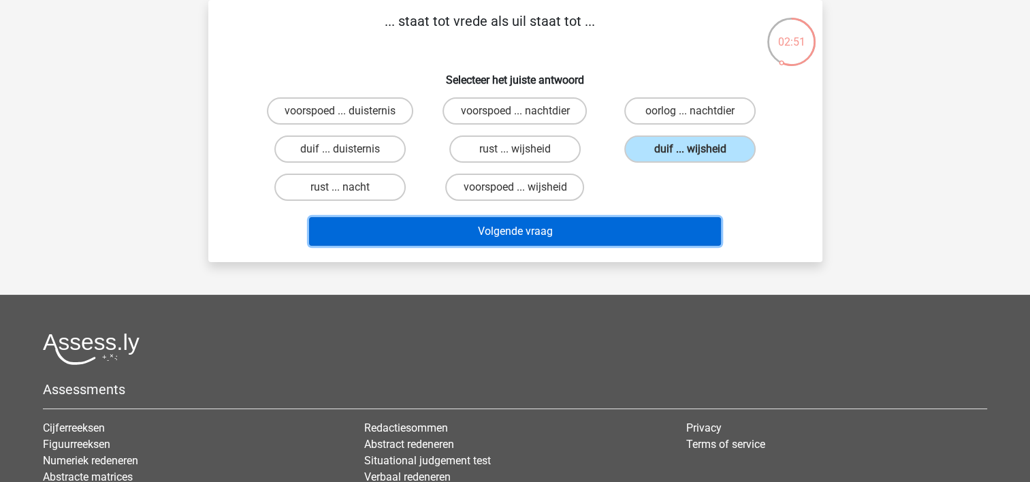
click at [508, 233] on button "Volgende vraag" at bounding box center [515, 231] width 412 height 29
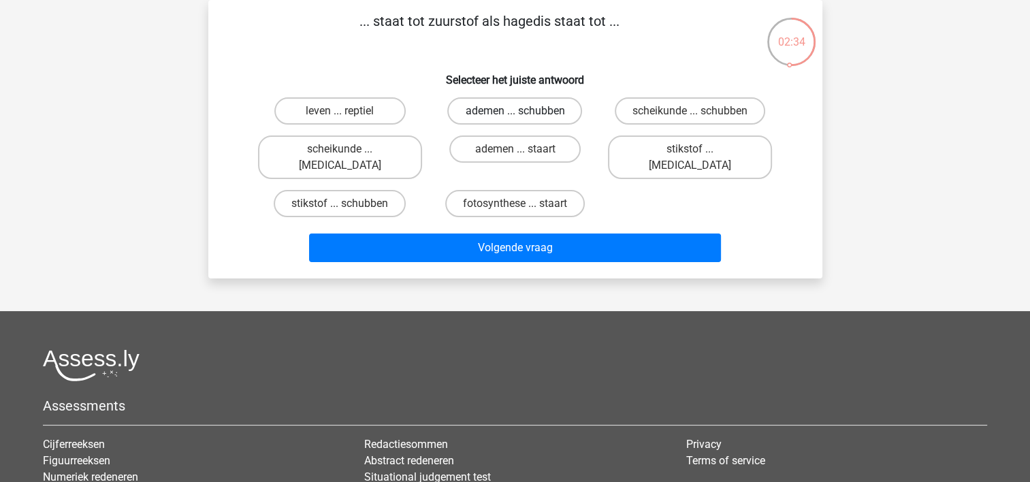
click at [509, 109] on label "ademen ... schubben" at bounding box center [514, 110] width 135 height 27
click at [515, 111] on input "ademen ... schubben" at bounding box center [519, 115] width 9 height 9
radio input "true"
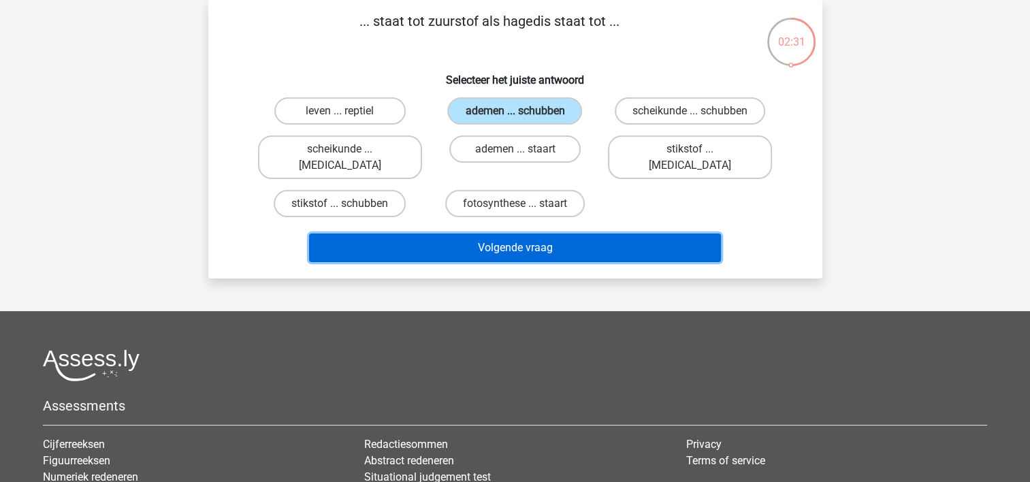
click at [538, 233] on button "Volgende vraag" at bounding box center [515, 247] width 412 height 29
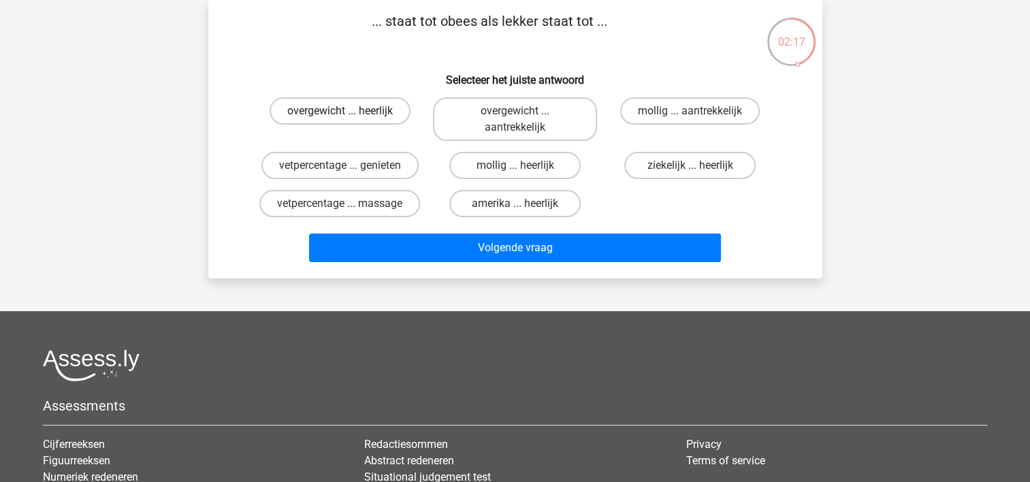
click at [331, 108] on label "overgewicht ... heerlijk" at bounding box center [340, 110] width 141 height 27
click at [340, 111] on input "overgewicht ... heerlijk" at bounding box center [344, 115] width 9 height 9
radio input "true"
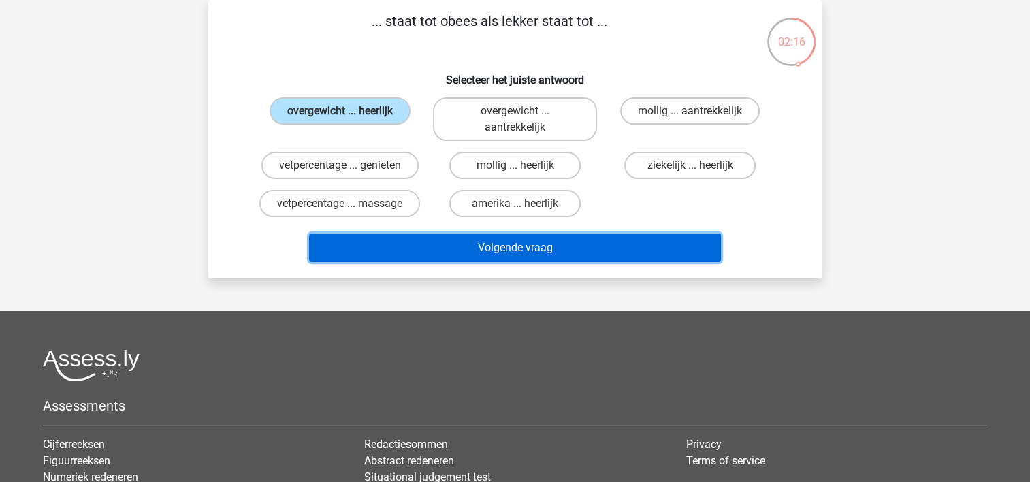
click at [539, 245] on button "Volgende vraag" at bounding box center [515, 247] width 412 height 29
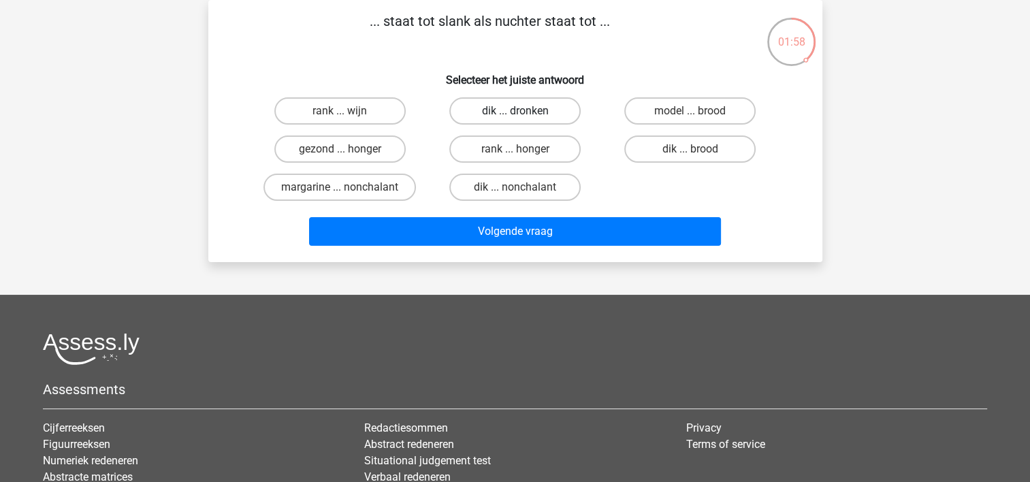
click at [528, 116] on label "dik ... dronken" at bounding box center [514, 110] width 131 height 27
click at [523, 116] on input "dik ... dronken" at bounding box center [519, 115] width 9 height 9
radio input "true"
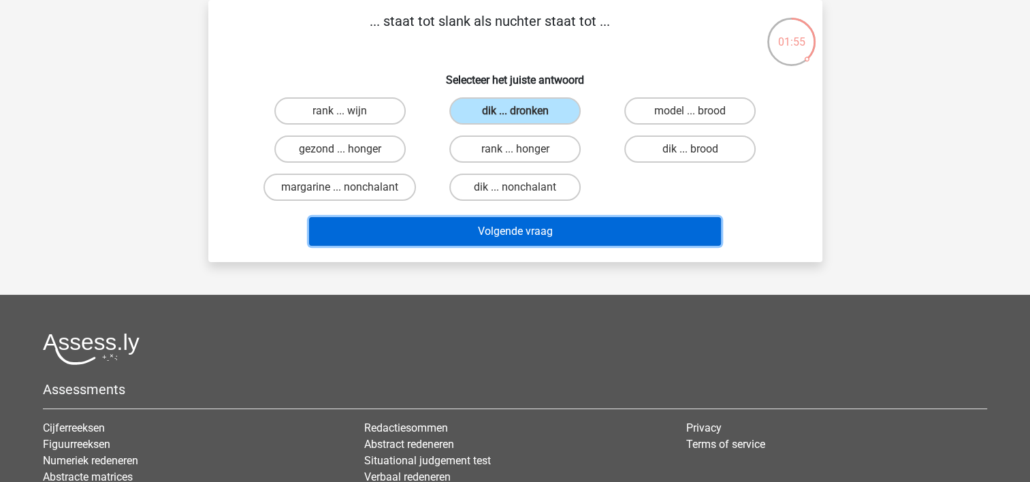
click at [521, 226] on button "Volgende vraag" at bounding box center [515, 231] width 412 height 29
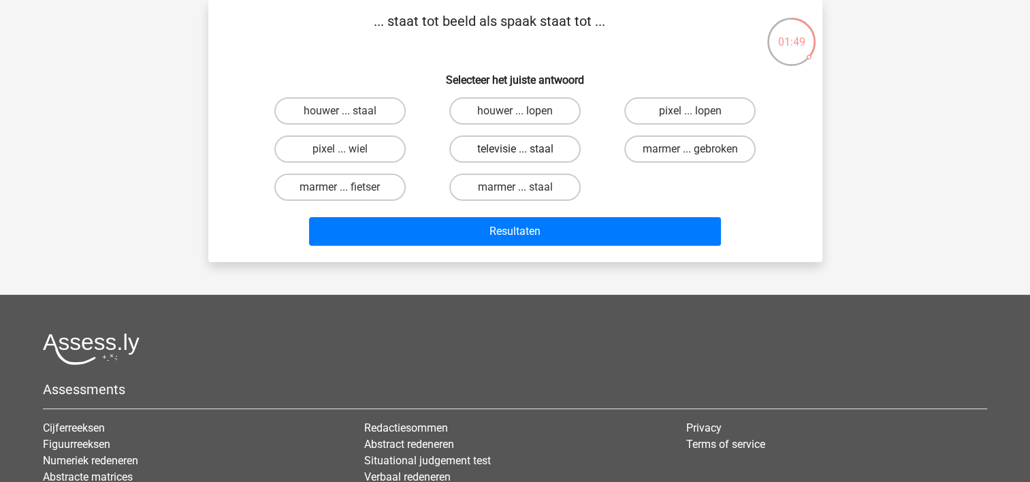
click at [513, 149] on label "televisie ... staal" at bounding box center [514, 148] width 131 height 27
click at [515, 149] on input "televisie ... staal" at bounding box center [519, 153] width 9 height 9
radio input "true"
click at [349, 146] on label "pixel ... wiel" at bounding box center [339, 148] width 131 height 27
click at [349, 149] on input "pixel ... wiel" at bounding box center [344, 153] width 9 height 9
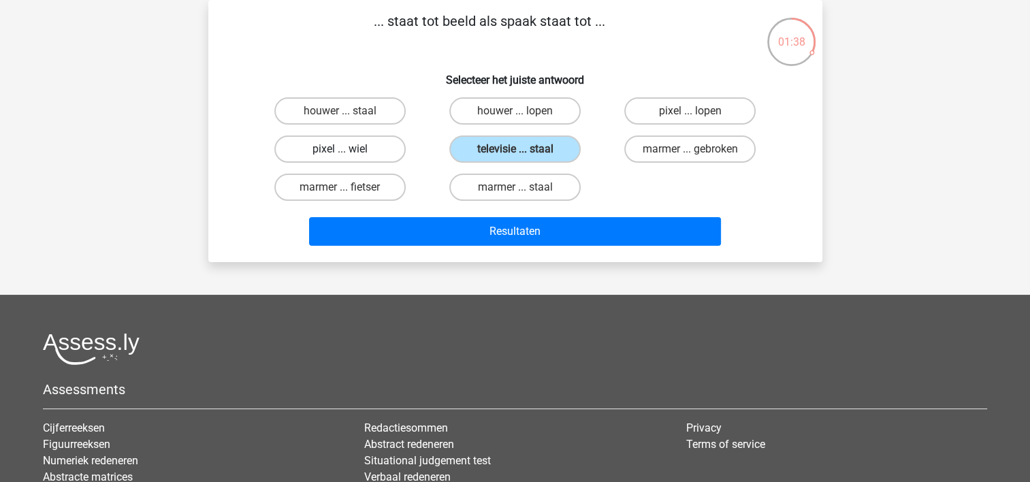
radio input "true"
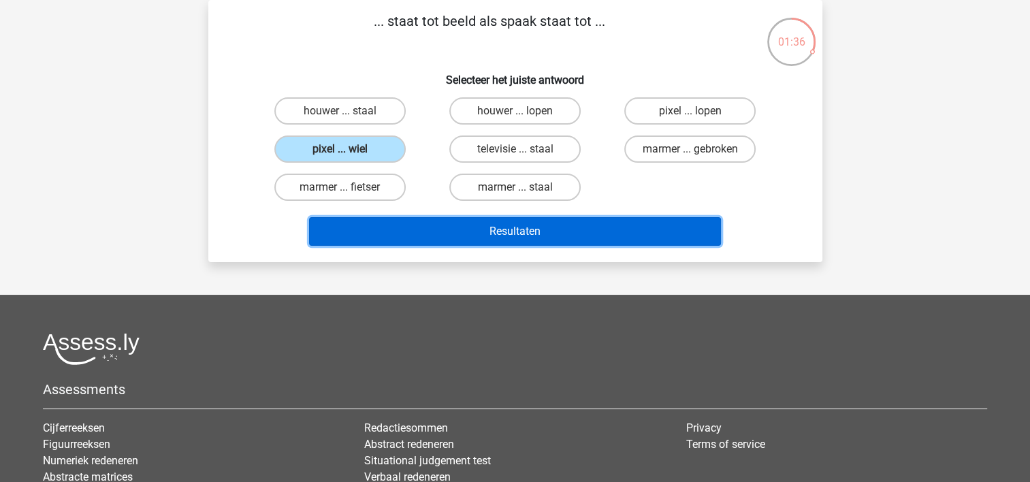
click at [553, 237] on button "Resultaten" at bounding box center [515, 231] width 412 height 29
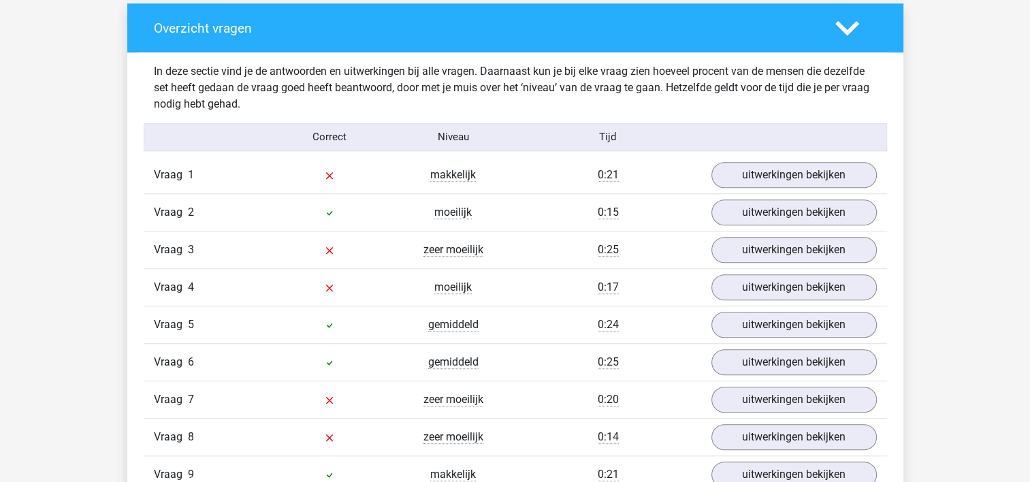
scroll to position [1021, 0]
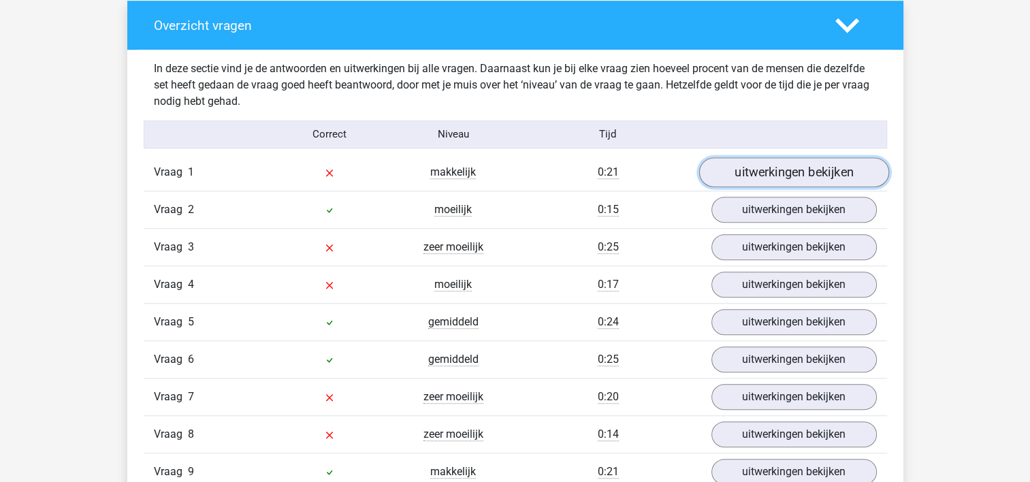
click at [781, 169] on link "uitwerkingen bekijken" at bounding box center [793, 172] width 190 height 30
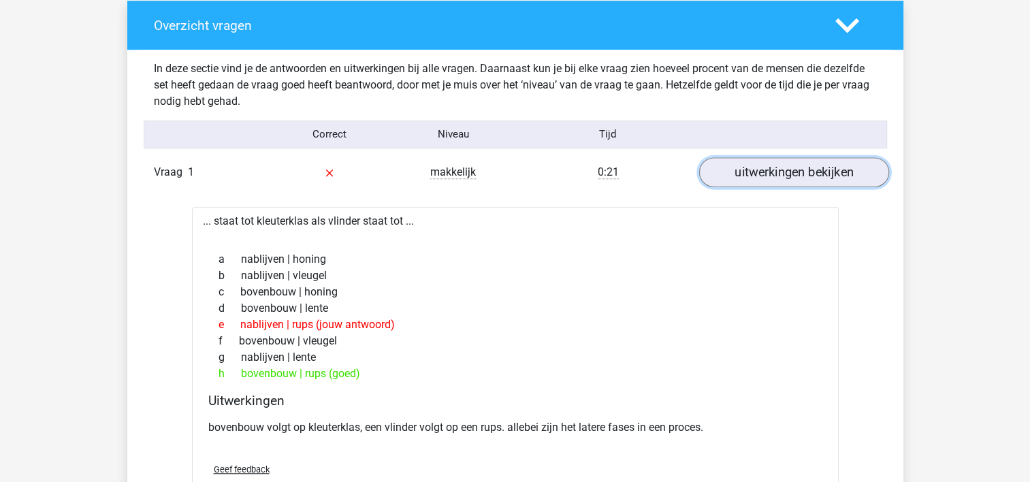
click at [777, 167] on link "uitwerkingen bekijken" at bounding box center [793, 172] width 190 height 30
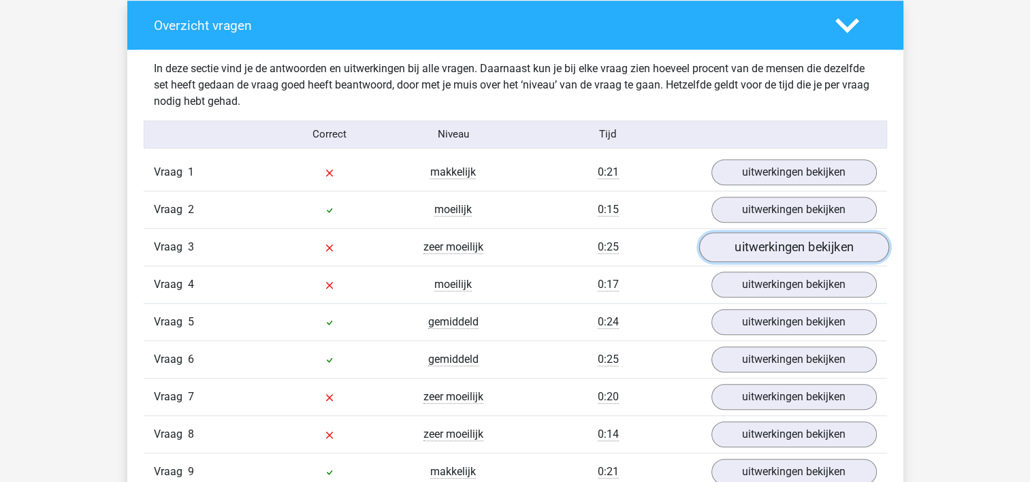
click at [776, 238] on link "uitwerkingen bekijken" at bounding box center [793, 247] width 190 height 30
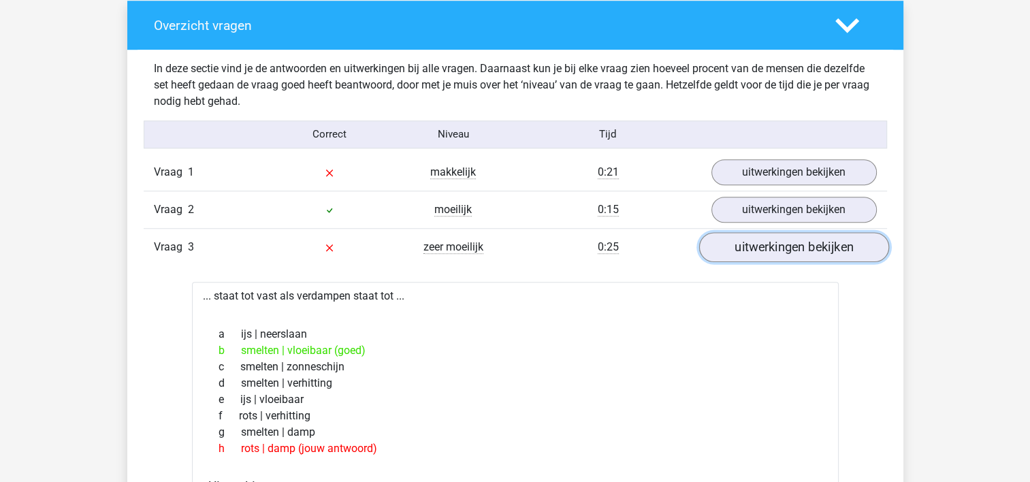
click at [781, 244] on link "uitwerkingen bekijken" at bounding box center [793, 247] width 190 height 30
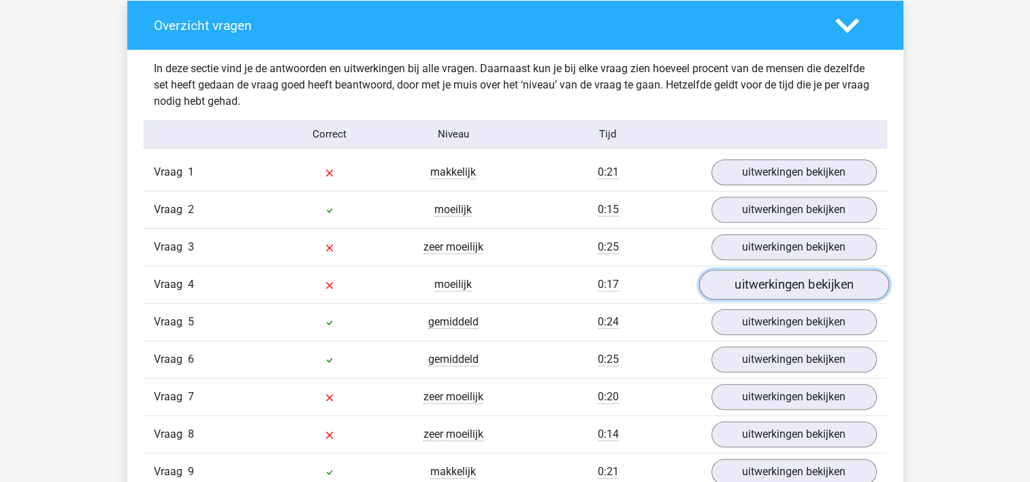
click at [781, 279] on link "uitwerkingen bekijken" at bounding box center [793, 285] width 190 height 30
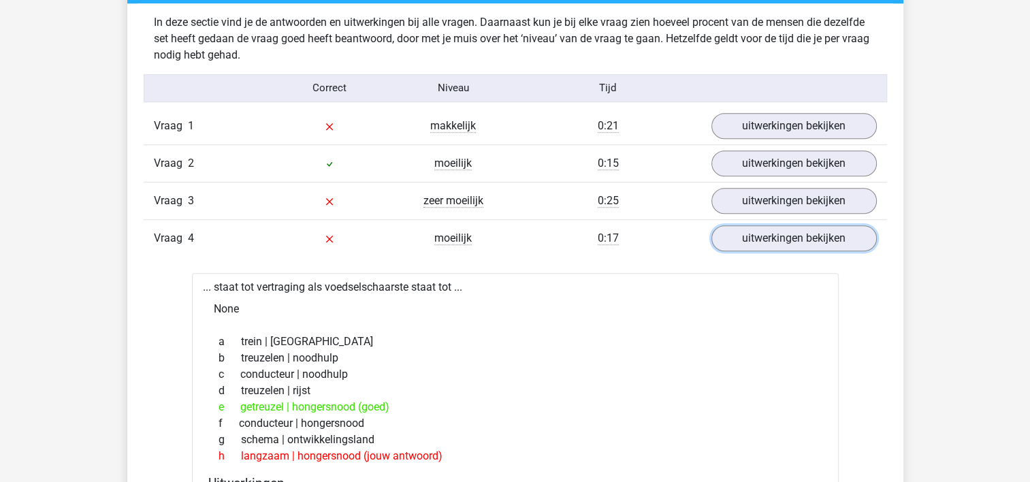
scroll to position [1089, 0]
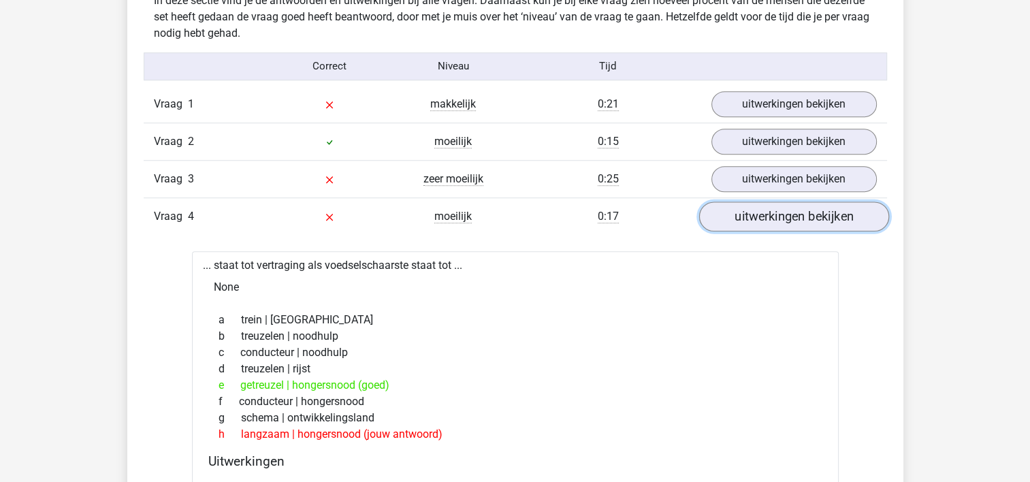
click at [792, 218] on link "uitwerkingen bekijken" at bounding box center [793, 216] width 190 height 30
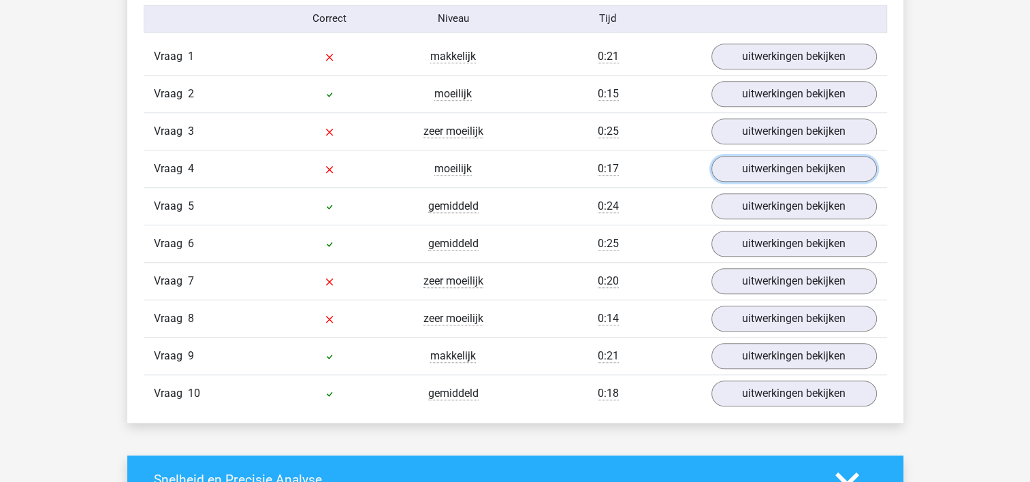
scroll to position [1225, 0]
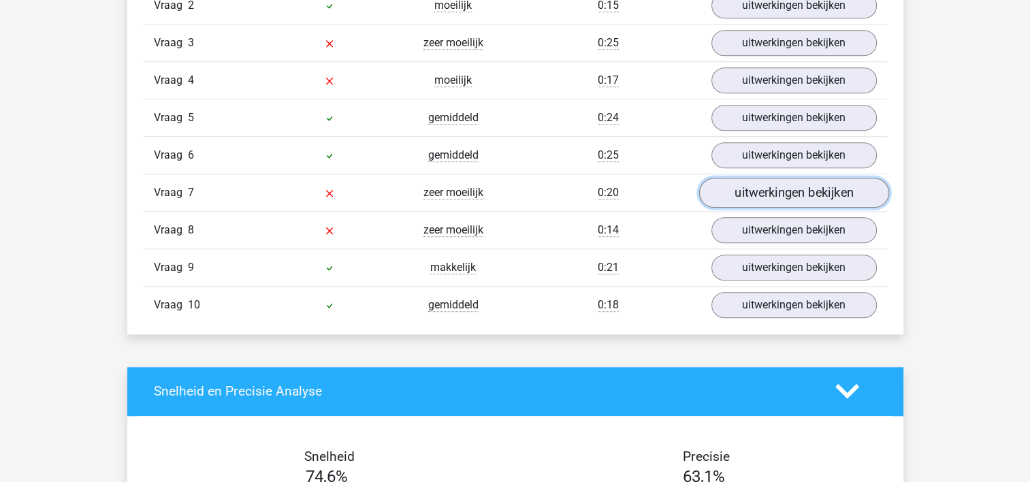
click at [786, 195] on link "uitwerkingen bekijken" at bounding box center [793, 193] width 190 height 30
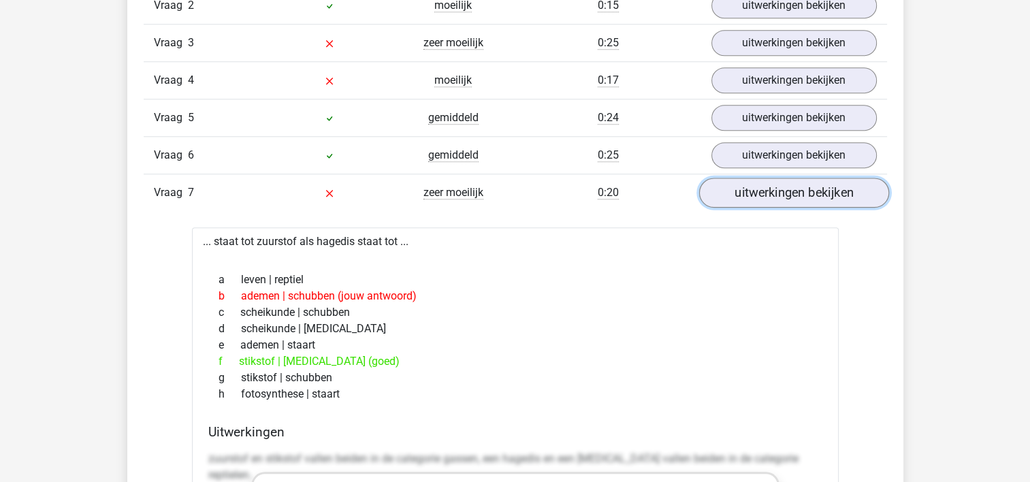
click at [783, 198] on link "uitwerkingen bekijken" at bounding box center [793, 193] width 190 height 30
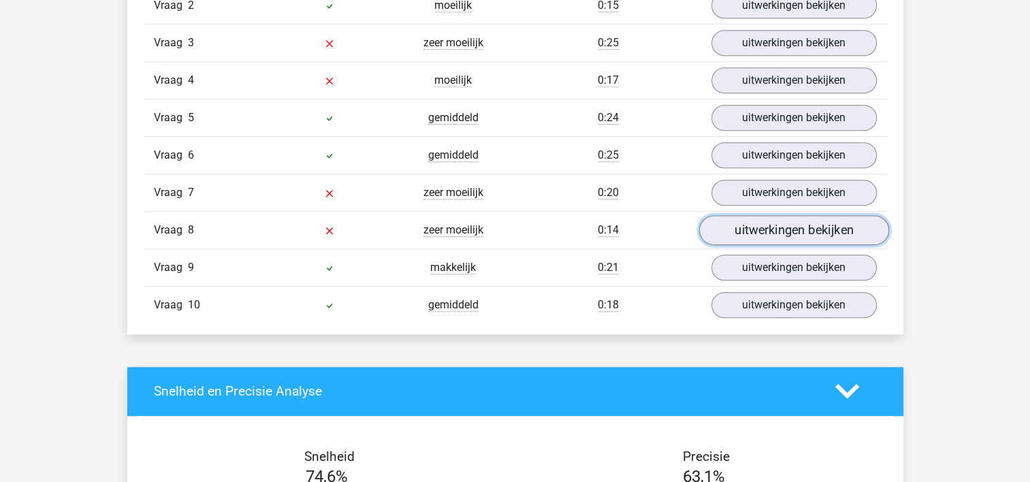
click at [788, 231] on link "uitwerkingen bekijken" at bounding box center [793, 230] width 190 height 30
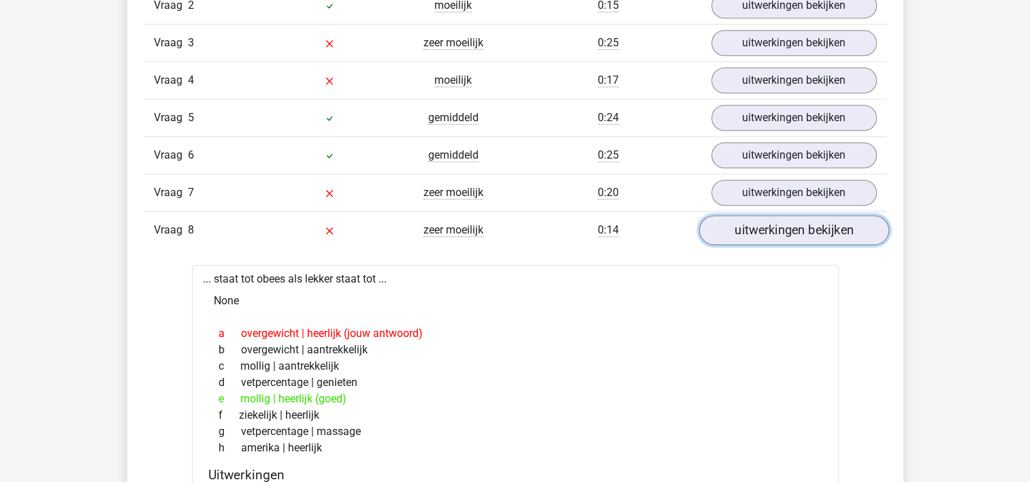
click at [792, 229] on link "uitwerkingen bekijken" at bounding box center [793, 230] width 190 height 30
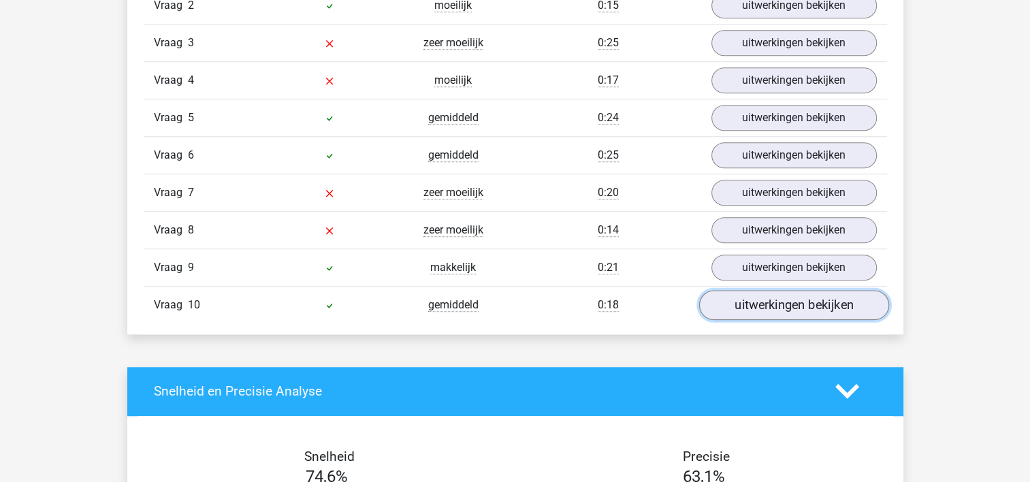
click at [795, 305] on link "uitwerkingen bekijken" at bounding box center [793, 305] width 190 height 30
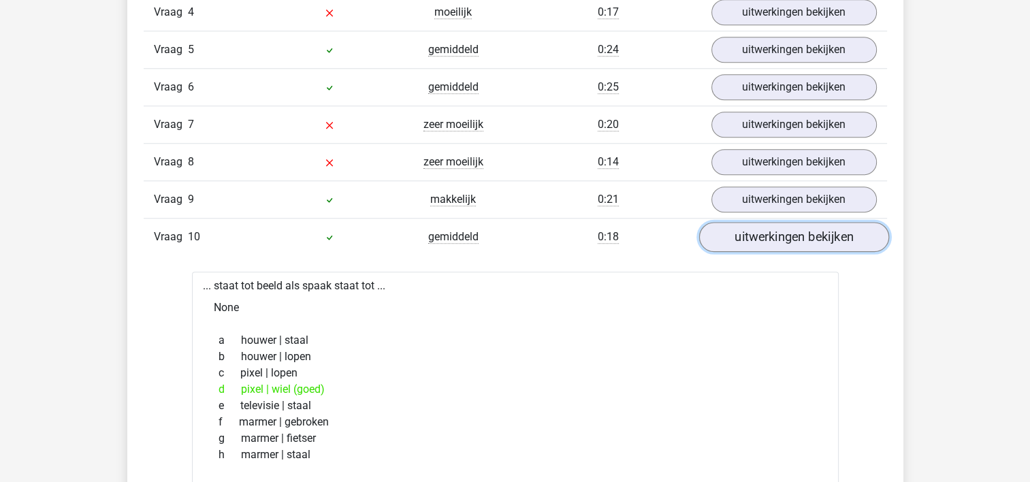
scroll to position [1361, 0]
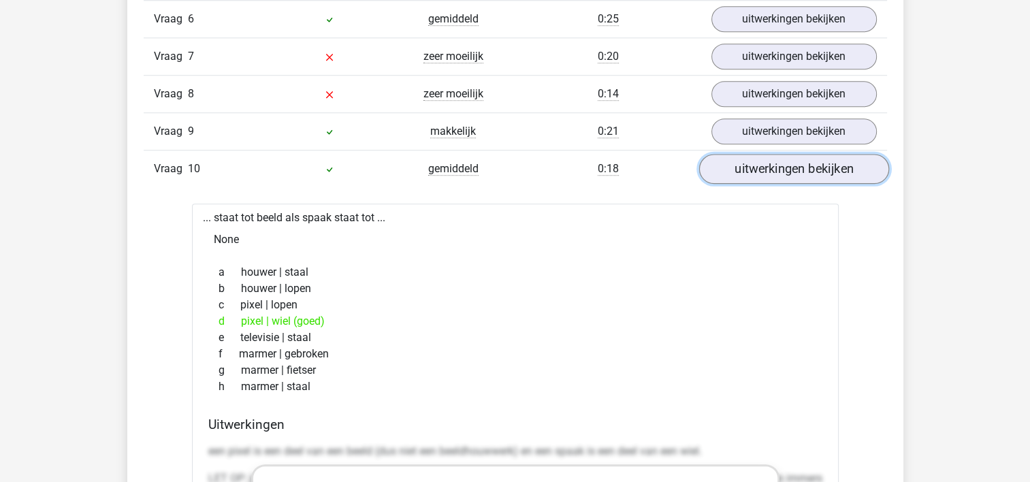
click at [776, 169] on link "uitwerkingen bekijken" at bounding box center [793, 169] width 190 height 30
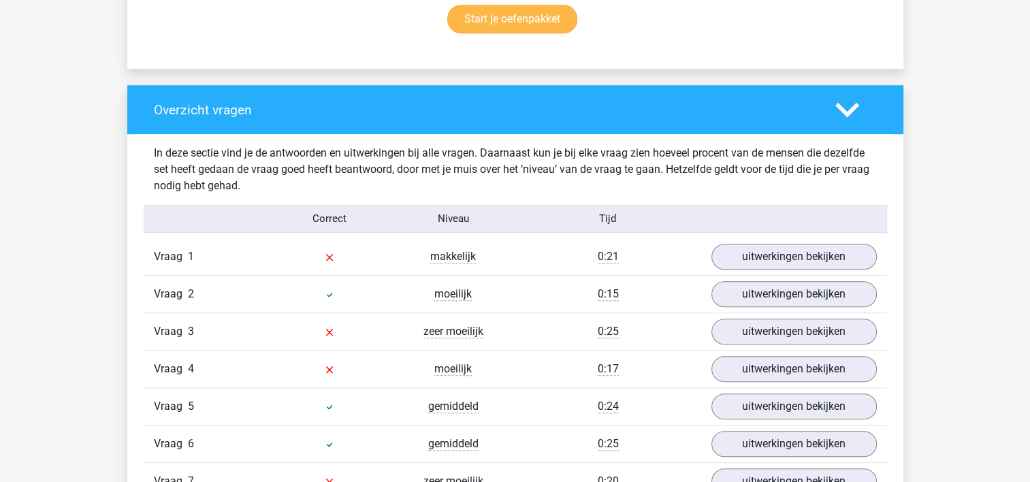
scroll to position [885, 0]
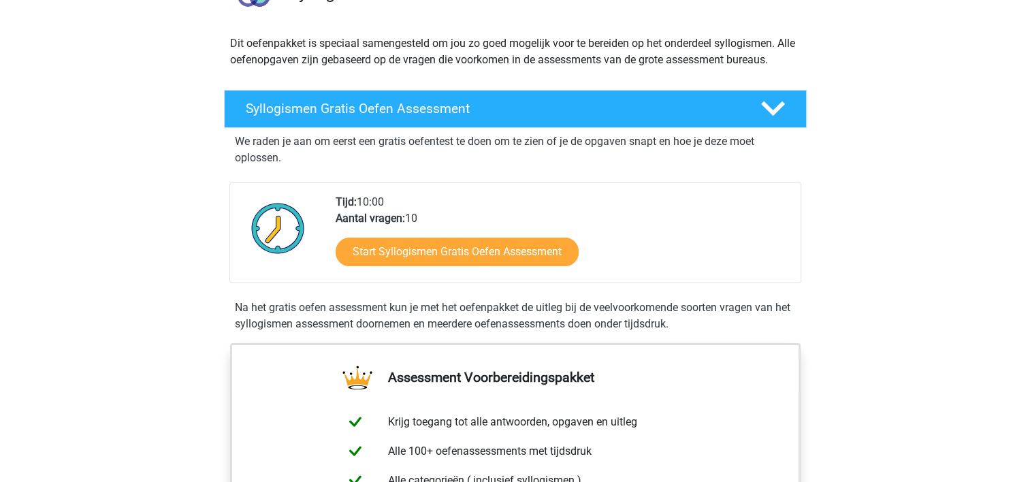
scroll to position [136, 0]
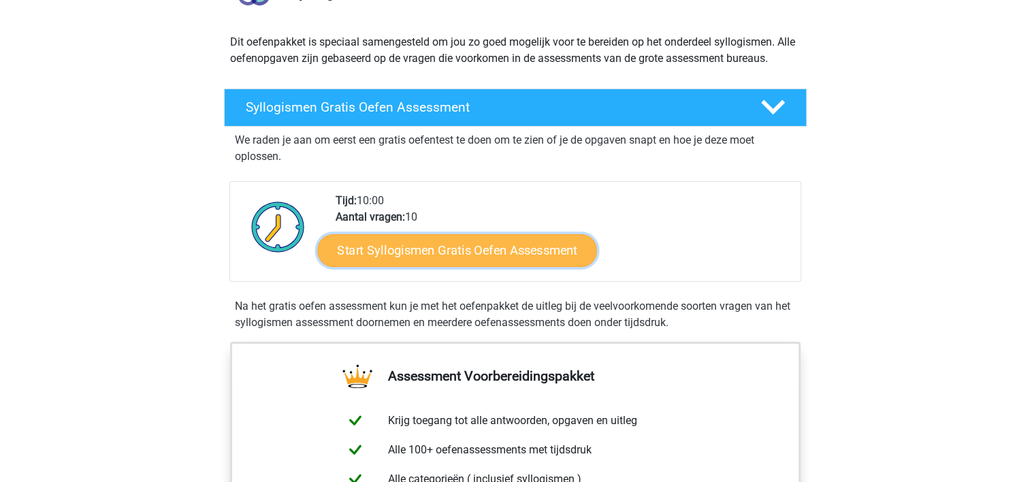
click at [463, 254] on link "Start Syllogismen Gratis Oefen Assessment" at bounding box center [457, 249] width 280 height 33
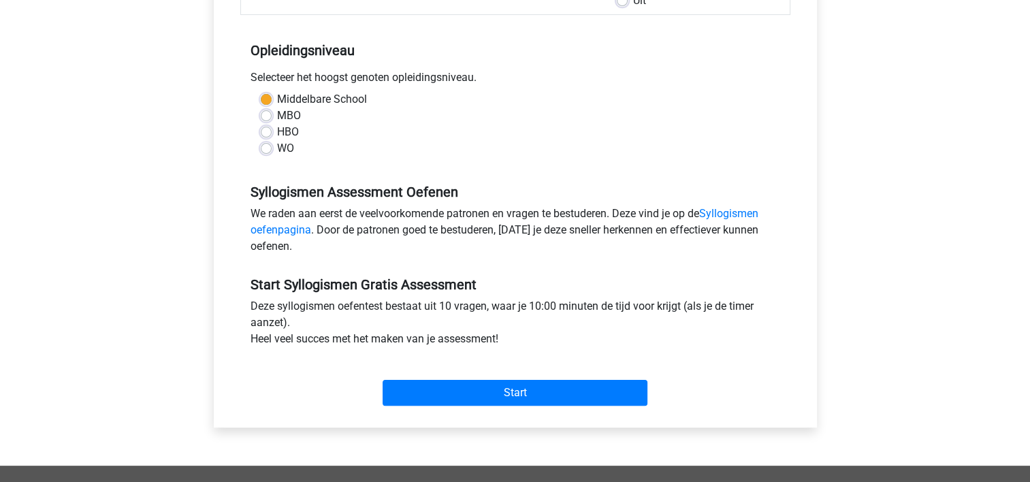
scroll to position [272, 0]
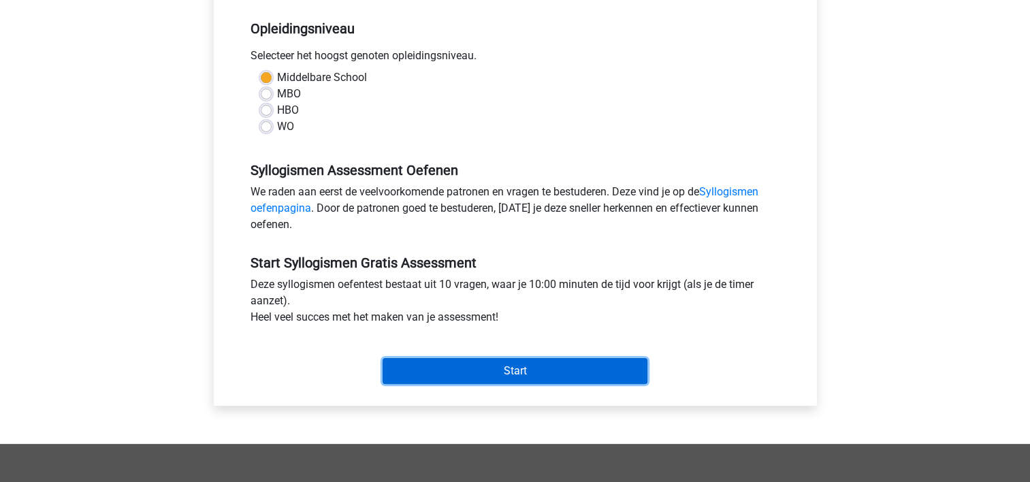
click at [509, 372] on input "Start" at bounding box center [515, 371] width 265 height 26
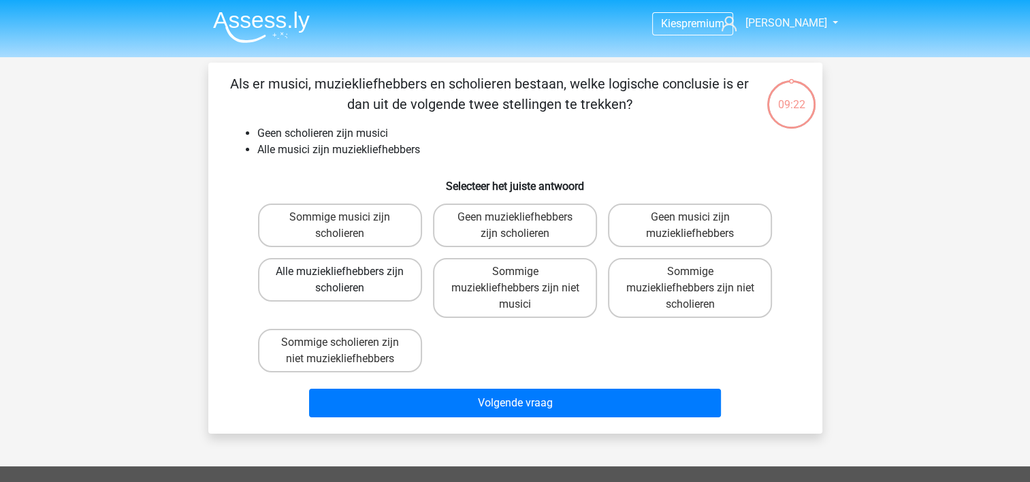
click at [329, 278] on label "Alle muziekliefhebbers zijn scholieren" at bounding box center [340, 280] width 164 height 44
click at [340, 278] on input "Alle muziekliefhebbers zijn scholieren" at bounding box center [344, 276] width 9 height 9
radio input "true"
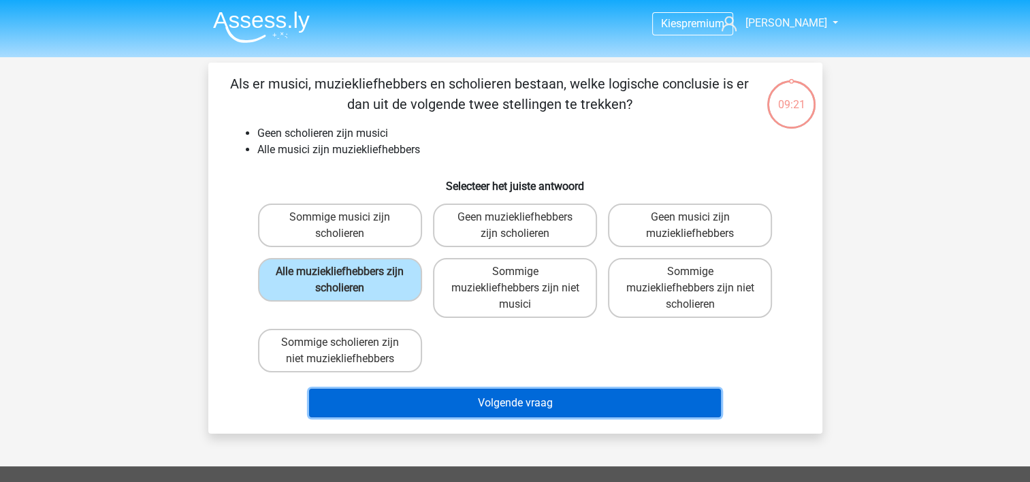
click at [504, 406] on button "Volgende vraag" at bounding box center [515, 403] width 412 height 29
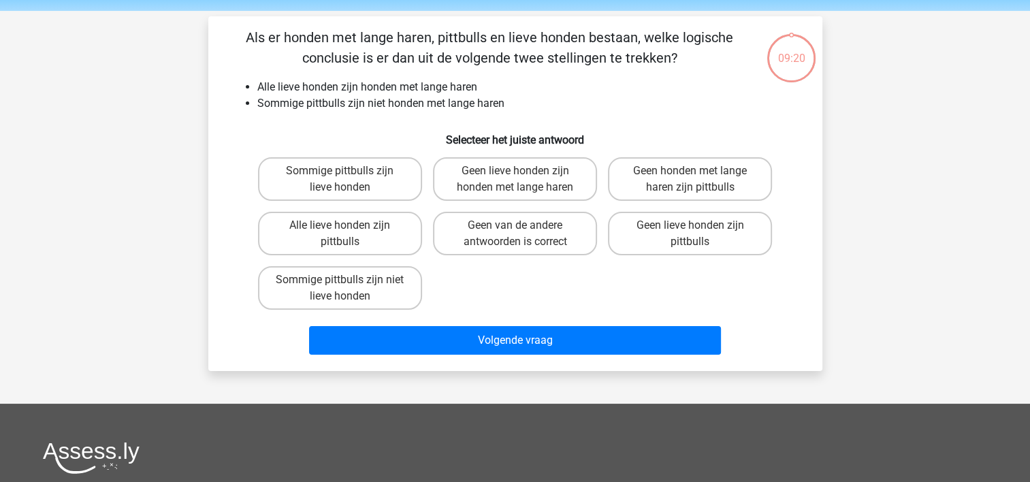
scroll to position [63, 0]
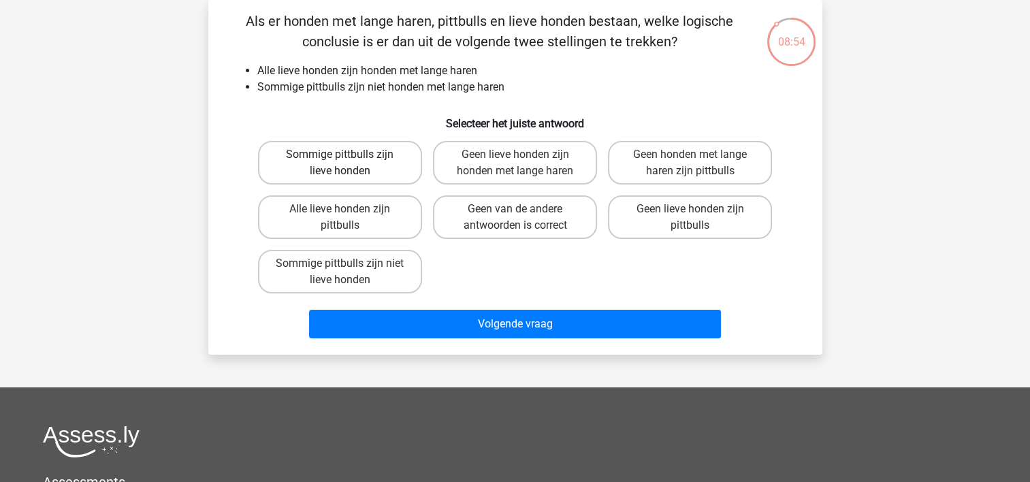
click at [325, 162] on label "Sommige pittbulls zijn lieve honden" at bounding box center [340, 163] width 164 height 44
click at [340, 162] on input "Sommige pittbulls zijn lieve honden" at bounding box center [344, 159] width 9 height 9
radio input "true"
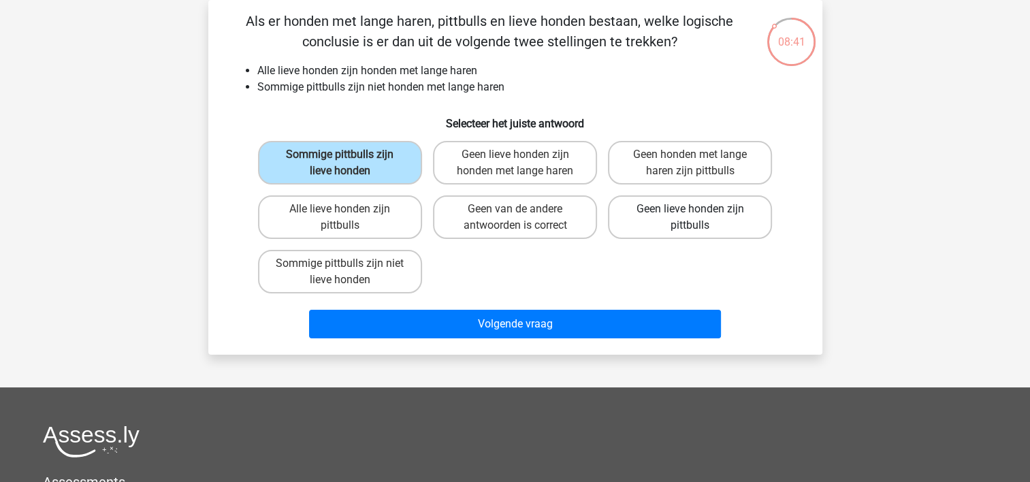
click at [673, 214] on label "Geen lieve honden zijn pittbulls" at bounding box center [690, 217] width 164 height 44
click at [690, 214] on input "Geen lieve honden zijn pittbulls" at bounding box center [694, 213] width 9 height 9
radio input "true"
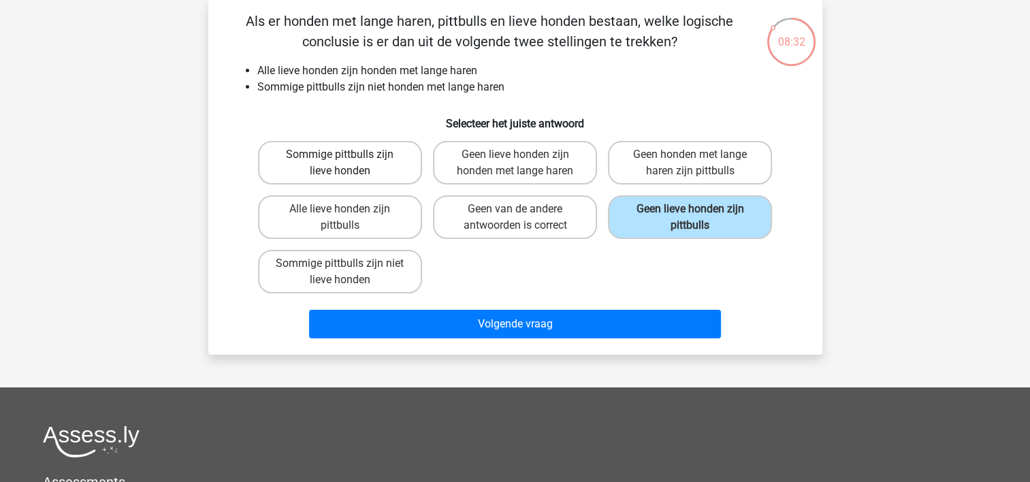
click at [299, 161] on label "Sommige pittbulls zijn lieve honden" at bounding box center [340, 163] width 164 height 44
click at [340, 161] on input "Sommige pittbulls zijn lieve honden" at bounding box center [344, 159] width 9 height 9
radio input "true"
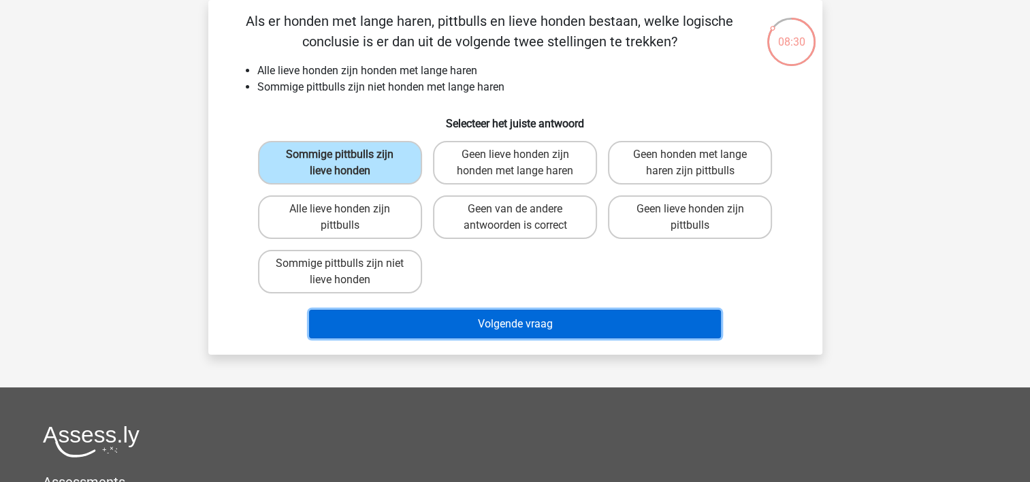
click at [552, 326] on button "Volgende vraag" at bounding box center [515, 324] width 412 height 29
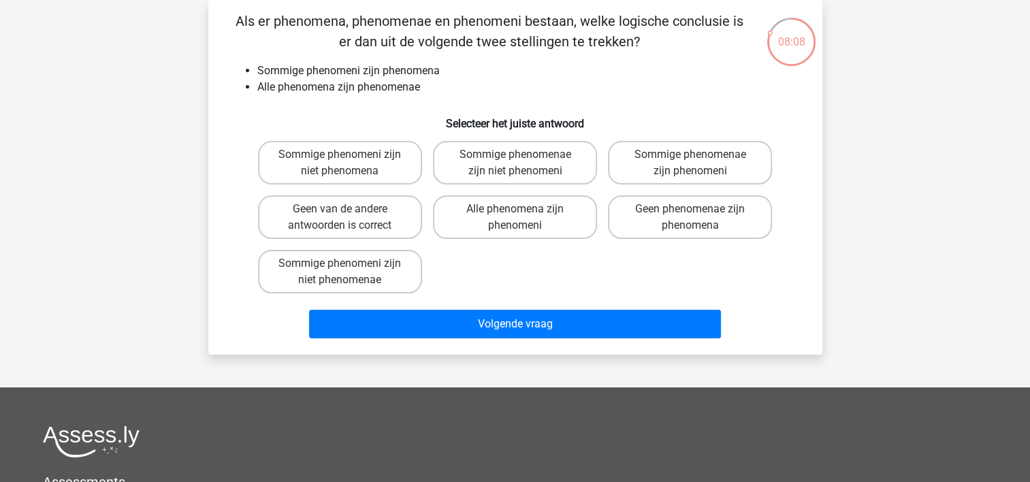
click at [520, 214] on input "Alle phenomena zijn phenomeni" at bounding box center [519, 213] width 9 height 9
radio input "true"
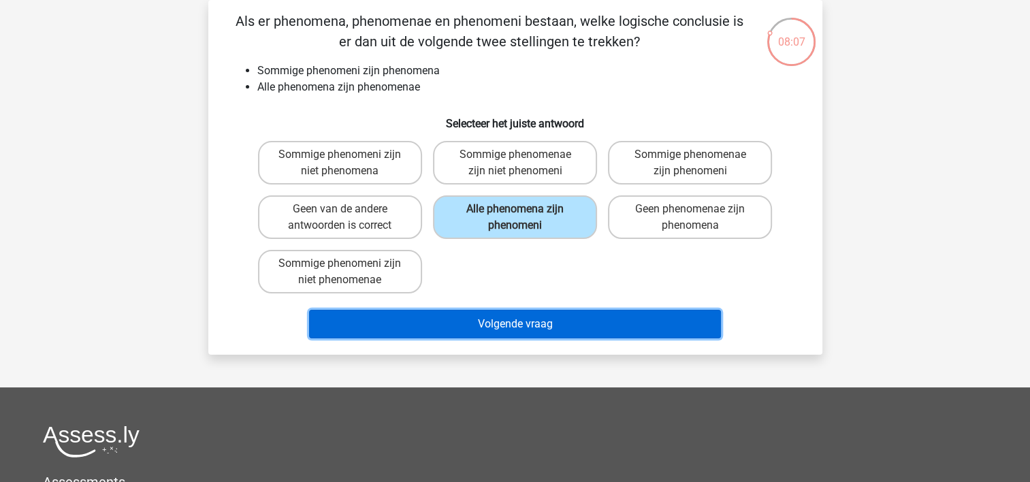
click at [524, 324] on button "Volgende vraag" at bounding box center [515, 324] width 412 height 29
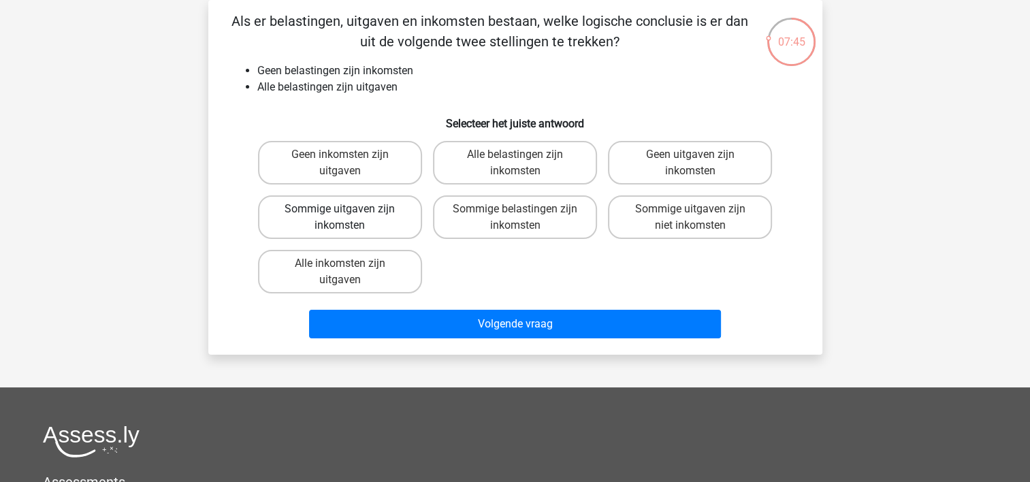
drag, startPoint x: 329, startPoint y: 212, endPoint x: 353, endPoint y: 226, distance: 27.4
click at [329, 213] on label "Sommige uitgaven zijn inkomsten" at bounding box center [340, 217] width 164 height 44
click at [340, 213] on input "Sommige uitgaven zijn inkomsten" at bounding box center [344, 213] width 9 height 9
radio input "true"
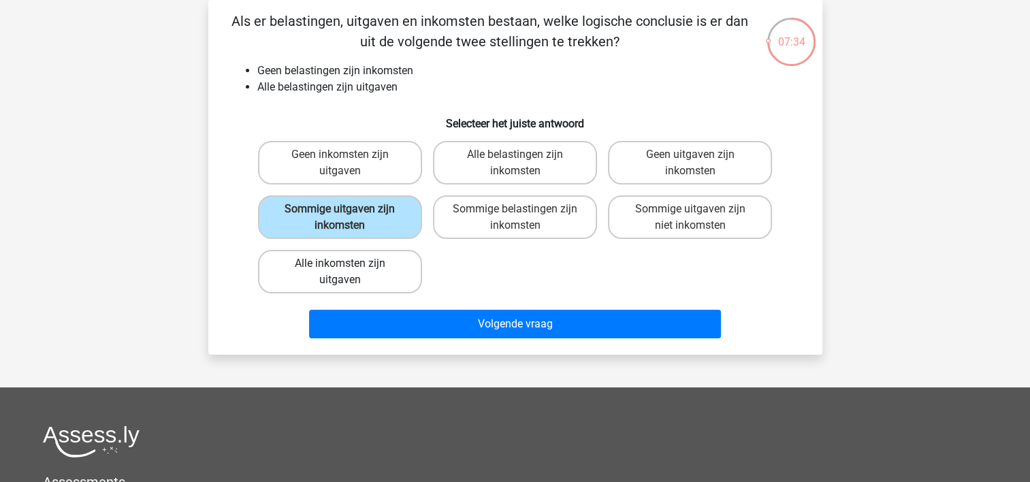
click at [357, 265] on label "Alle inkomsten zijn uitgaven" at bounding box center [340, 272] width 164 height 44
click at [349, 265] on input "Alle inkomsten zijn uitgaven" at bounding box center [344, 267] width 9 height 9
radio input "true"
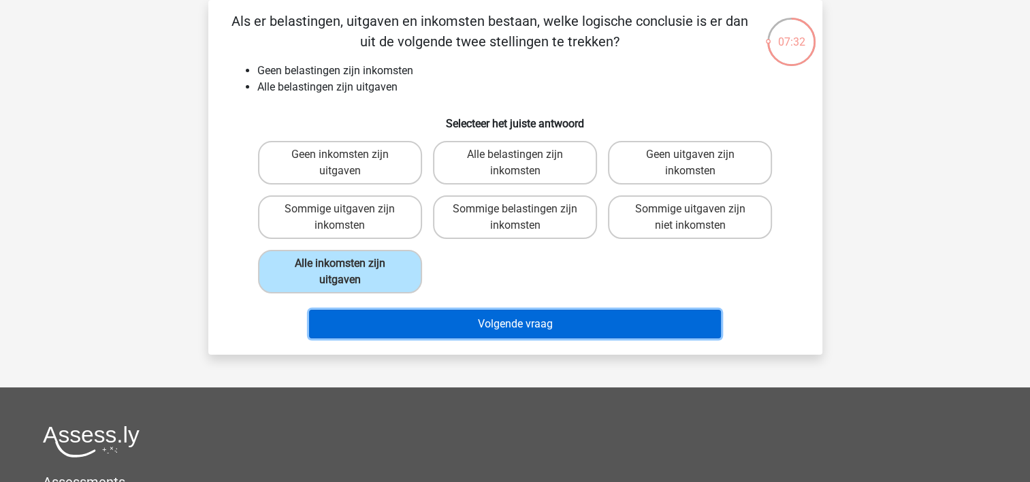
click at [493, 324] on button "Volgende vraag" at bounding box center [515, 324] width 412 height 29
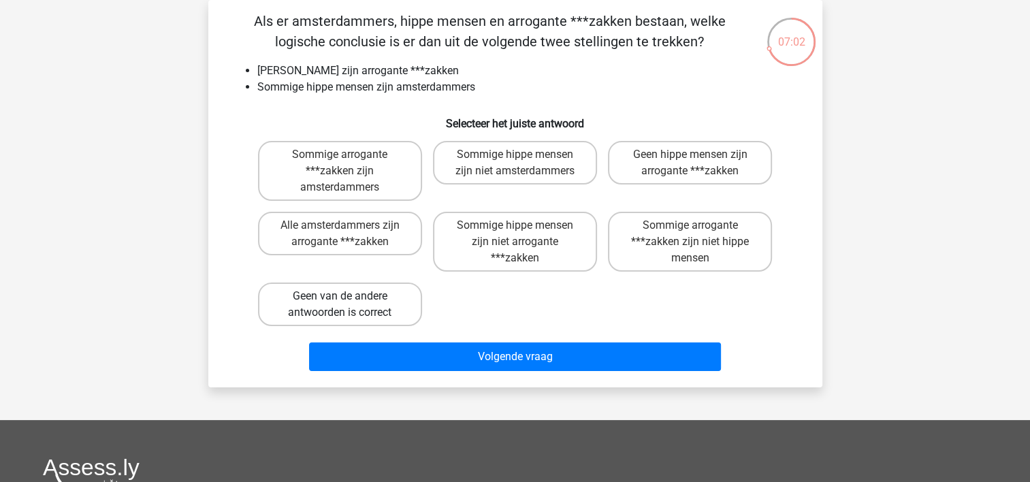
click at [370, 302] on label "Geen van de andere antwoorden is correct" at bounding box center [340, 304] width 164 height 44
click at [349, 302] on input "Geen van de andere antwoorden is correct" at bounding box center [344, 300] width 9 height 9
radio input "true"
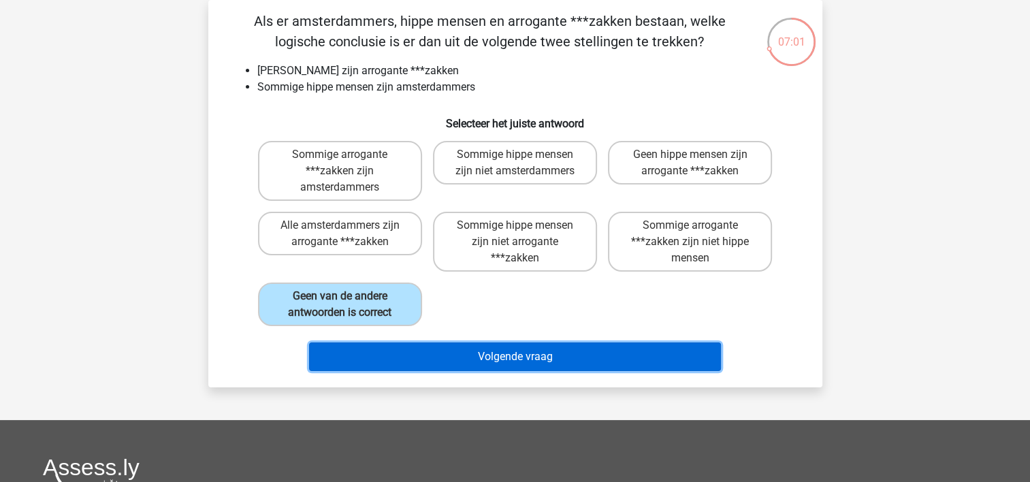
click at [543, 351] on button "Volgende vraag" at bounding box center [515, 356] width 412 height 29
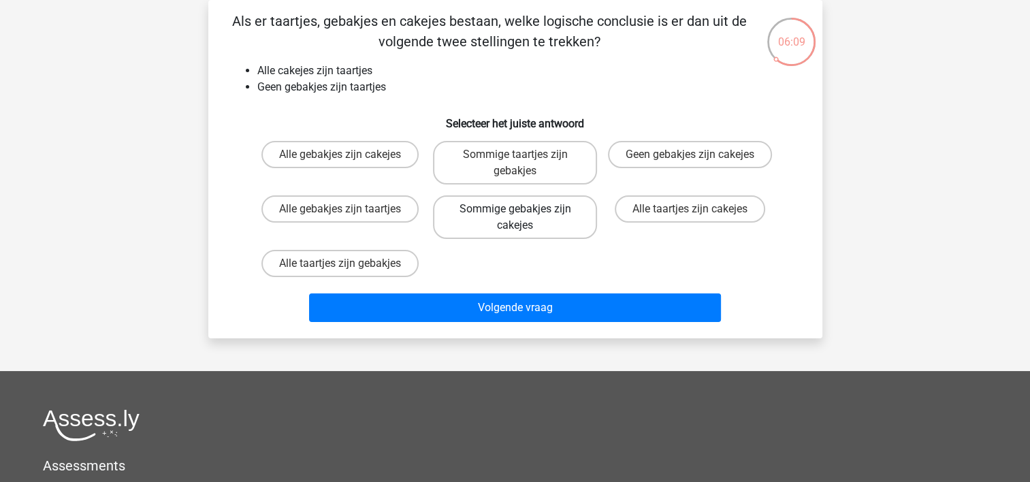
click at [512, 216] on label "Sommige gebakjes zijn cakejes" at bounding box center [515, 217] width 164 height 44
click at [515, 216] on input "Sommige gebakjes zijn cakejes" at bounding box center [519, 213] width 9 height 9
radio input "true"
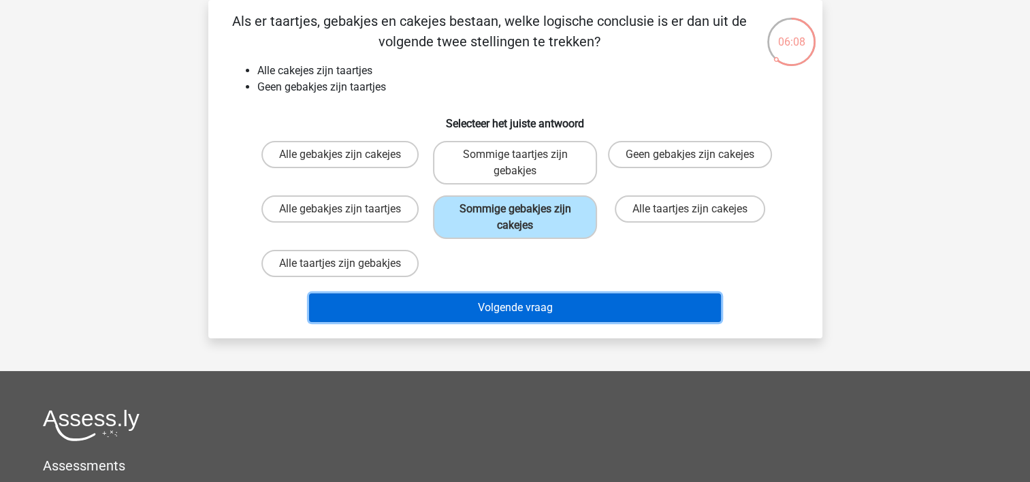
click at [548, 305] on button "Volgende vraag" at bounding box center [515, 307] width 412 height 29
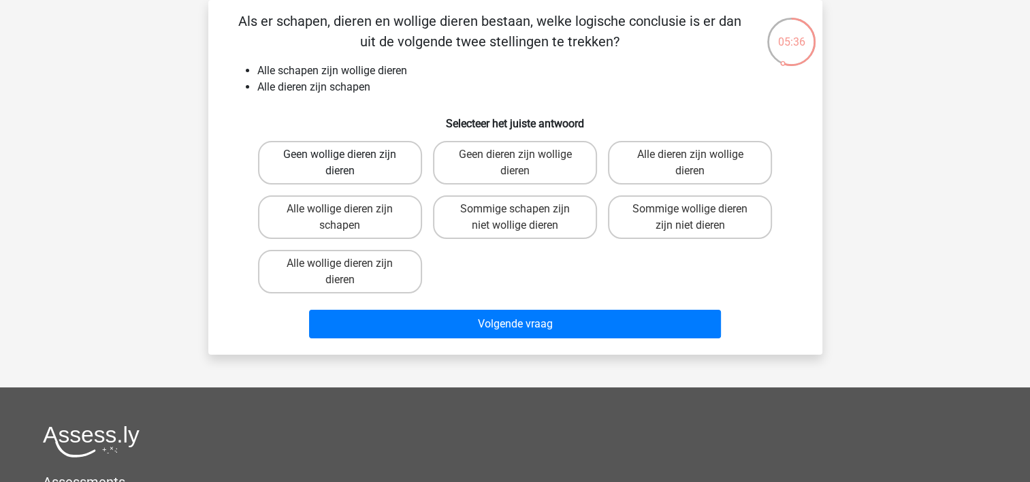
click at [349, 159] on label "Geen wollige dieren zijn dieren" at bounding box center [340, 163] width 164 height 44
click at [349, 159] on input "Geen wollige dieren zijn dieren" at bounding box center [344, 159] width 9 height 9
radio input "true"
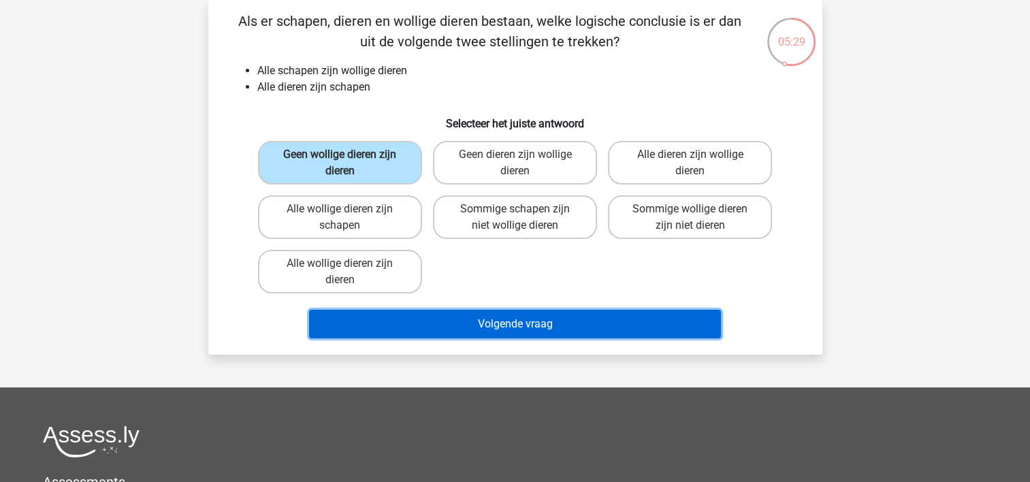
click at [494, 319] on button "Volgende vraag" at bounding box center [515, 324] width 412 height 29
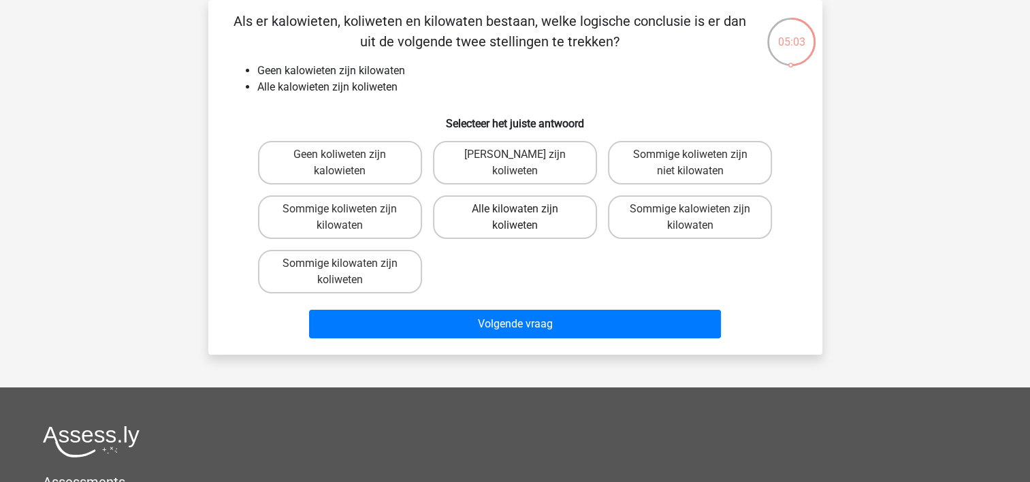
click at [543, 210] on label "Alle kilowaten zijn koliweten" at bounding box center [515, 217] width 164 height 44
click at [523, 210] on input "Alle kilowaten zijn koliweten" at bounding box center [519, 213] width 9 height 9
radio input "true"
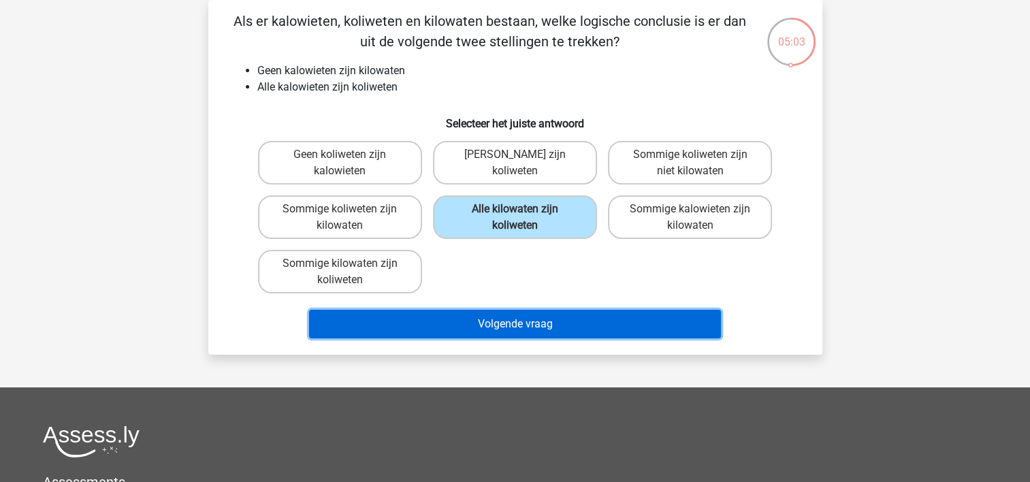
click at [511, 332] on button "Volgende vraag" at bounding box center [515, 324] width 412 height 29
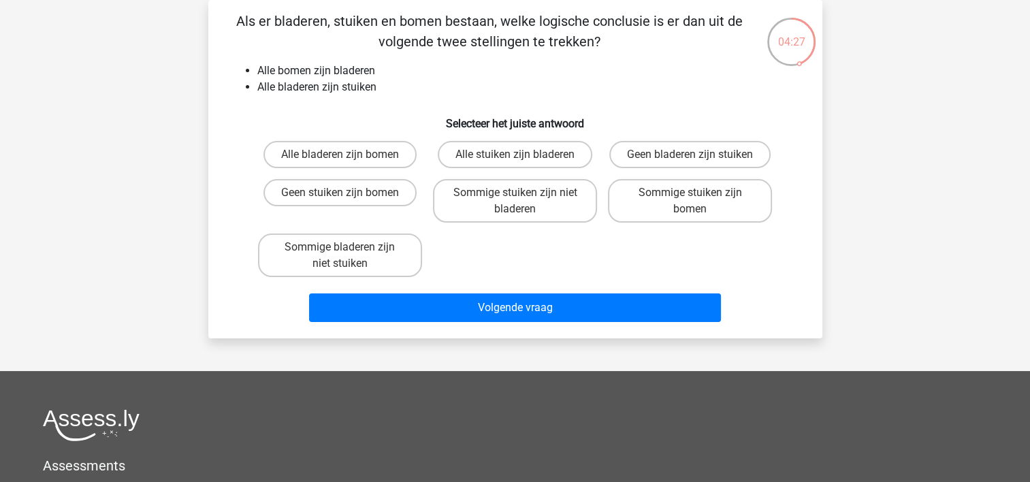
click at [517, 155] on input "Alle stuiken zijn bladeren" at bounding box center [519, 159] width 9 height 9
radio input "true"
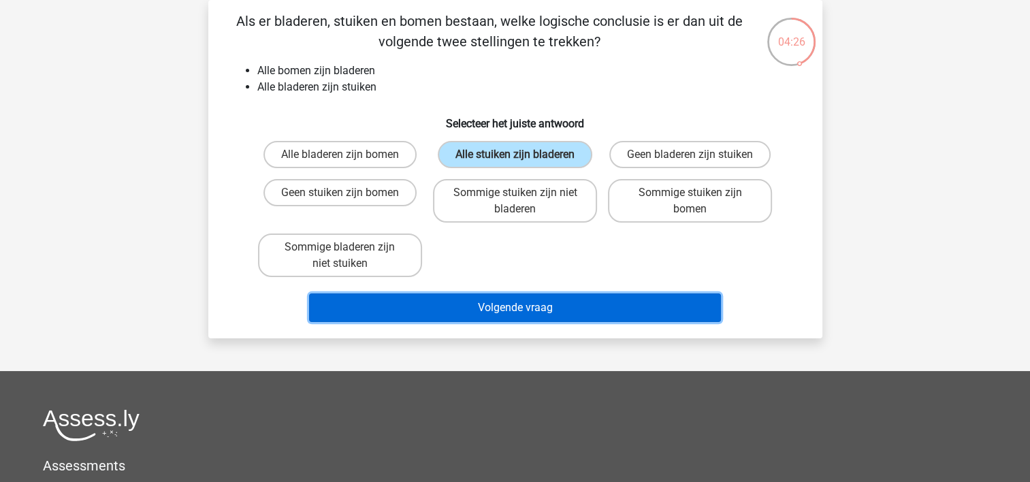
click at [536, 310] on button "Volgende vraag" at bounding box center [515, 307] width 412 height 29
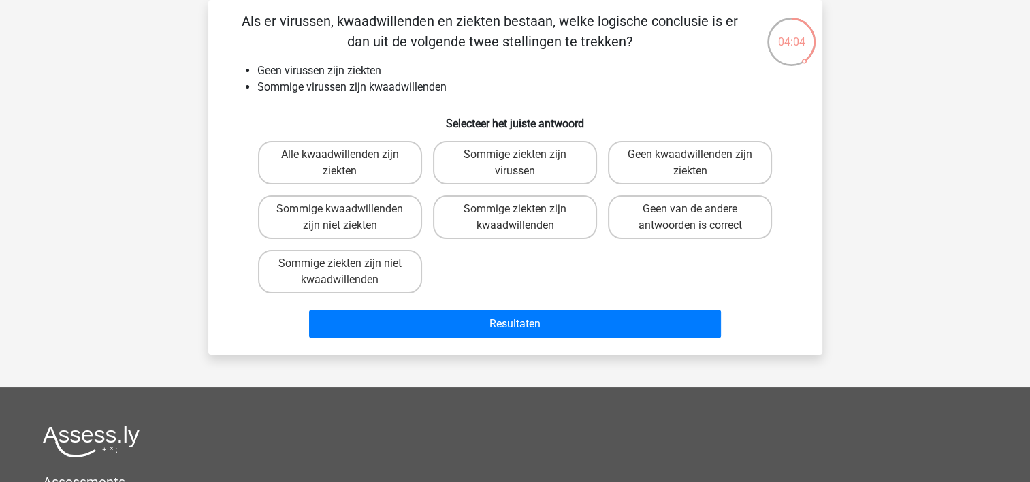
click at [516, 155] on input "Sommige ziekten zijn virussen" at bounding box center [519, 159] width 9 height 9
radio input "true"
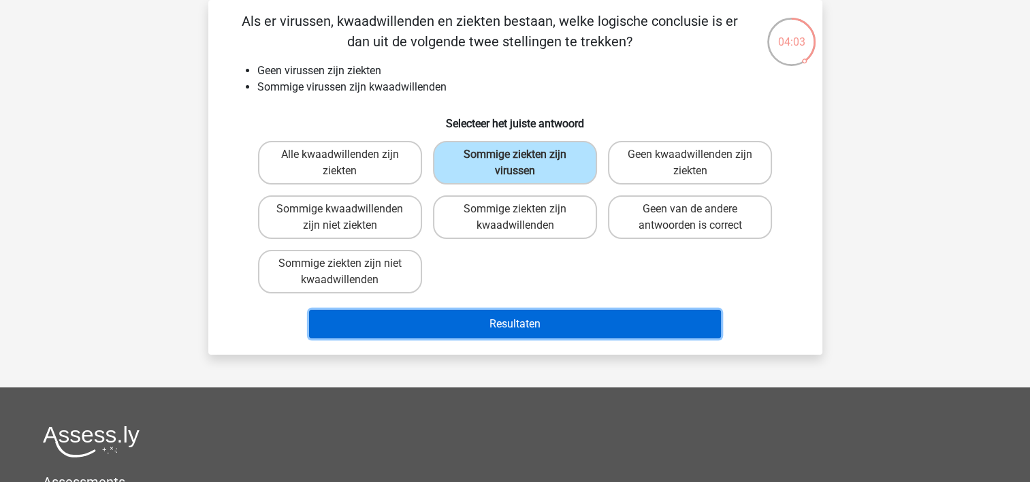
click at [525, 329] on button "Resultaten" at bounding box center [515, 324] width 412 height 29
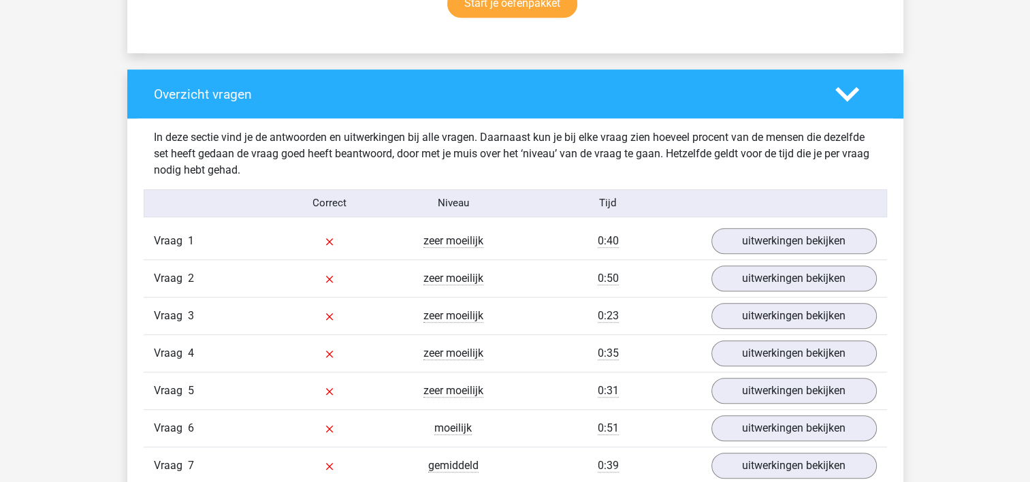
scroll to position [953, 0]
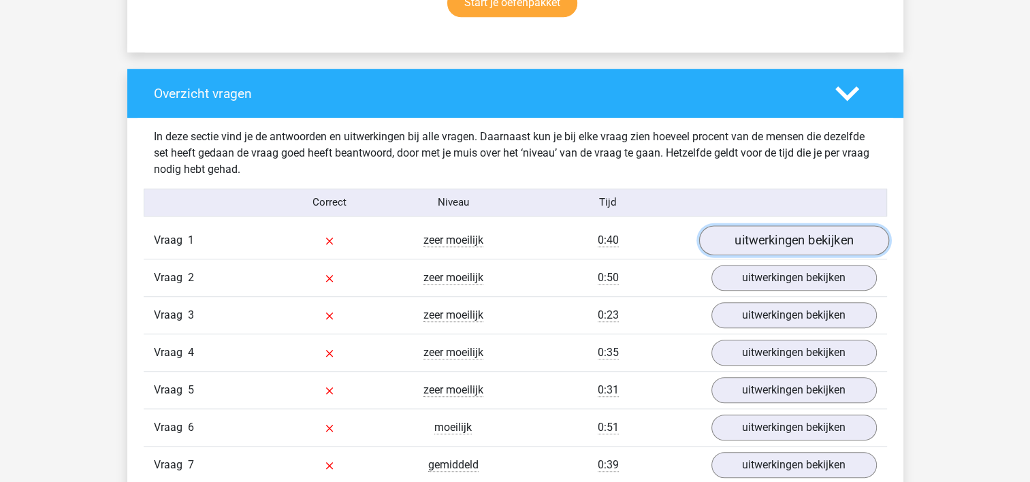
click at [800, 236] on link "uitwerkingen bekijken" at bounding box center [793, 240] width 190 height 30
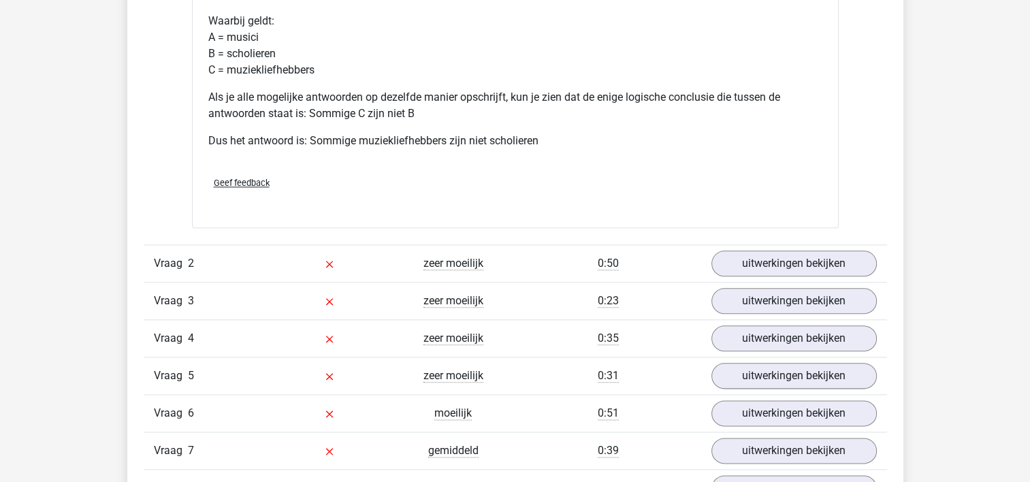
scroll to position [1566, 0]
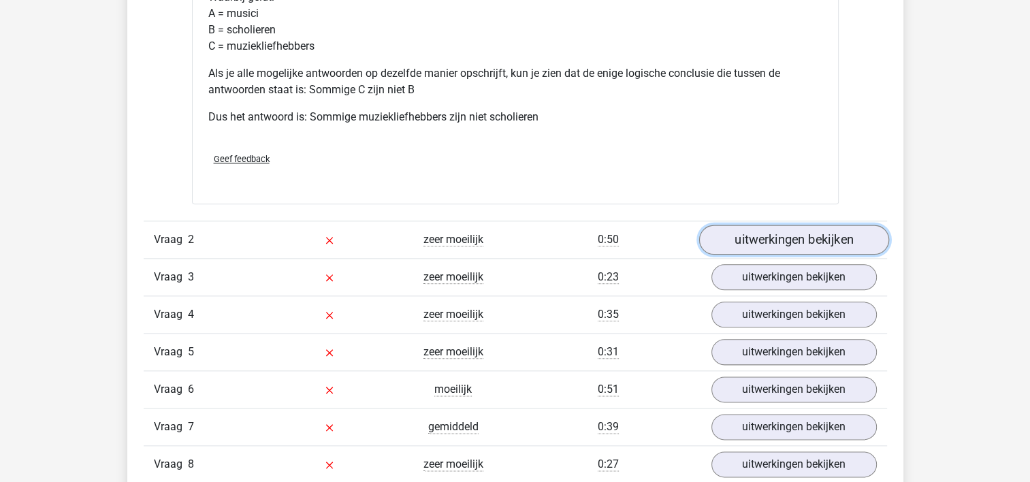
click at [766, 237] on link "uitwerkingen bekijken" at bounding box center [793, 240] width 190 height 30
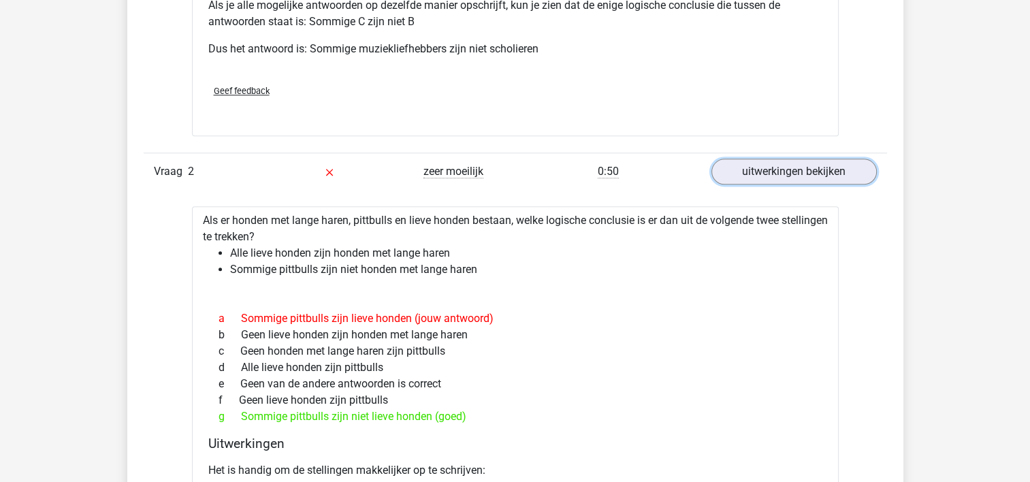
scroll to position [1702, 0]
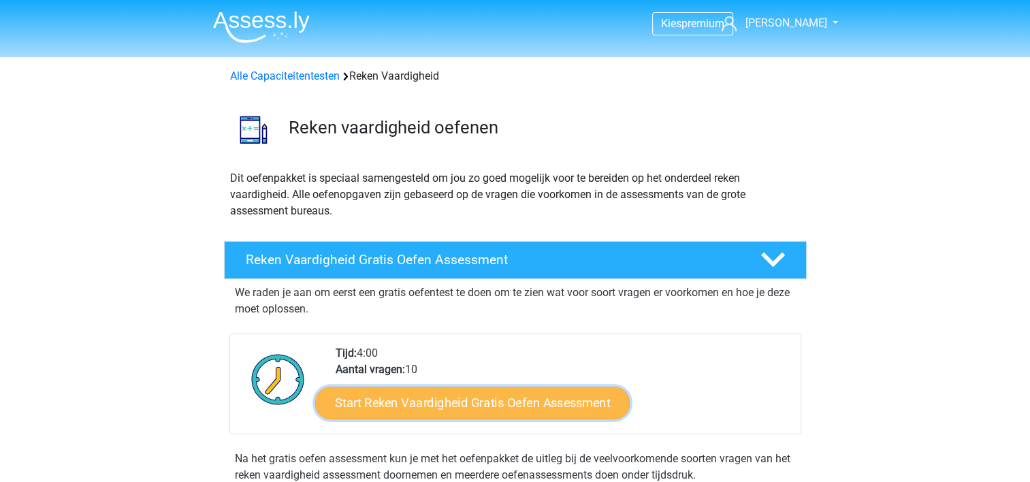
click at [474, 402] on link "Start Reken Vaardigheid Gratis Oefen Assessment" at bounding box center [472, 402] width 314 height 33
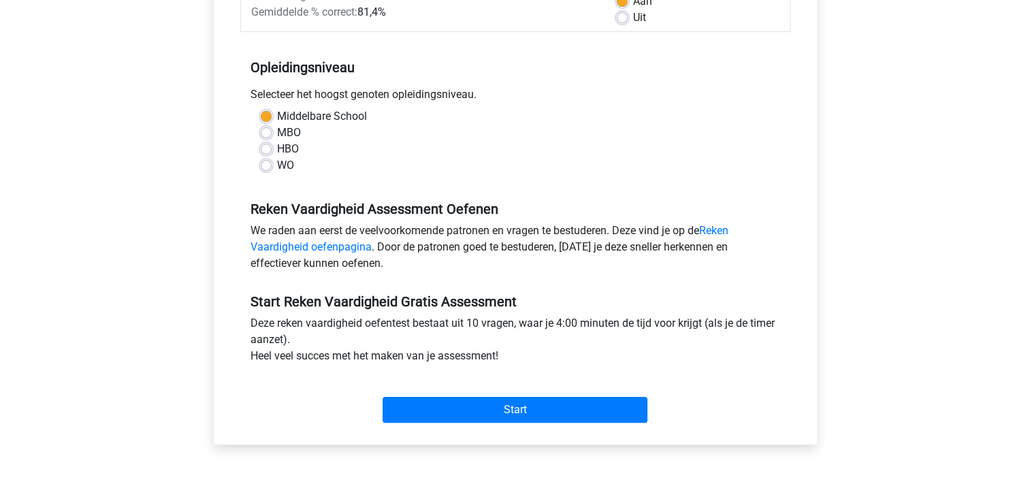
scroll to position [272, 0]
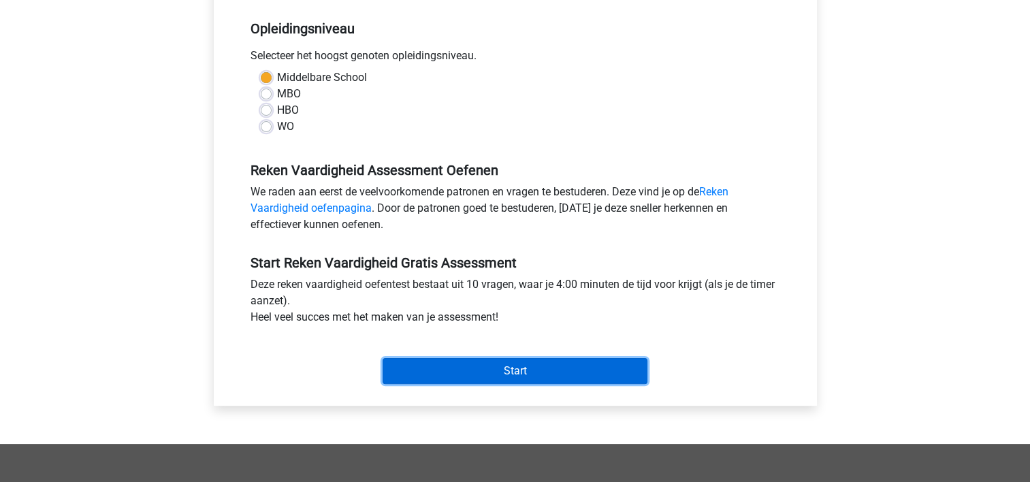
click at [512, 370] on input "Start" at bounding box center [515, 371] width 265 height 26
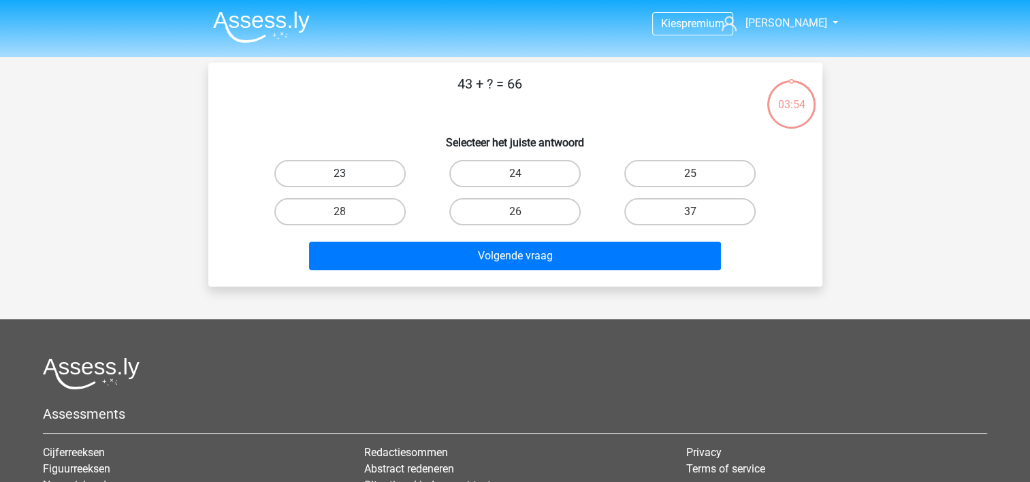
click at [357, 172] on label "23" at bounding box center [339, 173] width 131 height 27
click at [349, 174] on input "23" at bounding box center [344, 178] width 9 height 9
radio input "true"
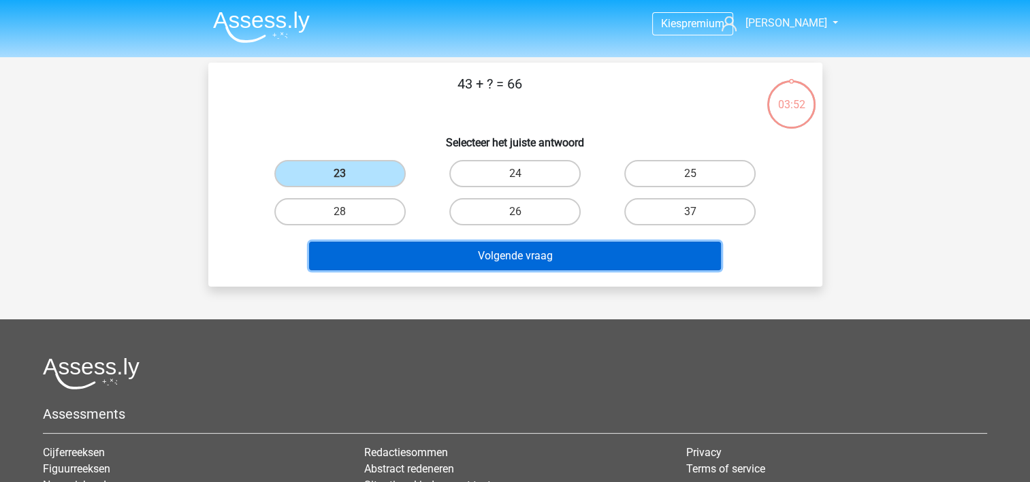
click at [536, 253] on button "Volgende vraag" at bounding box center [515, 256] width 412 height 29
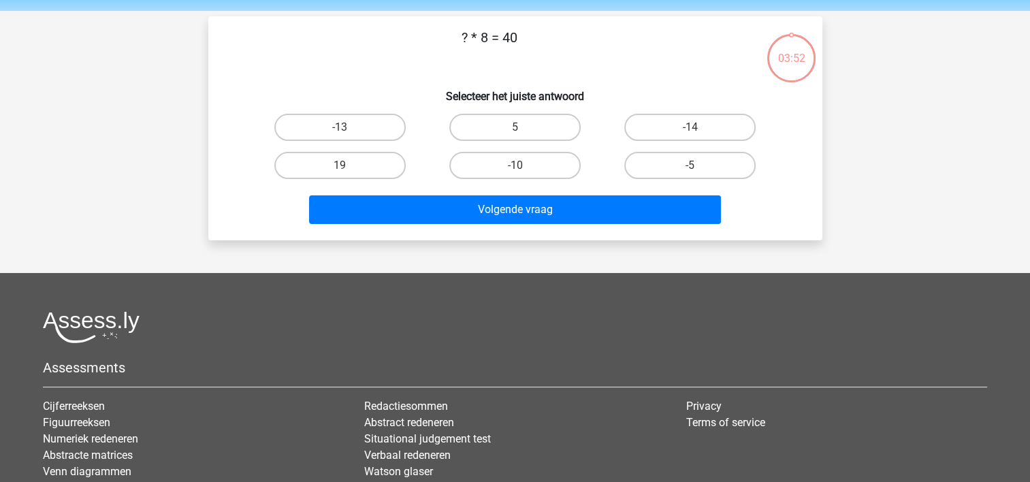
scroll to position [63, 0]
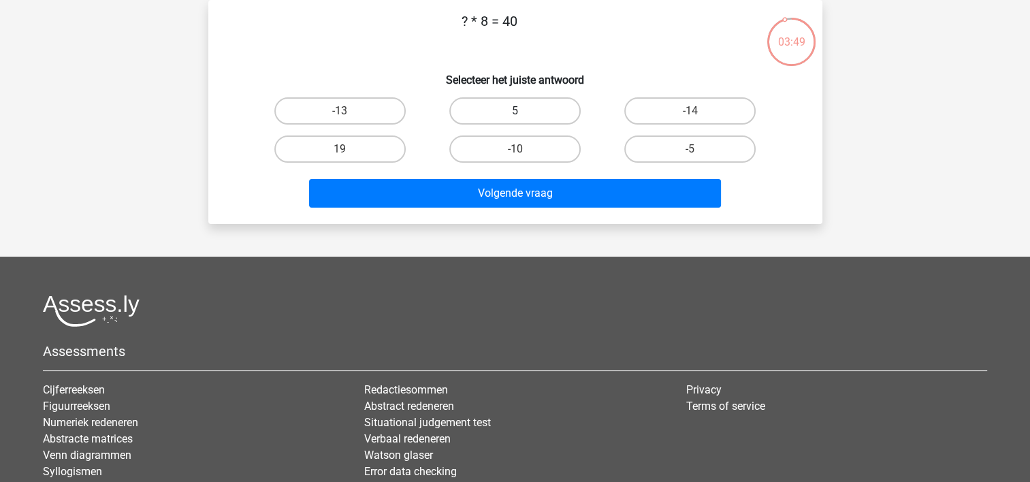
click at [517, 107] on label "5" at bounding box center [514, 110] width 131 height 27
click at [517, 111] on input "5" at bounding box center [519, 115] width 9 height 9
radio input "true"
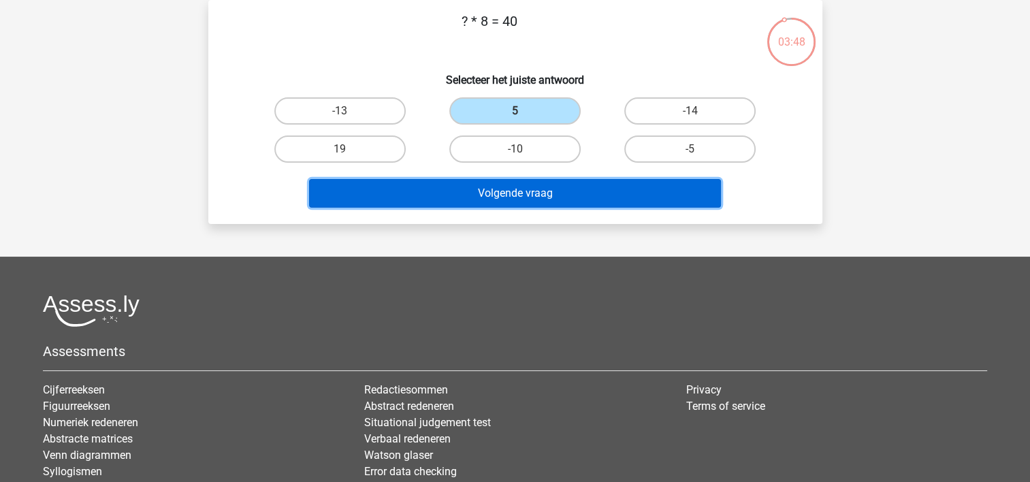
click at [505, 190] on button "Volgende vraag" at bounding box center [515, 193] width 412 height 29
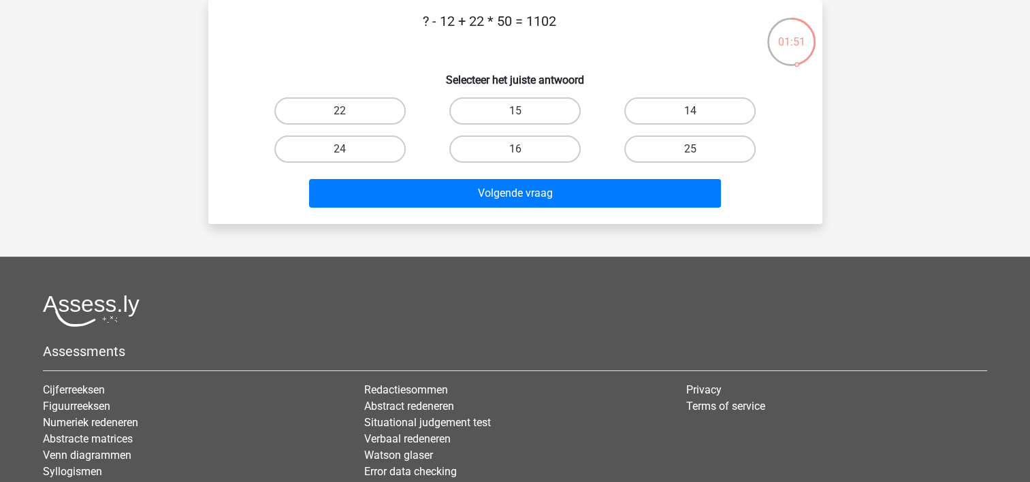
drag, startPoint x: 697, startPoint y: 107, endPoint x: 694, endPoint y: 114, distance: 7.3
click at [697, 110] on label "14" at bounding box center [689, 110] width 131 height 27
click at [697, 111] on input "14" at bounding box center [694, 115] width 9 height 9
radio input "true"
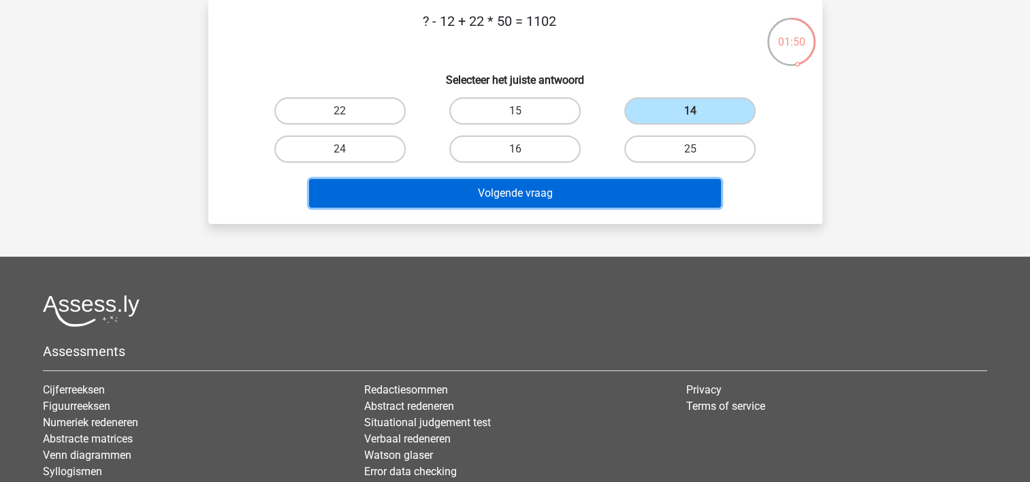
drag, startPoint x: 549, startPoint y: 191, endPoint x: 542, endPoint y: 199, distance: 11.2
click at [545, 195] on button "Volgende vraag" at bounding box center [515, 193] width 412 height 29
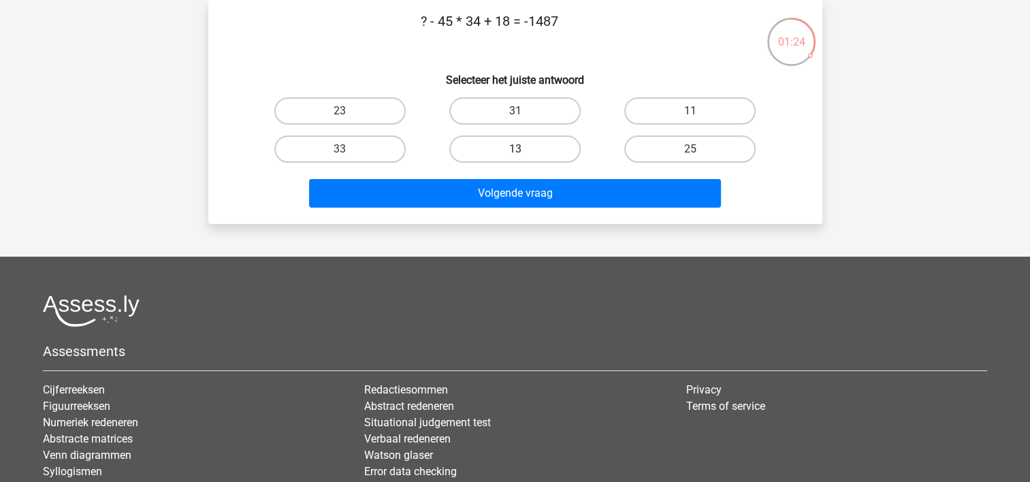
drag, startPoint x: 544, startPoint y: 143, endPoint x: 558, endPoint y: 147, distance: 14.9
click at [545, 143] on label "13" at bounding box center [514, 148] width 131 height 27
click at [523, 149] on input "13" at bounding box center [519, 153] width 9 height 9
radio input "true"
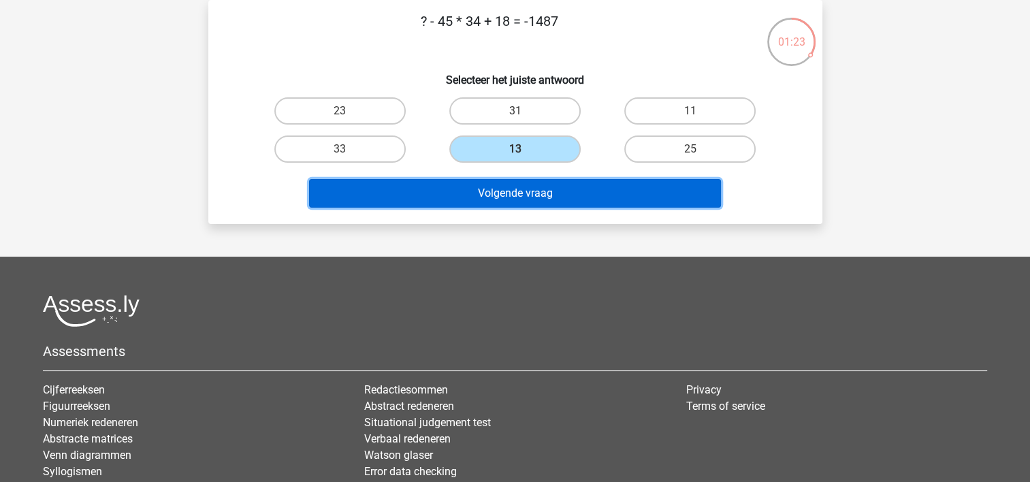
click at [547, 187] on button "Volgende vraag" at bounding box center [515, 193] width 412 height 29
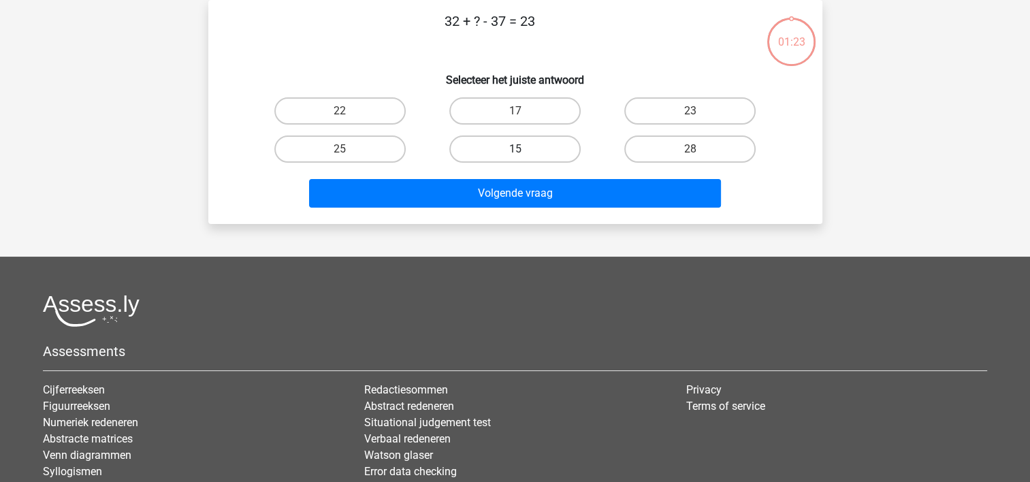
click at [523, 144] on label "15" at bounding box center [514, 148] width 131 height 27
click at [523, 149] on input "15" at bounding box center [519, 153] width 9 height 9
radio input "true"
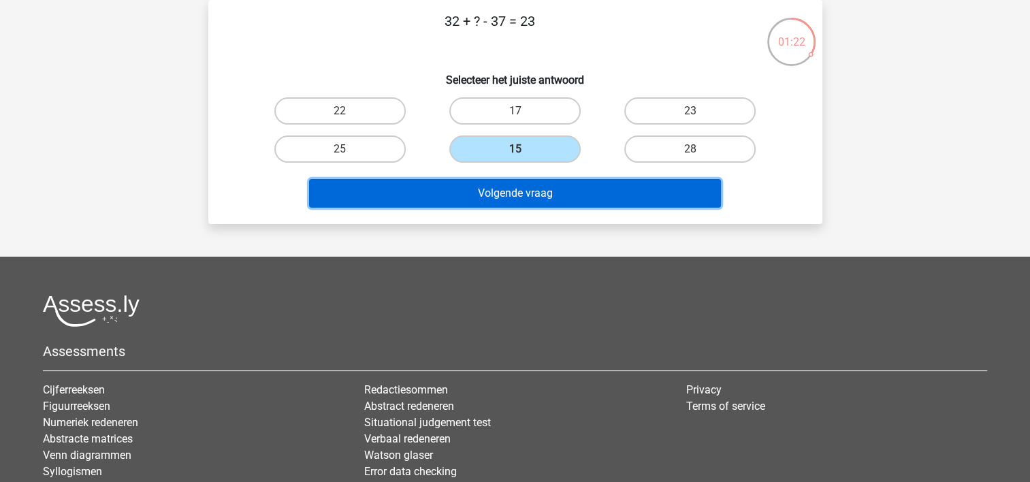
click at [527, 192] on button "Volgende vraag" at bounding box center [515, 193] width 412 height 29
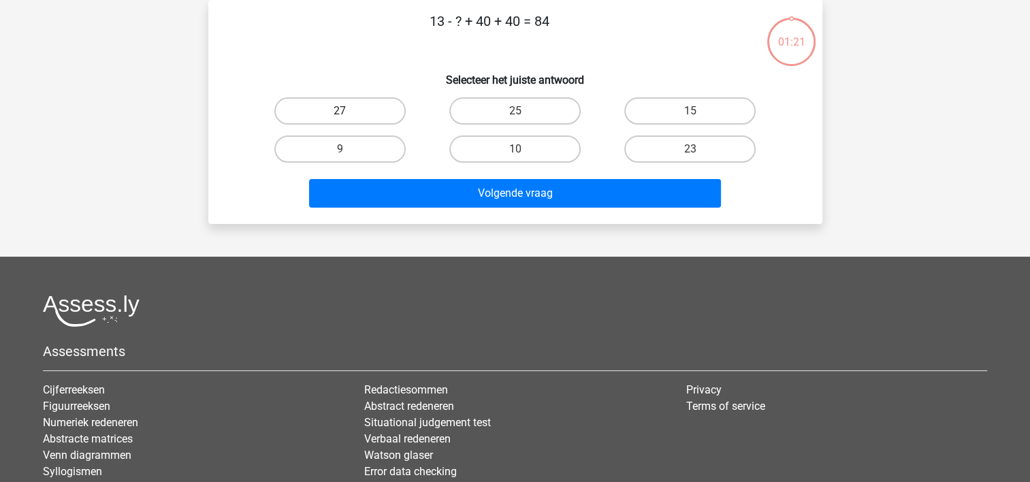
click at [347, 104] on label "27" at bounding box center [339, 110] width 131 height 27
click at [347, 111] on input "27" at bounding box center [344, 115] width 9 height 9
radio input "true"
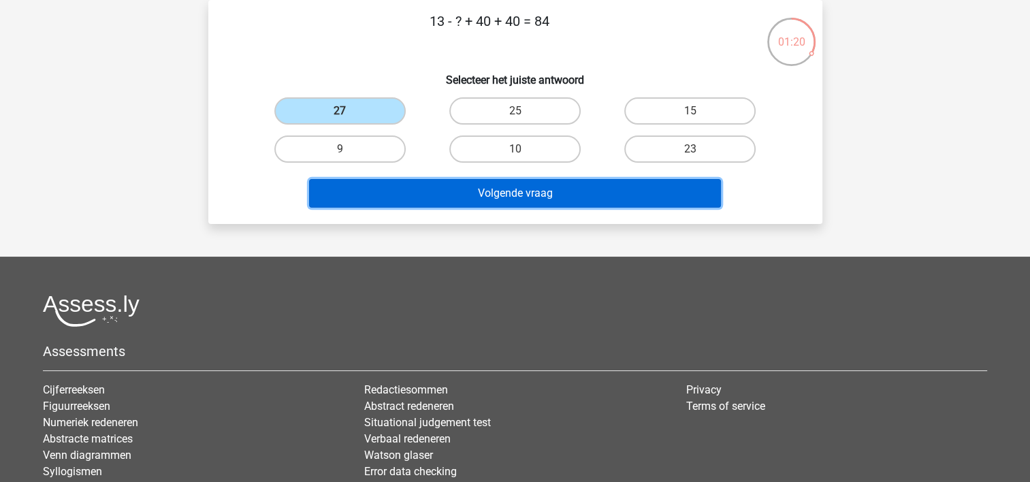
click at [520, 189] on button "Volgende vraag" at bounding box center [515, 193] width 412 height 29
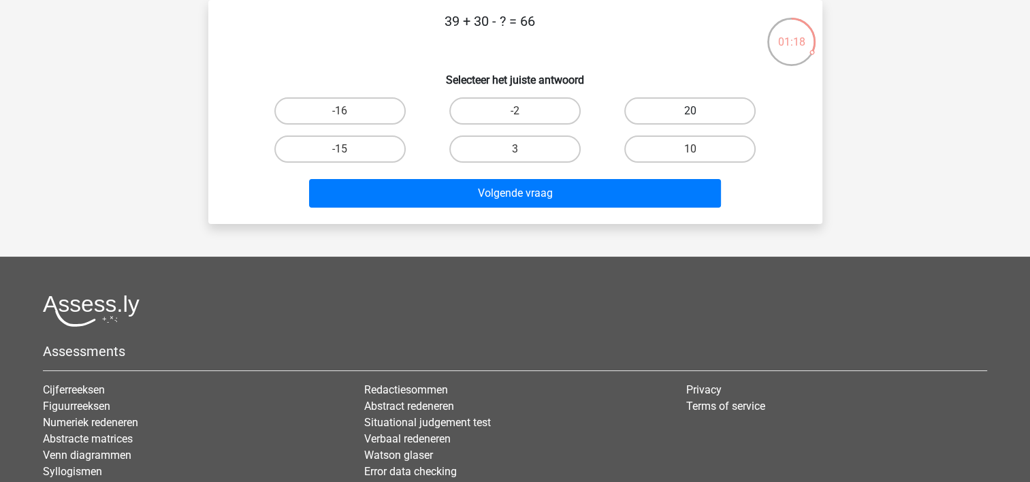
click at [723, 104] on label "20" at bounding box center [689, 110] width 131 height 27
click at [699, 111] on input "20" at bounding box center [694, 115] width 9 height 9
radio input "true"
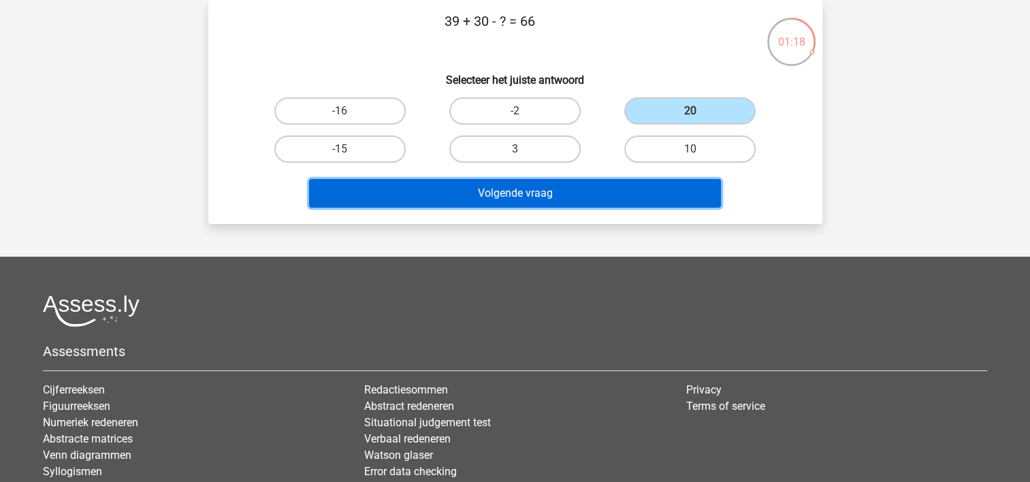
click at [551, 188] on button "Volgende vraag" at bounding box center [515, 193] width 412 height 29
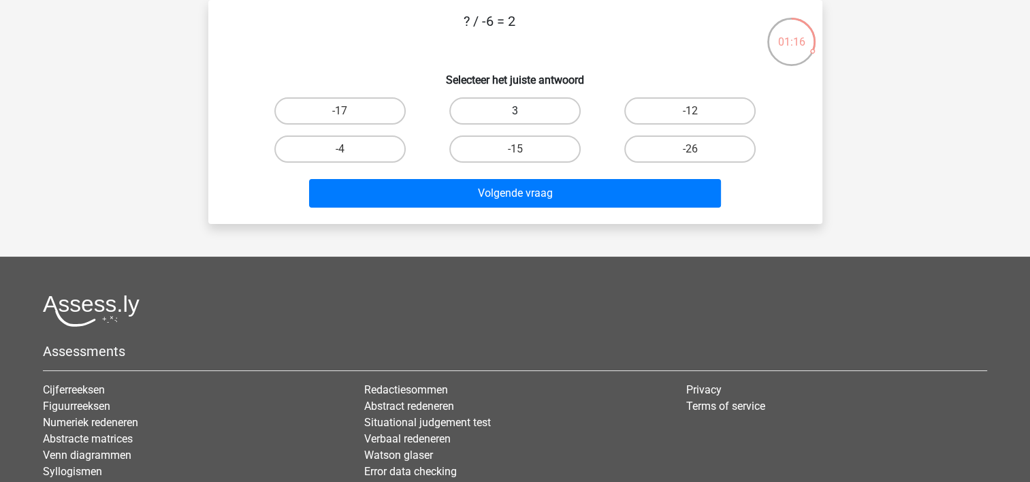
click at [502, 106] on label "3" at bounding box center [514, 110] width 131 height 27
click at [515, 111] on input "3" at bounding box center [519, 115] width 9 height 9
radio input "true"
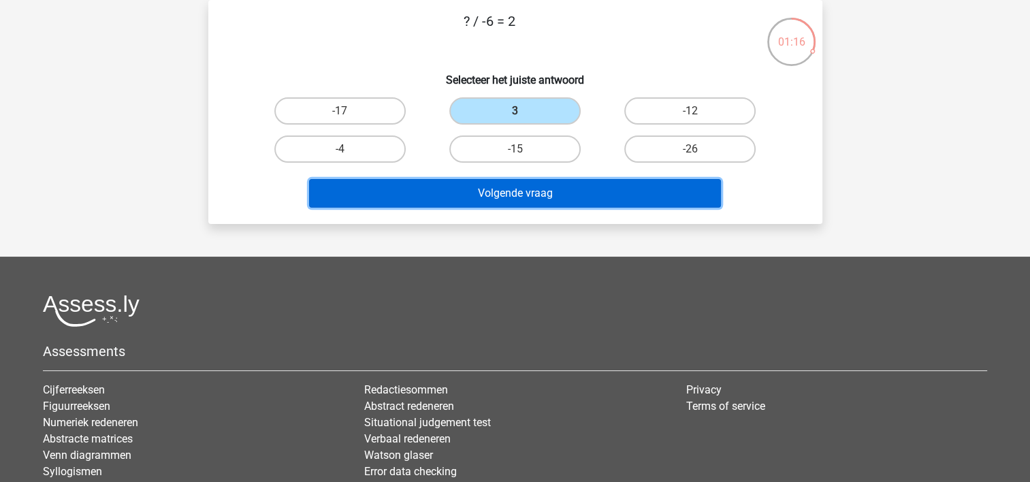
click at [511, 192] on button "Volgende vraag" at bounding box center [515, 193] width 412 height 29
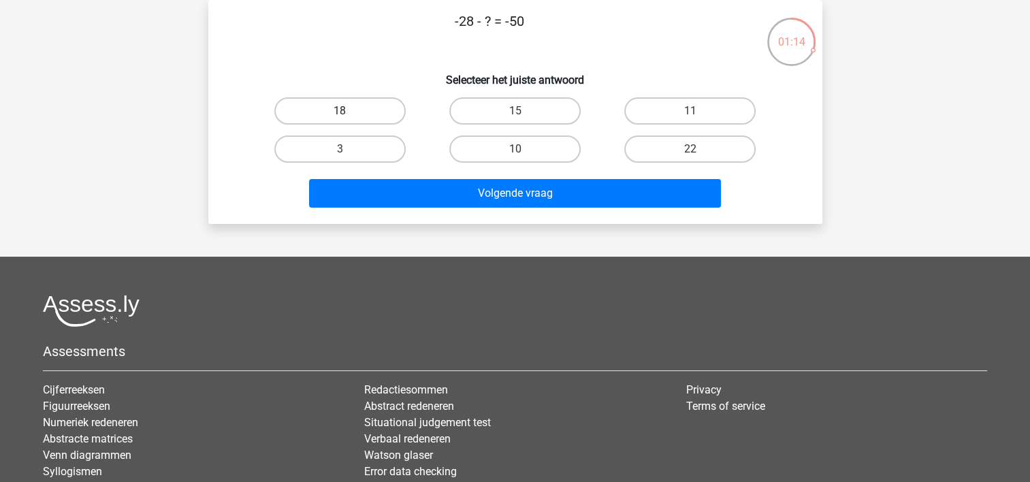
click at [339, 101] on label "18" at bounding box center [339, 110] width 131 height 27
click at [340, 111] on input "18" at bounding box center [344, 115] width 9 height 9
radio input "true"
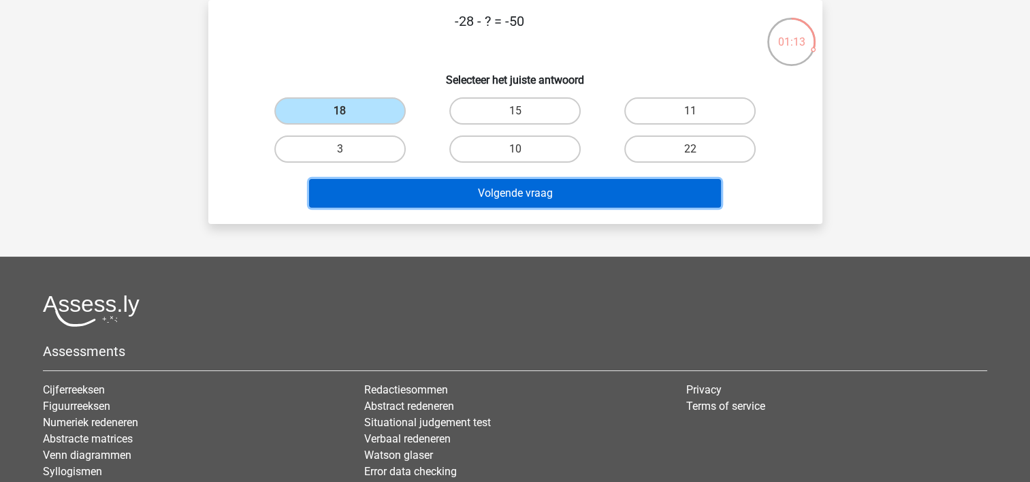
drag, startPoint x: 478, startPoint y: 193, endPoint x: 486, endPoint y: 195, distance: 8.3
click at [480, 193] on button "Volgende vraag" at bounding box center [515, 193] width 412 height 29
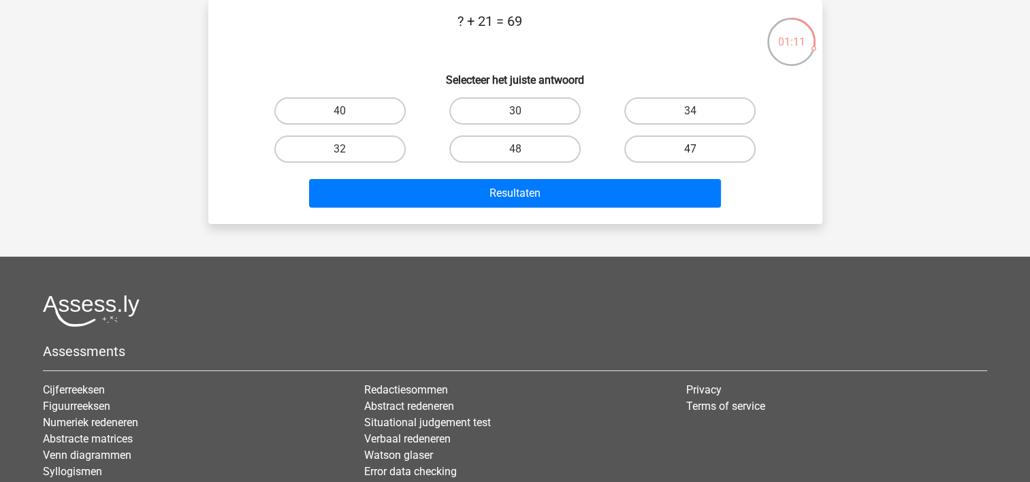
drag, startPoint x: 718, startPoint y: 108, endPoint x: 653, endPoint y: 155, distance: 80.5
click at [707, 118] on label "34" at bounding box center [689, 110] width 131 height 27
click at [699, 118] on input "34" at bounding box center [694, 115] width 9 height 9
radio input "true"
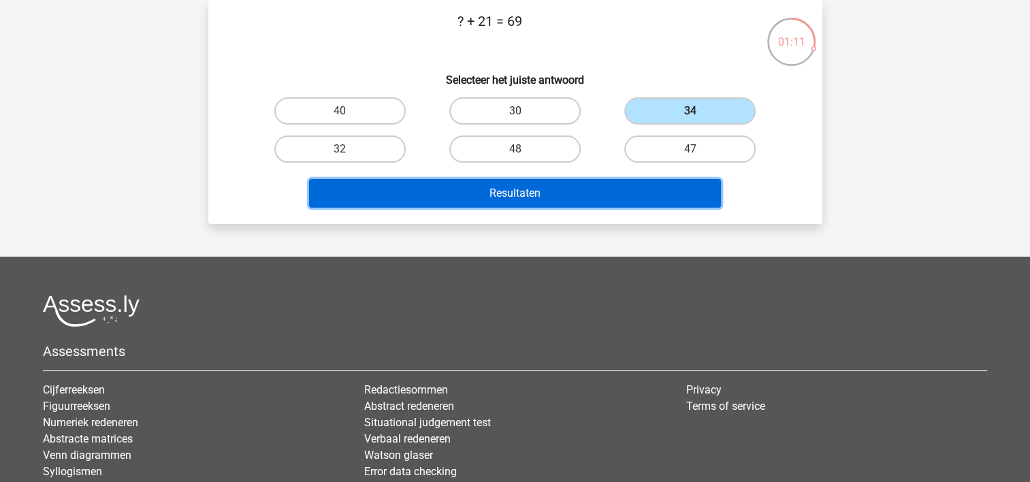
click at [555, 183] on button "Resultaten" at bounding box center [515, 193] width 412 height 29
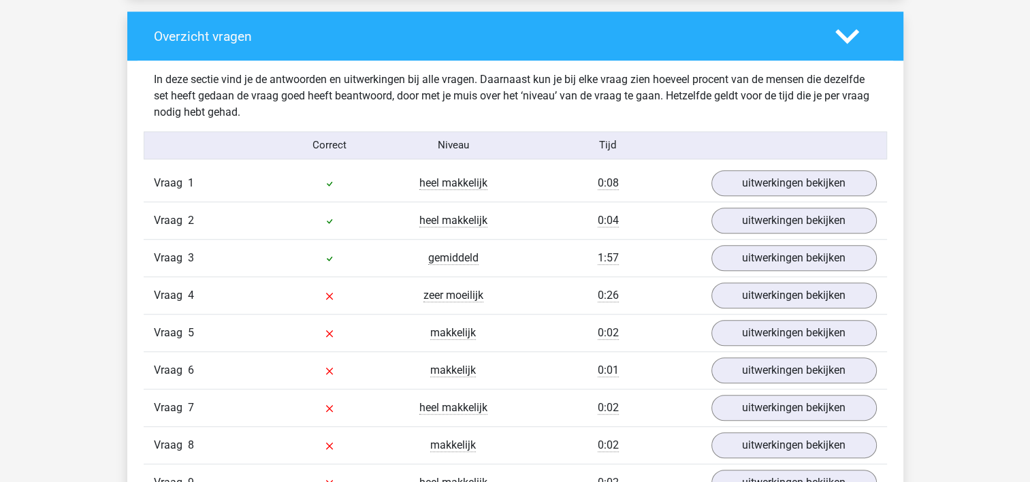
scroll to position [1089, 0]
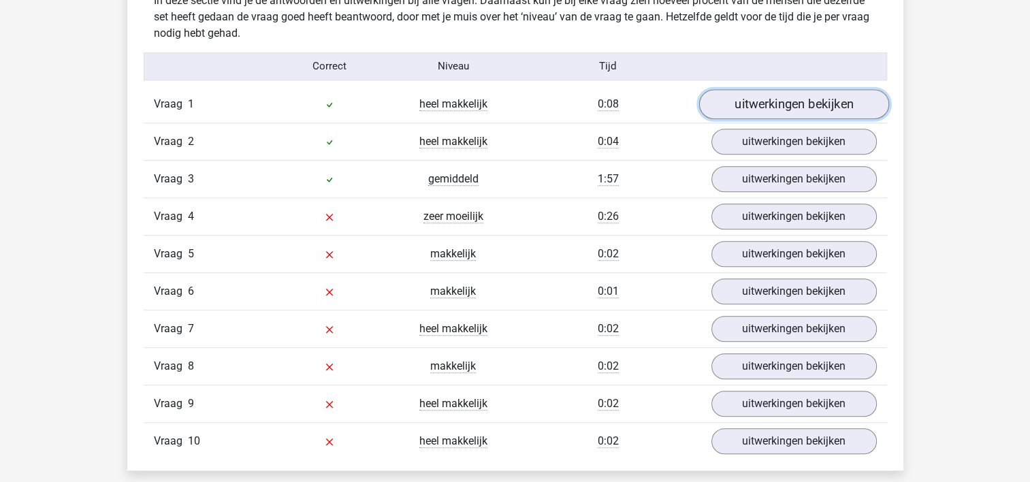
click at [788, 101] on link "uitwerkingen bekijken" at bounding box center [793, 104] width 190 height 30
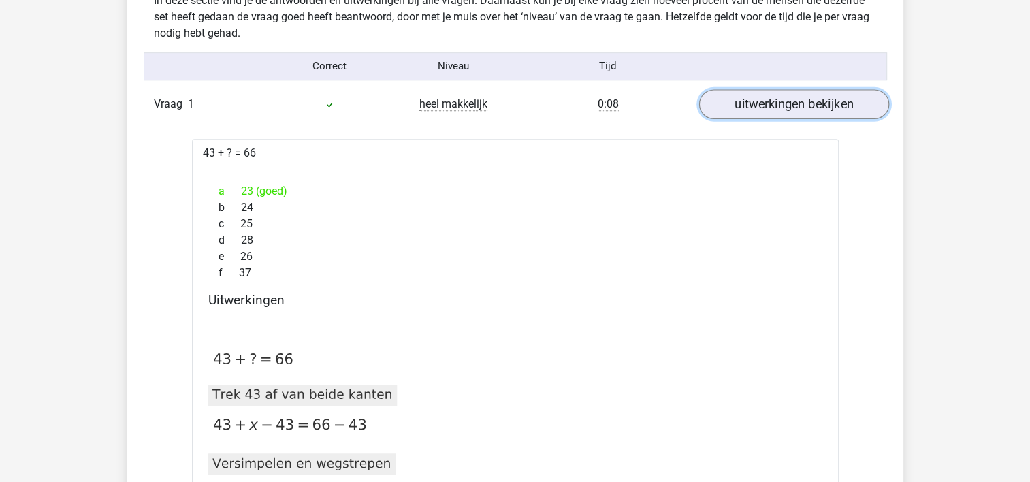
click at [783, 105] on link "uitwerkingen bekijken" at bounding box center [793, 104] width 190 height 30
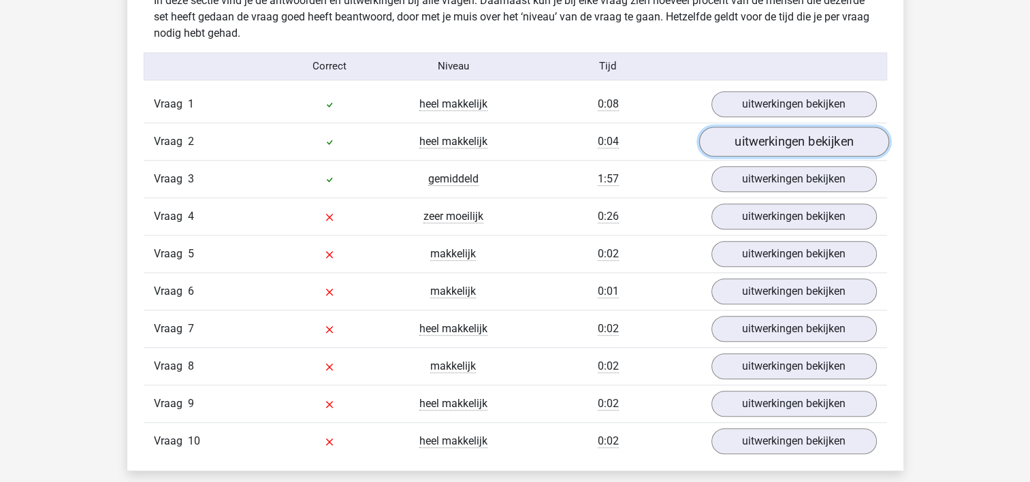
click at [773, 142] on link "uitwerkingen bekijken" at bounding box center [793, 142] width 190 height 30
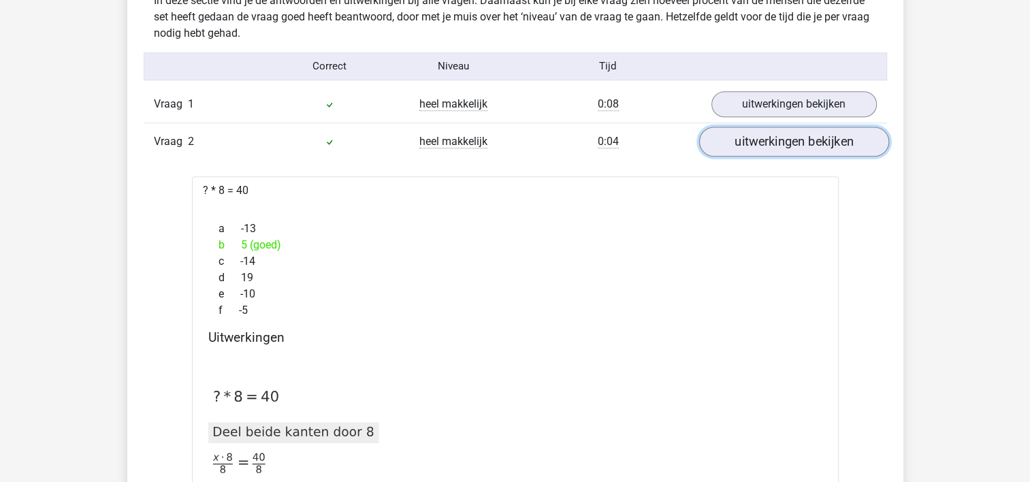
click at [773, 142] on link "uitwerkingen bekijken" at bounding box center [793, 142] width 190 height 30
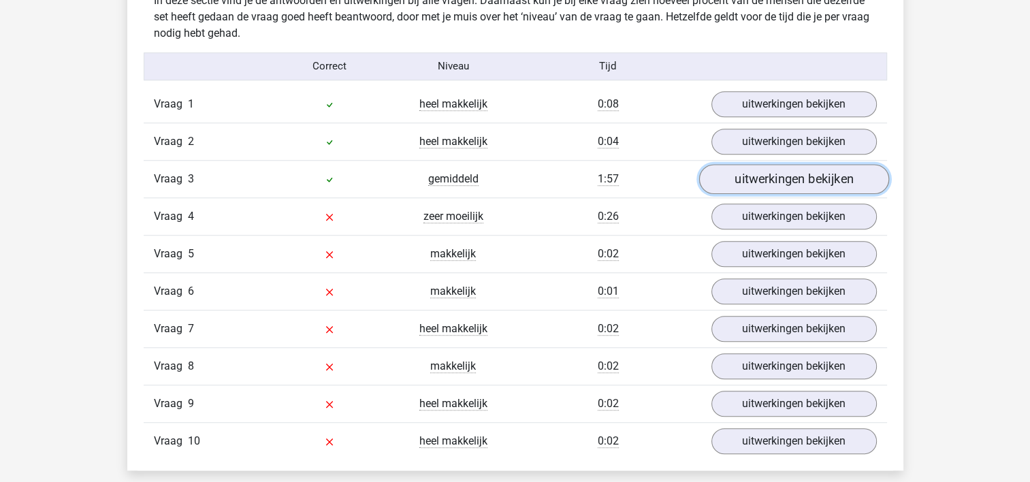
click at [773, 174] on link "uitwerkingen bekijken" at bounding box center [793, 179] width 190 height 30
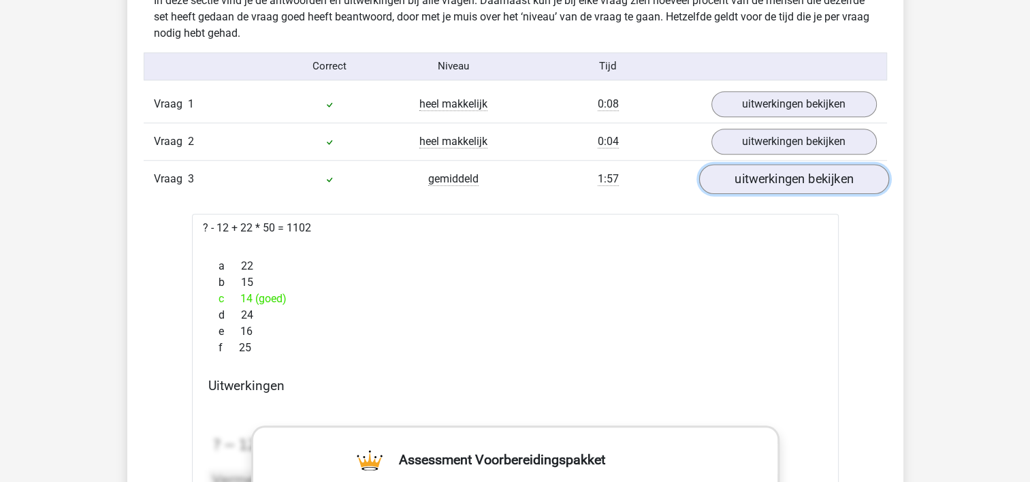
click at [773, 174] on link "uitwerkingen bekijken" at bounding box center [793, 179] width 190 height 30
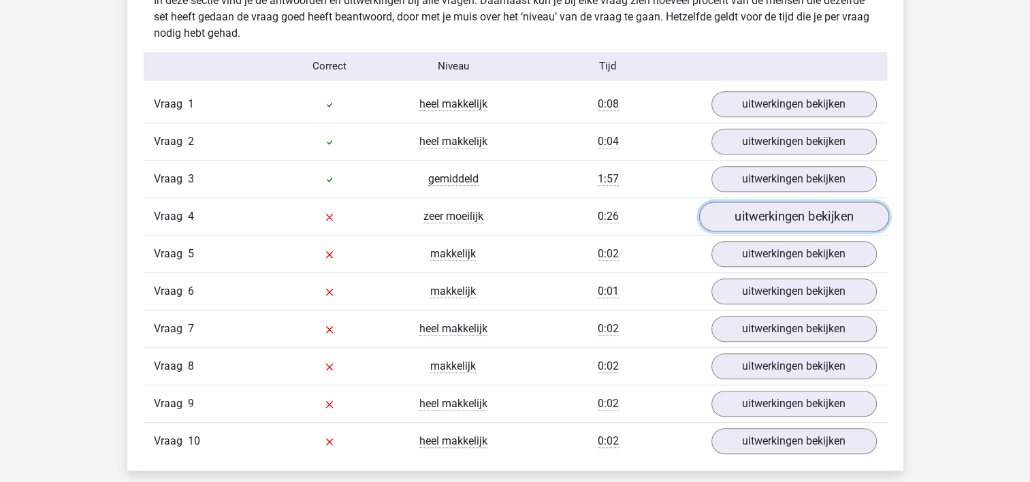
click at [776, 214] on link "uitwerkingen bekijken" at bounding box center [793, 216] width 190 height 30
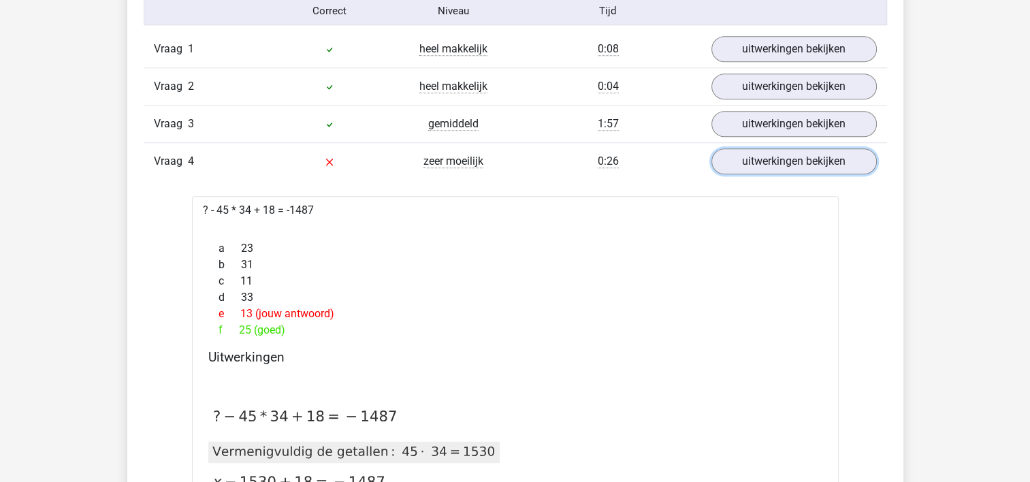
scroll to position [1225, 0]
